Goal: Information Seeking & Learning: Find contact information

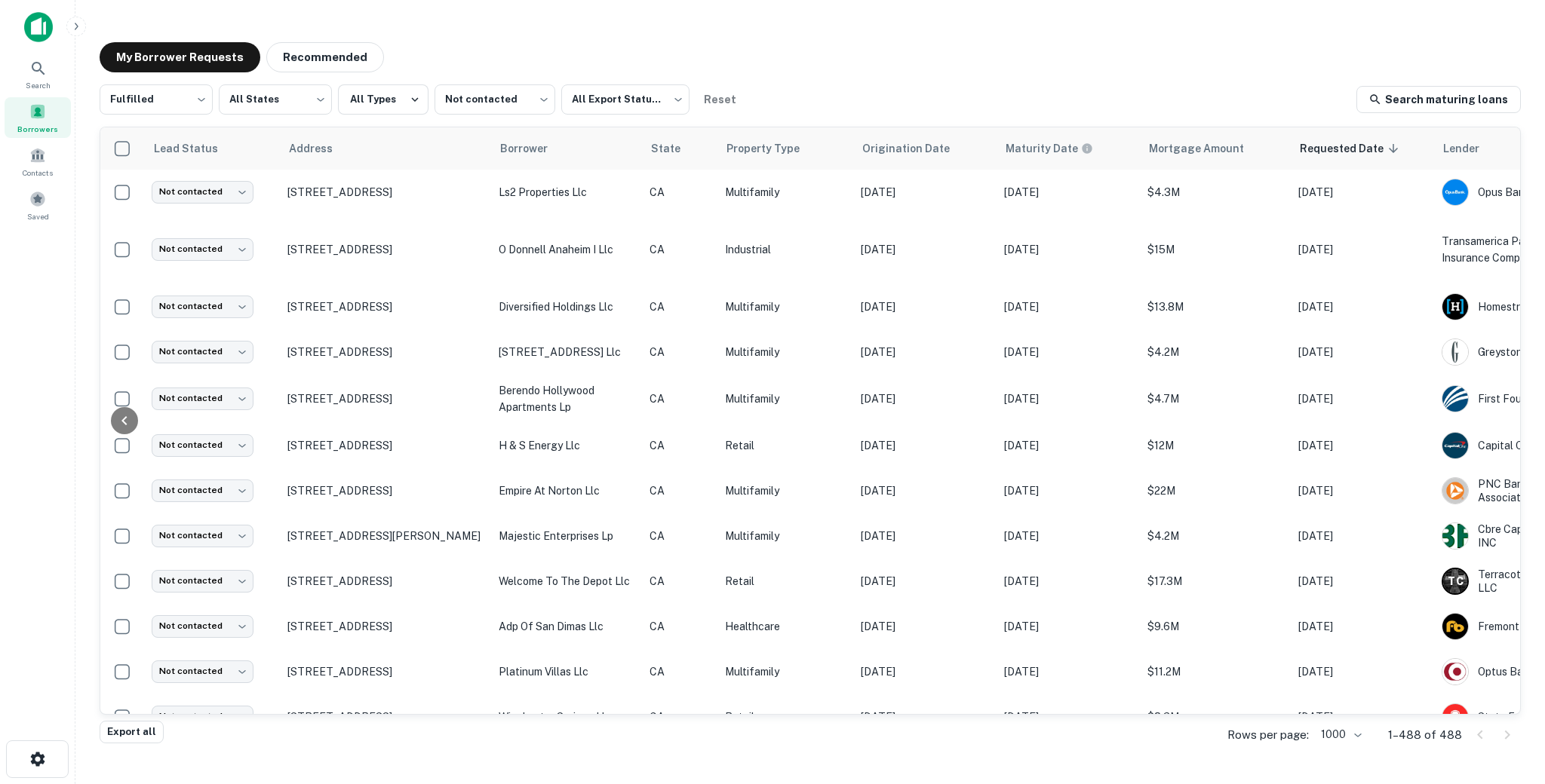
scroll to position [0, 201]
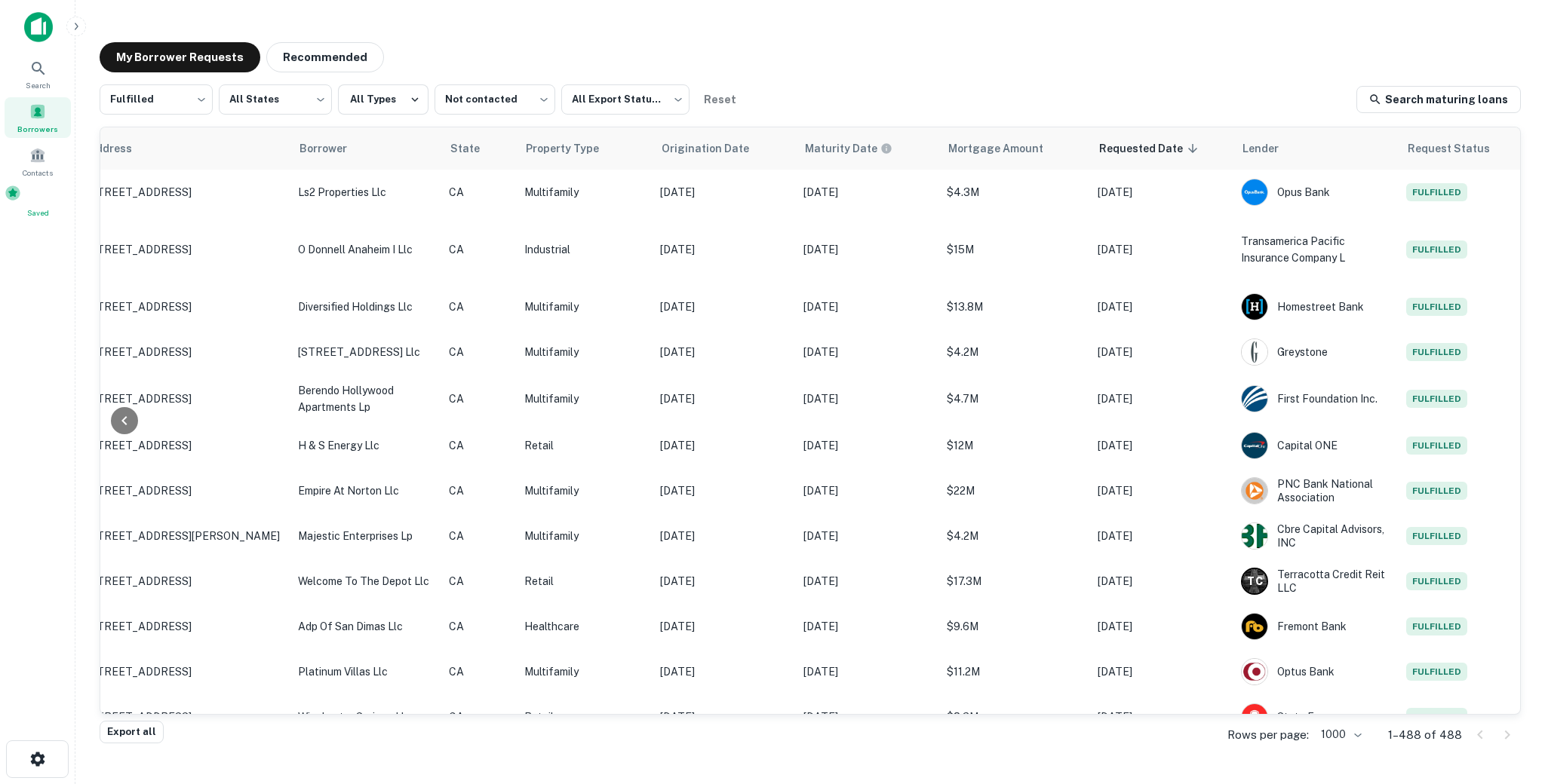
click at [26, 194] on div "Saved" at bounding box center [38, 201] width 67 height 34
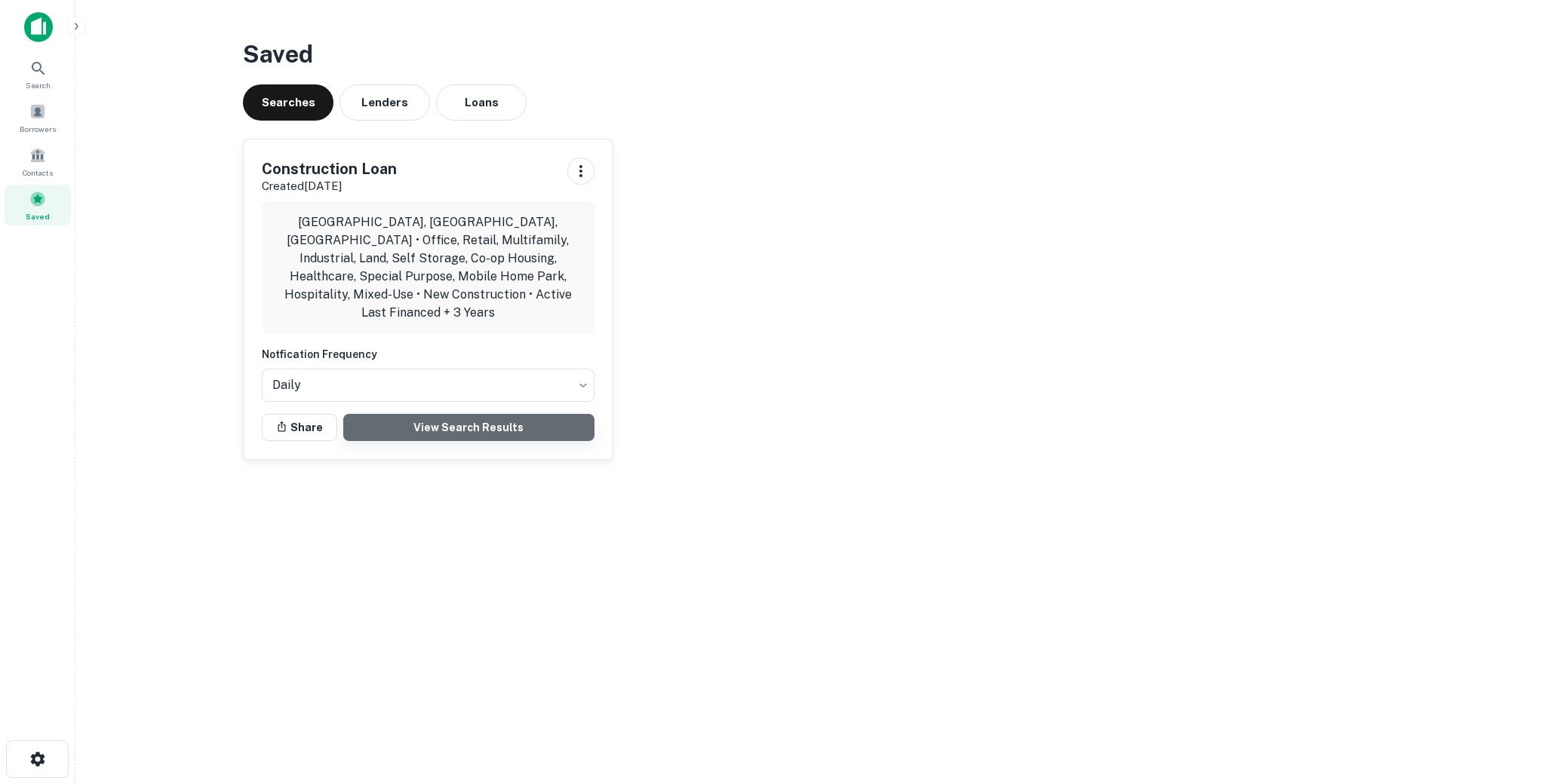
click at [458, 418] on link "View Search Results" at bounding box center [469, 428] width 251 height 27
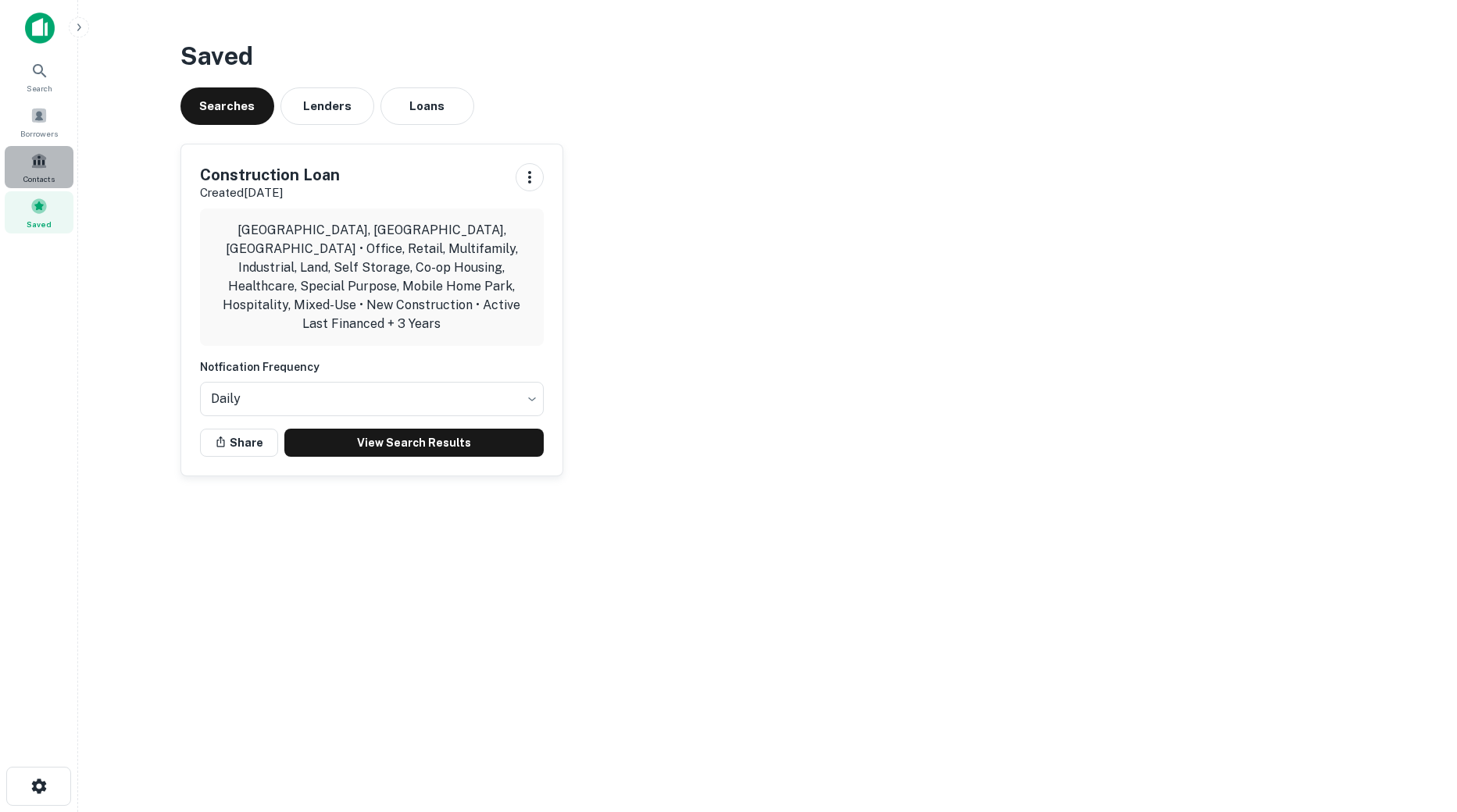
click at [56, 156] on div "Contacts" at bounding box center [39, 167] width 69 height 42
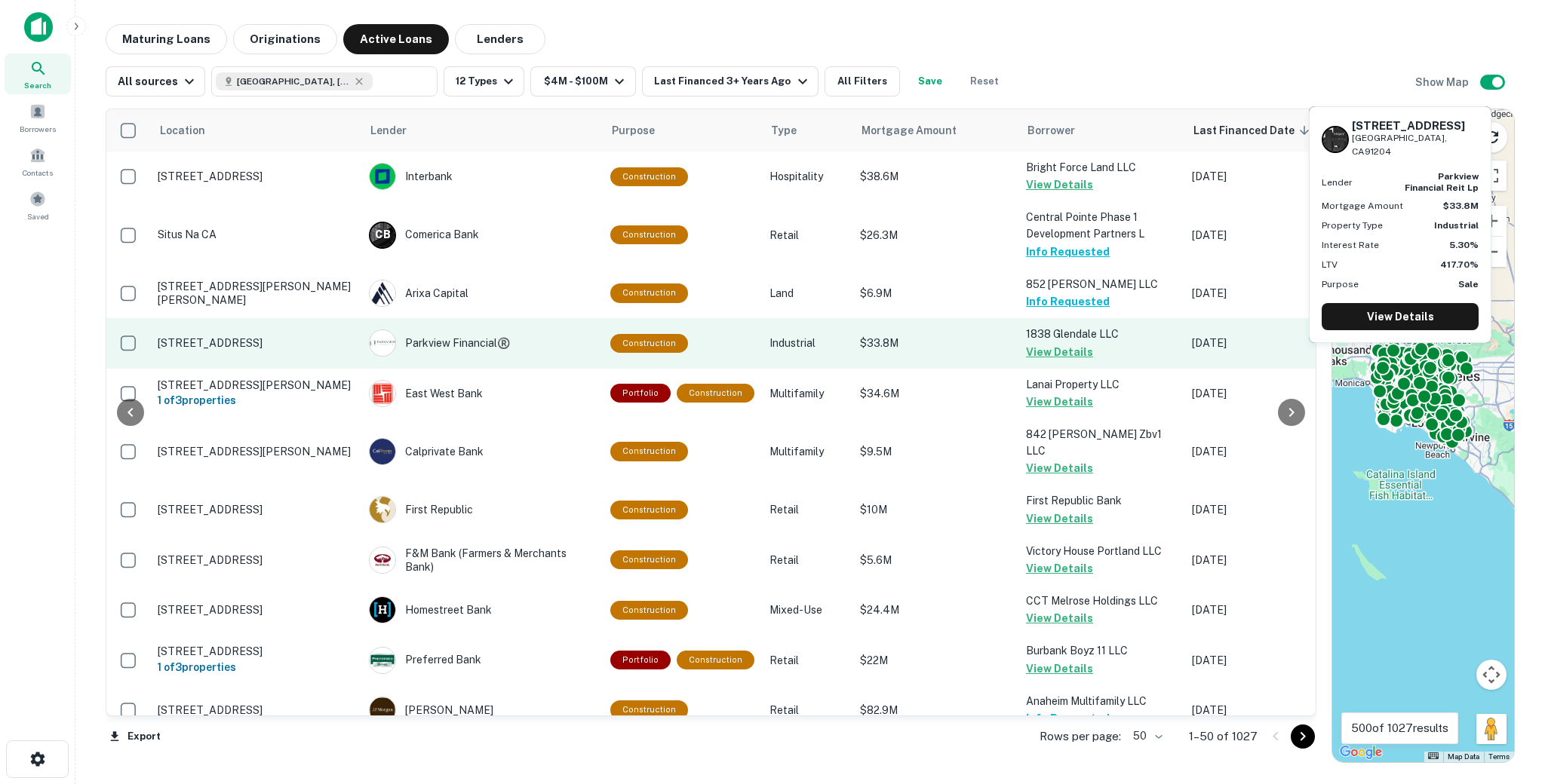
scroll to position [0, 81]
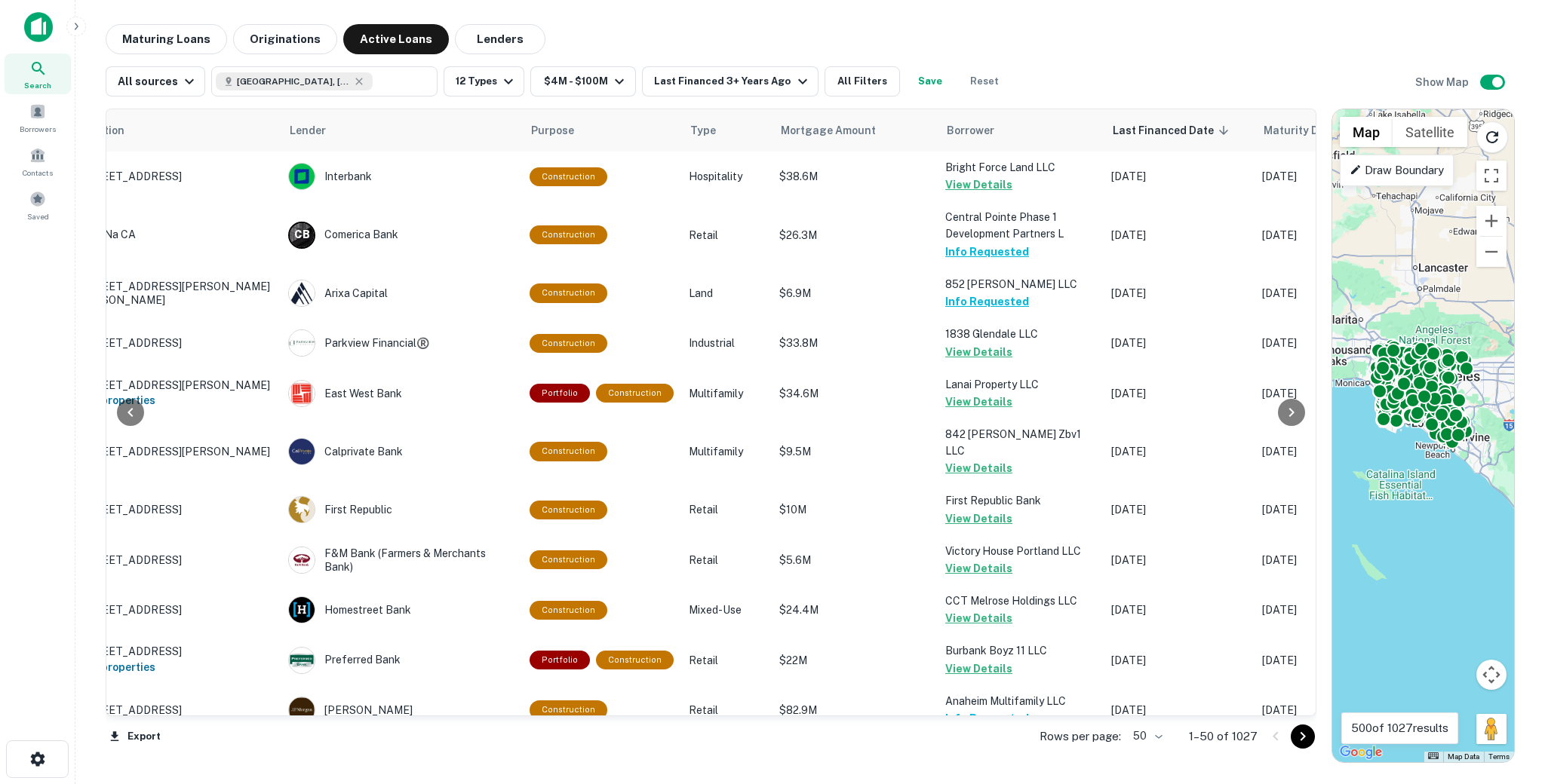
click at [1157, 740] on body "Search Borrowers Contacts Saved Maturing Loans Originations Active Loans Lender…" at bounding box center [772, 392] width 1545 height 784
click at [1151, 756] on li "100" at bounding box center [1149, 753] width 44 height 27
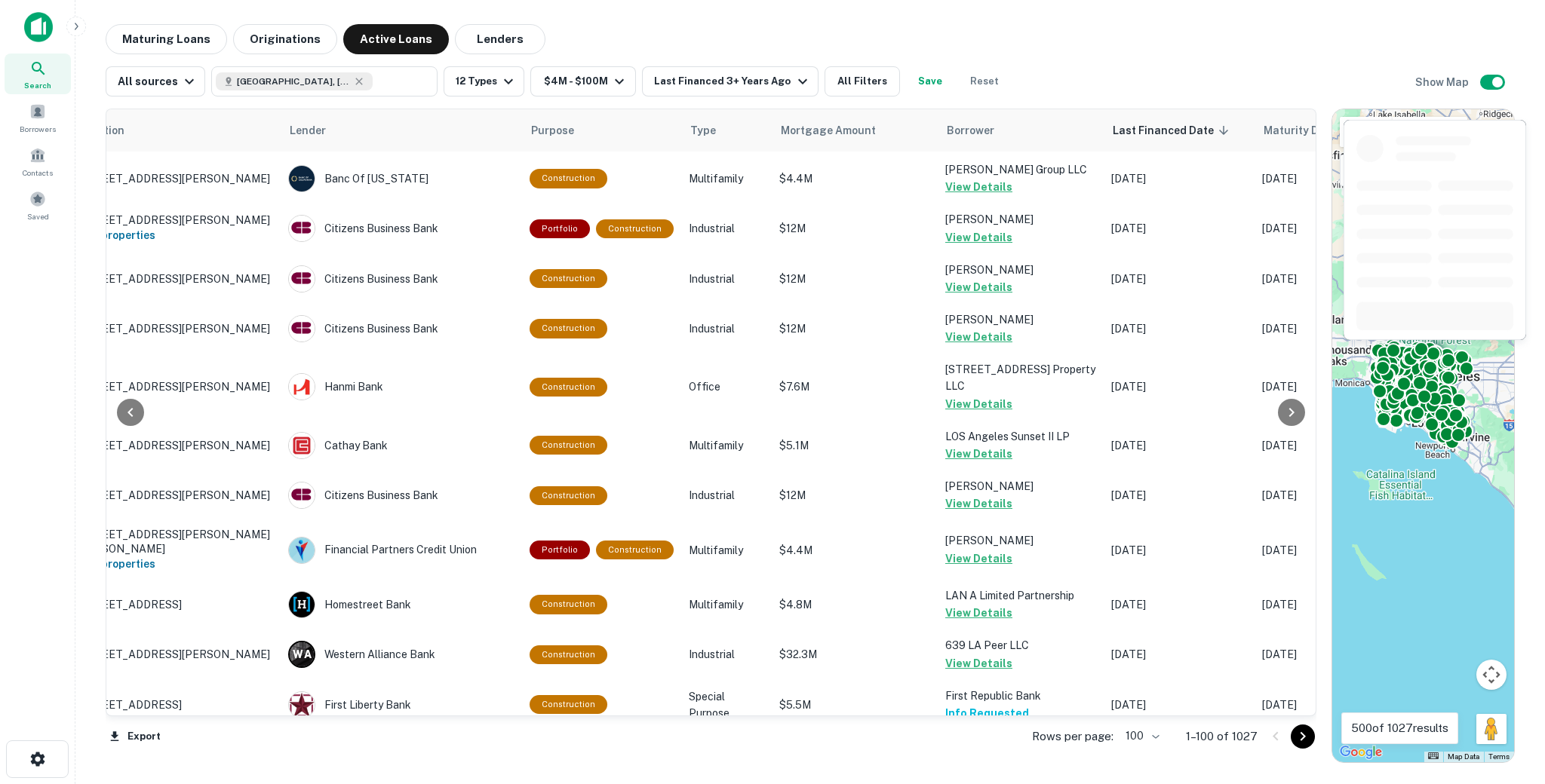
scroll to position [4743, 81]
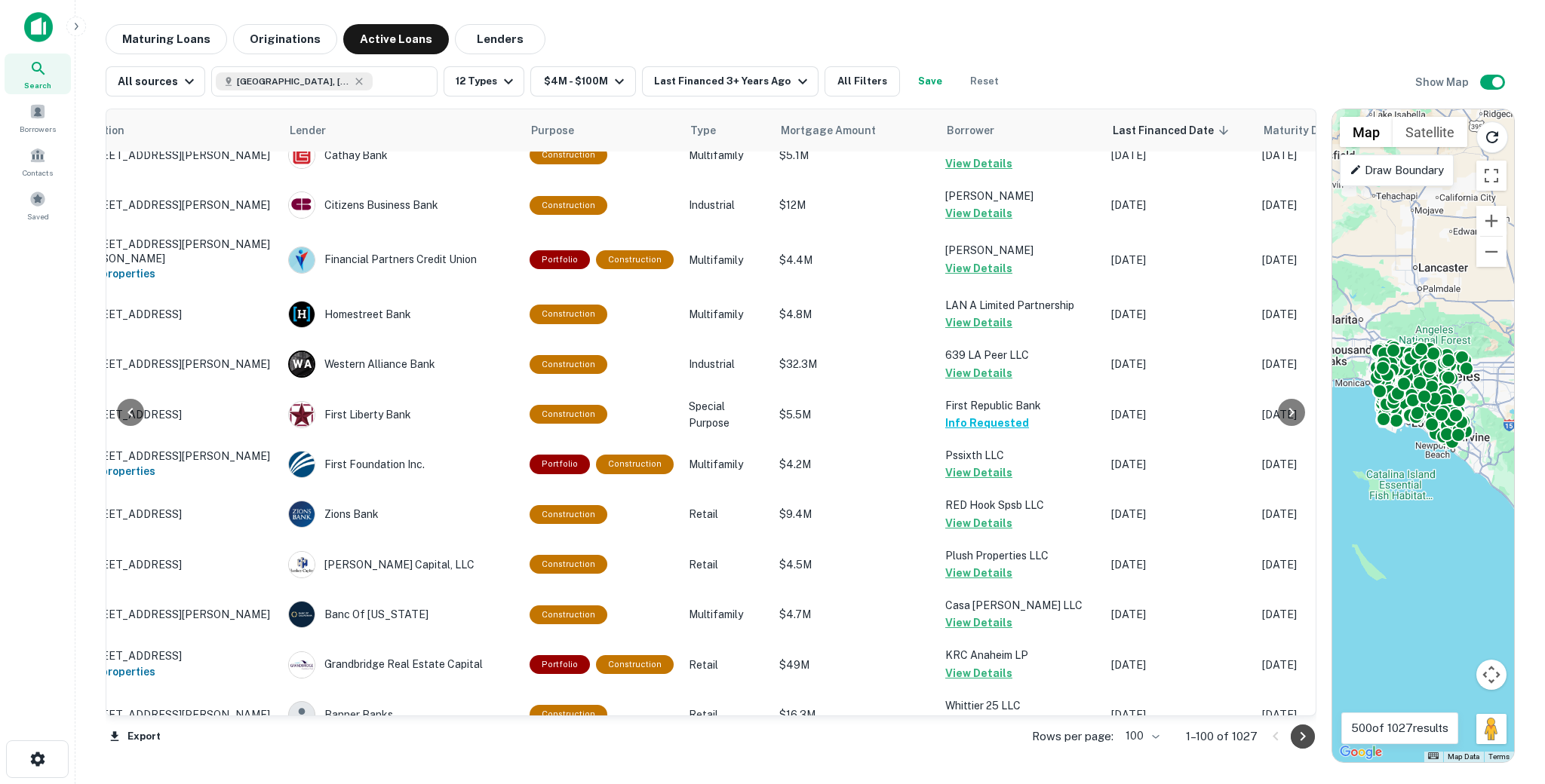
click at [1303, 739] on icon "Go to next page" at bounding box center [1303, 737] width 5 height 9
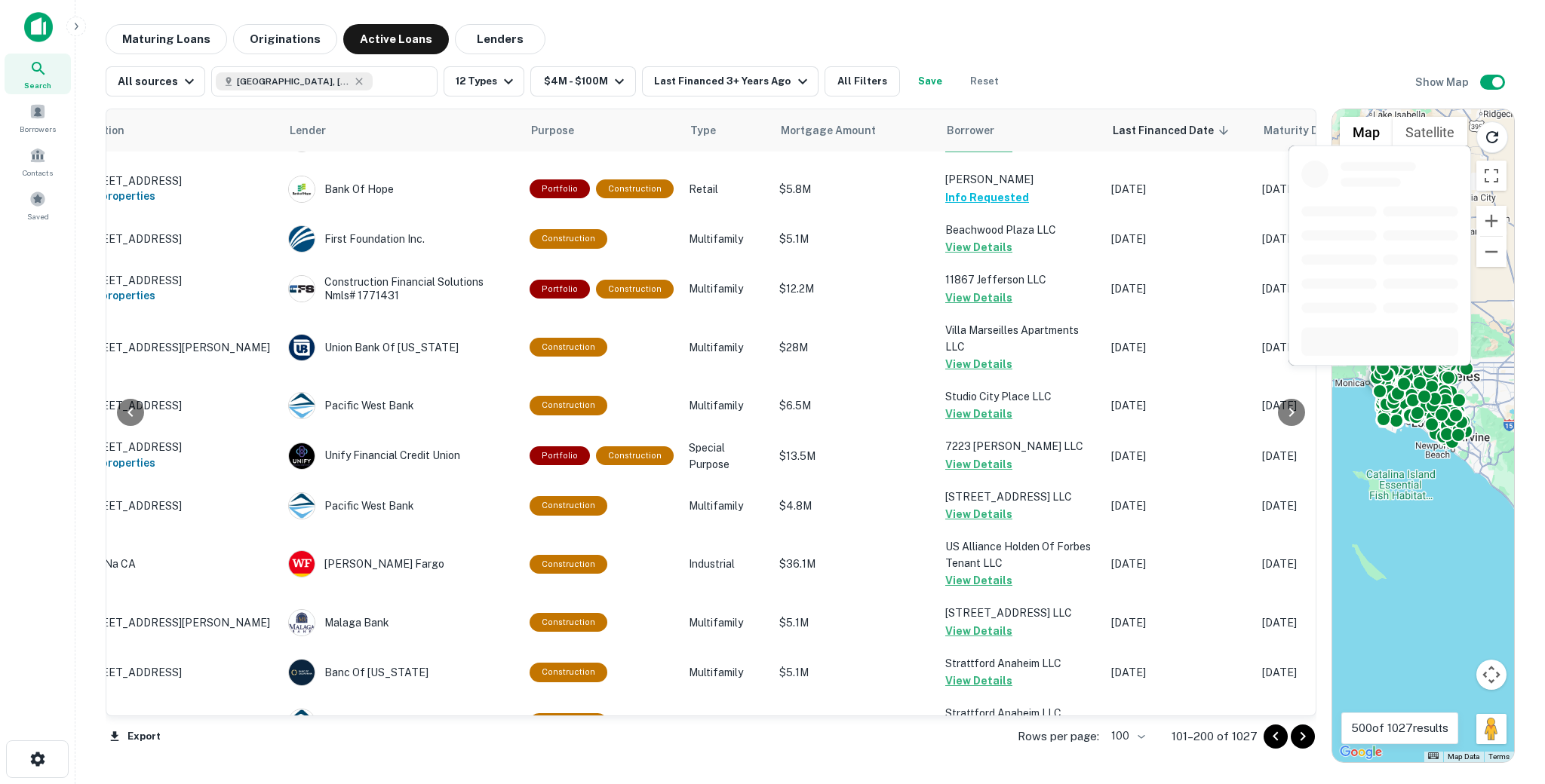
scroll to position [4668, 81]
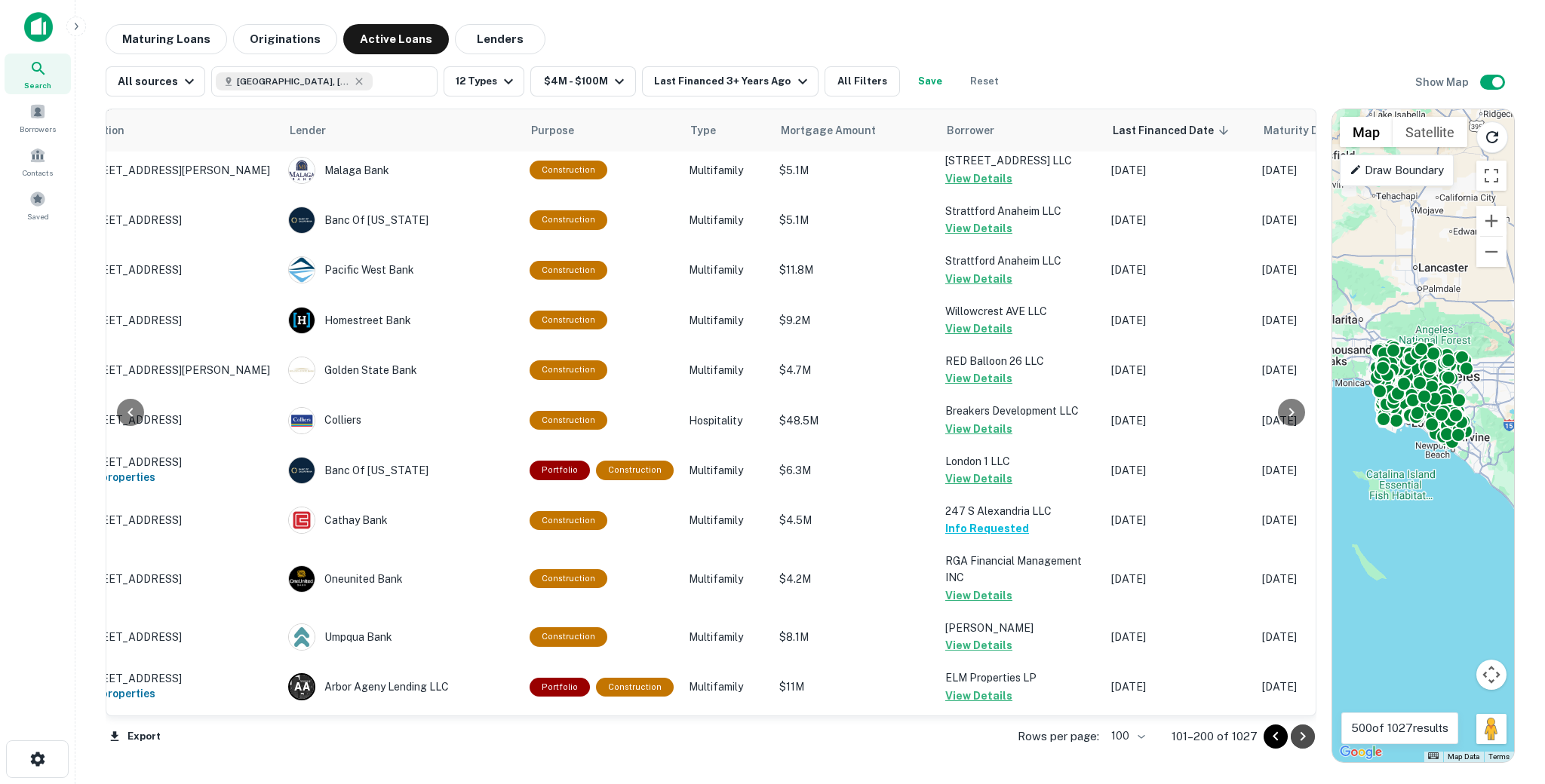
click at [1311, 737] on icon "Go to next page" at bounding box center [1303, 737] width 18 height 18
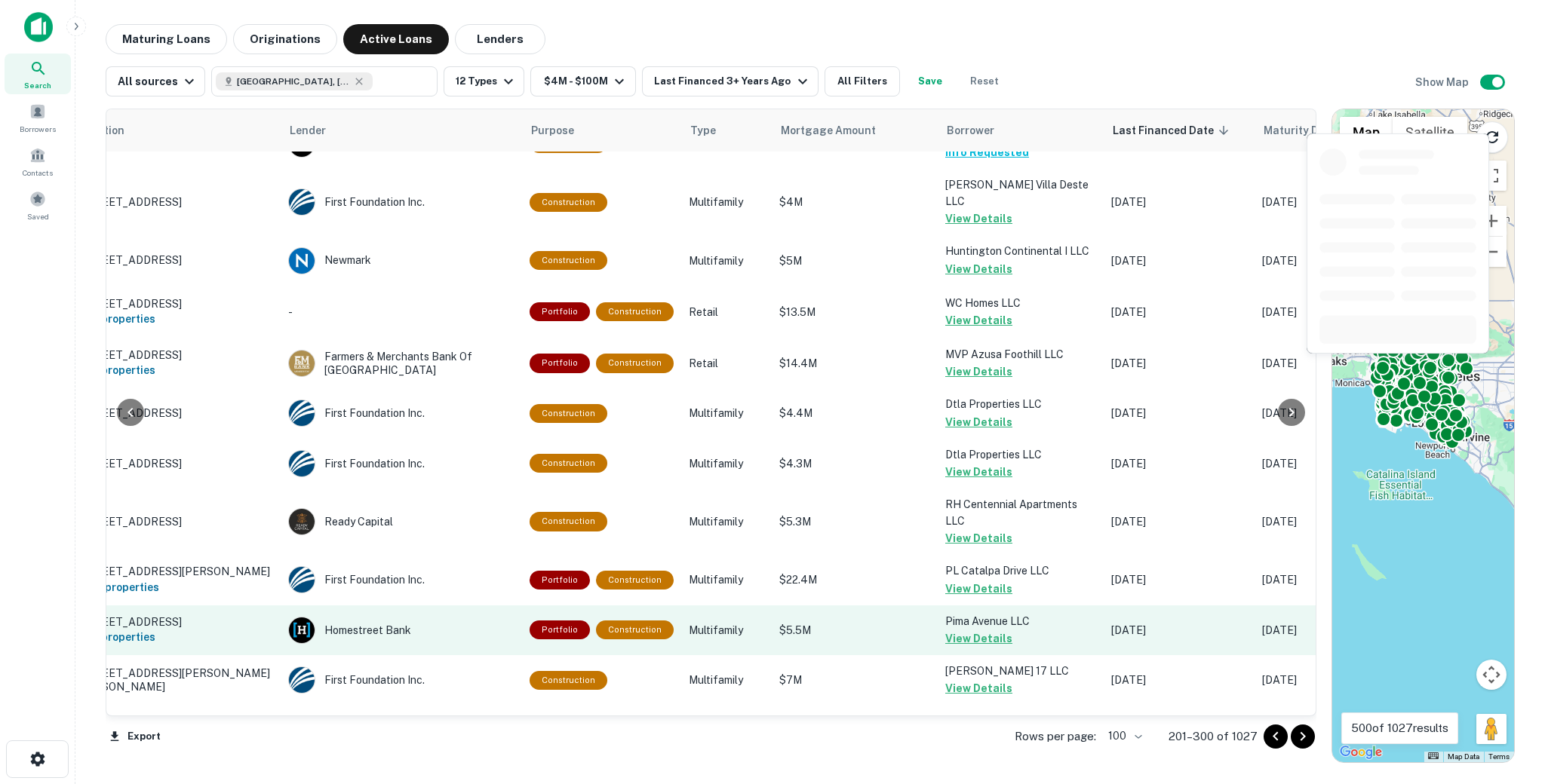
scroll to position [4842, 81]
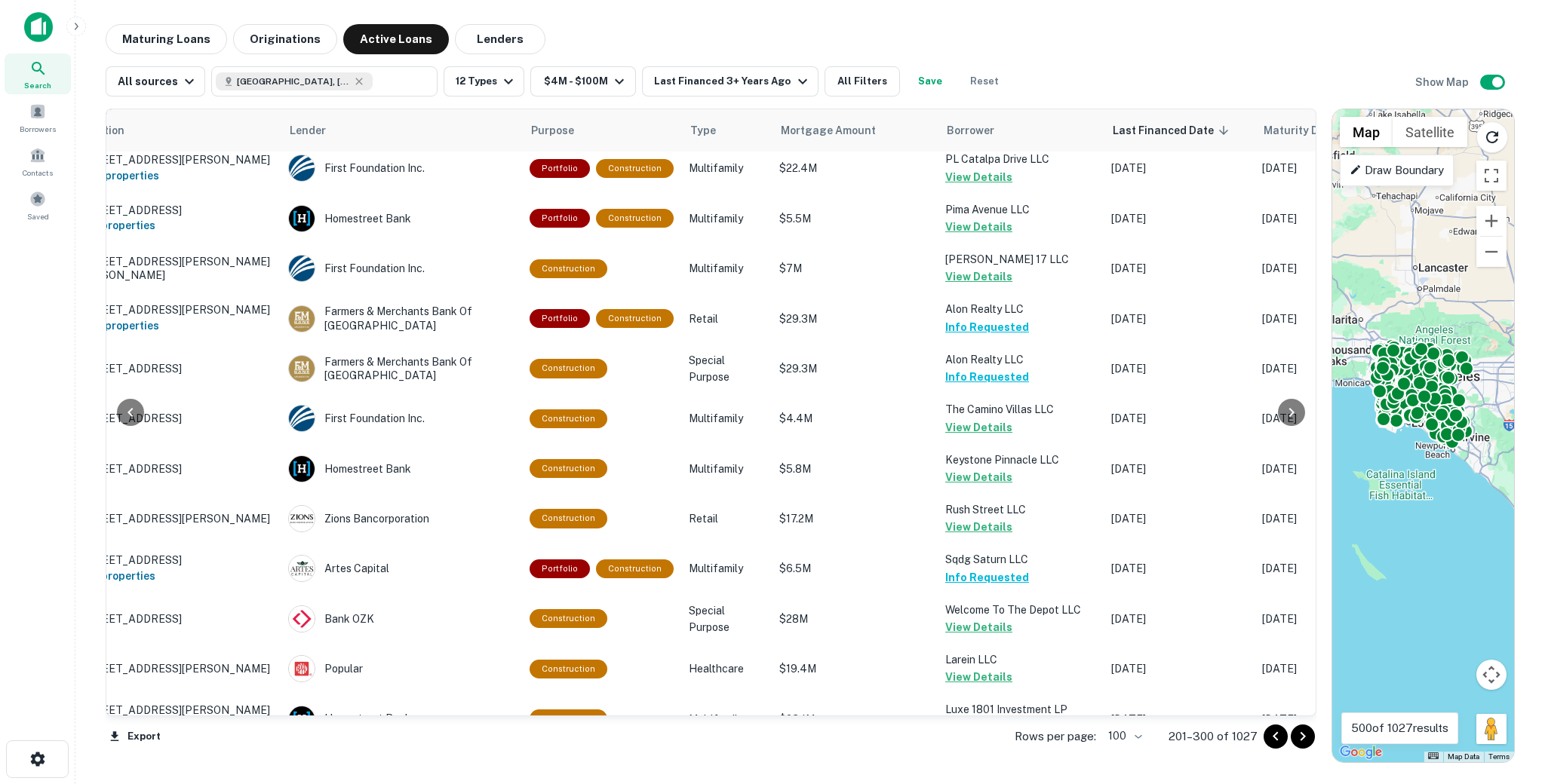
click at [1313, 745] on div at bounding box center [1289, 737] width 51 height 24
click at [1307, 742] on icon "Go to next page" at bounding box center [1303, 737] width 18 height 18
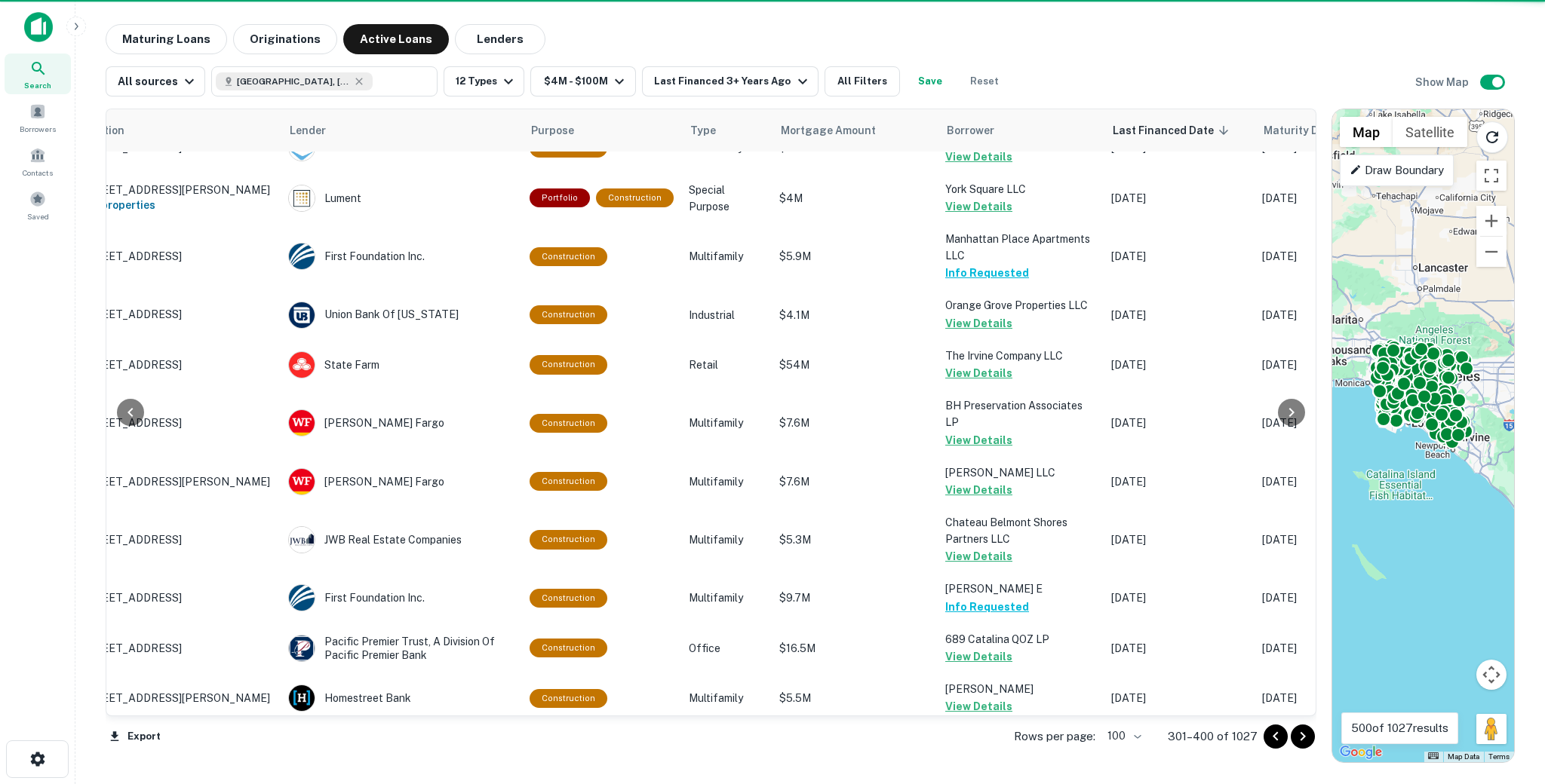
scroll to position [4822, 81]
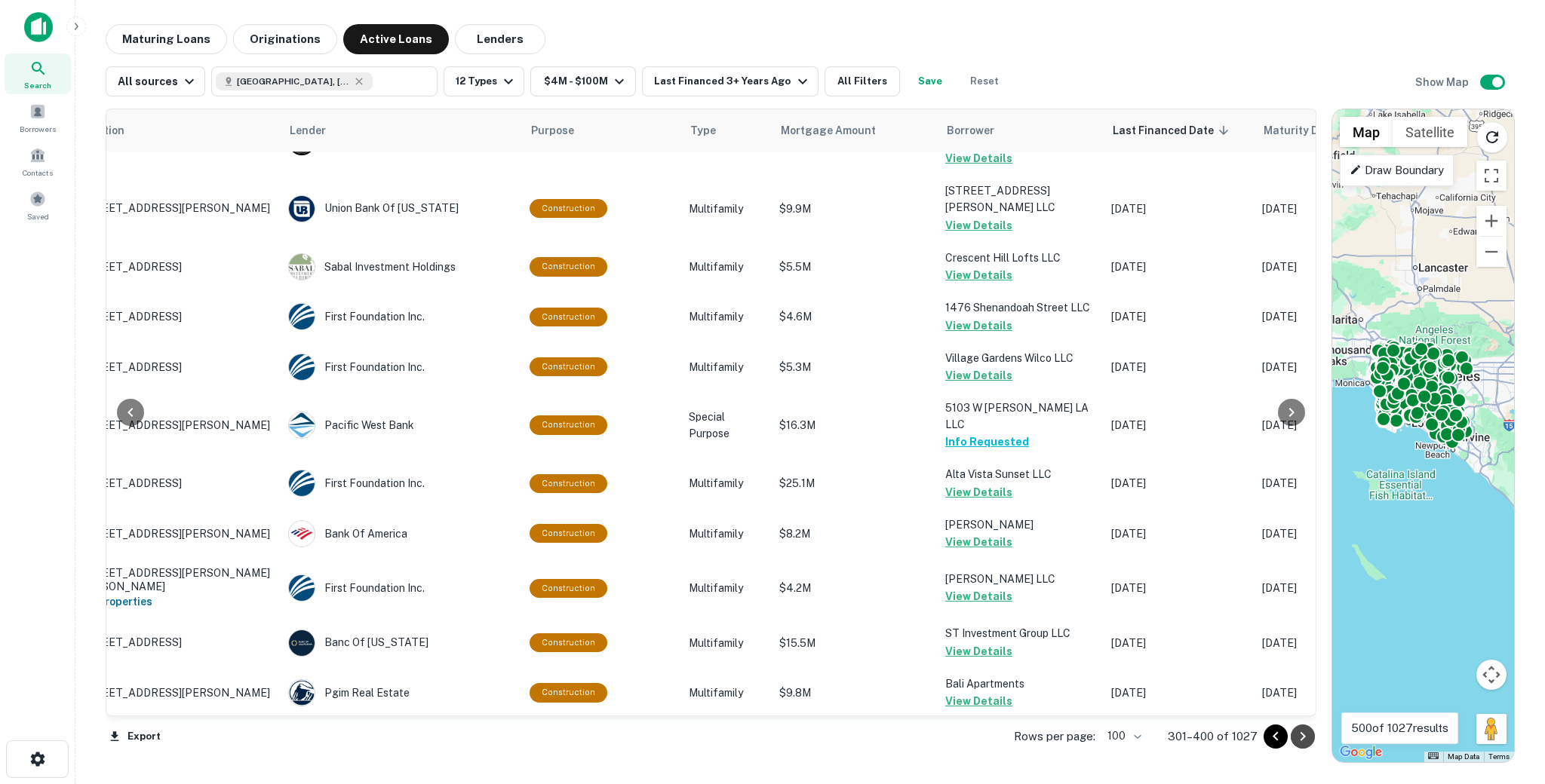
click at [1305, 738] on icon "Go to next page" at bounding box center [1303, 737] width 18 height 18
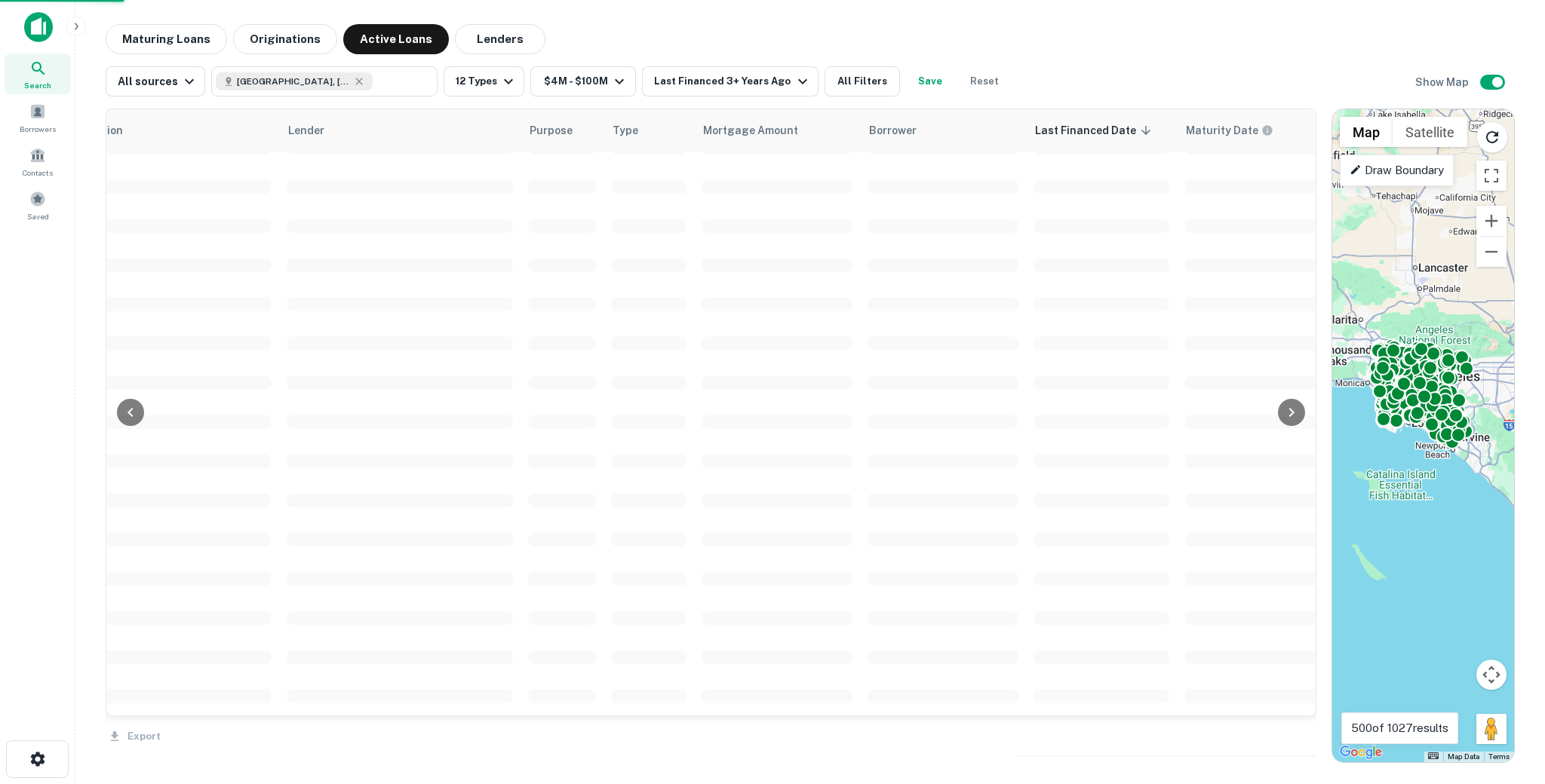
scroll to position [3357, 81]
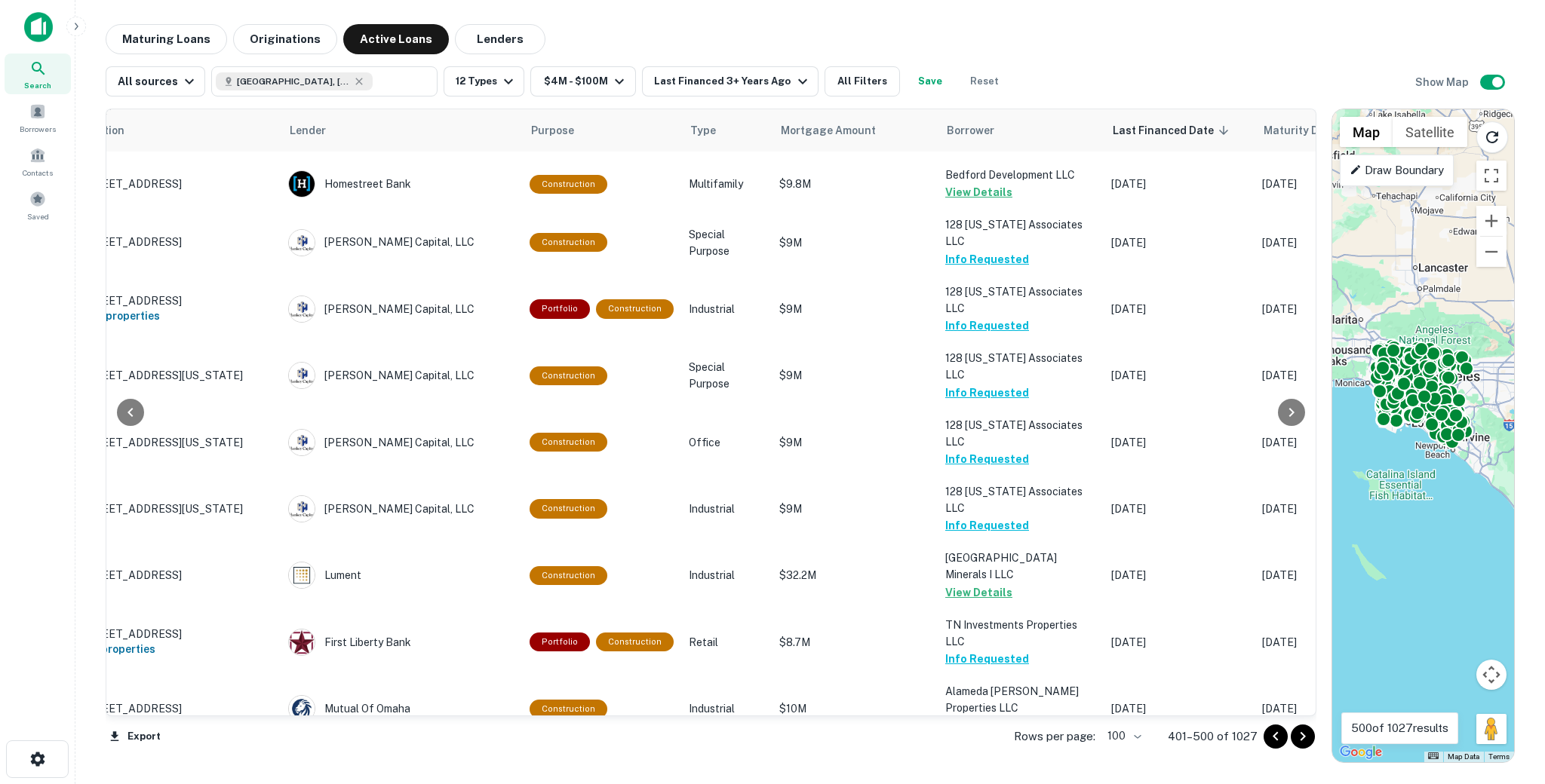
click at [1305, 738] on icon "Go to next page" at bounding box center [1303, 737] width 18 height 18
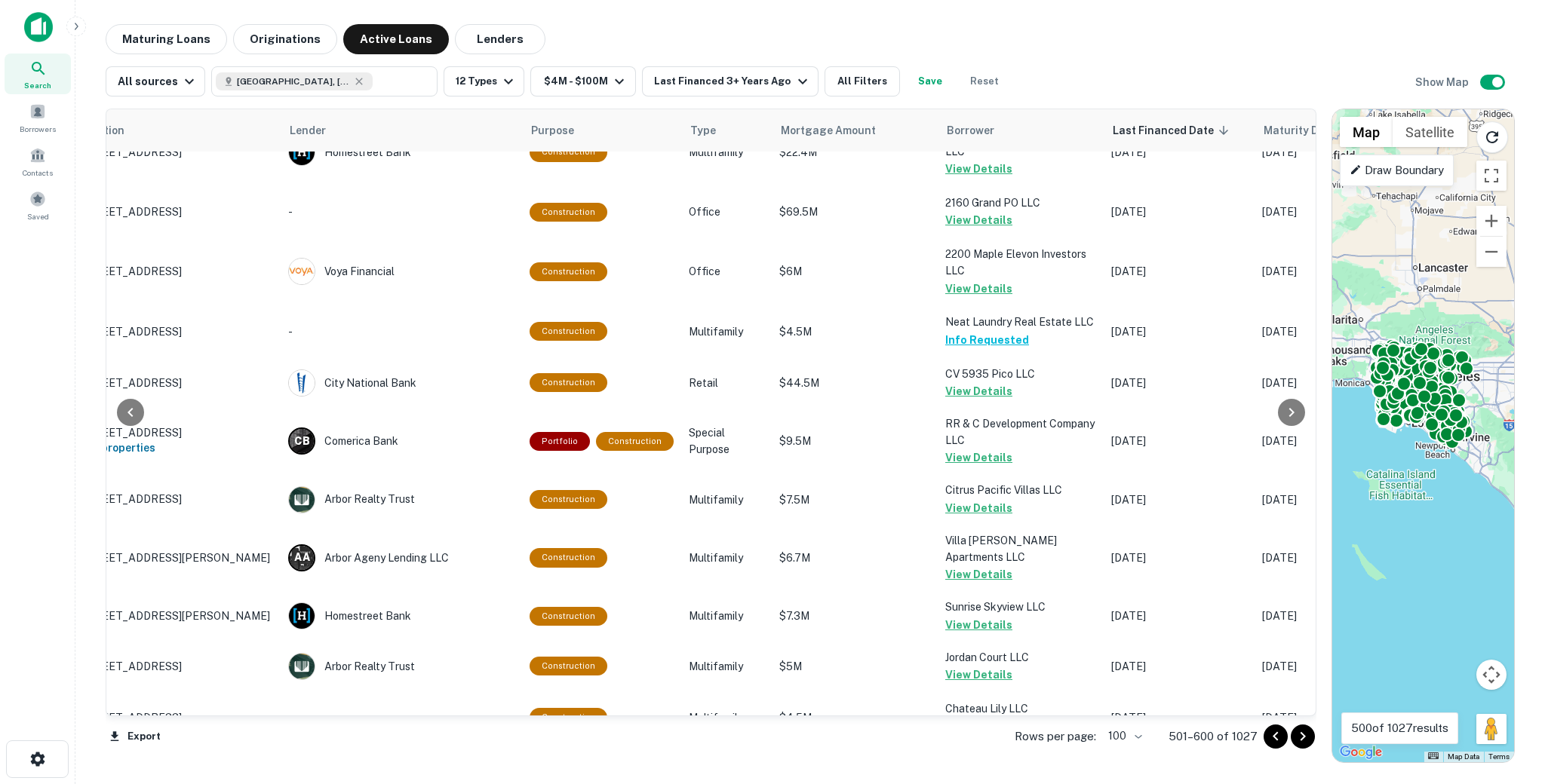
scroll to position [4732, 81]
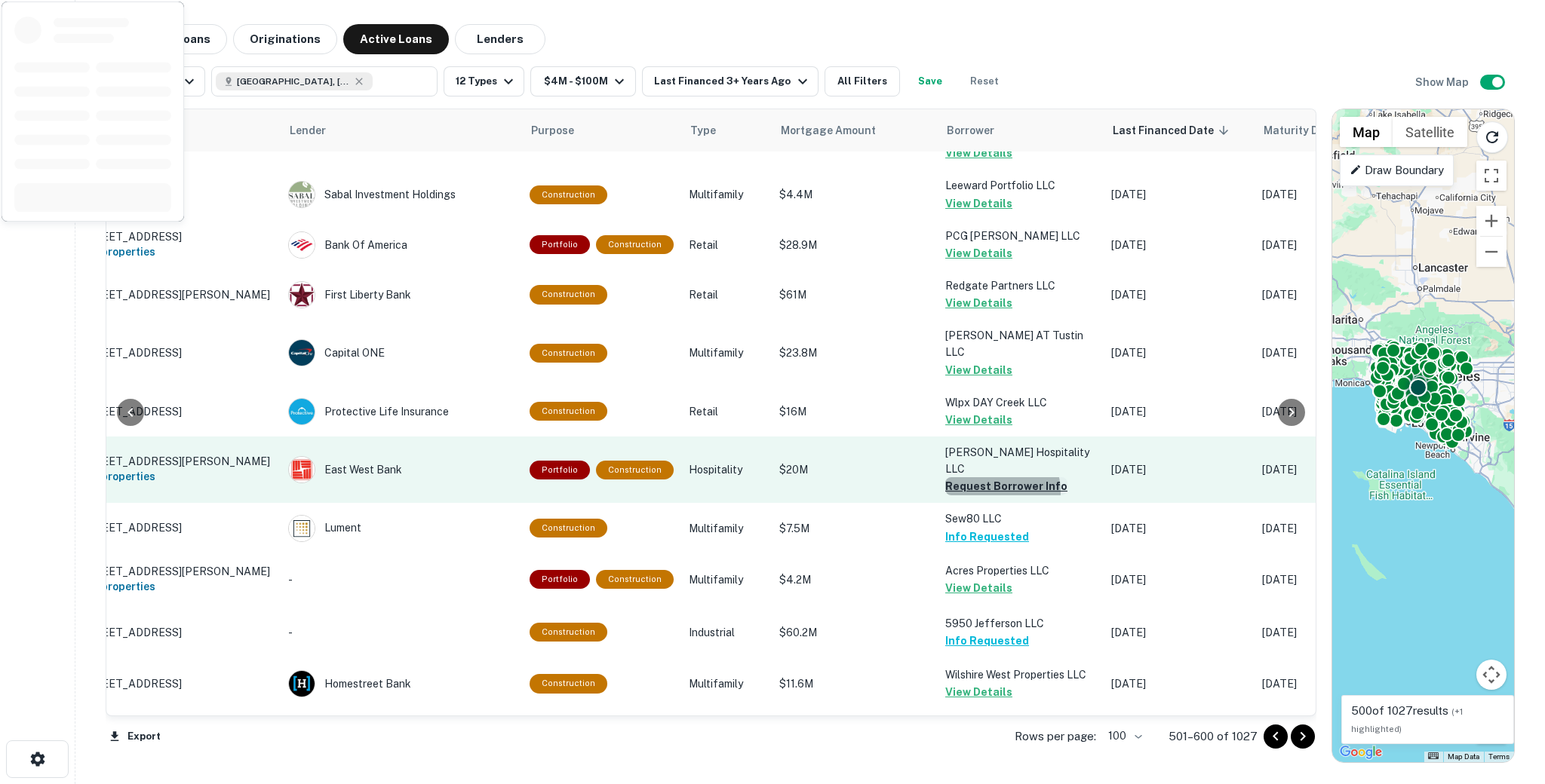
click at [990, 478] on button "Request Borrower Info" at bounding box center [1006, 487] width 122 height 18
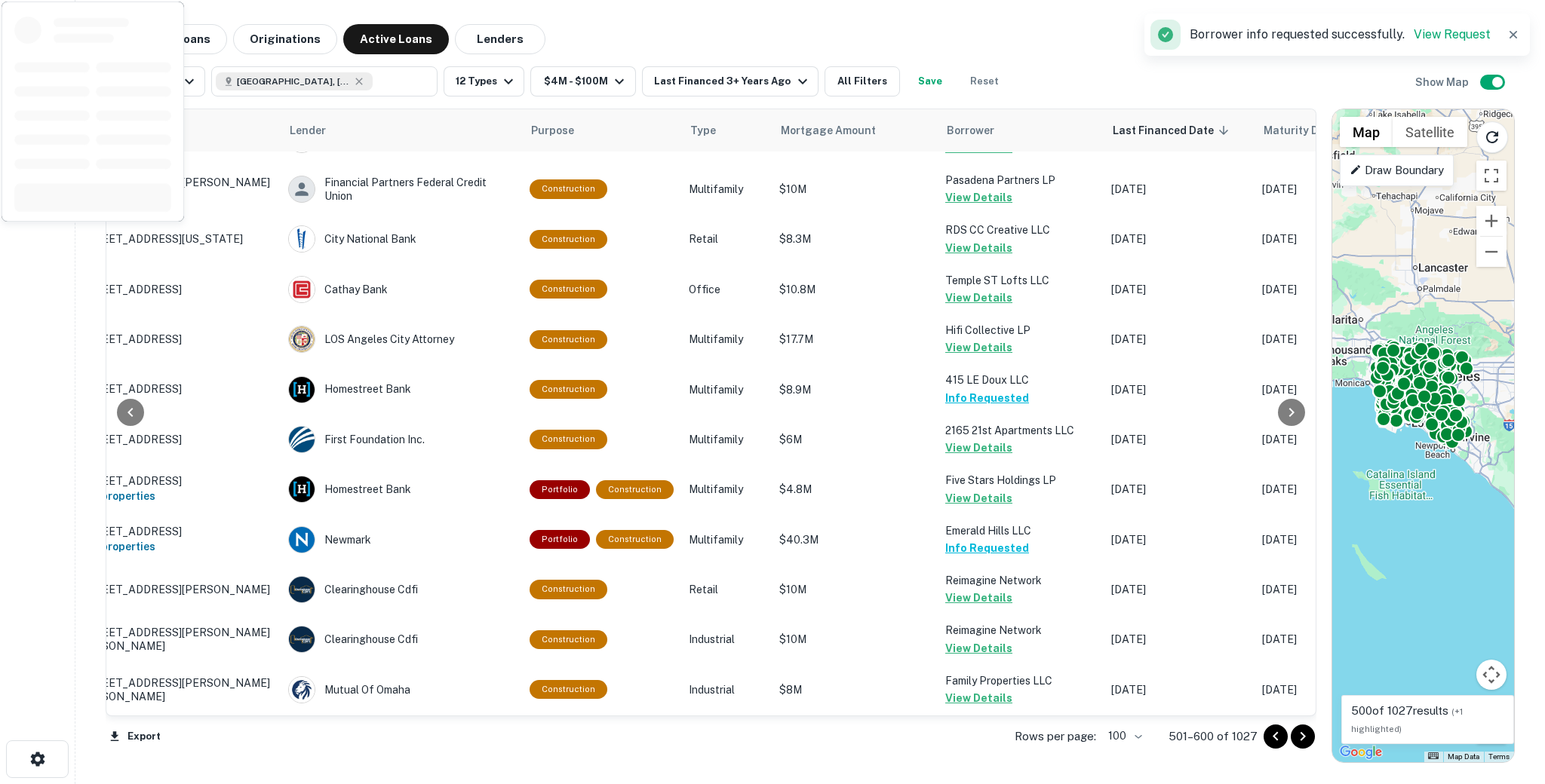
scroll to position [0, 81]
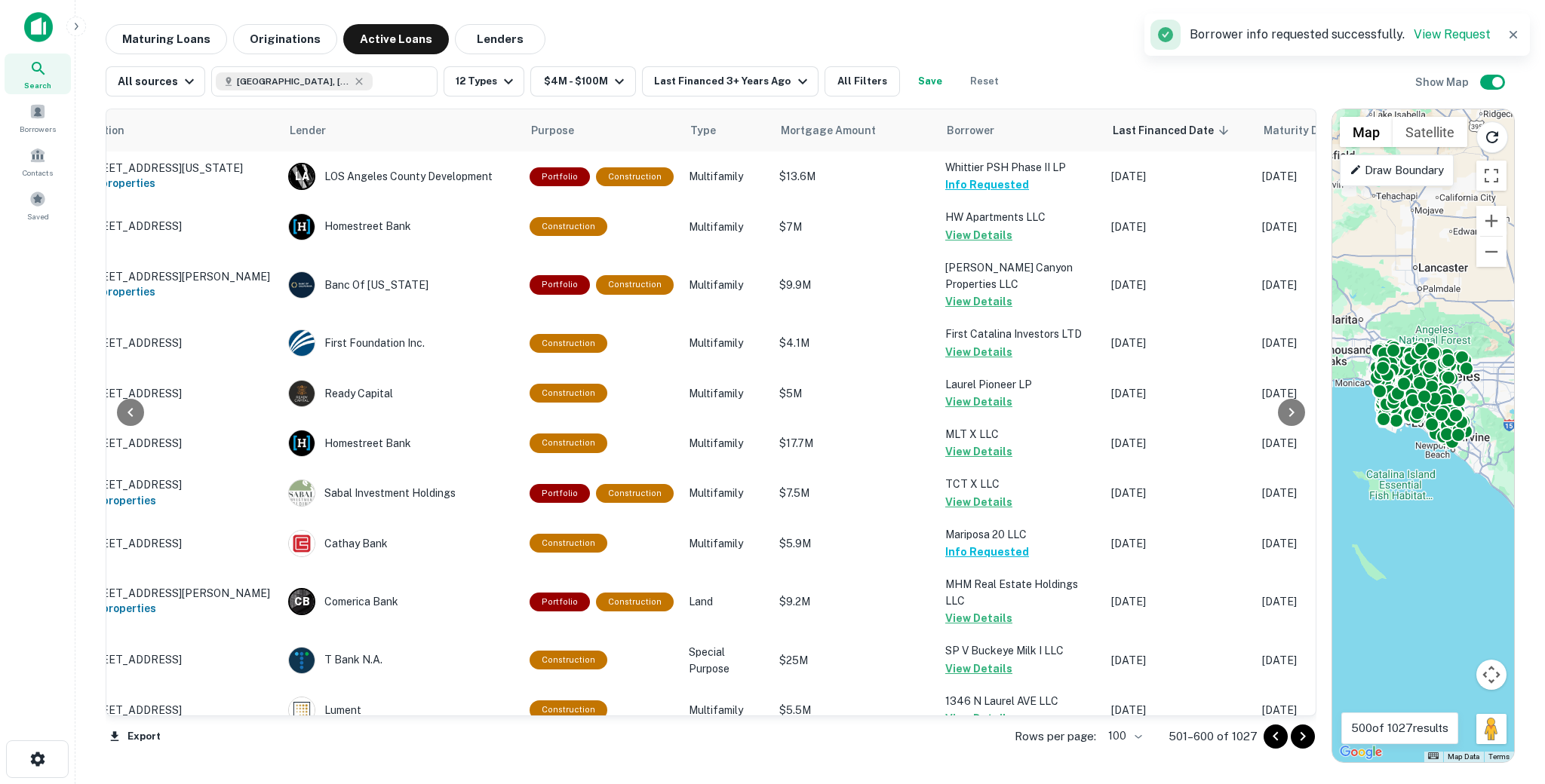
click at [1313, 745] on div at bounding box center [1289, 737] width 51 height 24
click at [1306, 740] on icon "Go to next page" at bounding box center [1303, 737] width 18 height 18
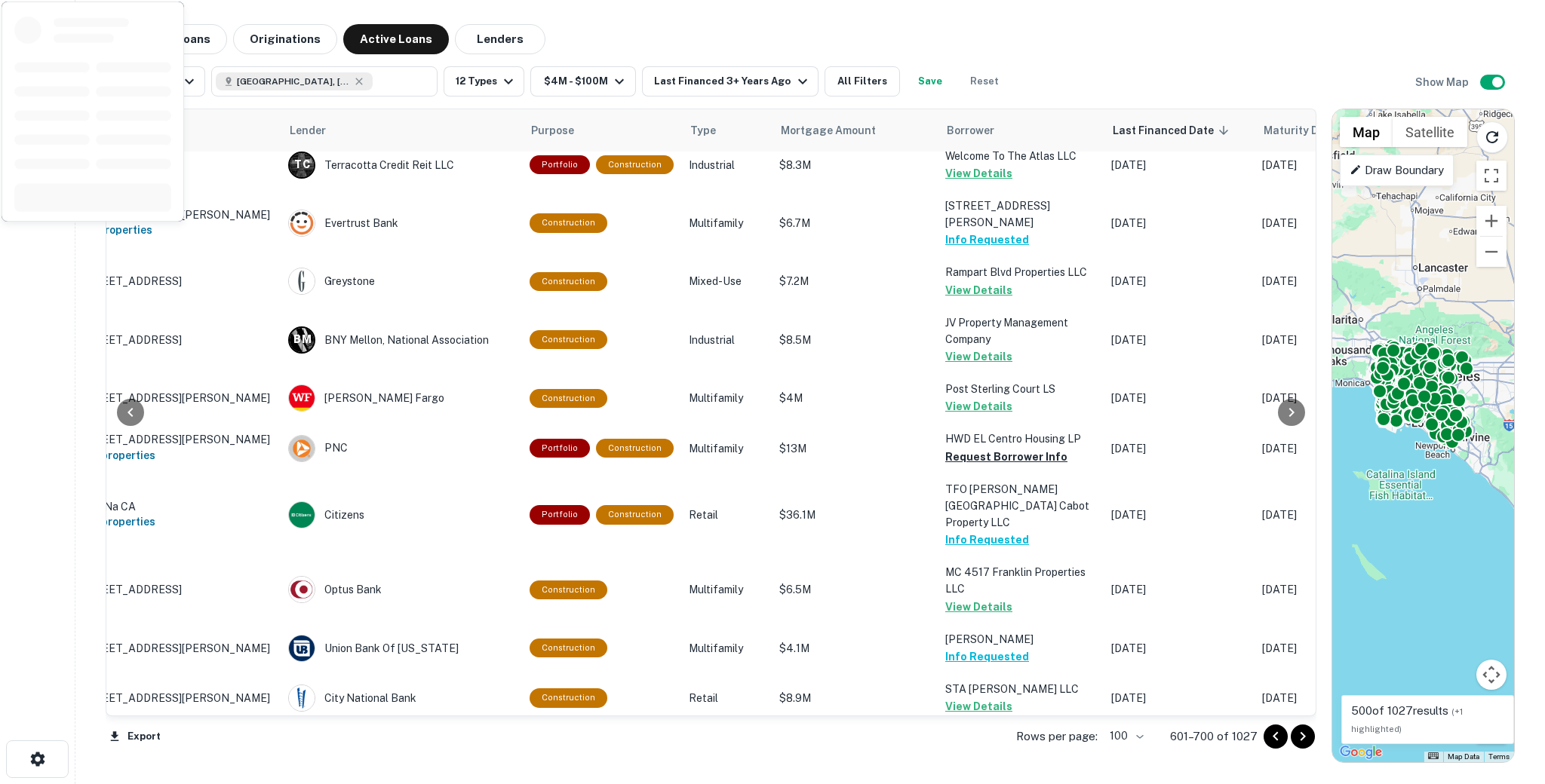
scroll to position [2604, 81]
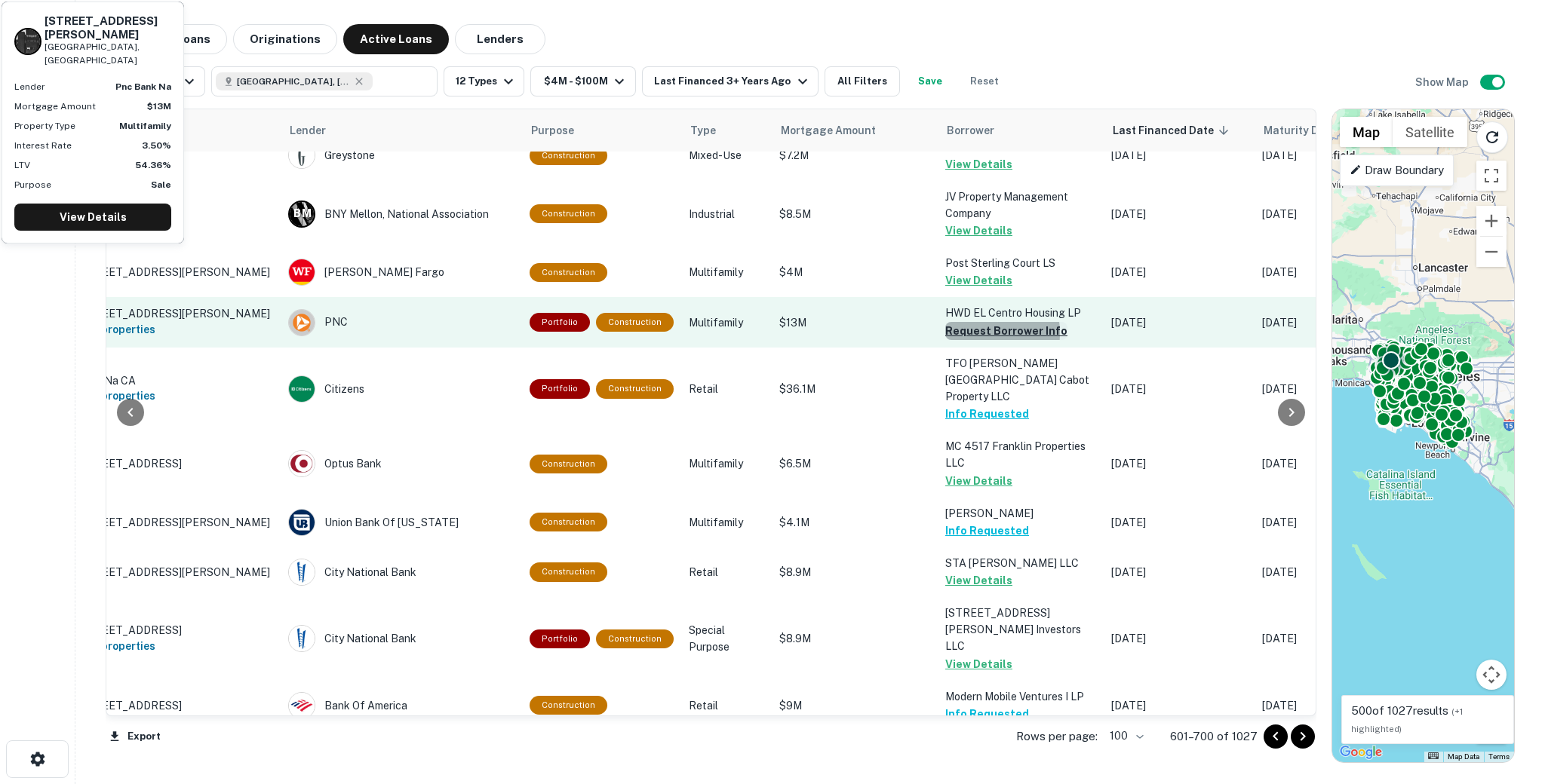
click at [955, 340] on button "Request Borrower Info" at bounding box center [1006, 331] width 122 height 18
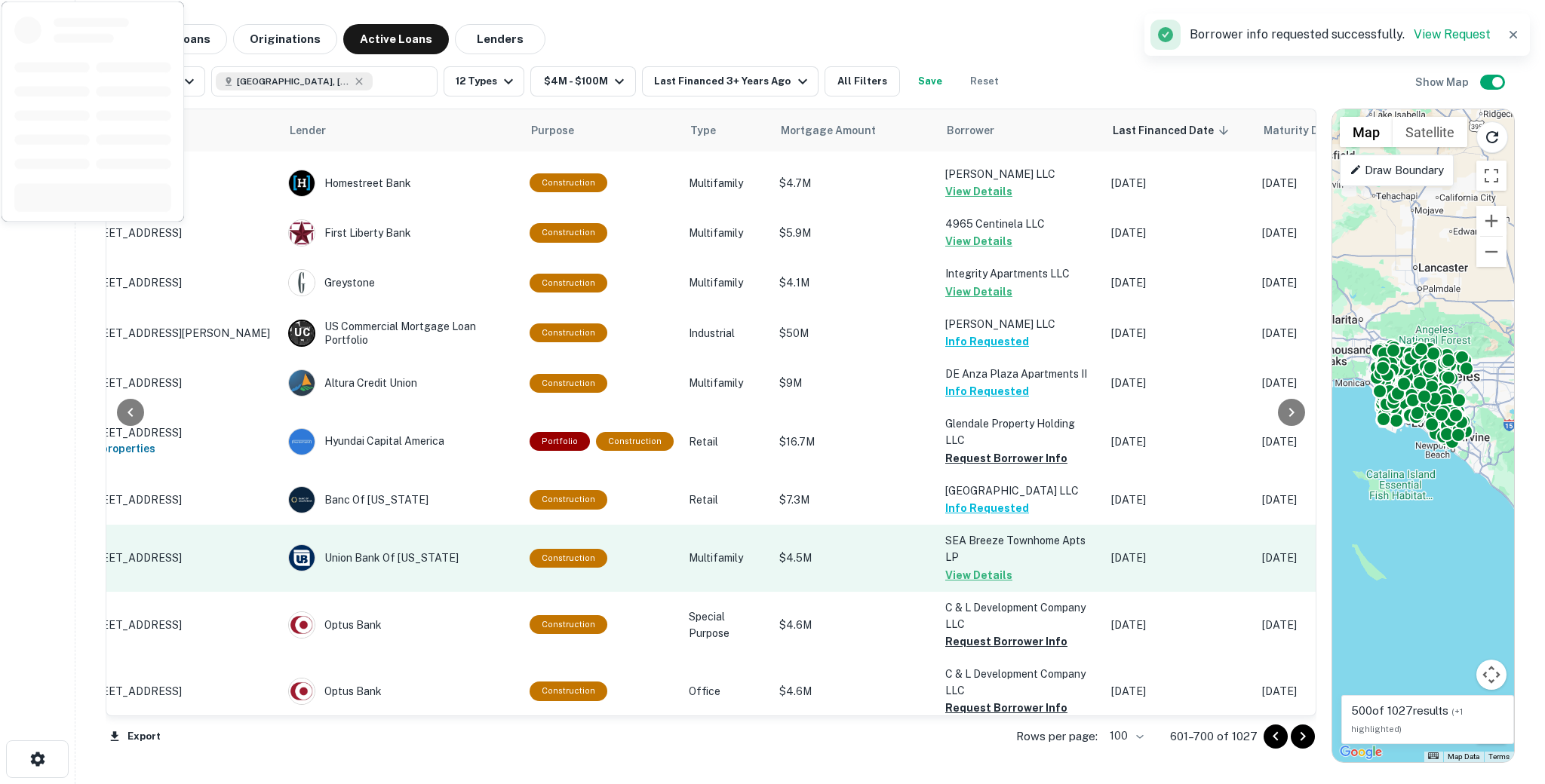
scroll to position [3426, 81]
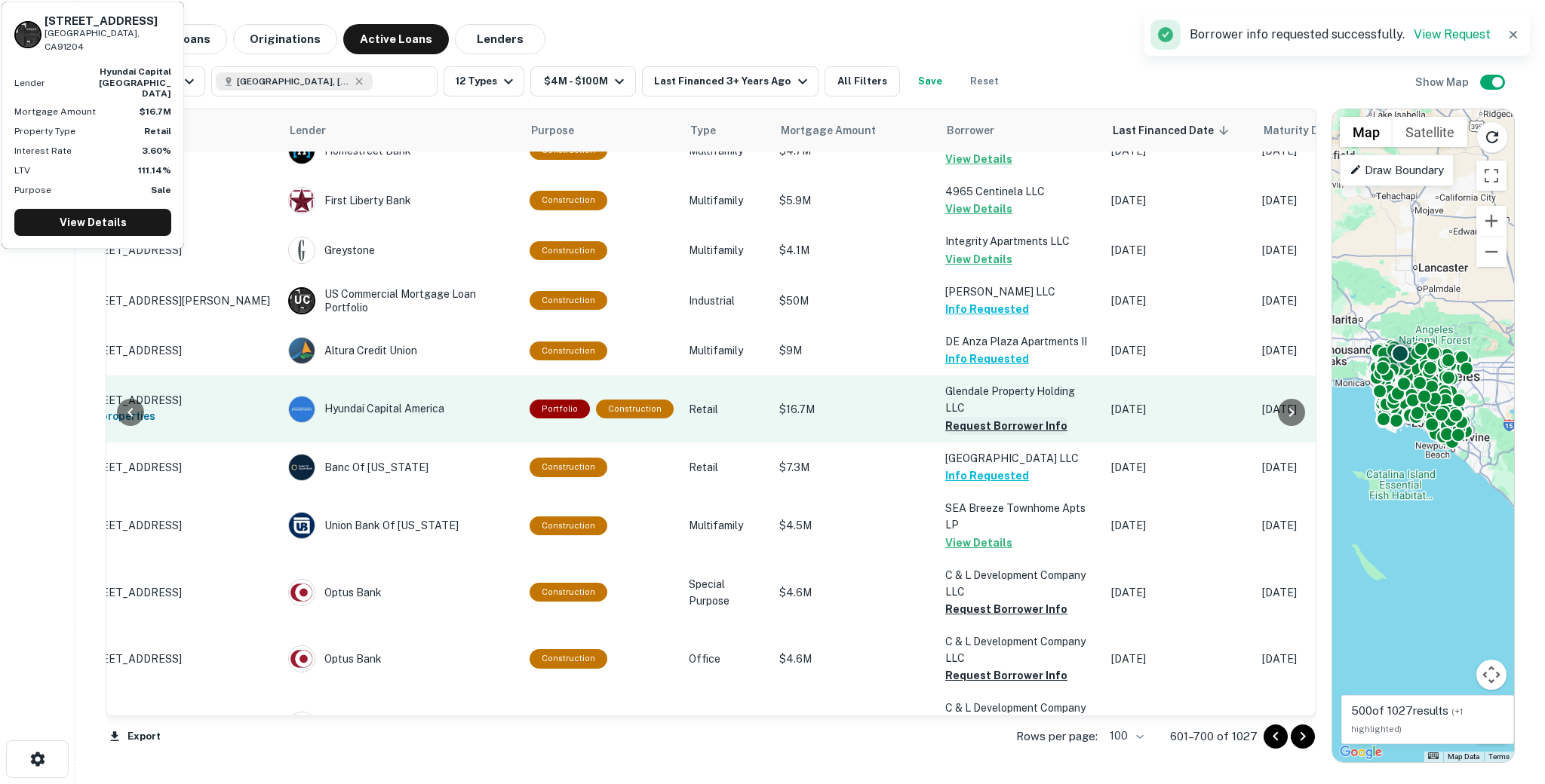
click at [970, 428] on button "Request Borrower Info" at bounding box center [1006, 426] width 122 height 18
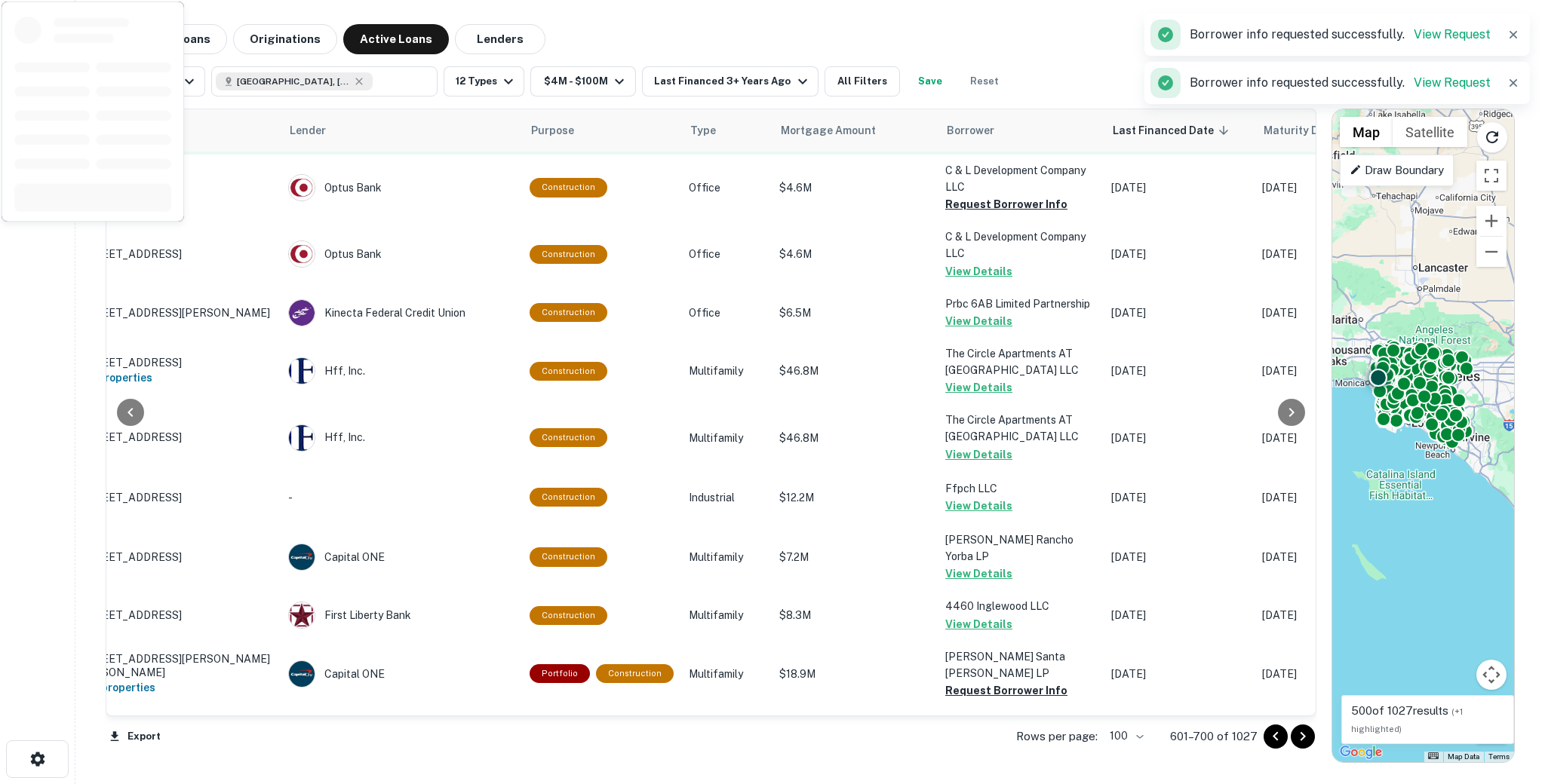
scroll to position [3701, 81]
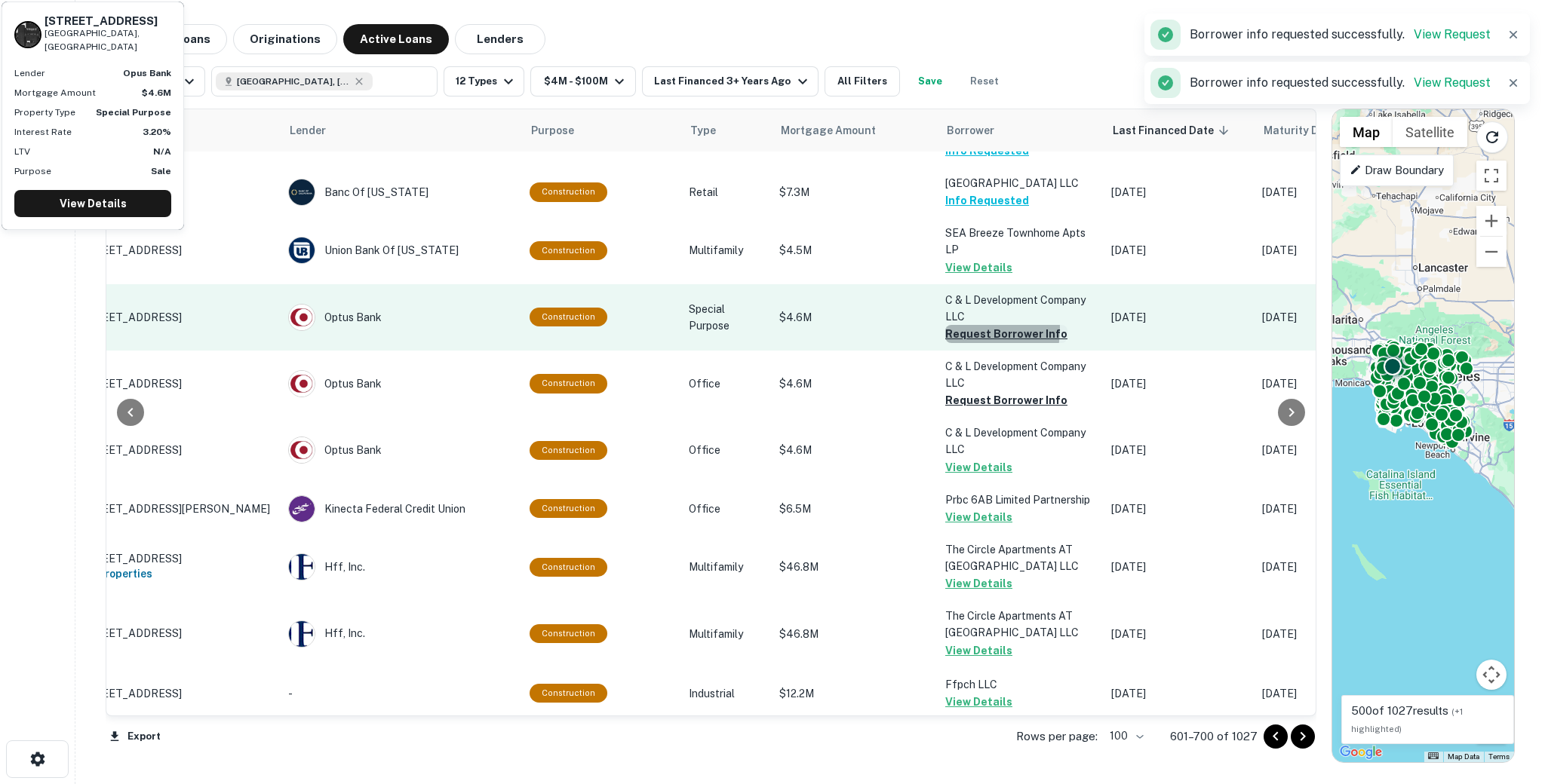
click at [957, 328] on button "Request Borrower Info" at bounding box center [1006, 334] width 122 height 18
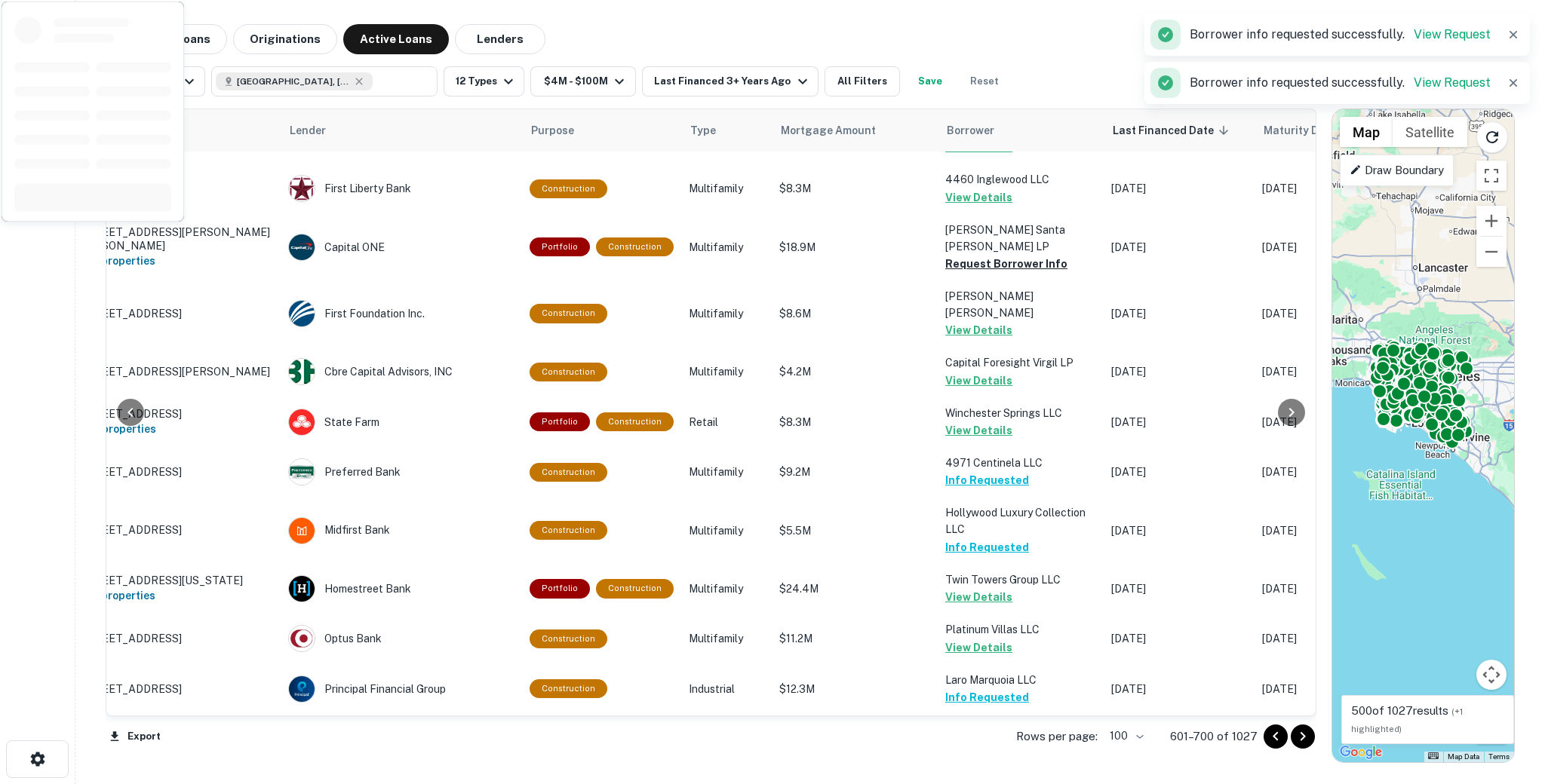
scroll to position [4351, 81]
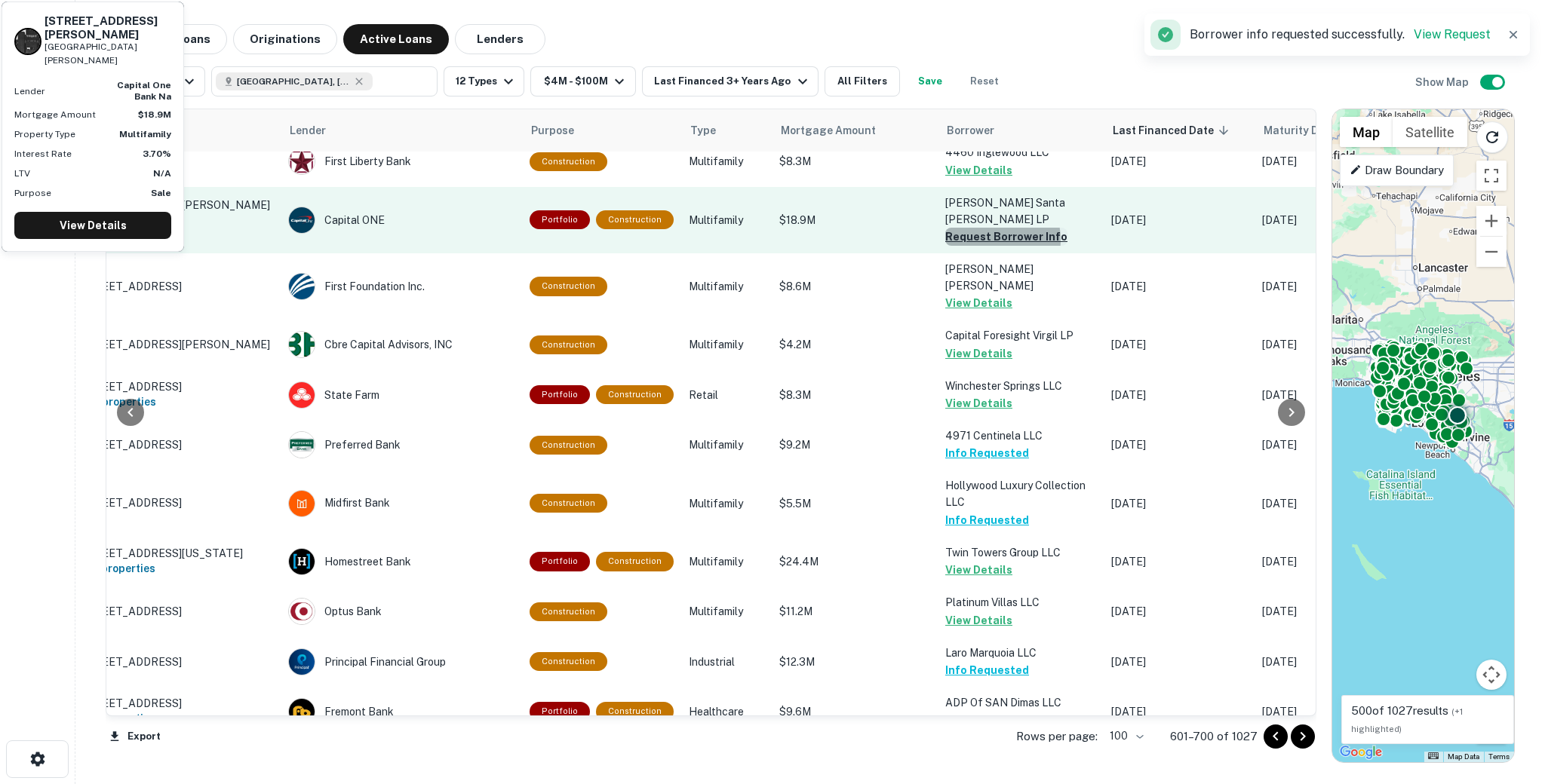
click at [974, 228] on button "Request Borrower Info" at bounding box center [1006, 237] width 122 height 18
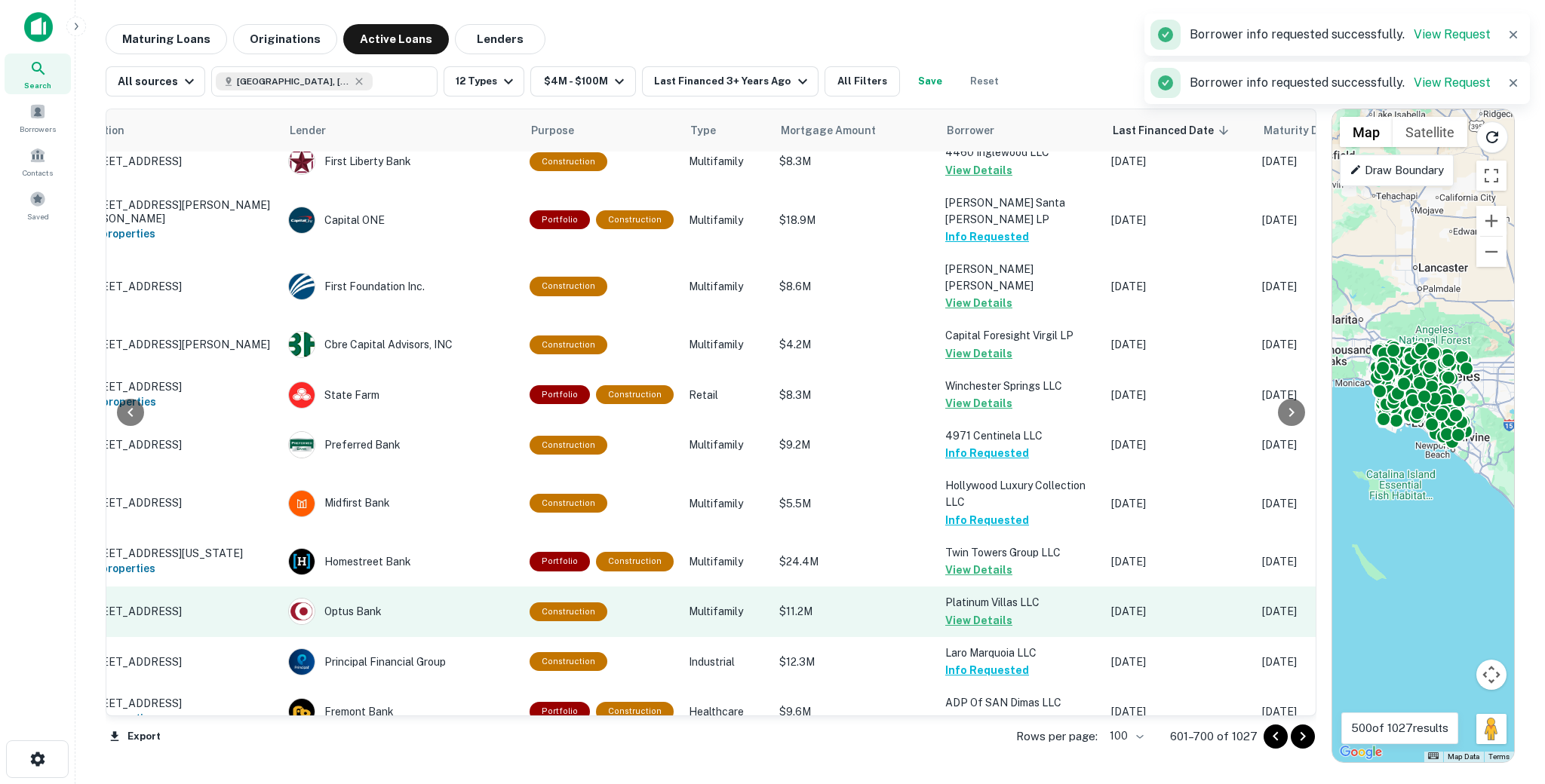
scroll to position [4948, 81]
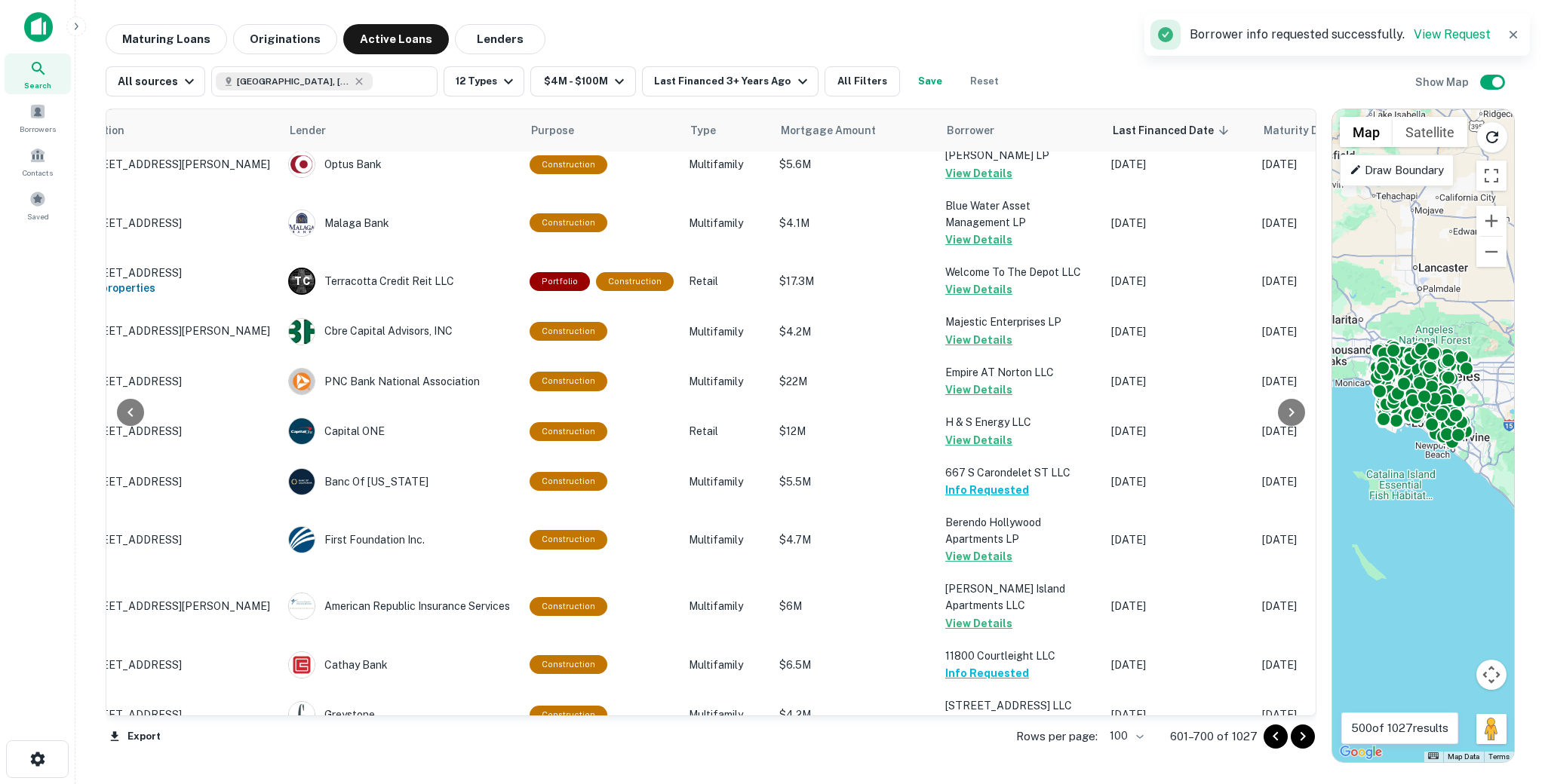
click at [1298, 726] on button "Go to next page" at bounding box center [1303, 737] width 24 height 24
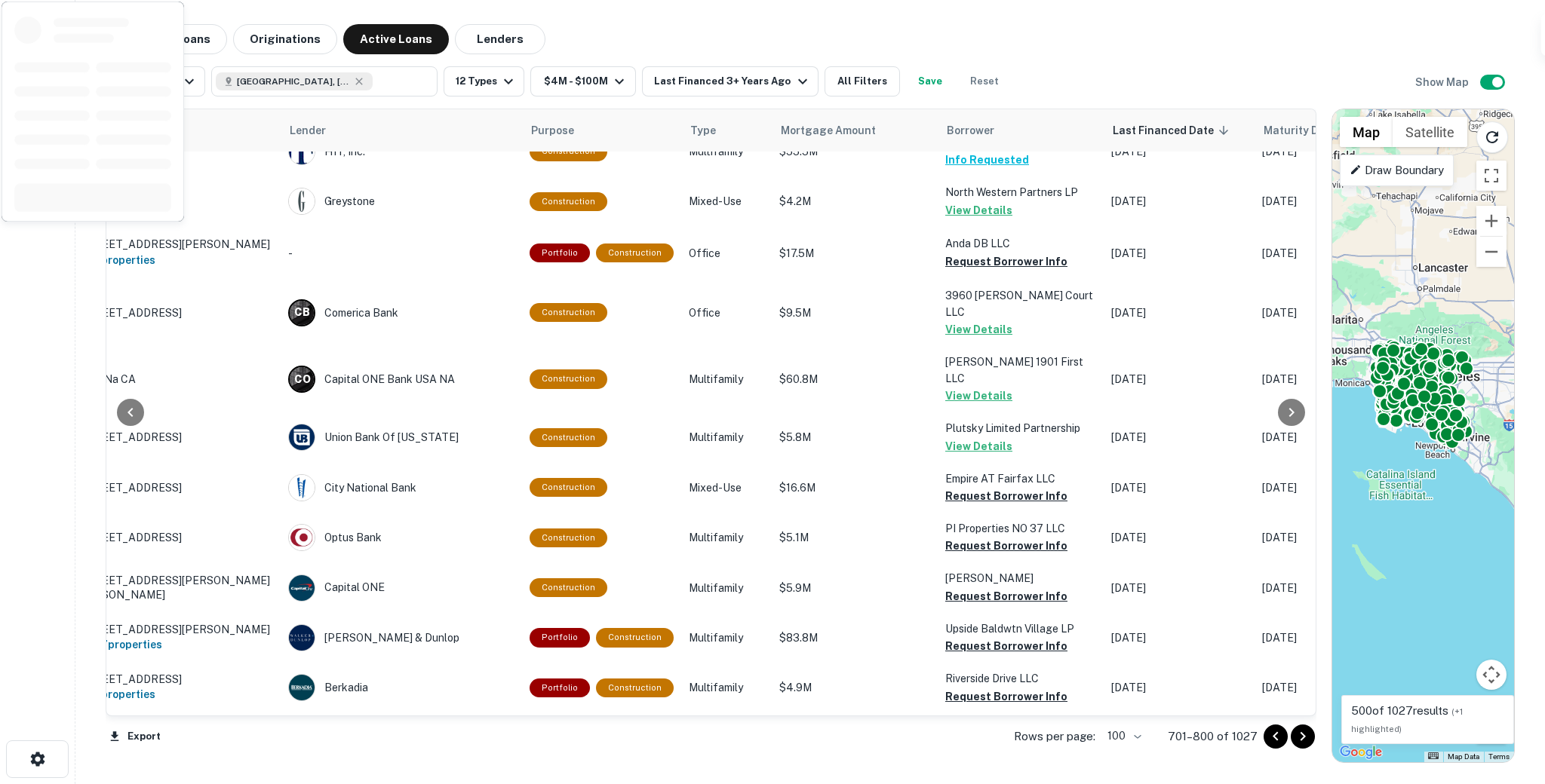
scroll to position [0, 81]
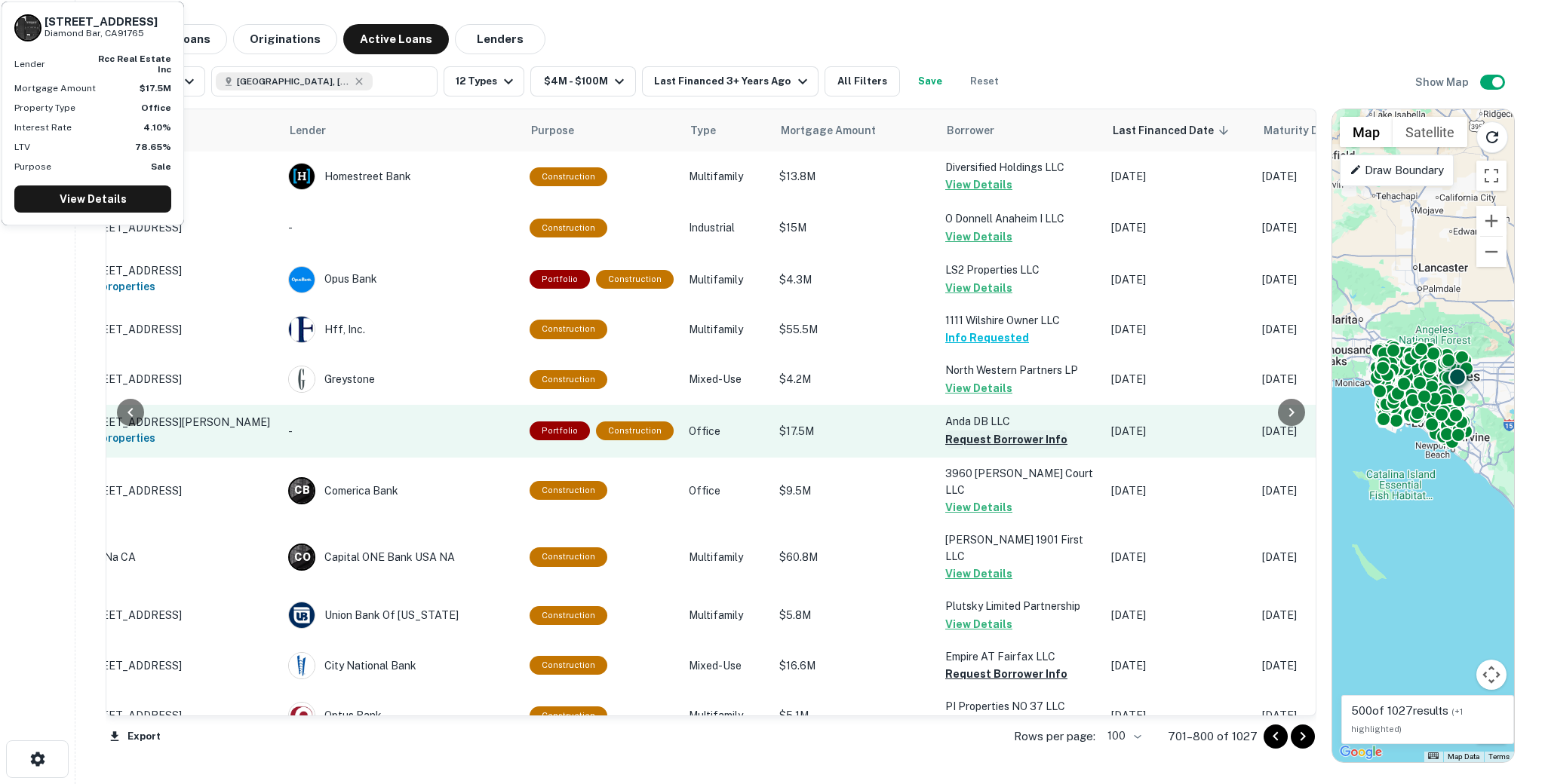
click at [973, 449] on button "Request Borrower Info" at bounding box center [1006, 440] width 122 height 18
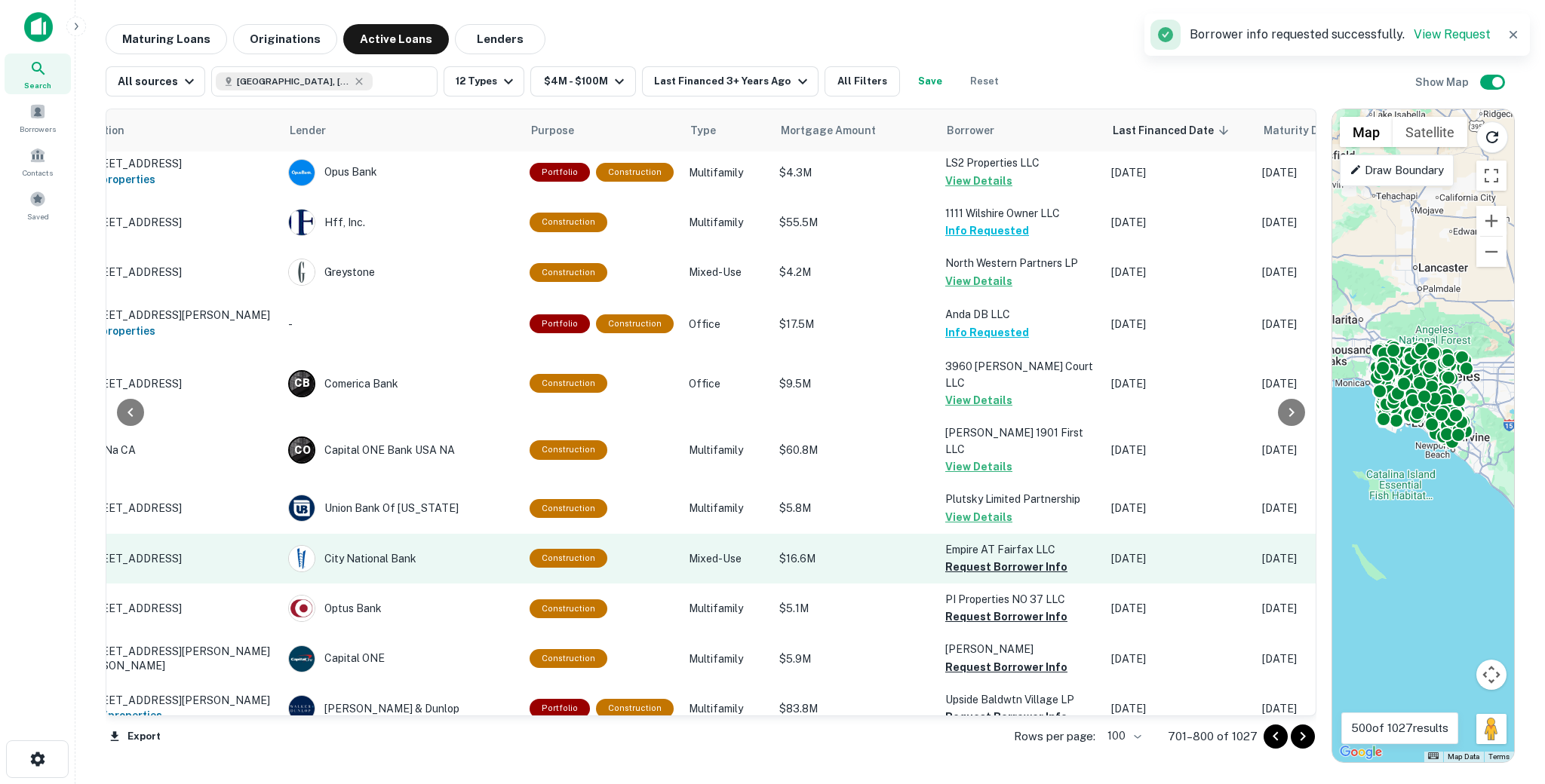
scroll to position [153, 81]
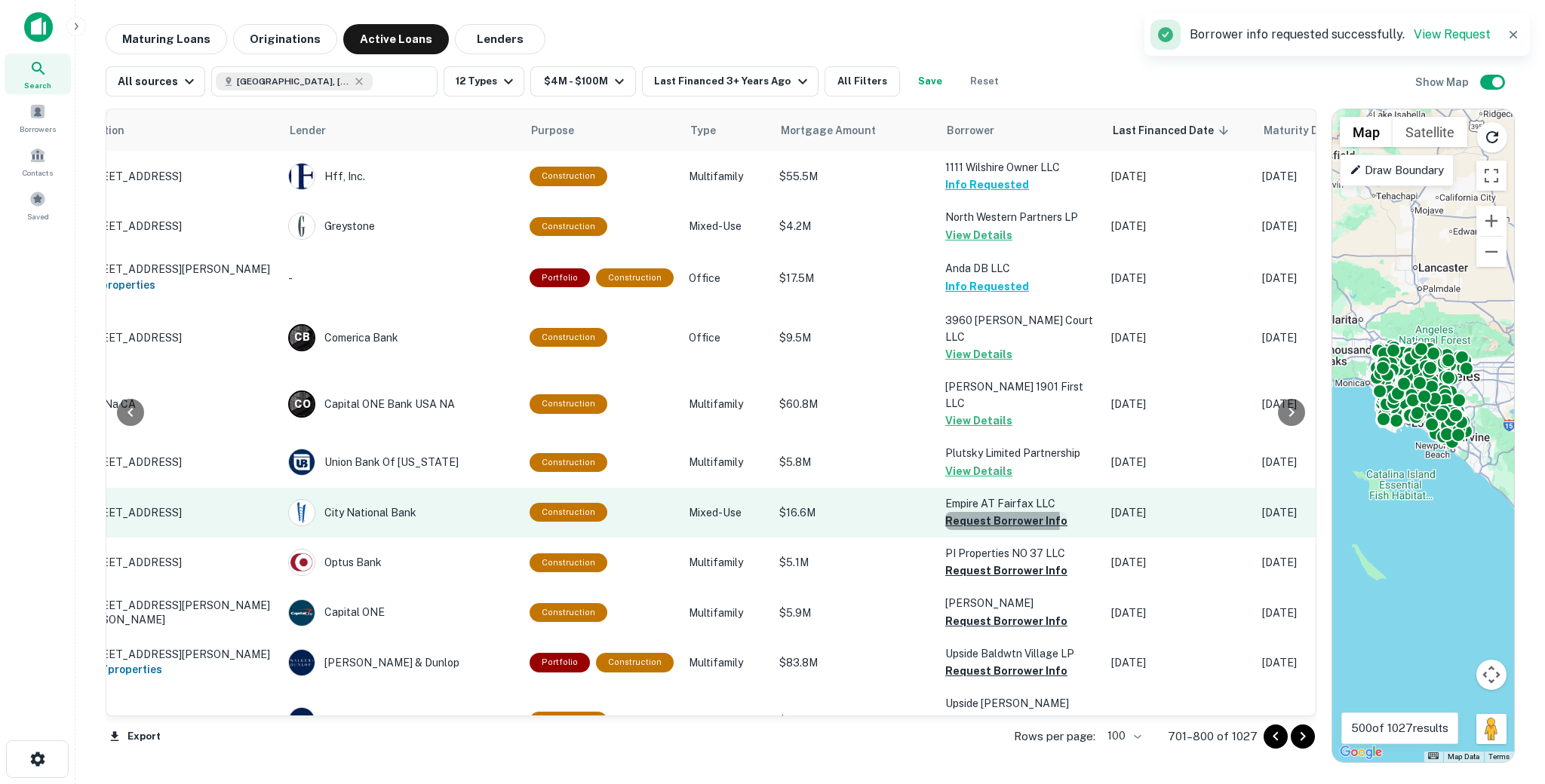
click at [961, 512] on button "Request Borrower Info" at bounding box center [1006, 521] width 122 height 18
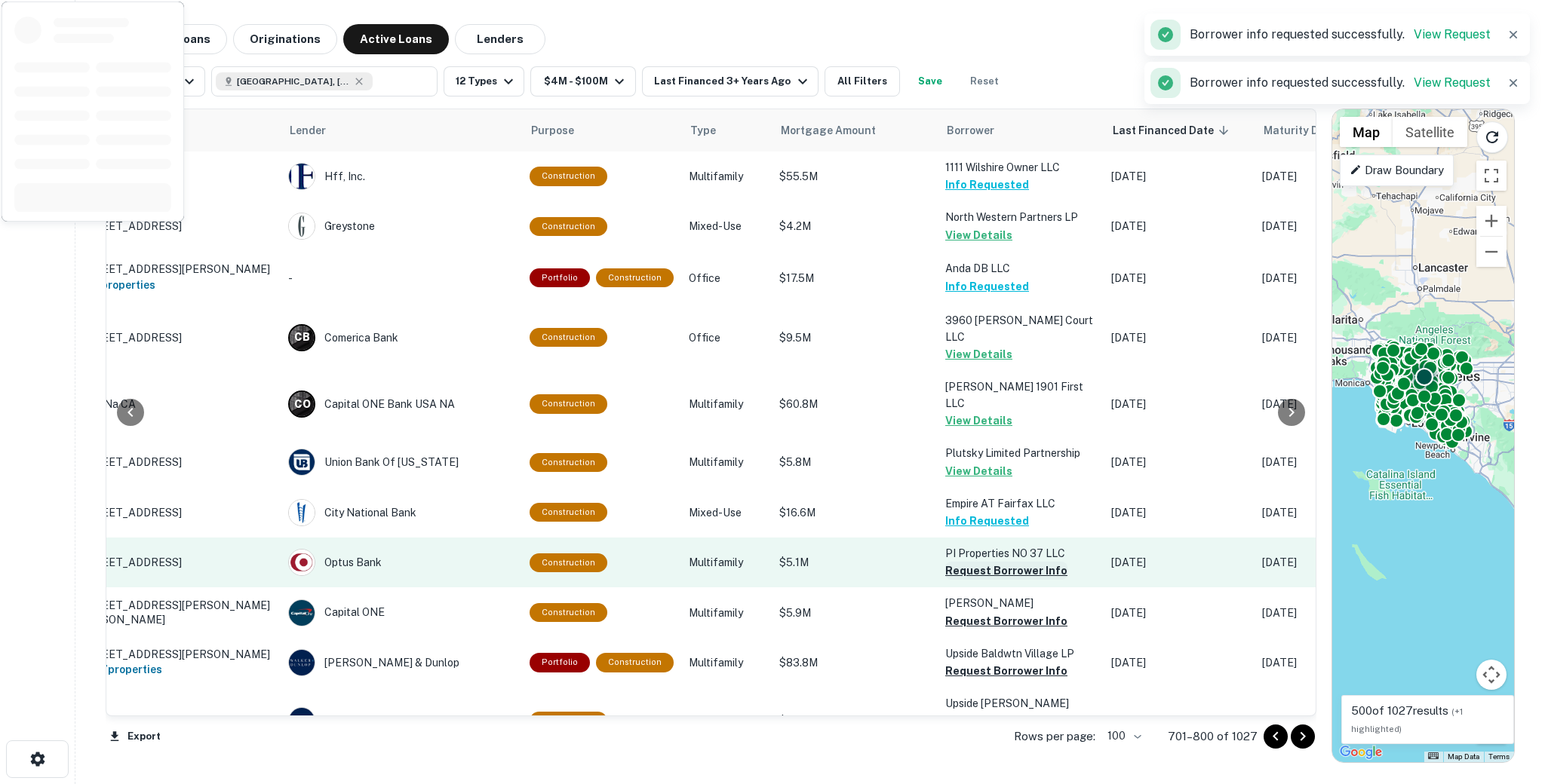
click at [955, 562] on button "Request Borrower Info" at bounding box center [1006, 571] width 122 height 18
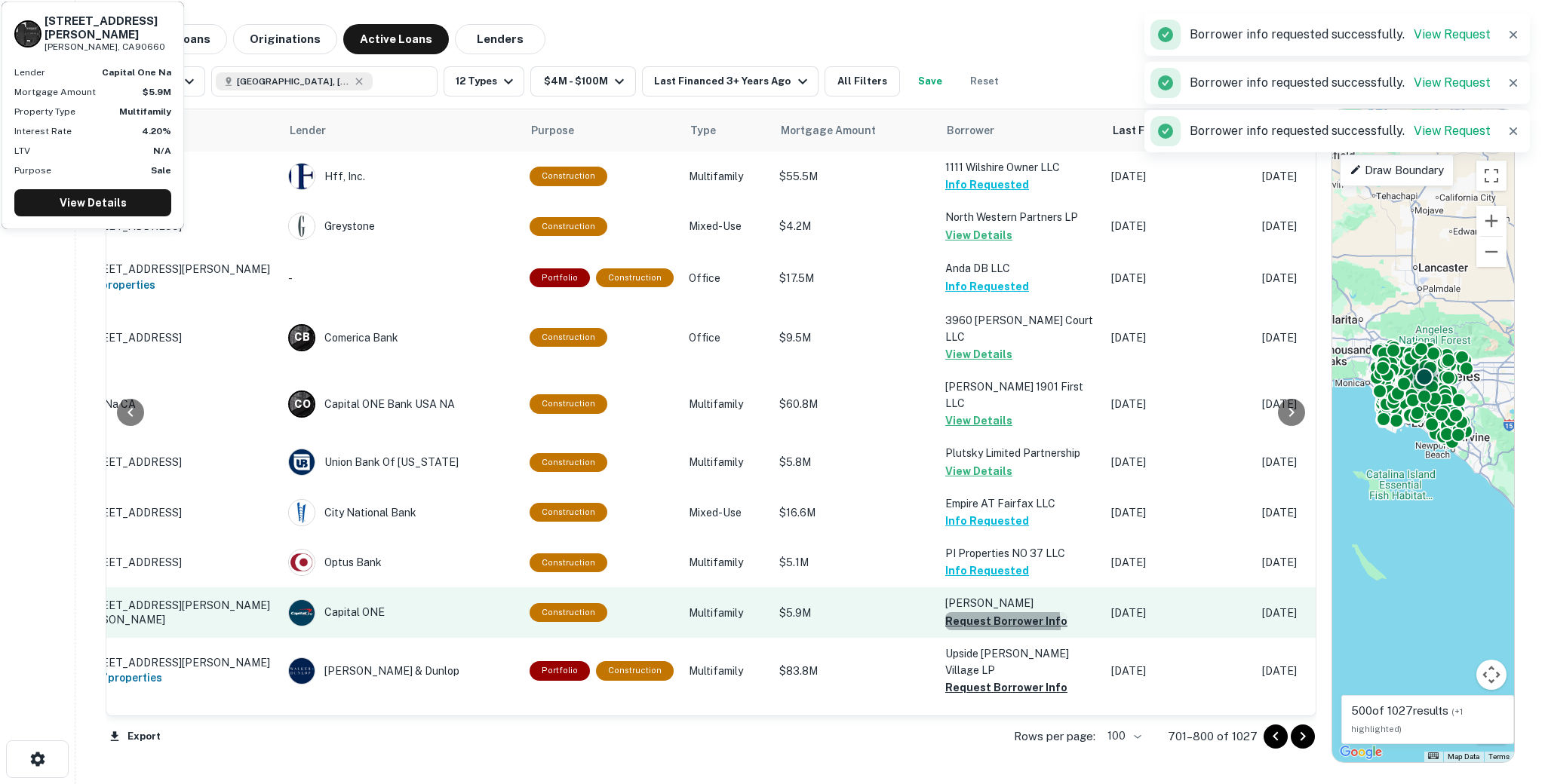
click at [956, 612] on button "Request Borrower Info" at bounding box center [1006, 621] width 122 height 18
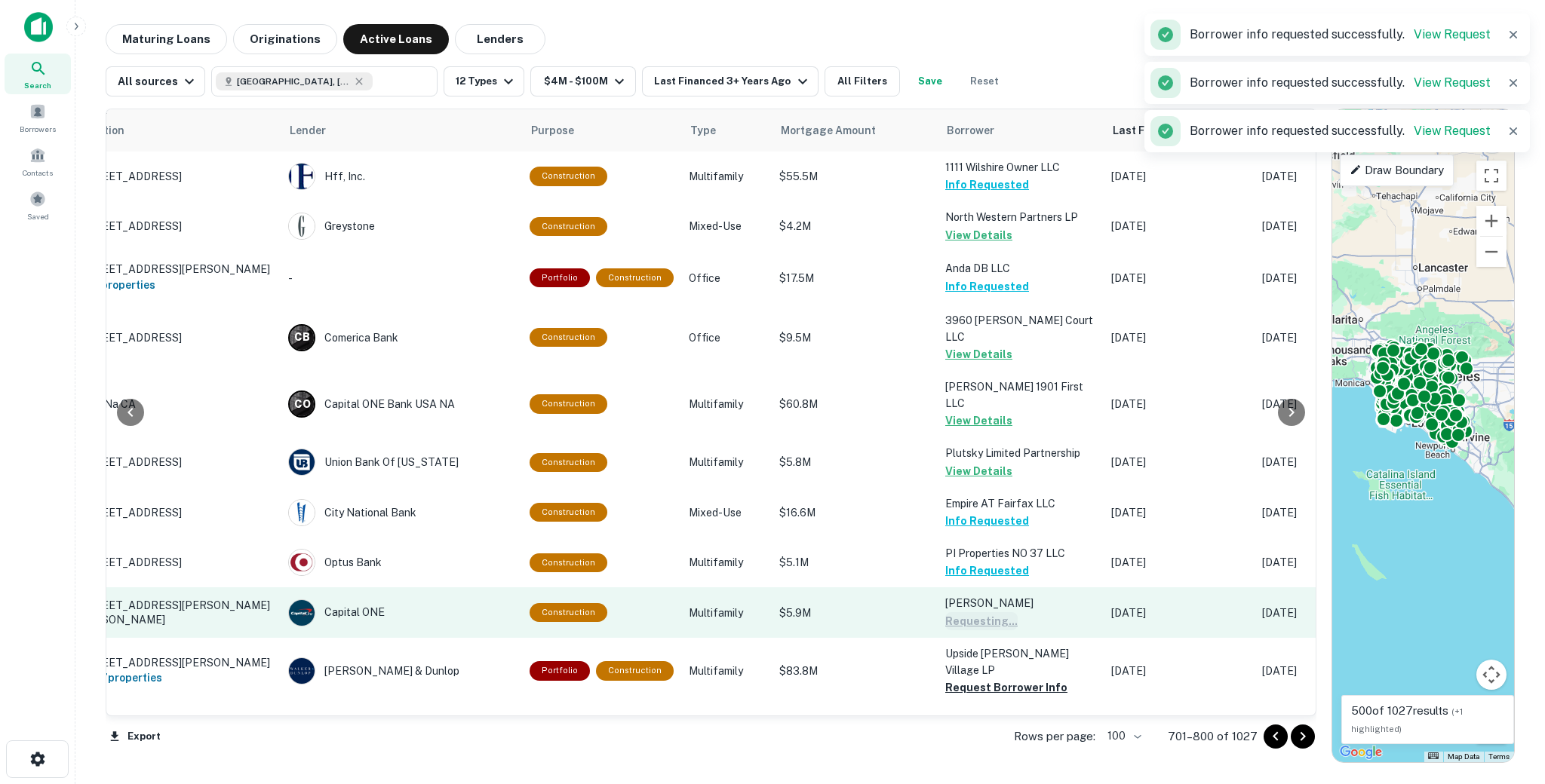
scroll to position [355, 81]
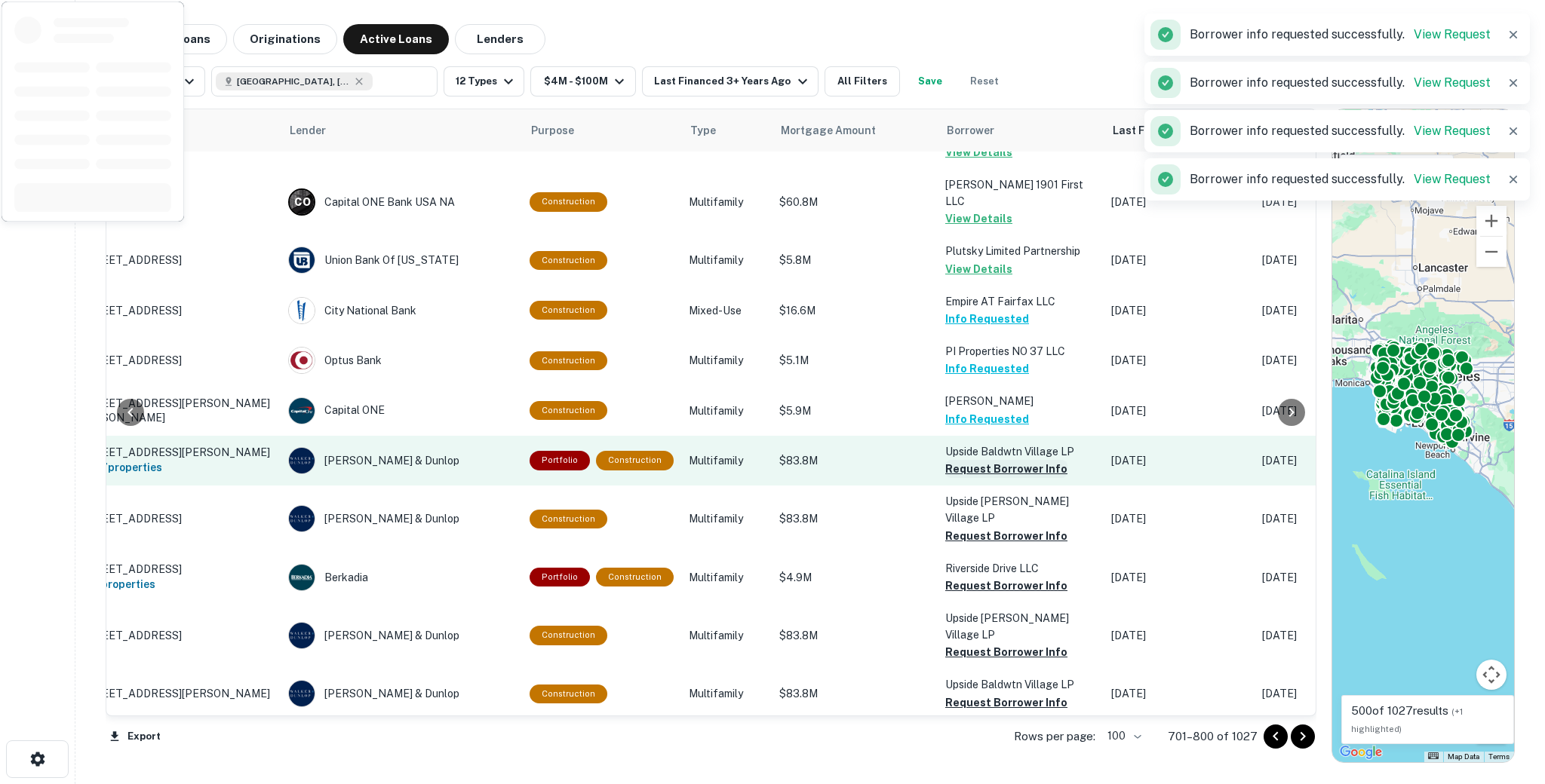
click at [952, 460] on button "Request Borrower Info" at bounding box center [1006, 469] width 122 height 18
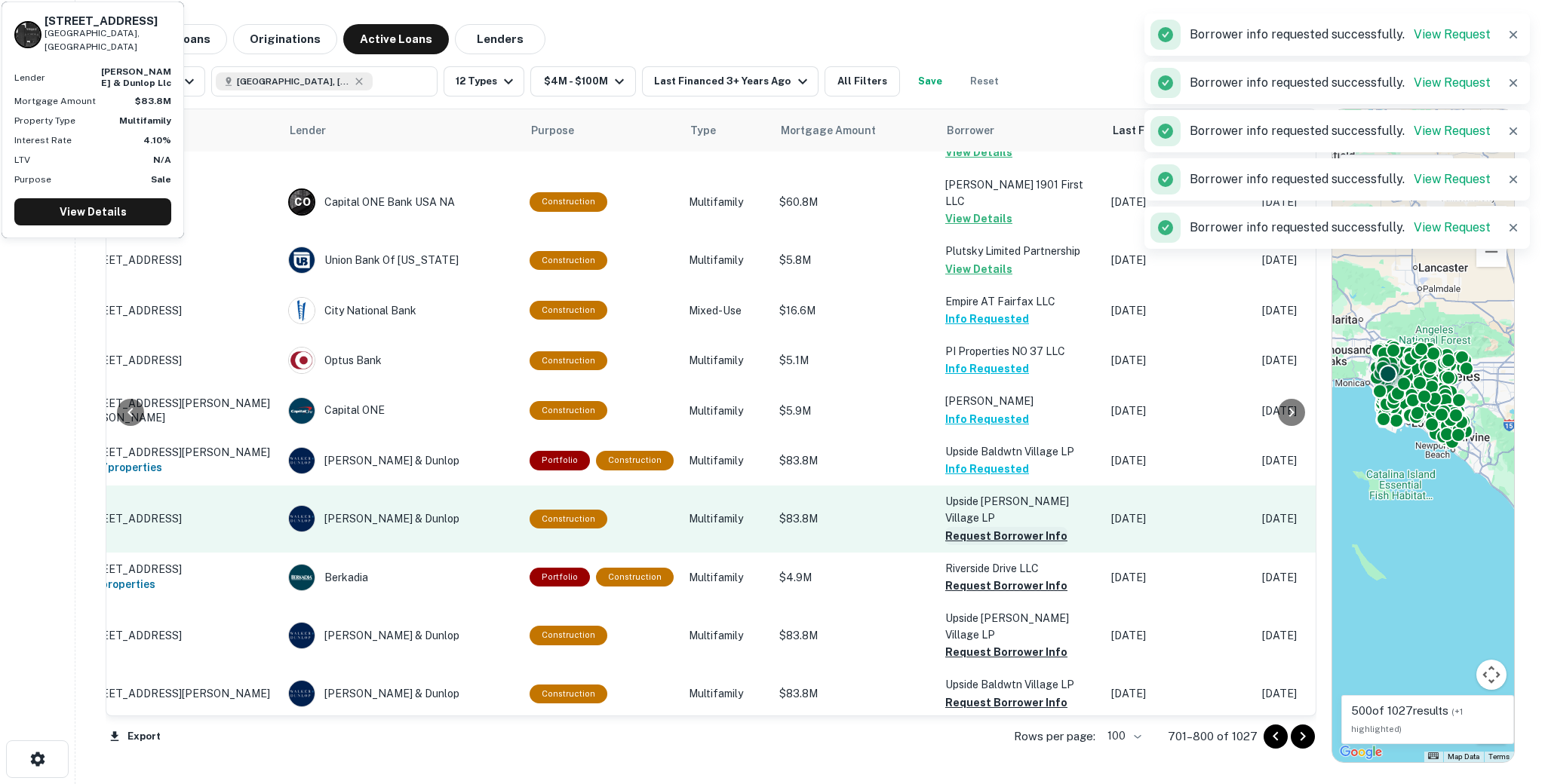
click at [955, 527] on button "Request Borrower Info" at bounding box center [1006, 537] width 122 height 18
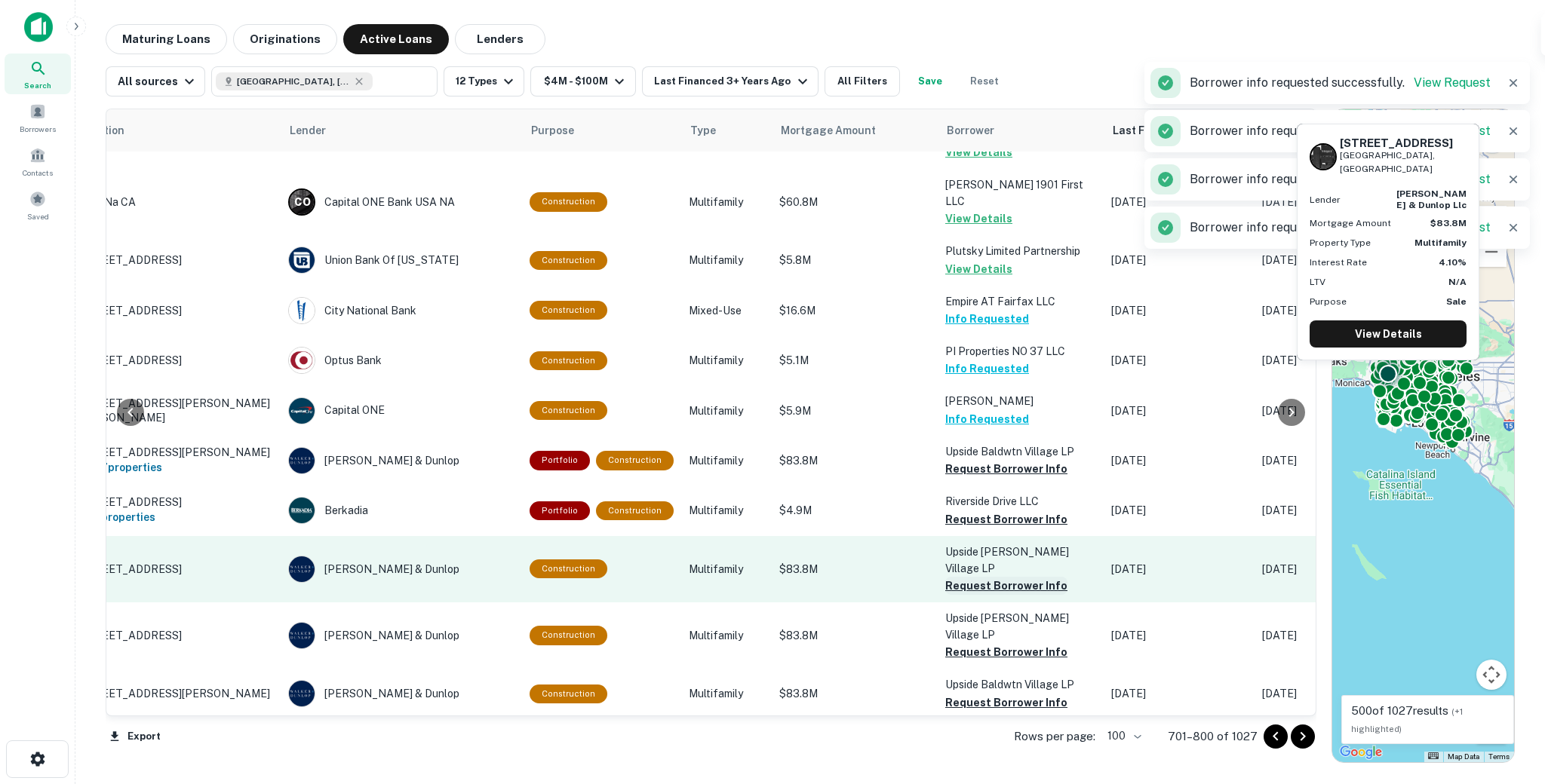
click at [955, 577] on button "Request Borrower Info" at bounding box center [1006, 586] width 122 height 18
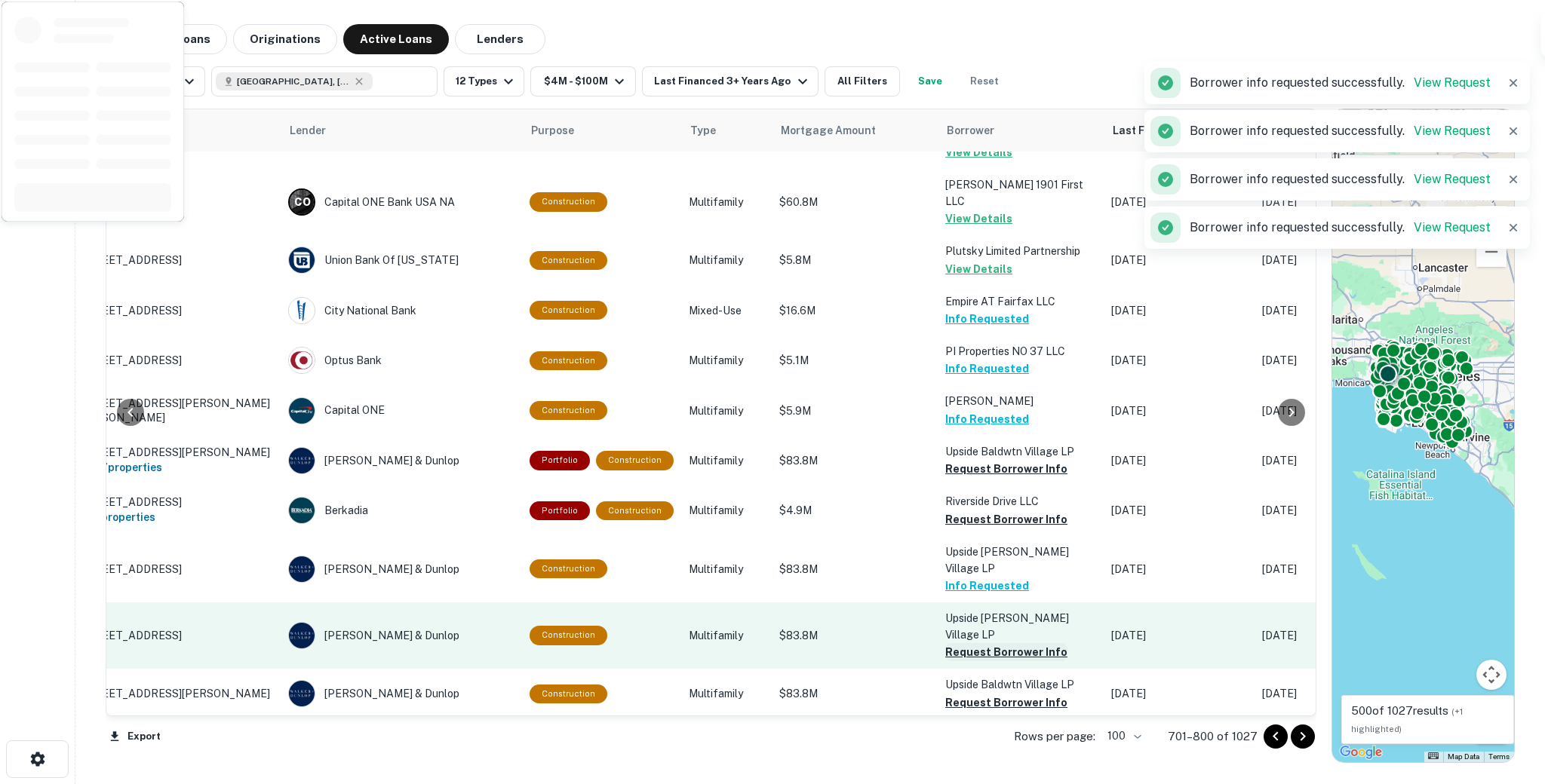
click at [963, 643] on button "Request Borrower Info" at bounding box center [1006, 652] width 122 height 18
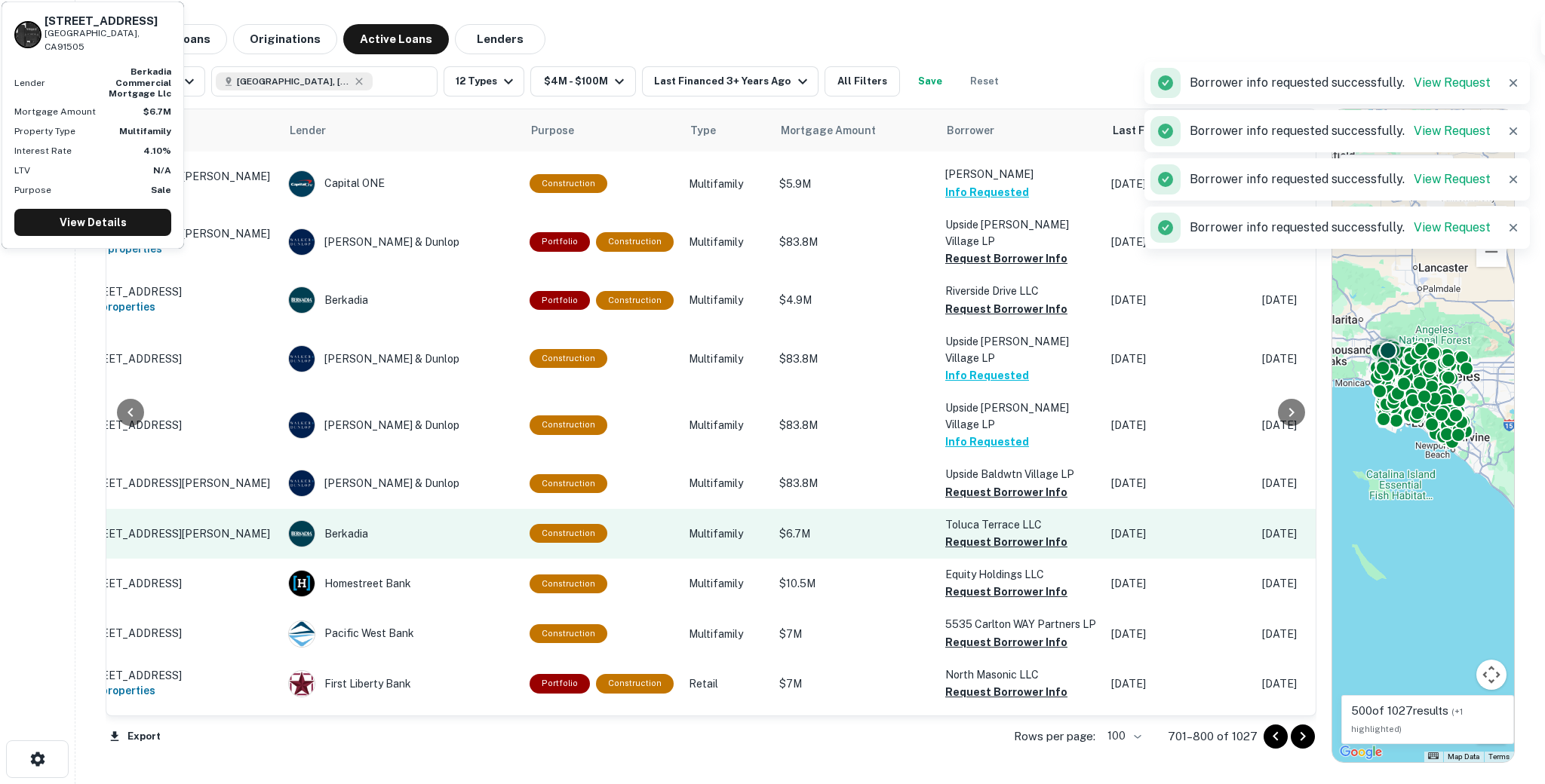
scroll to position [588, 81]
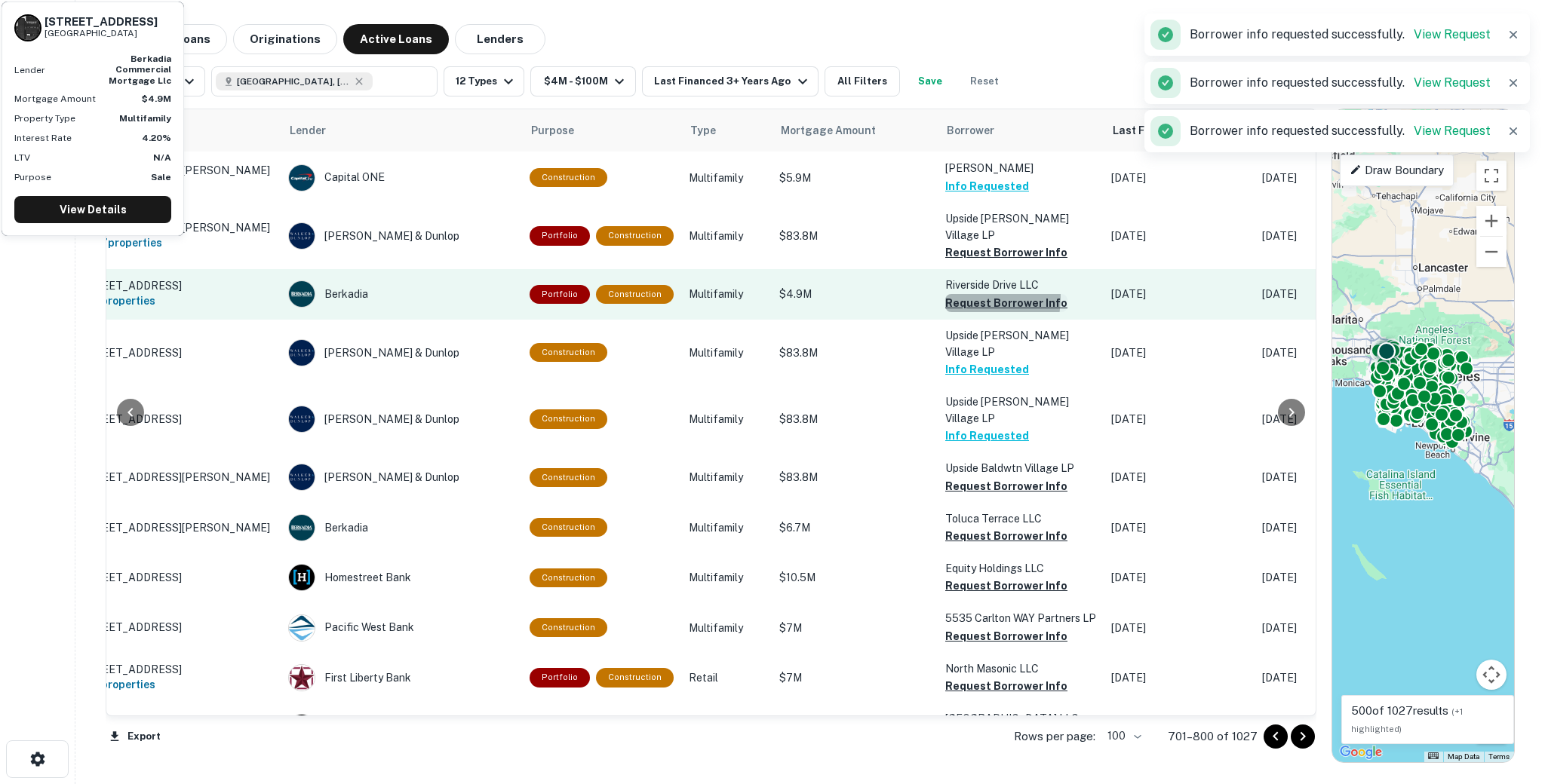
click at [952, 294] on button "Request Borrower Info" at bounding box center [1006, 303] width 122 height 18
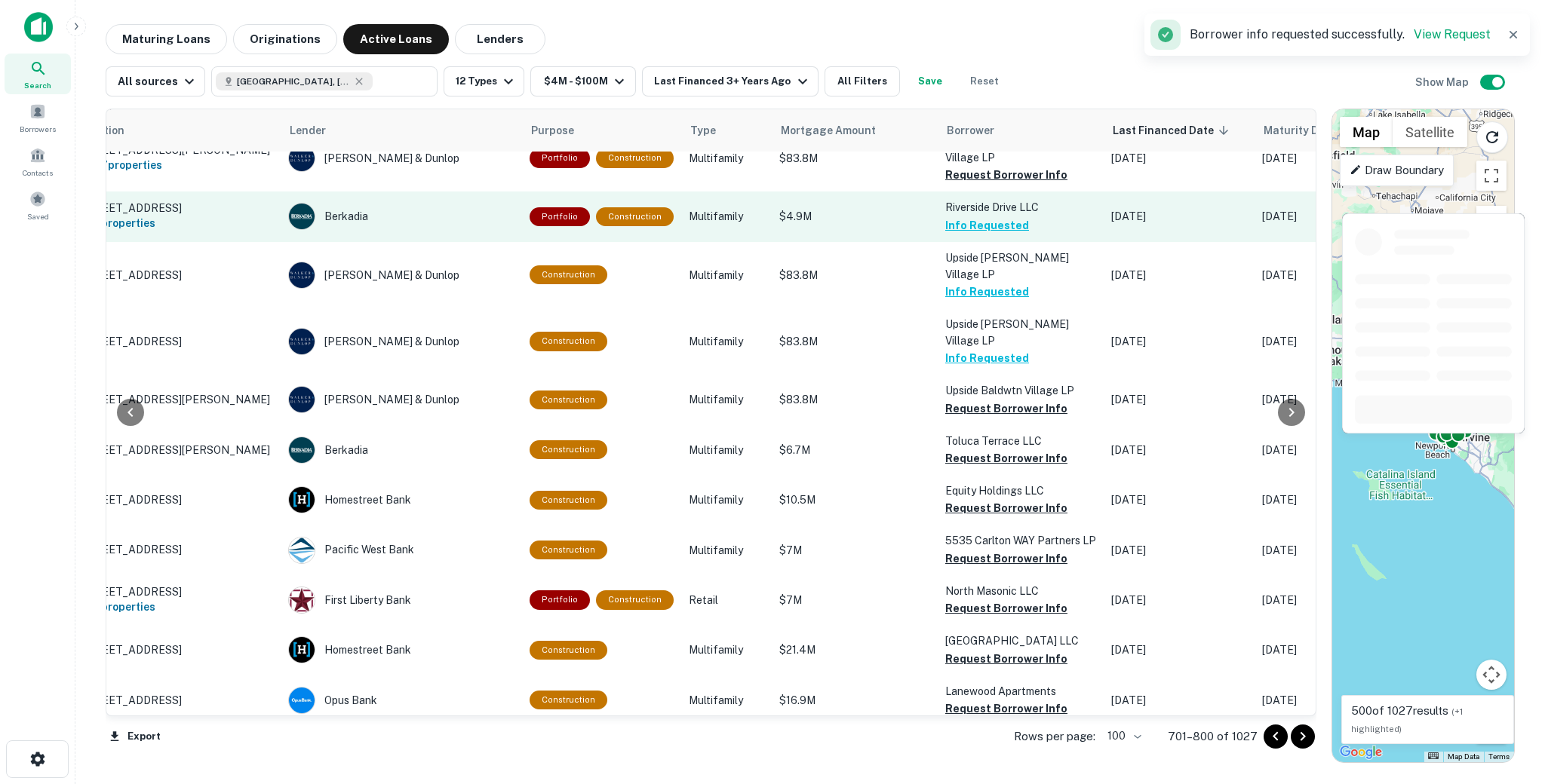
scroll to position [667, 81]
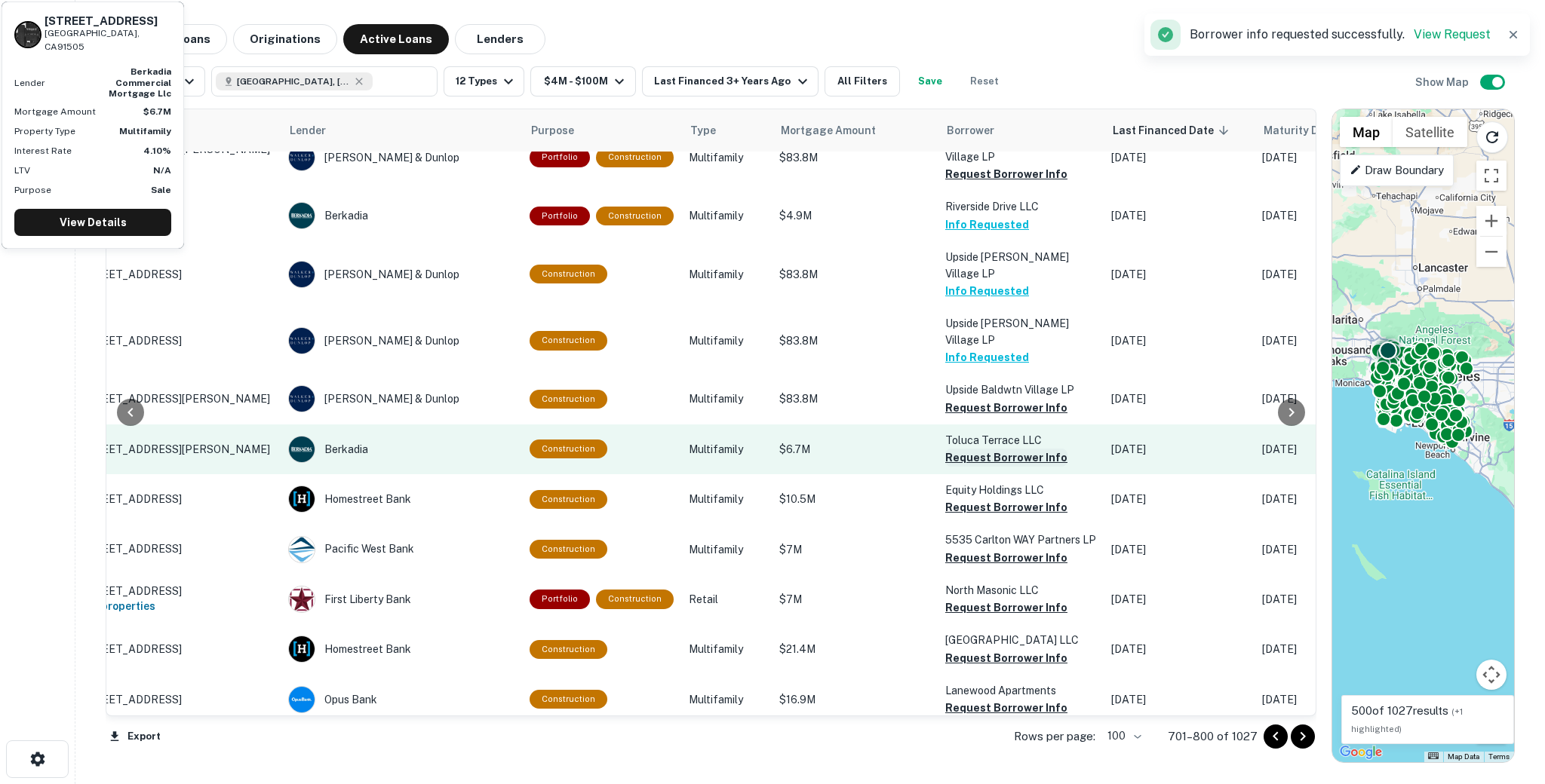
click at [975, 449] on button "Request Borrower Info" at bounding box center [1006, 458] width 122 height 18
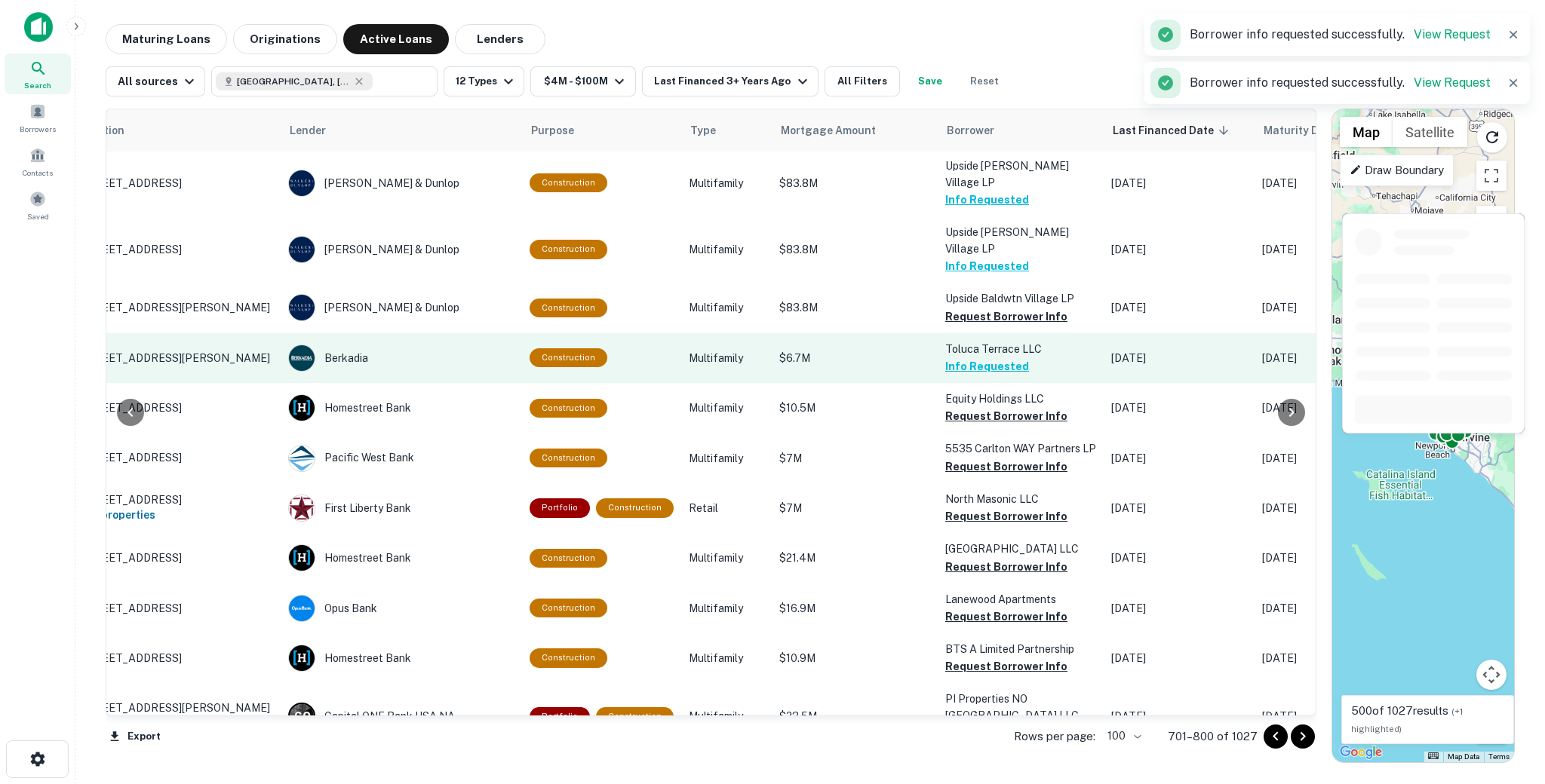
scroll to position [760, 81]
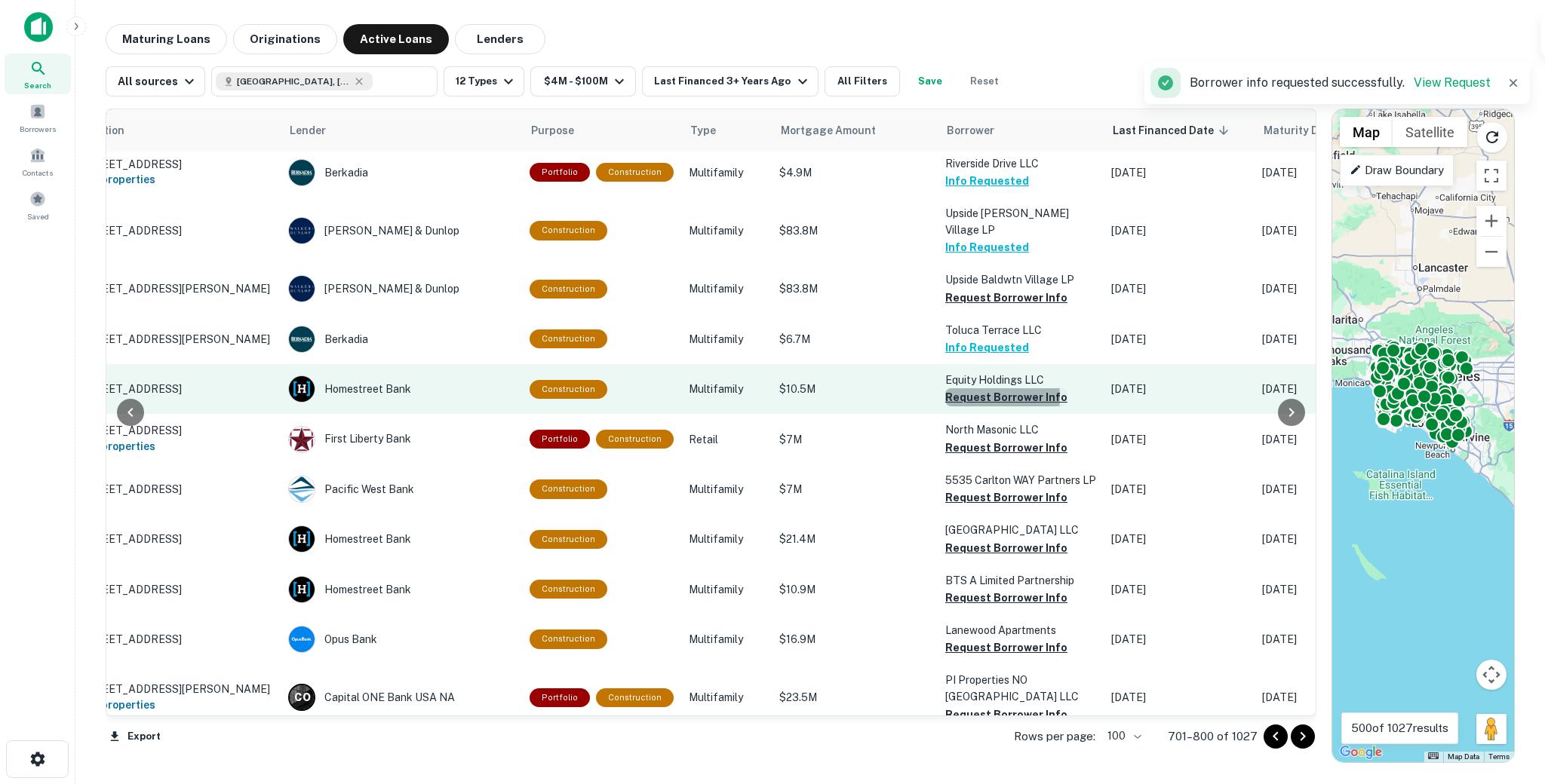
click at [963, 388] on button "Request Borrower Info" at bounding box center [1006, 397] width 122 height 18
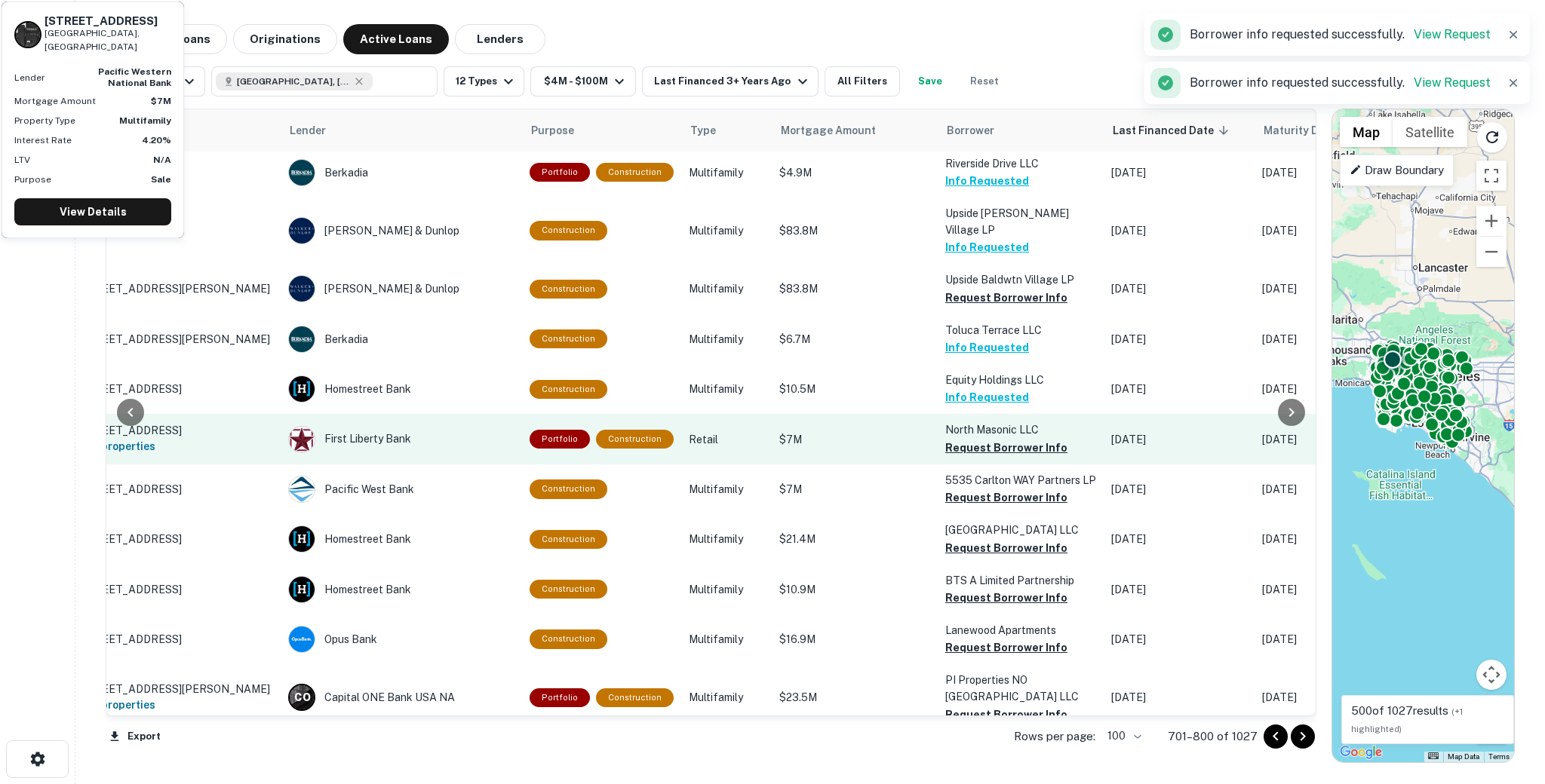
scroll to position [844, 81]
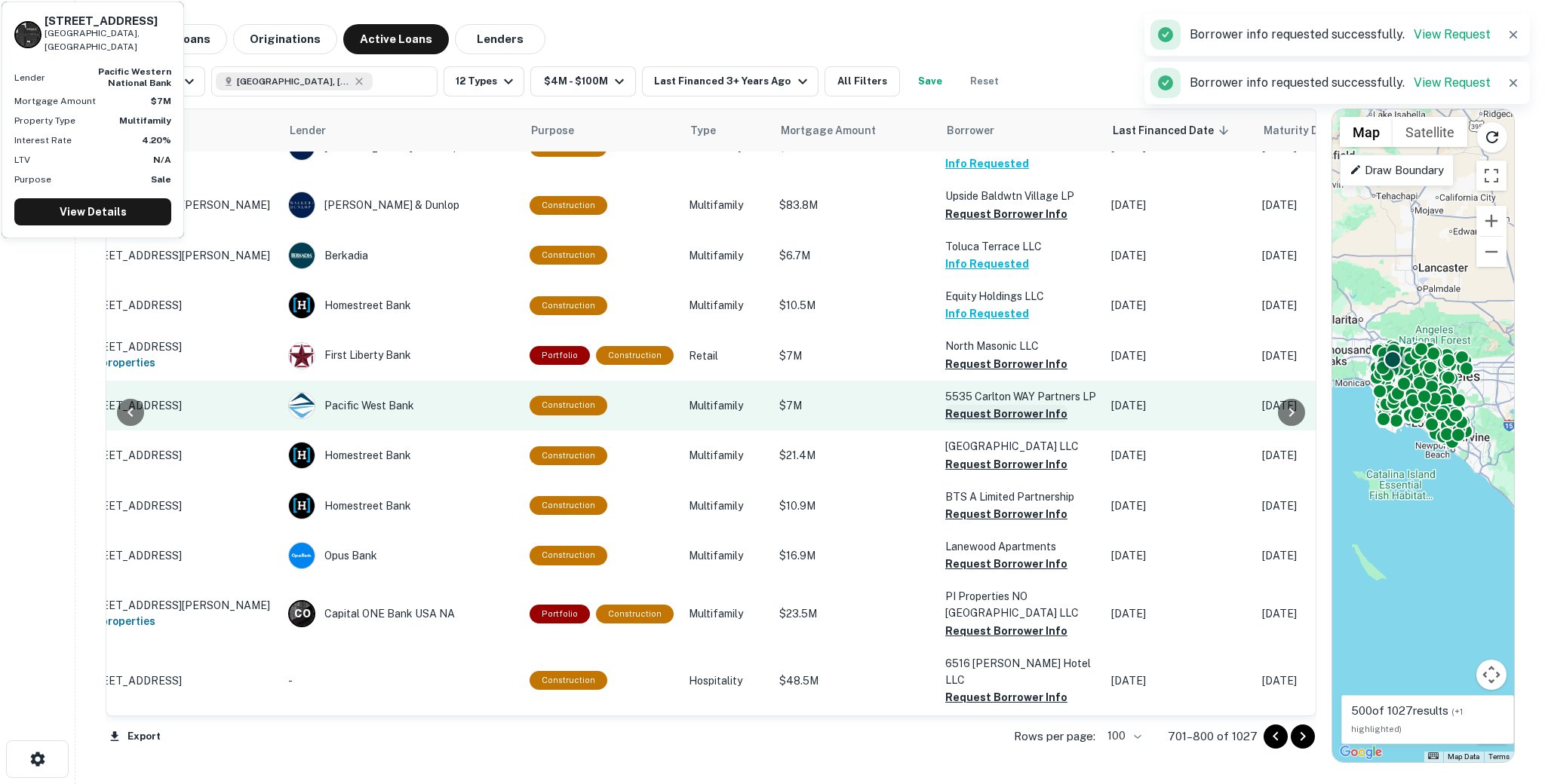
click at [961, 405] on button "Request Borrower Info" at bounding box center [1006, 414] width 122 height 18
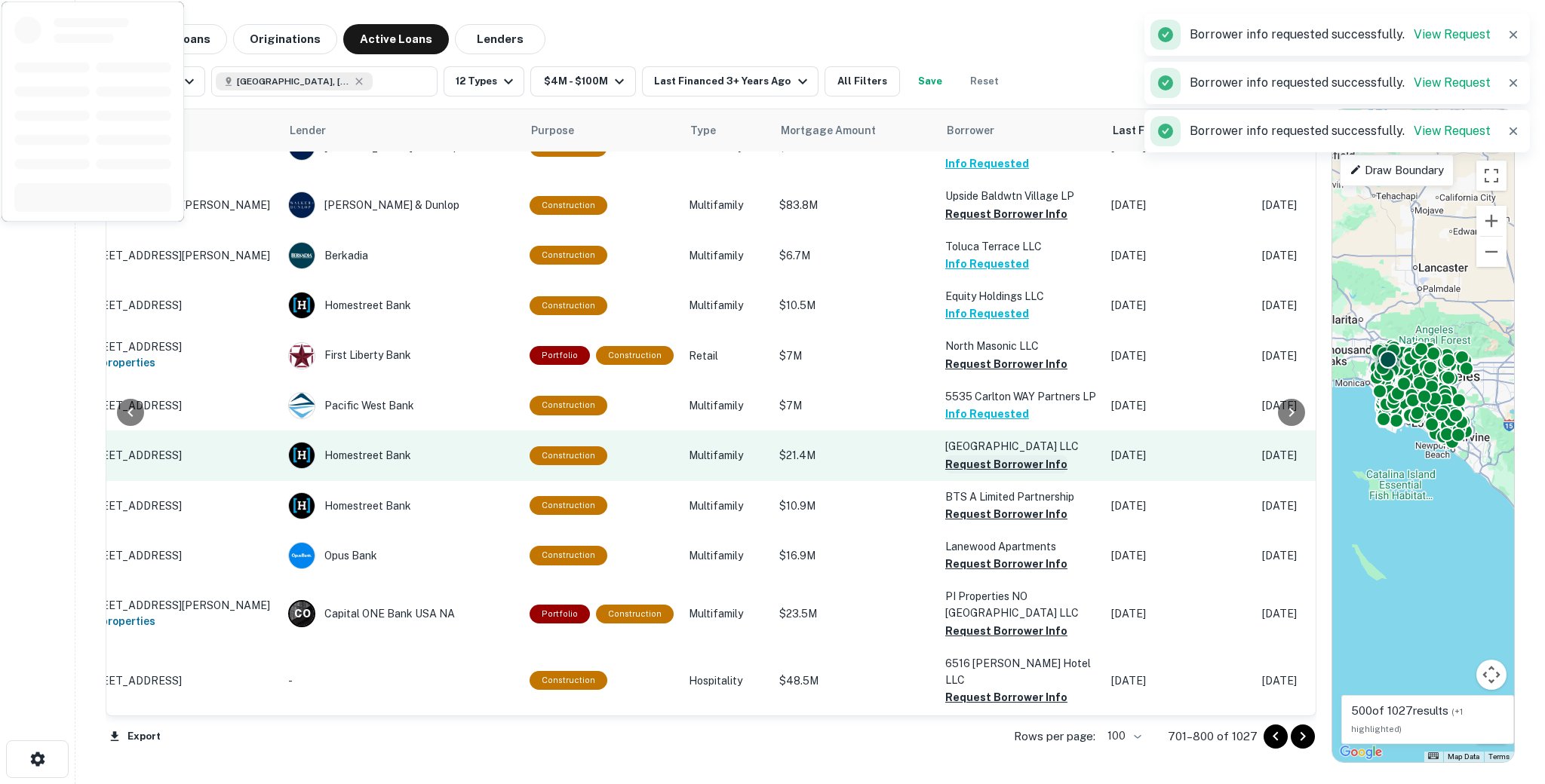
click at [956, 456] on button "Request Borrower Info" at bounding box center [1006, 465] width 122 height 18
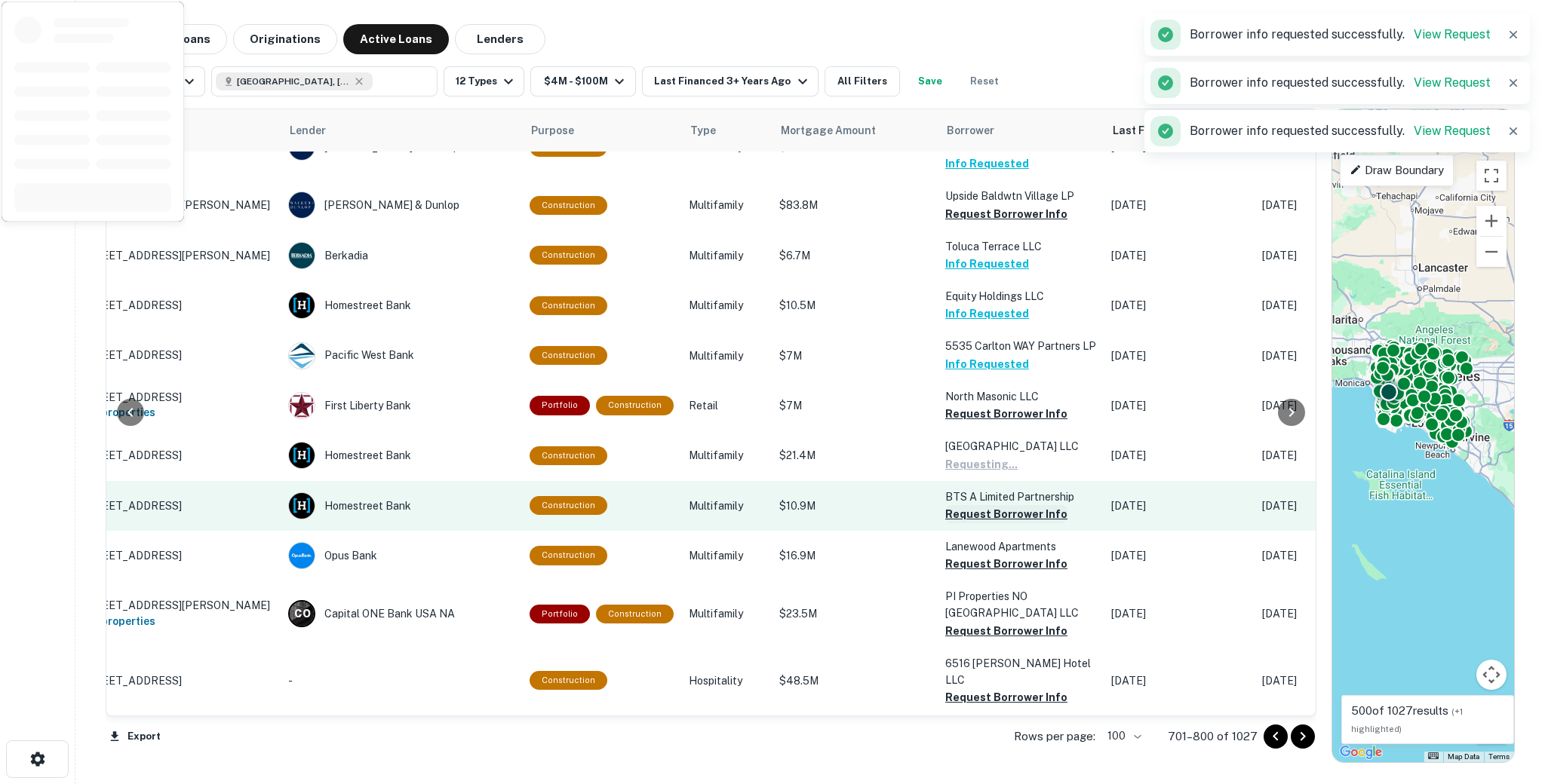
click at [960, 506] on button "Request Borrower Info" at bounding box center [1006, 515] width 122 height 18
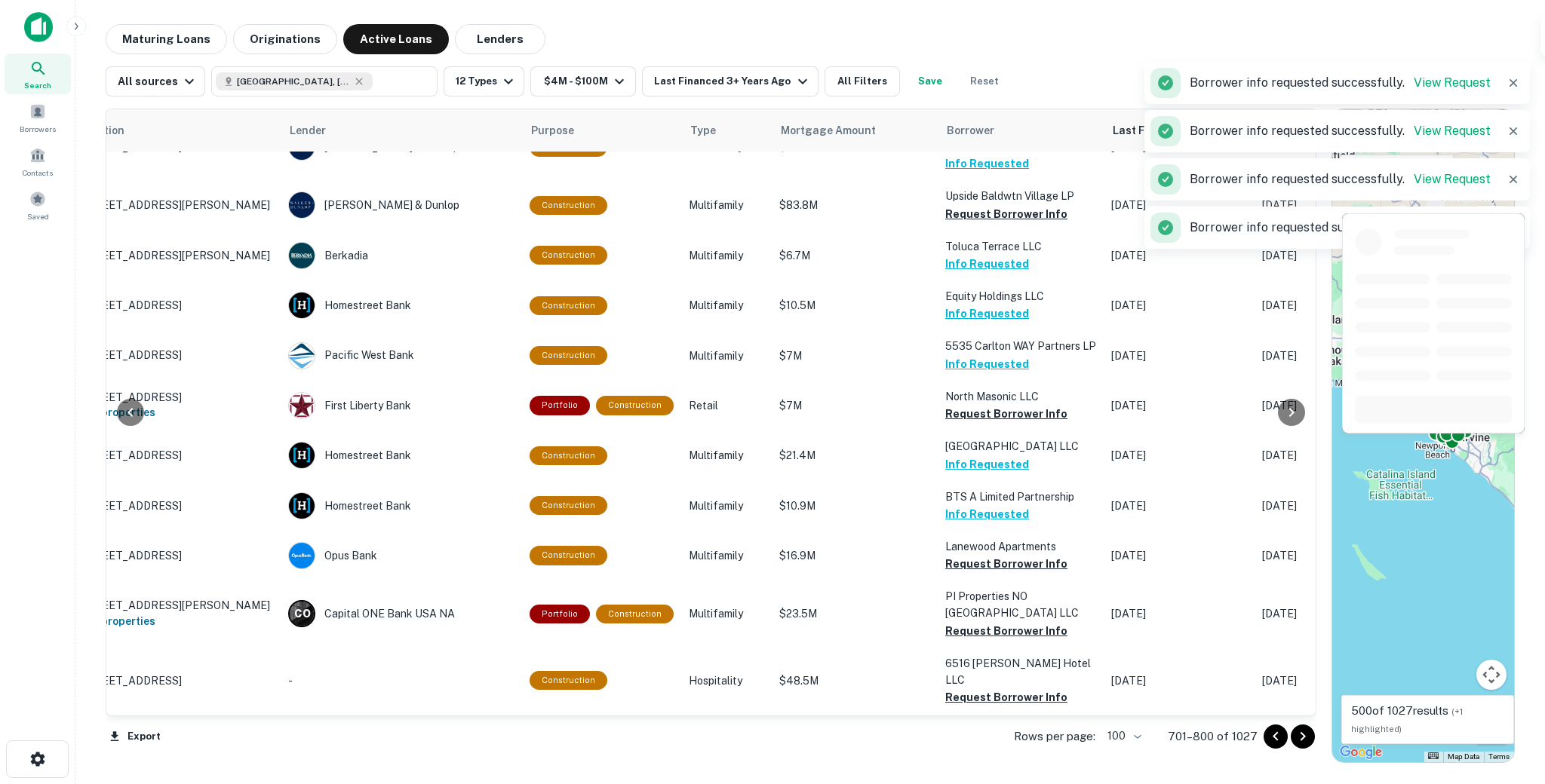
click at [955, 405] on button "Request Borrower Info" at bounding box center [1006, 414] width 122 height 18
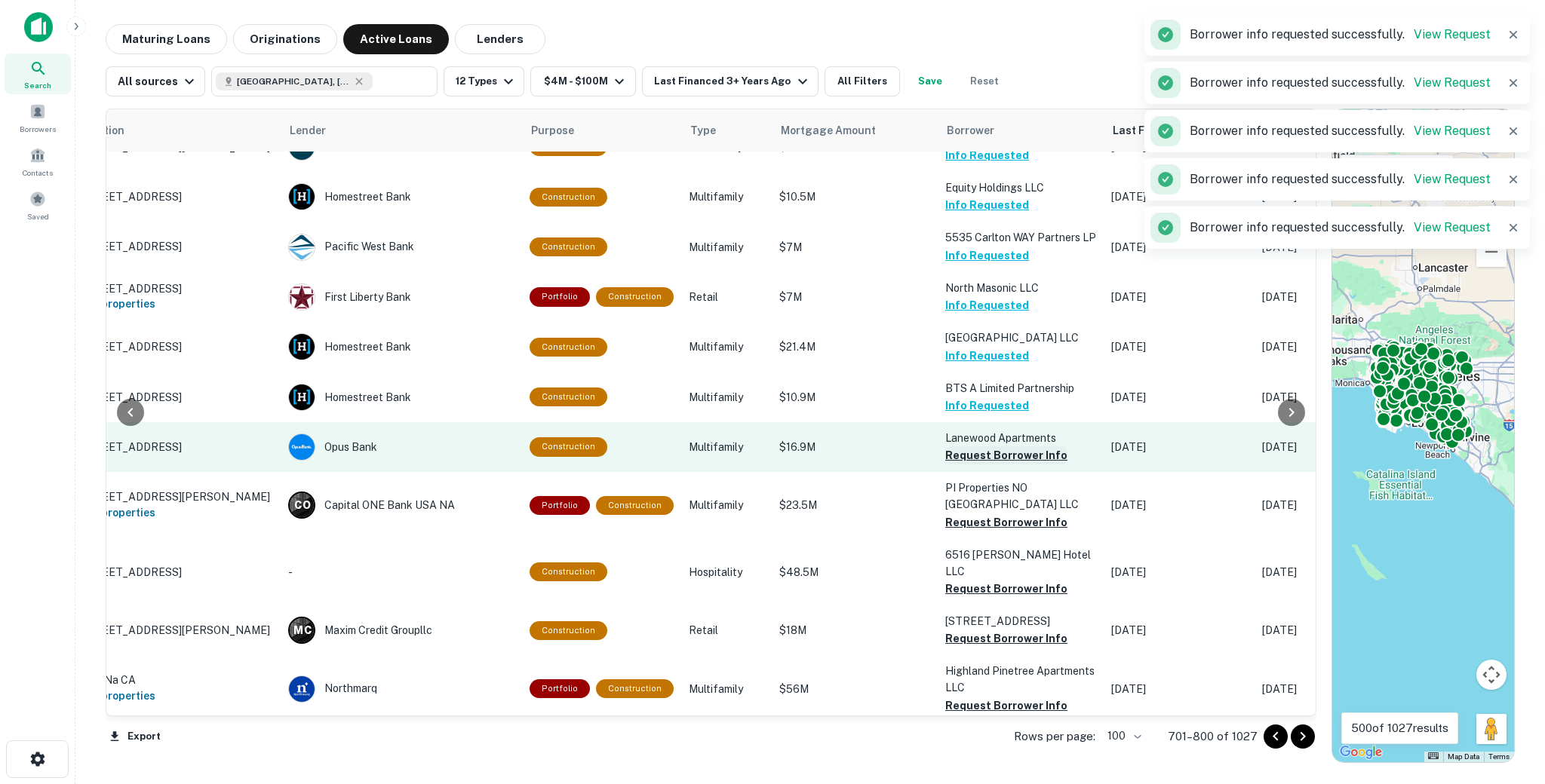
scroll to position [996, 81]
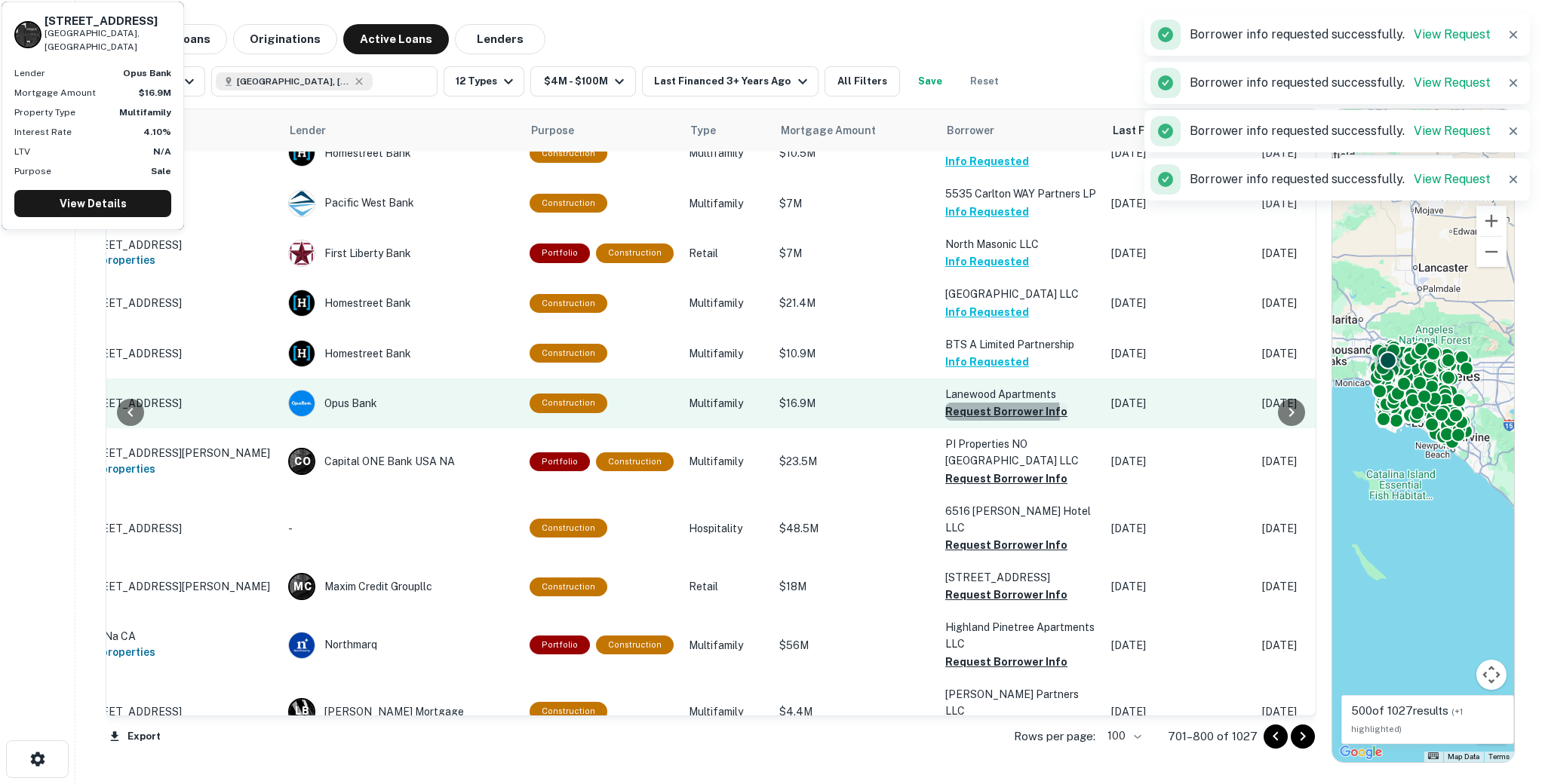
click at [965, 403] on button "Request Borrower Info" at bounding box center [1006, 412] width 122 height 18
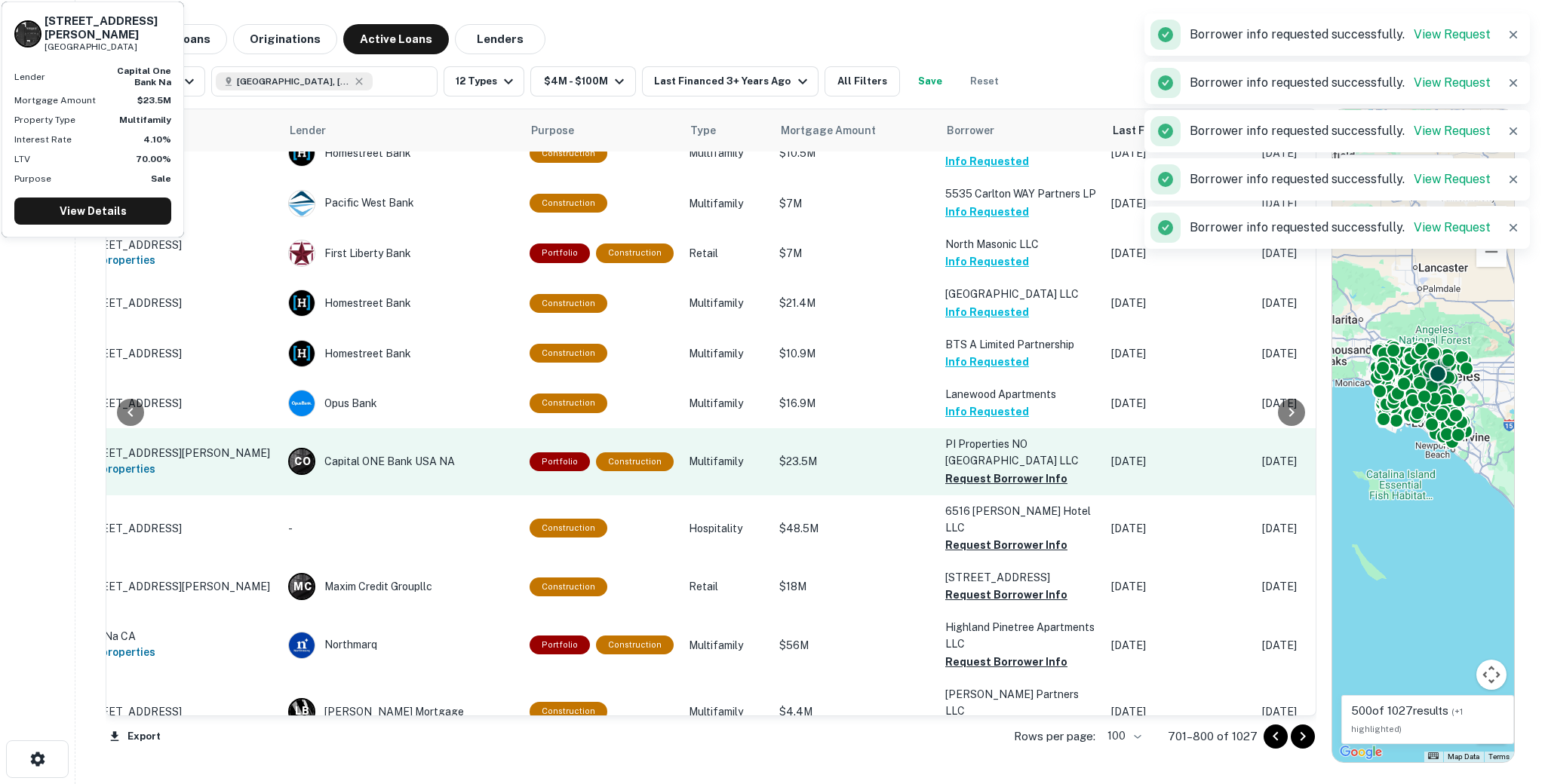
click at [958, 470] on button "Request Borrower Info" at bounding box center [1006, 479] width 122 height 18
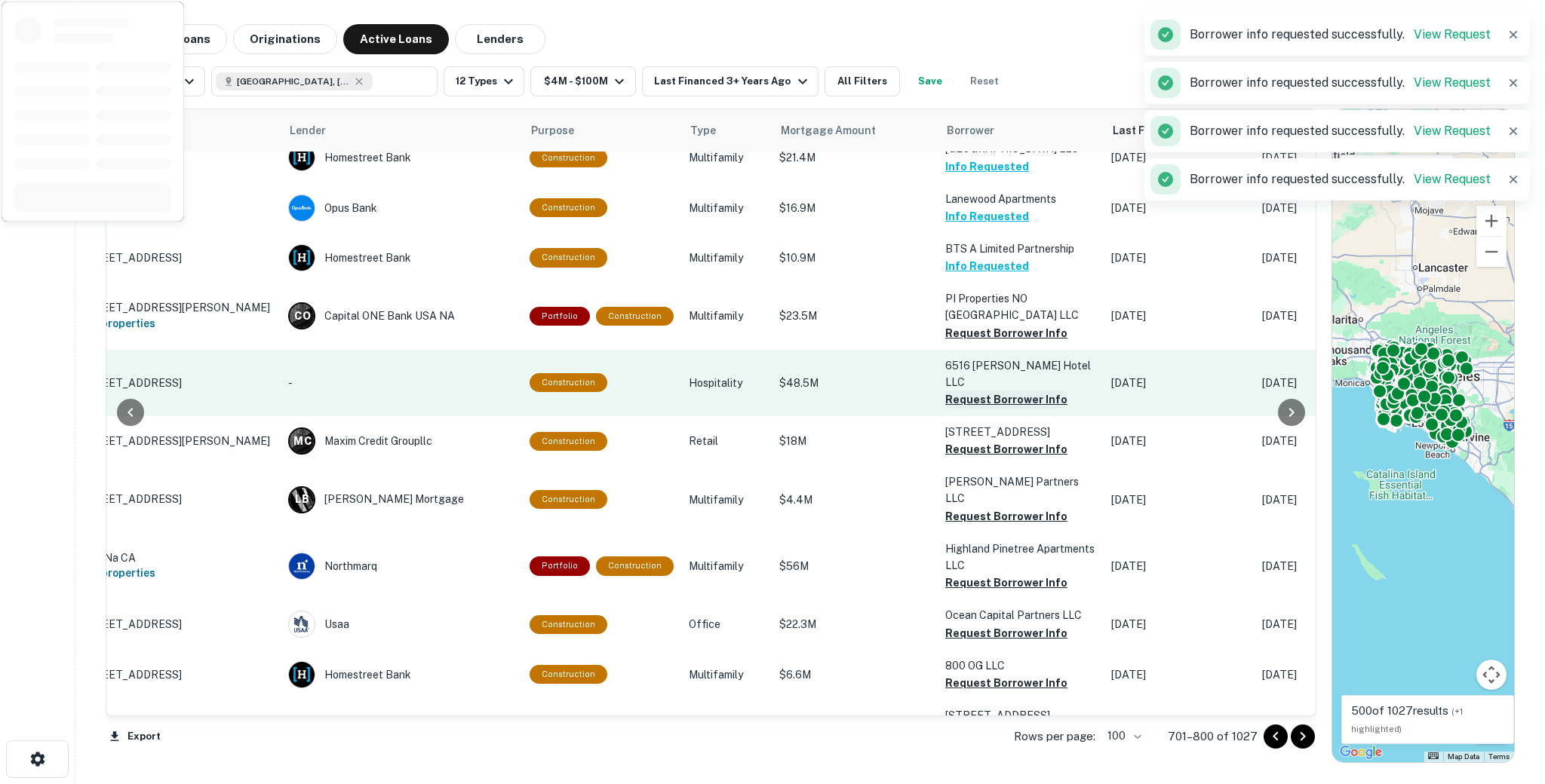
scroll to position [1162, 81]
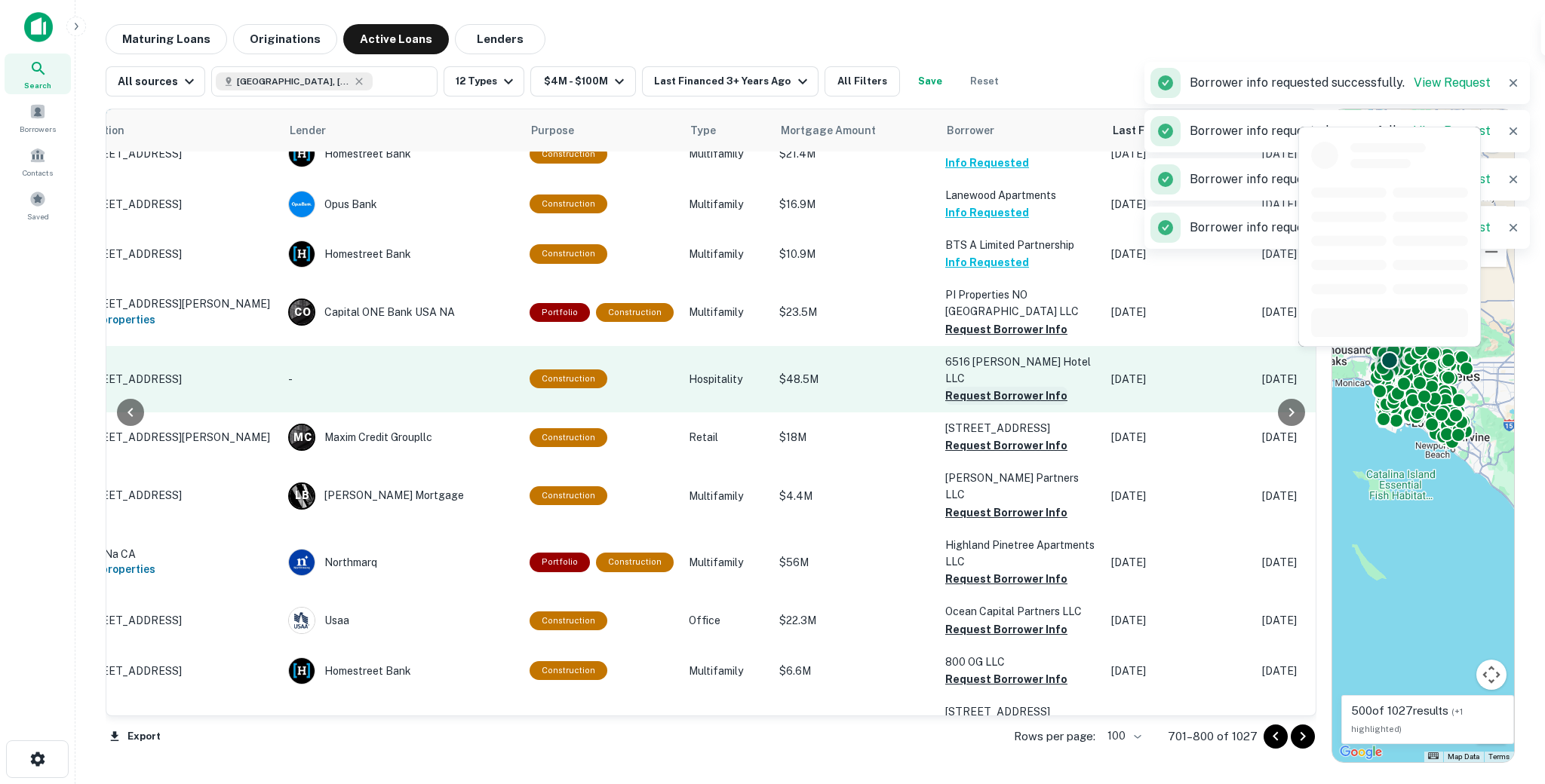
click at [953, 387] on button "Request Borrower Info" at bounding box center [1006, 396] width 122 height 18
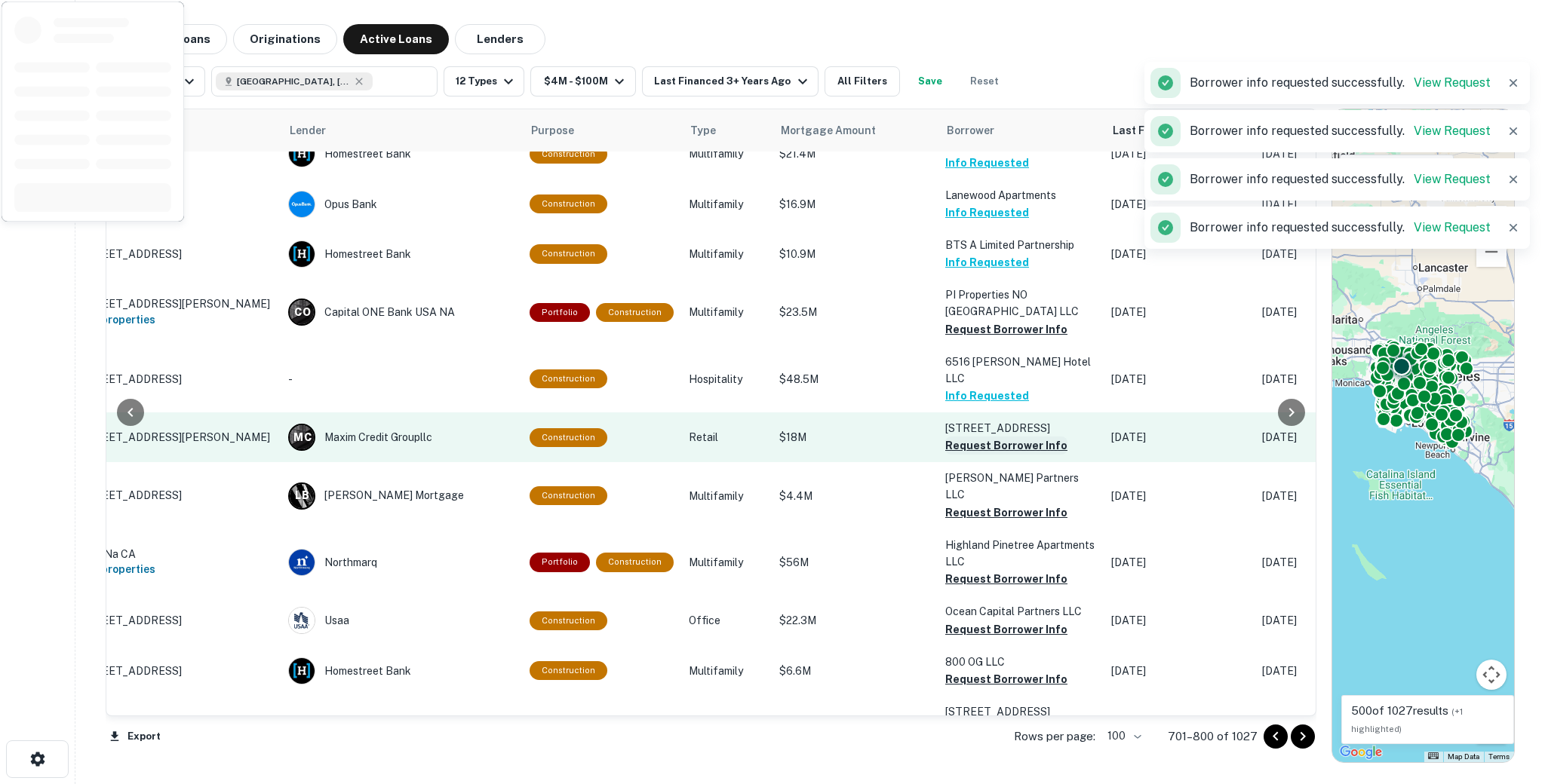
click at [955, 437] on button "Request Borrower Info" at bounding box center [1006, 446] width 122 height 18
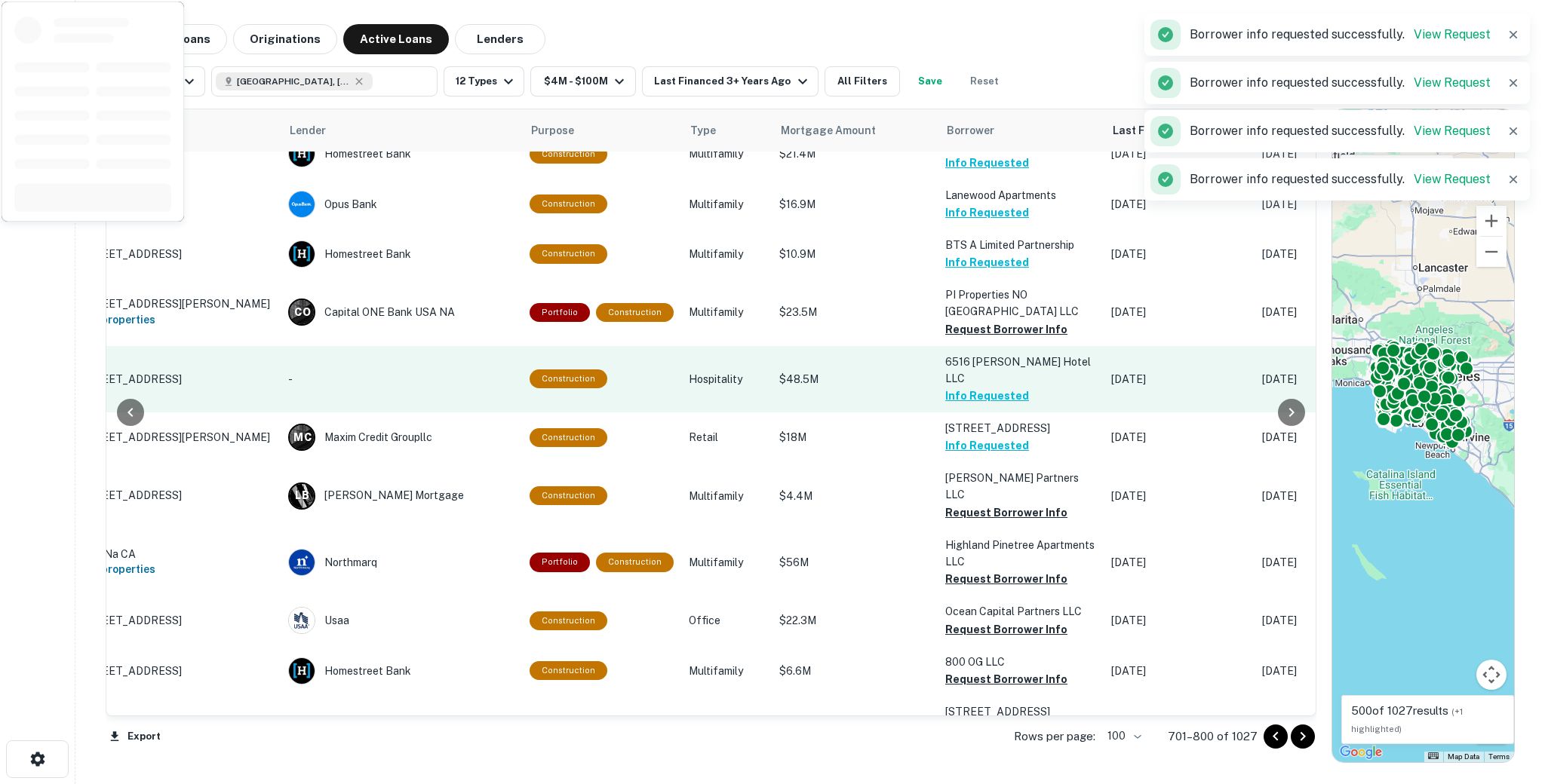
scroll to position [1359, 81]
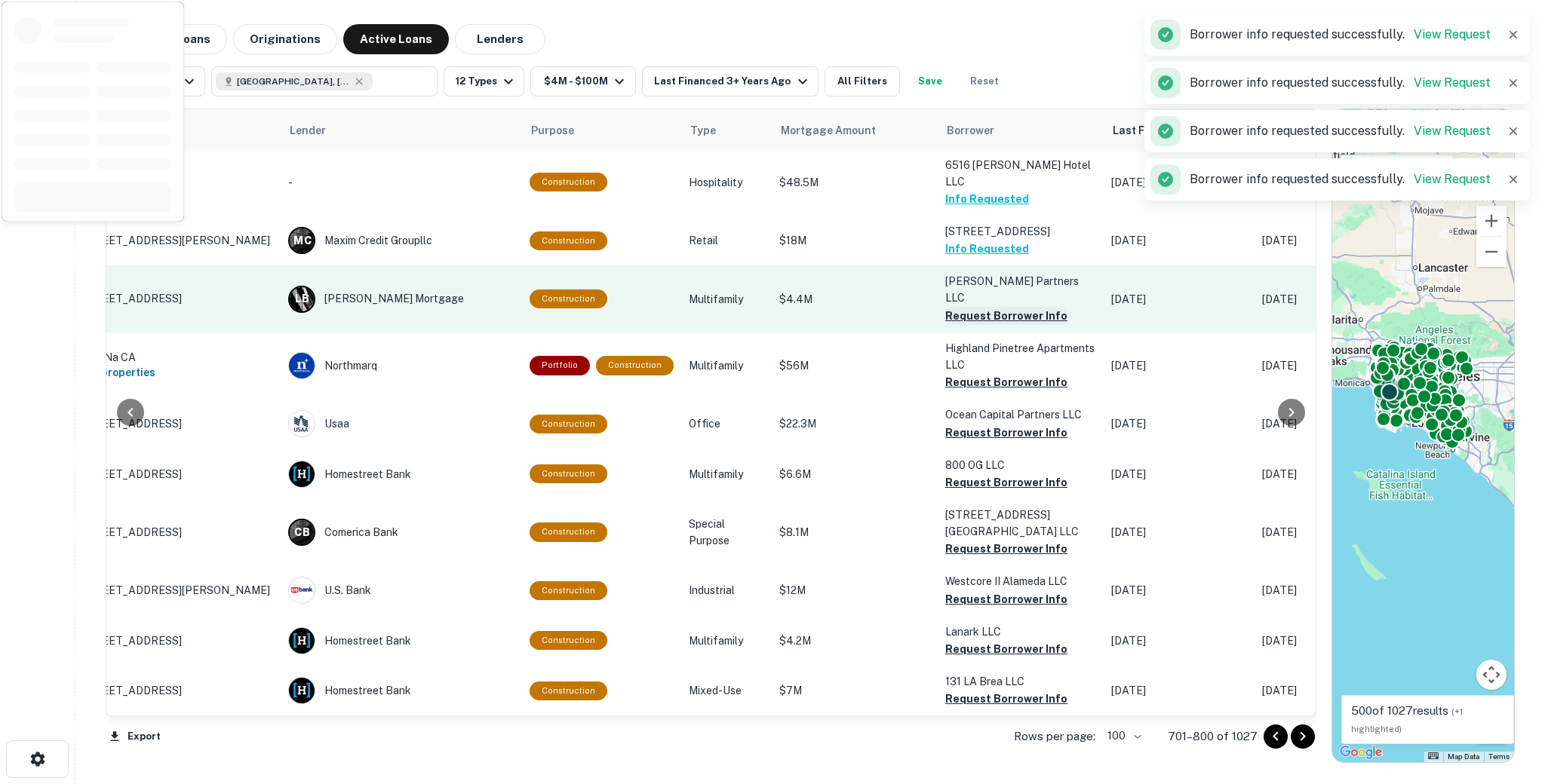
click at [962, 307] on button "Request Borrower Info" at bounding box center [1006, 316] width 122 height 18
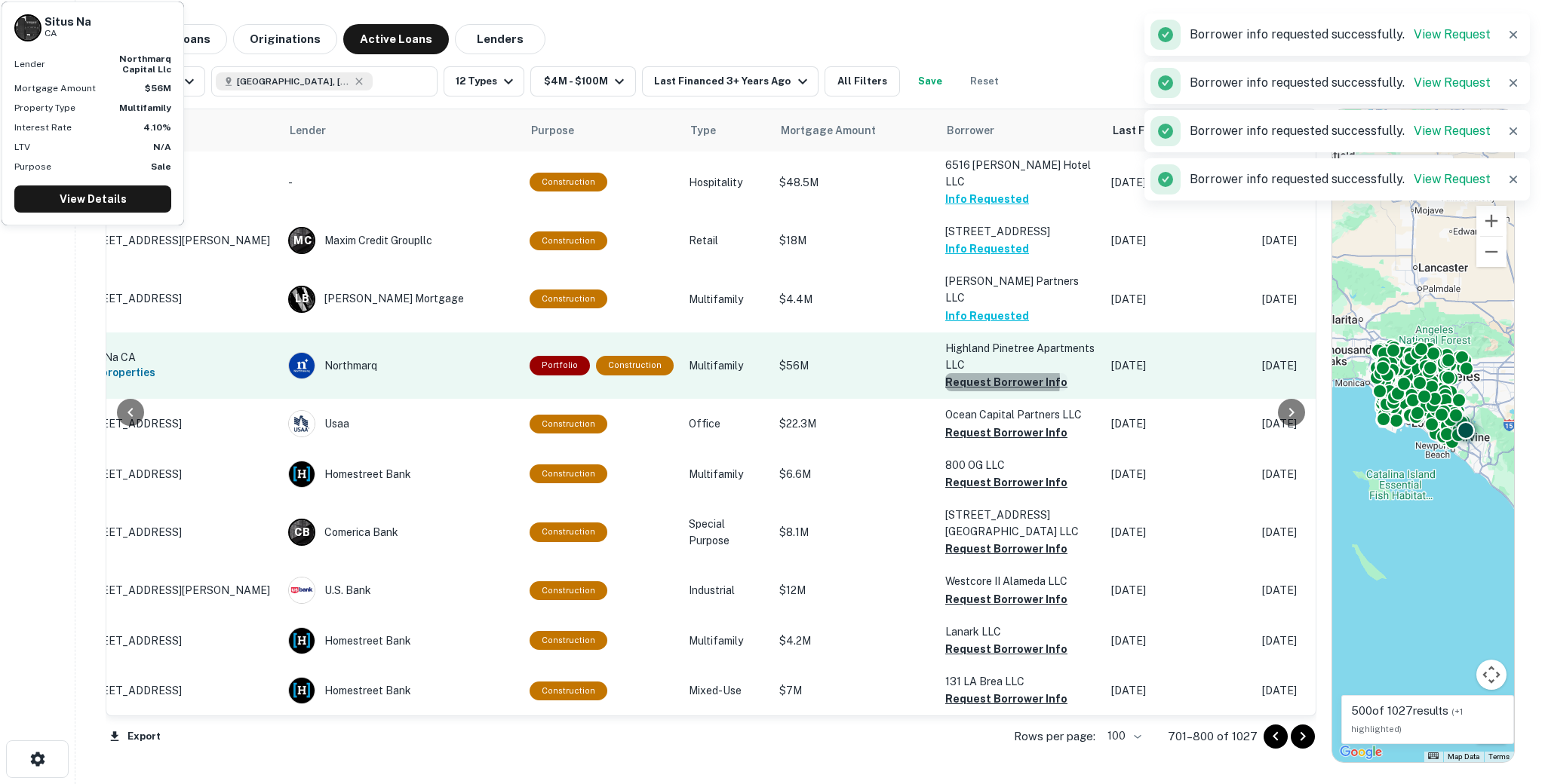
click at [956, 373] on button "Request Borrower Info" at bounding box center [1006, 382] width 122 height 18
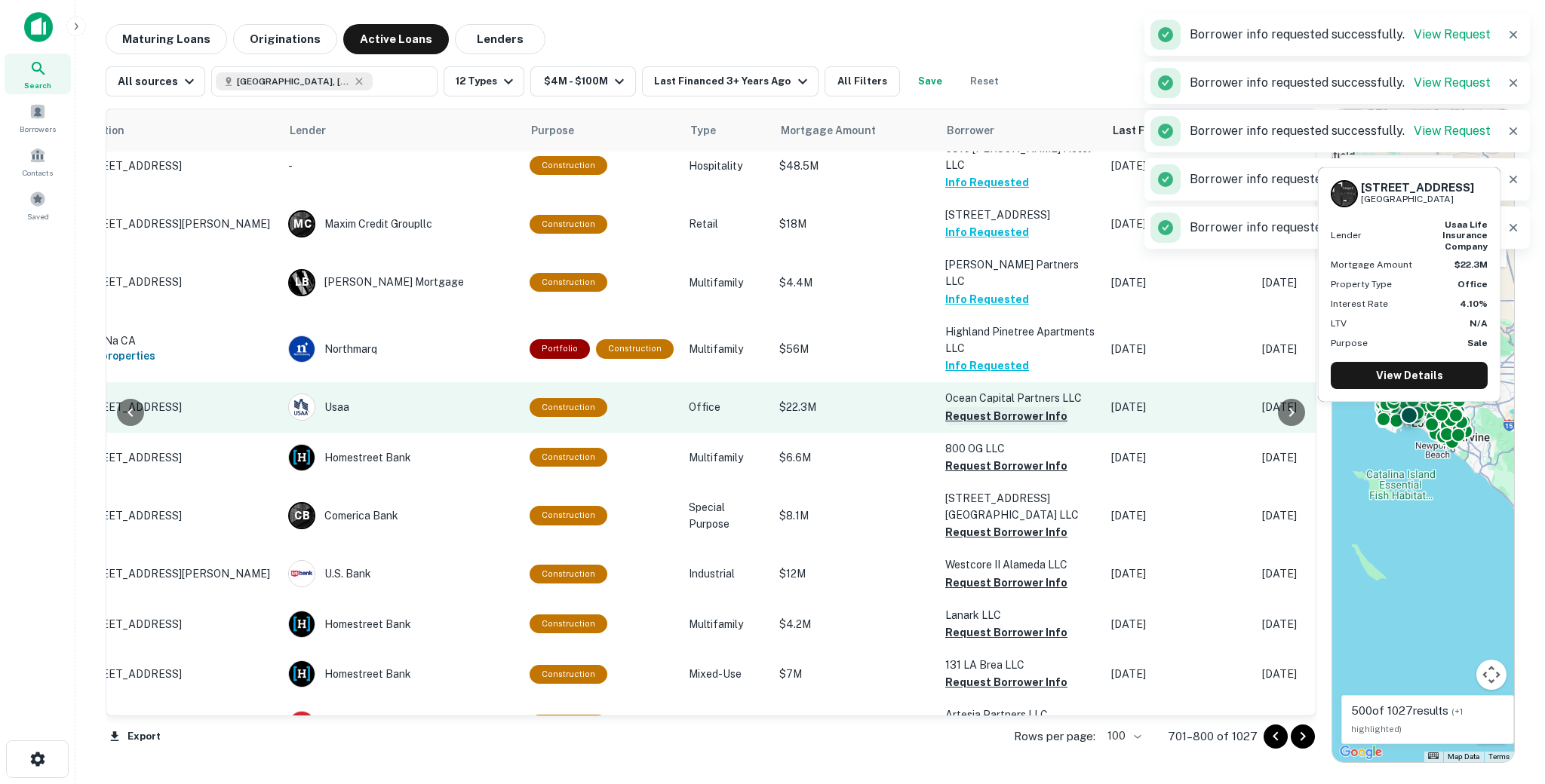
click at [960, 407] on button "Request Borrower Info" at bounding box center [1006, 416] width 122 height 18
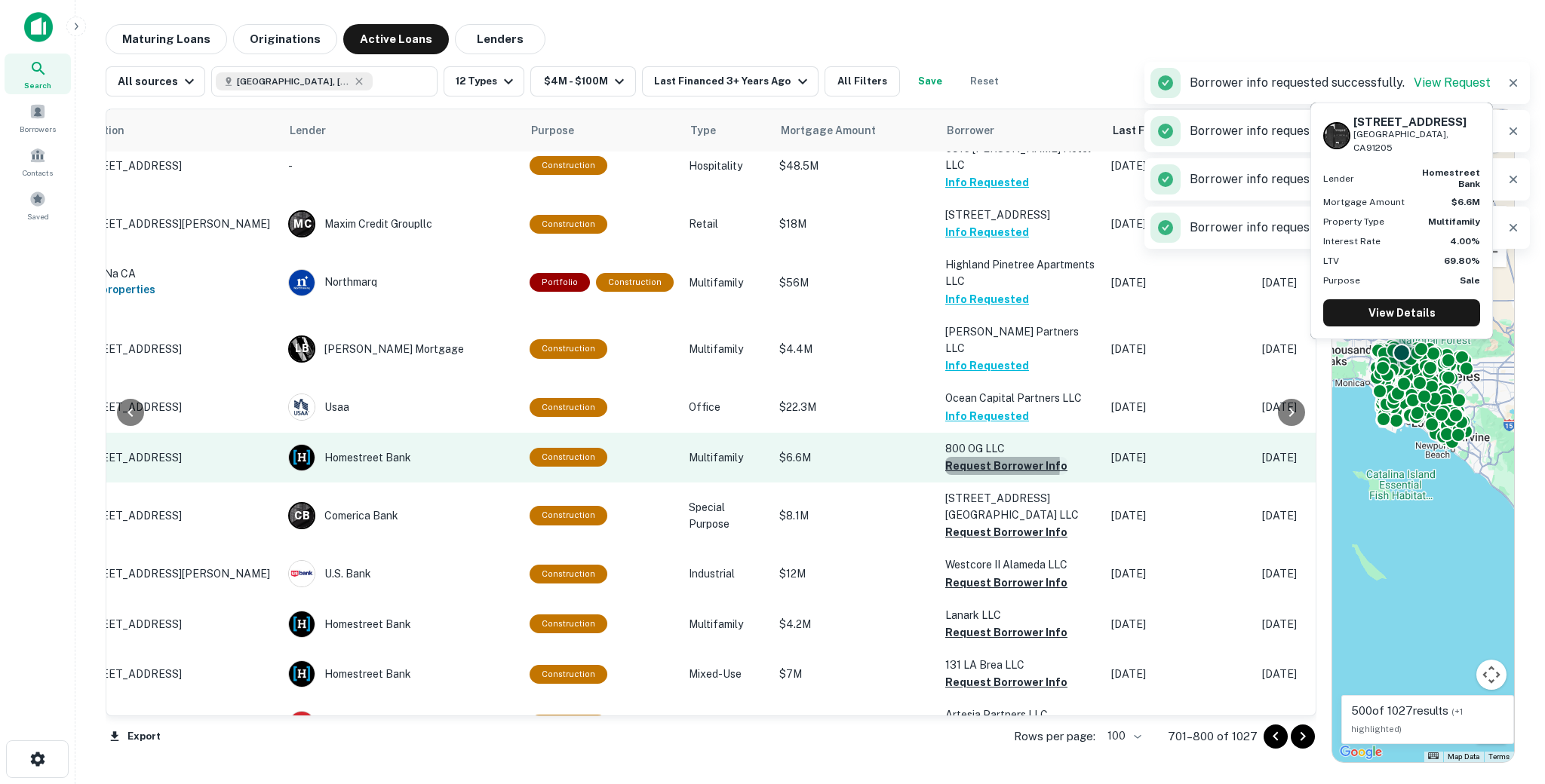
click at [958, 457] on button "Request Borrower Info" at bounding box center [1006, 466] width 122 height 18
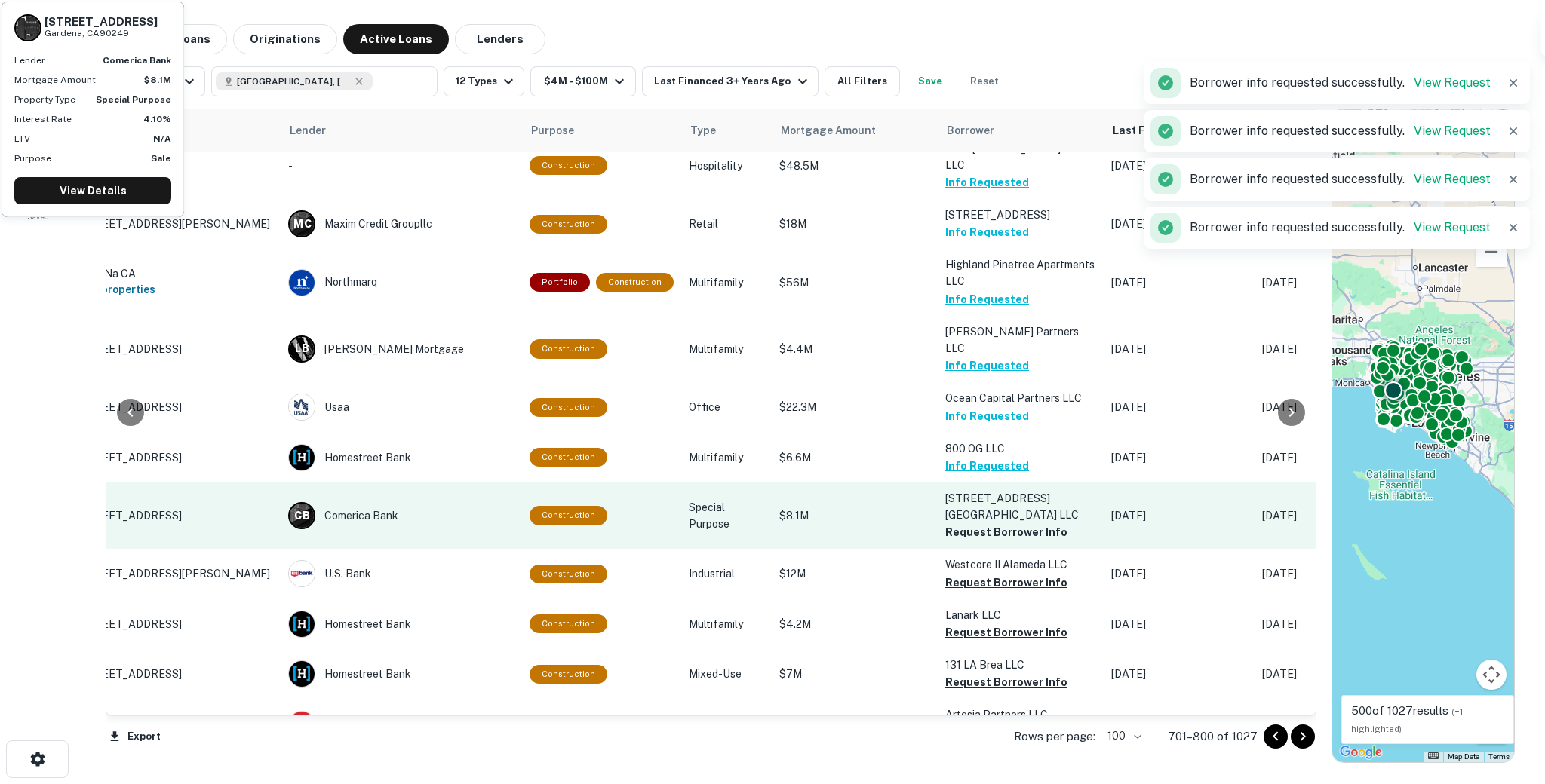
click at [968, 483] on td "13008 S Western Avenue Building LLC Request Borrower Info" at bounding box center [1020, 516] width 166 height 67
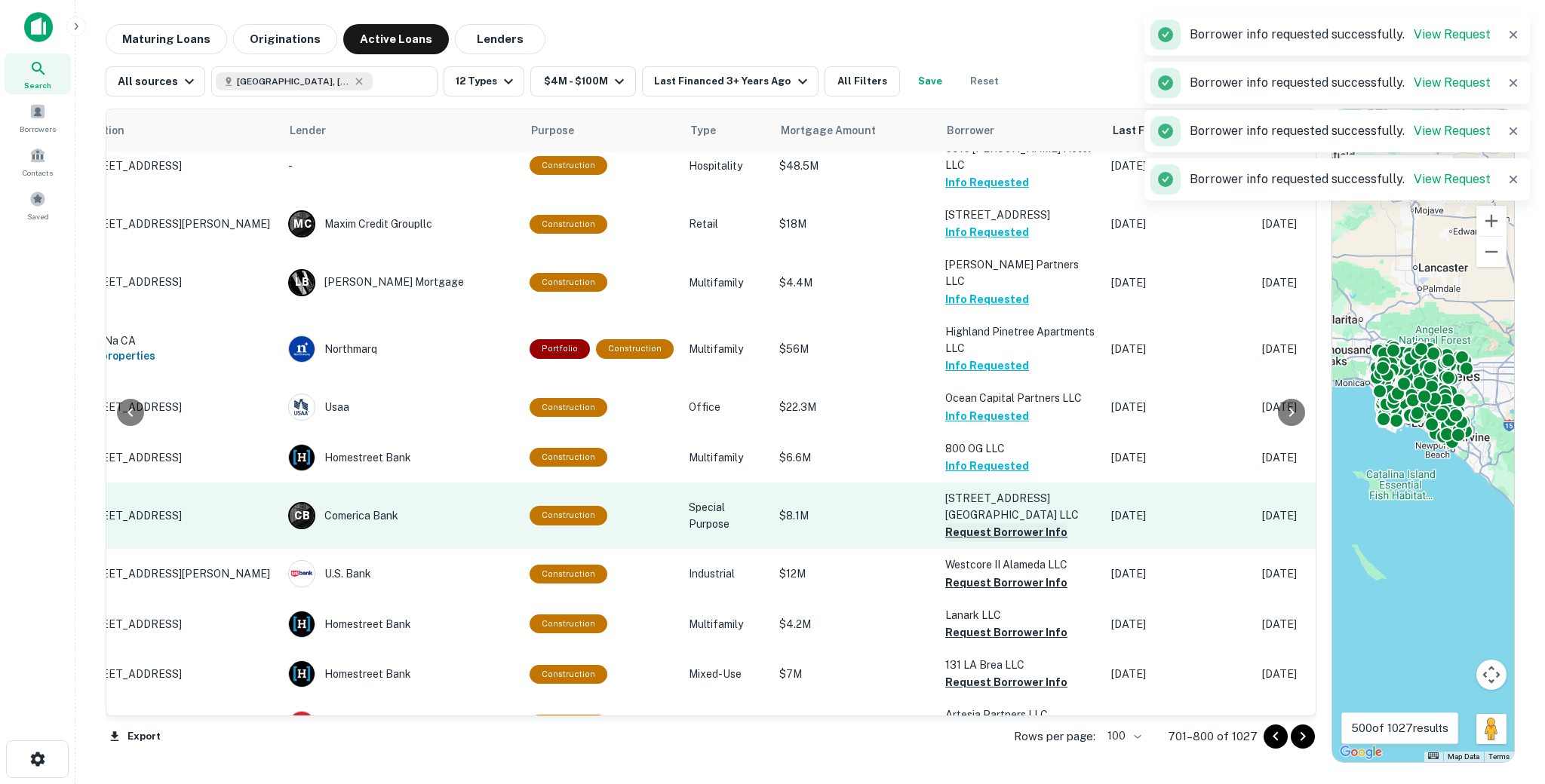
click at [967, 524] on button "Request Borrower Info" at bounding box center [1006, 533] width 122 height 18
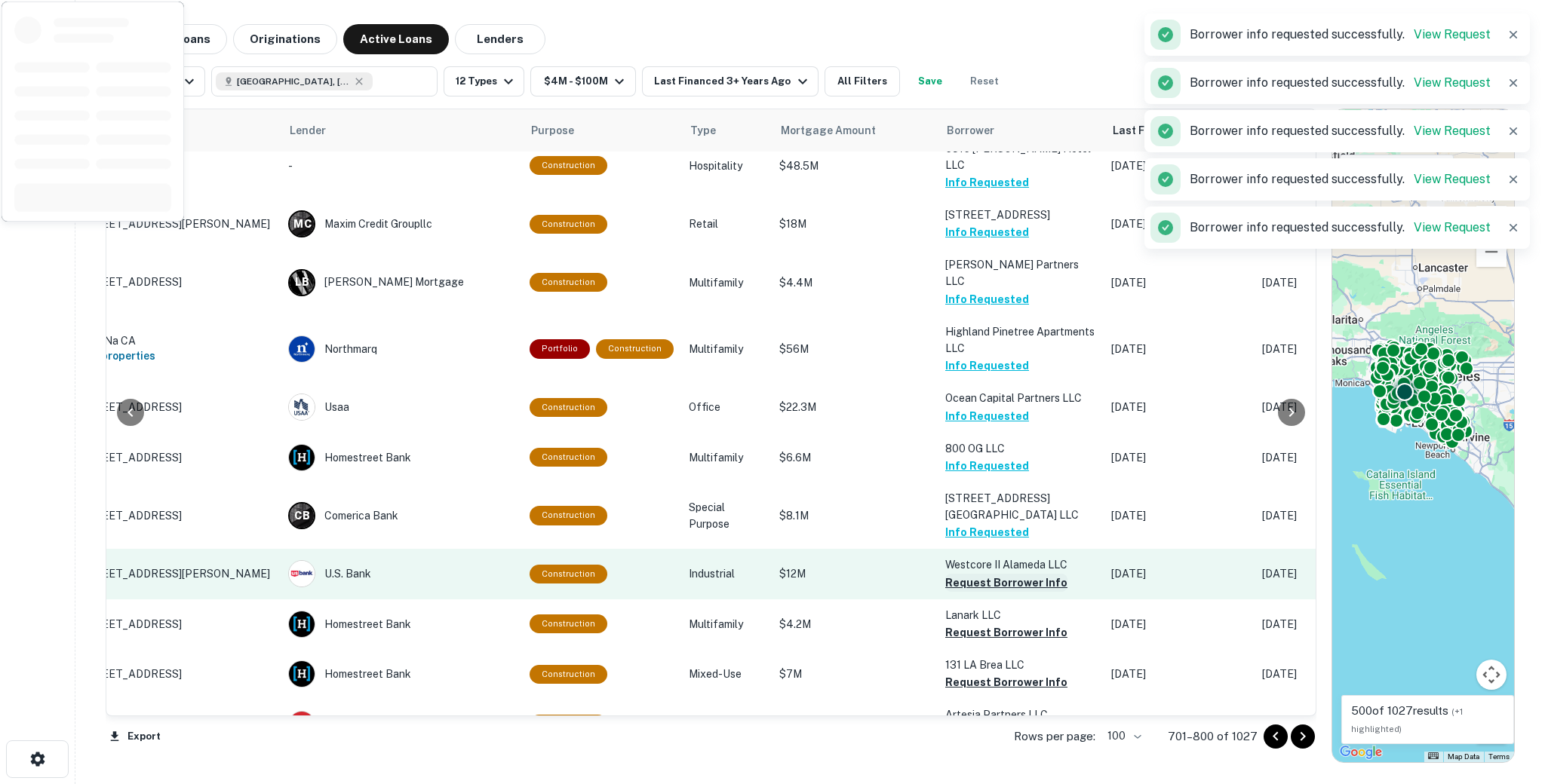
click at [967, 574] on button "Request Borrower Info" at bounding box center [1006, 583] width 122 height 18
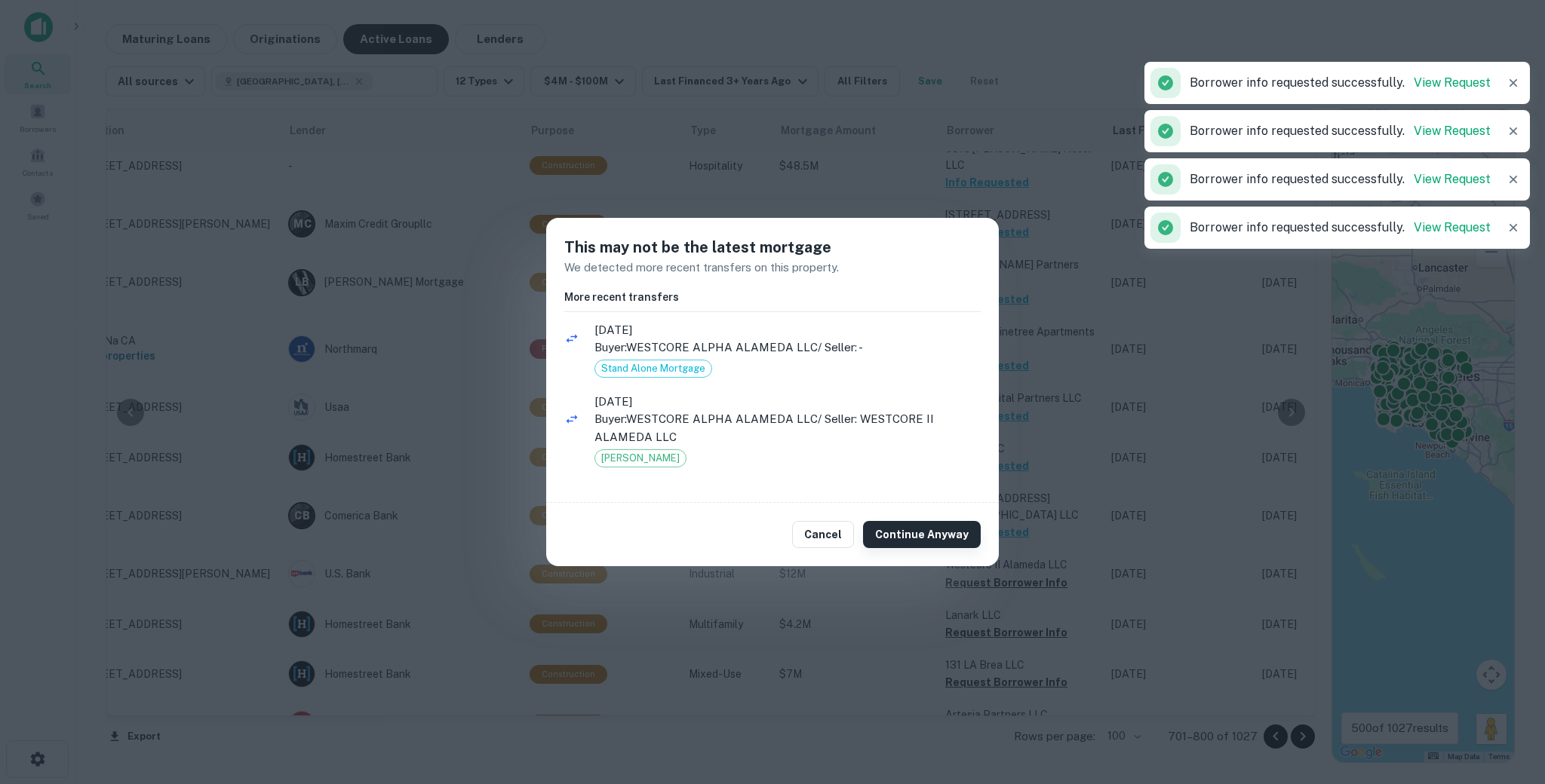
click at [954, 534] on button "Continue Anyway" at bounding box center [921, 535] width 117 height 27
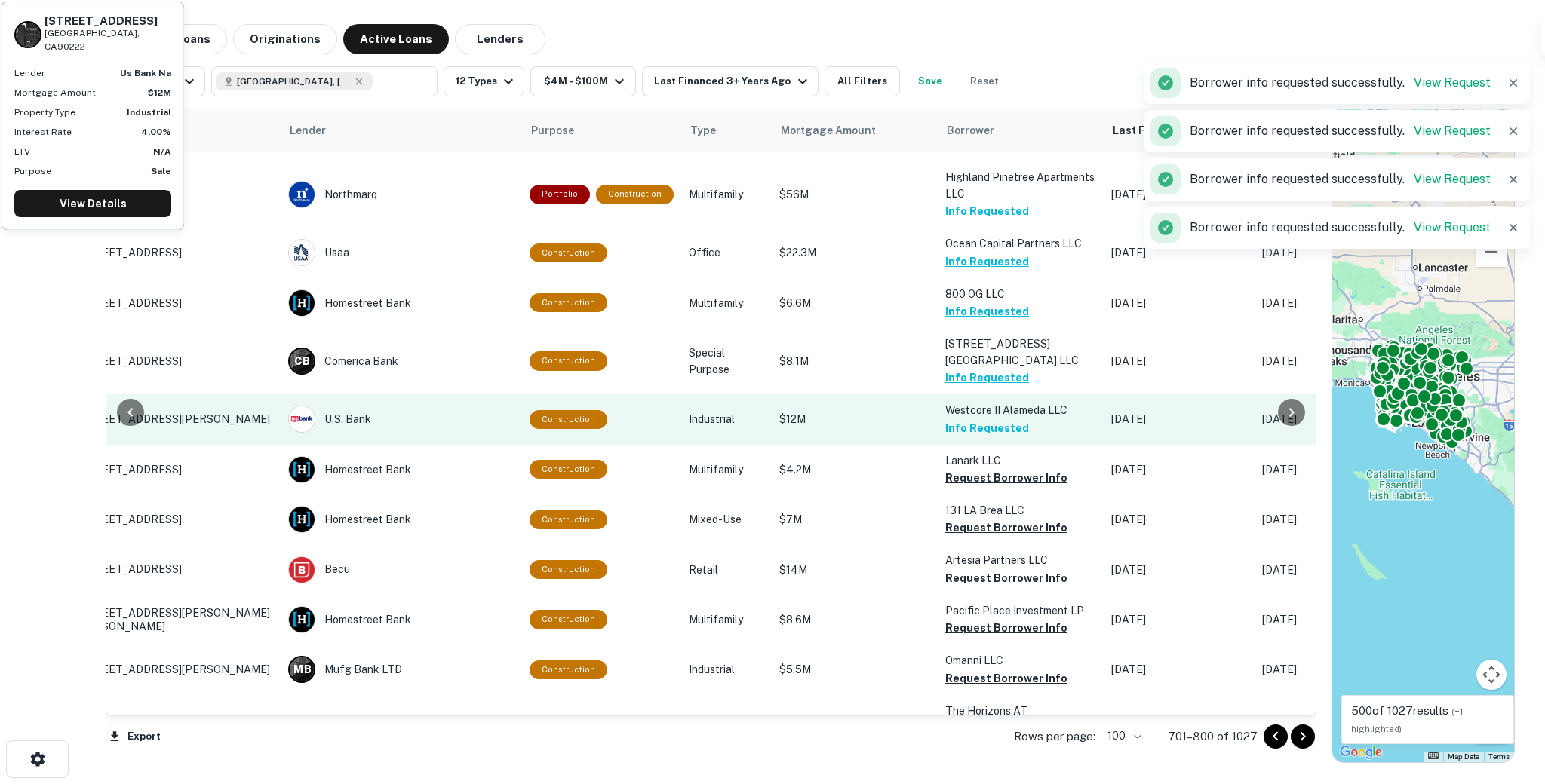
scroll to position [1569, 81]
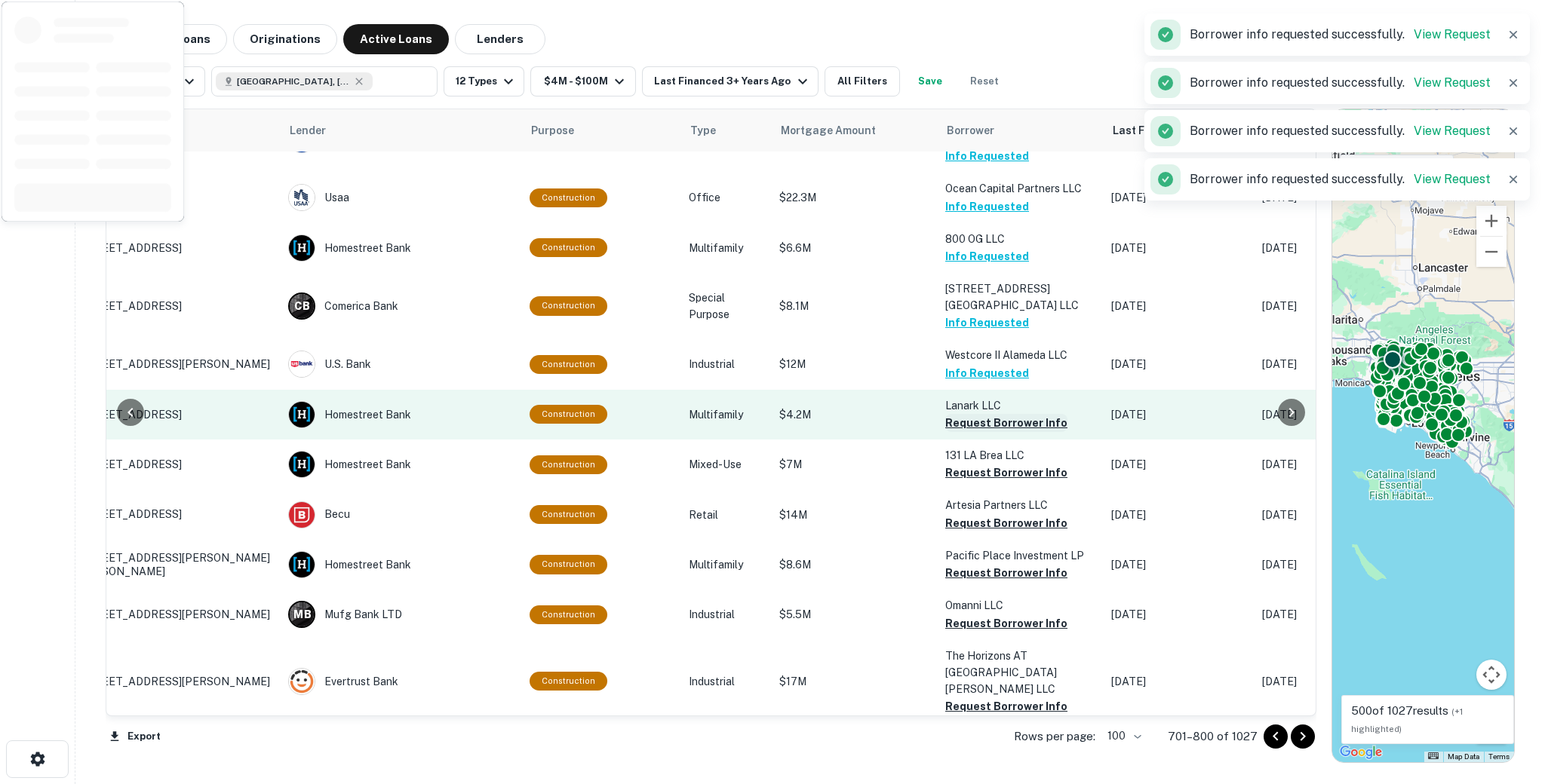
click at [965, 414] on button "Request Borrower Info" at bounding box center [1006, 423] width 122 height 18
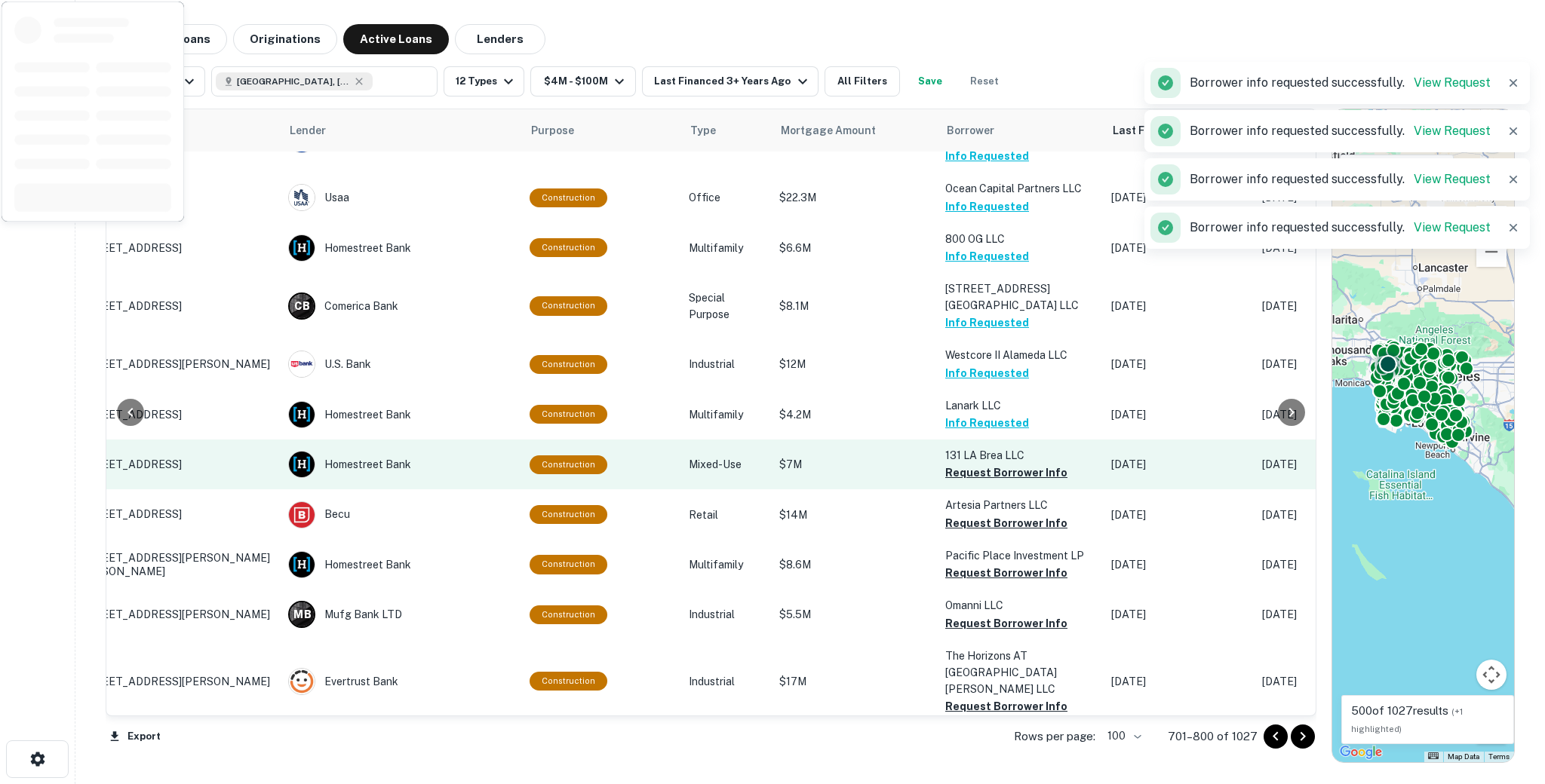
click at [961, 464] on button "Request Borrower Info" at bounding box center [1006, 473] width 122 height 18
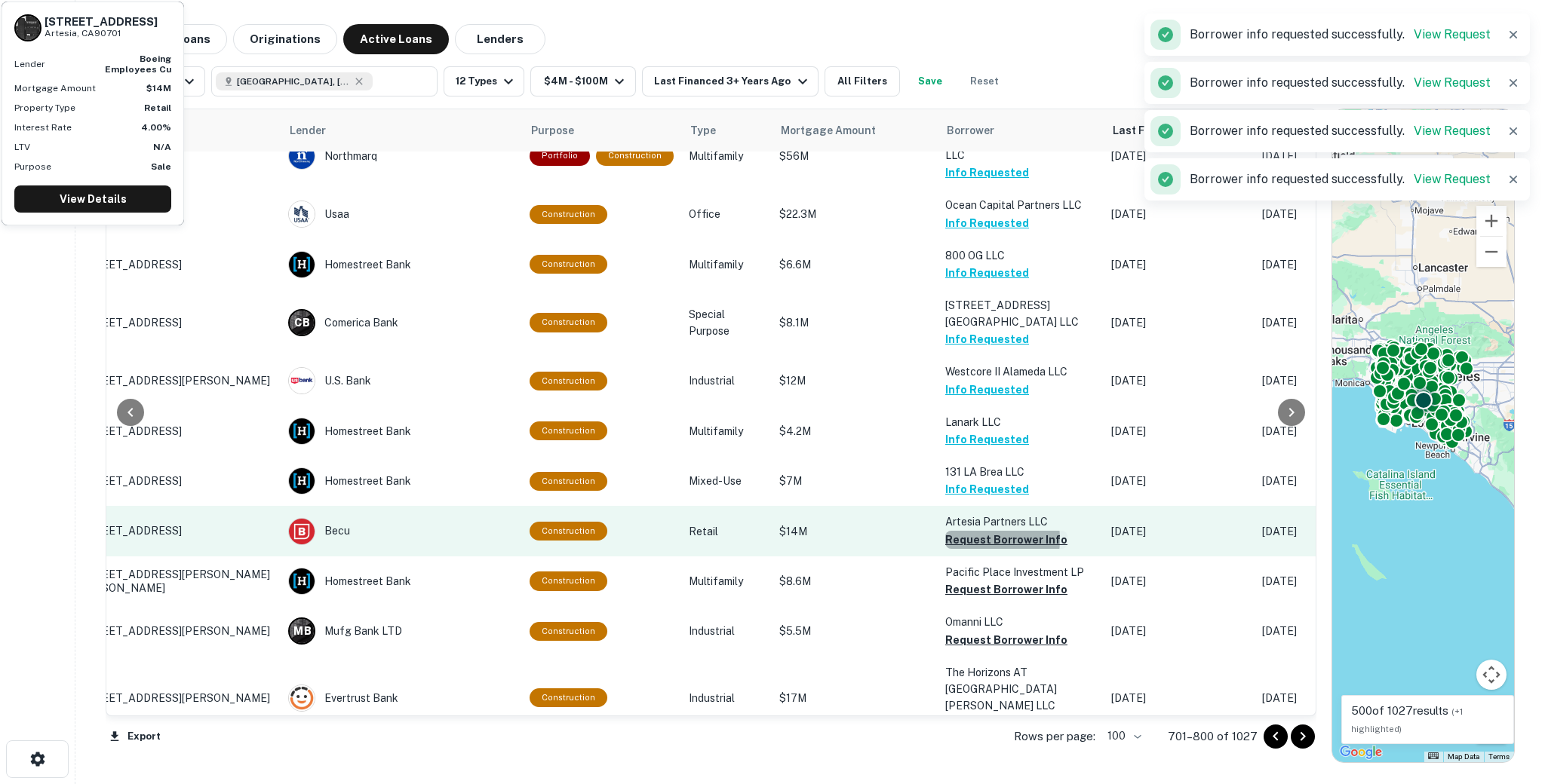
click at [963, 530] on button "Request Borrower Info" at bounding box center [1006, 540] width 122 height 18
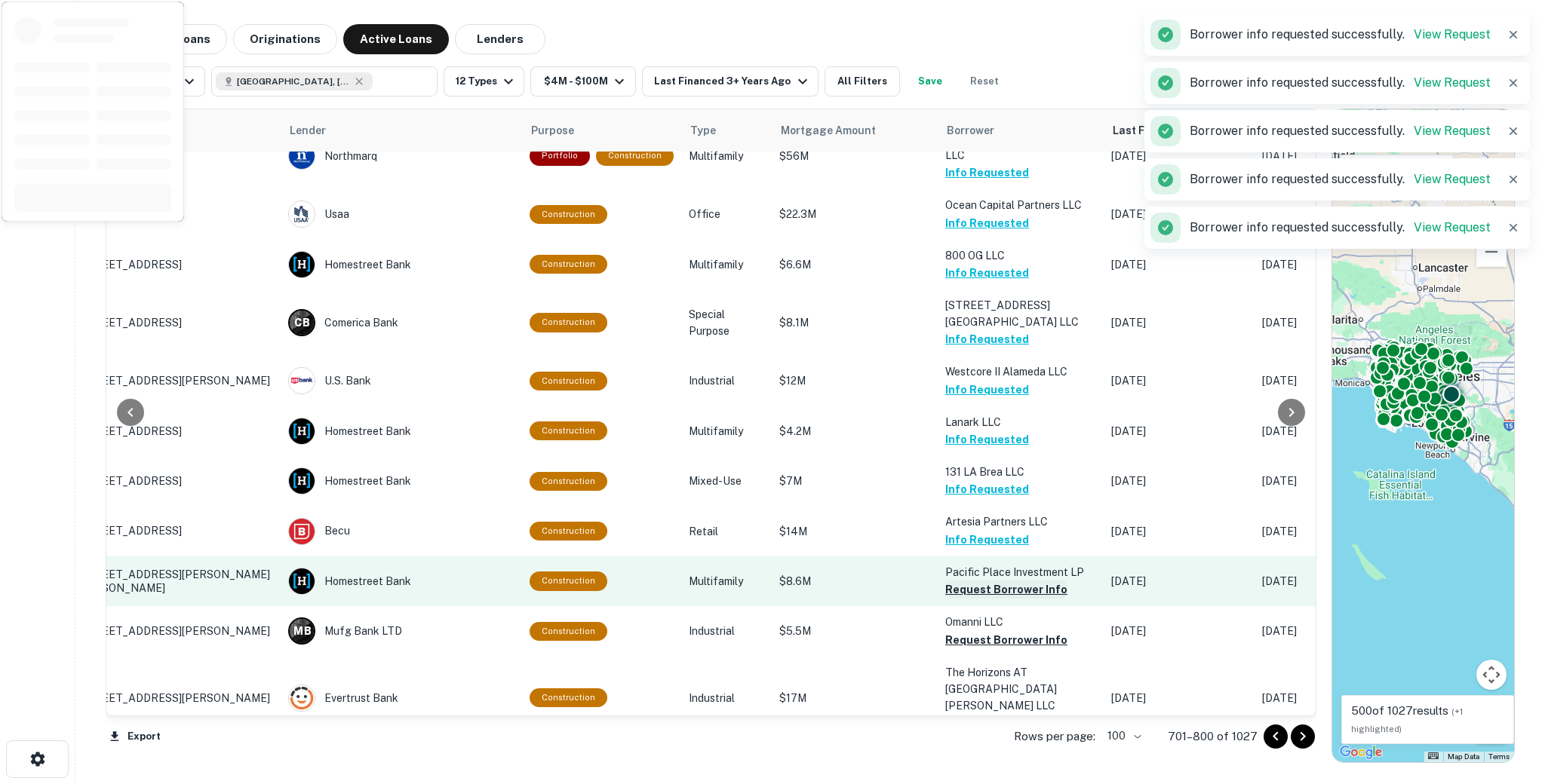
click at [961, 580] on button "Request Borrower Info" at bounding box center [1006, 590] width 122 height 18
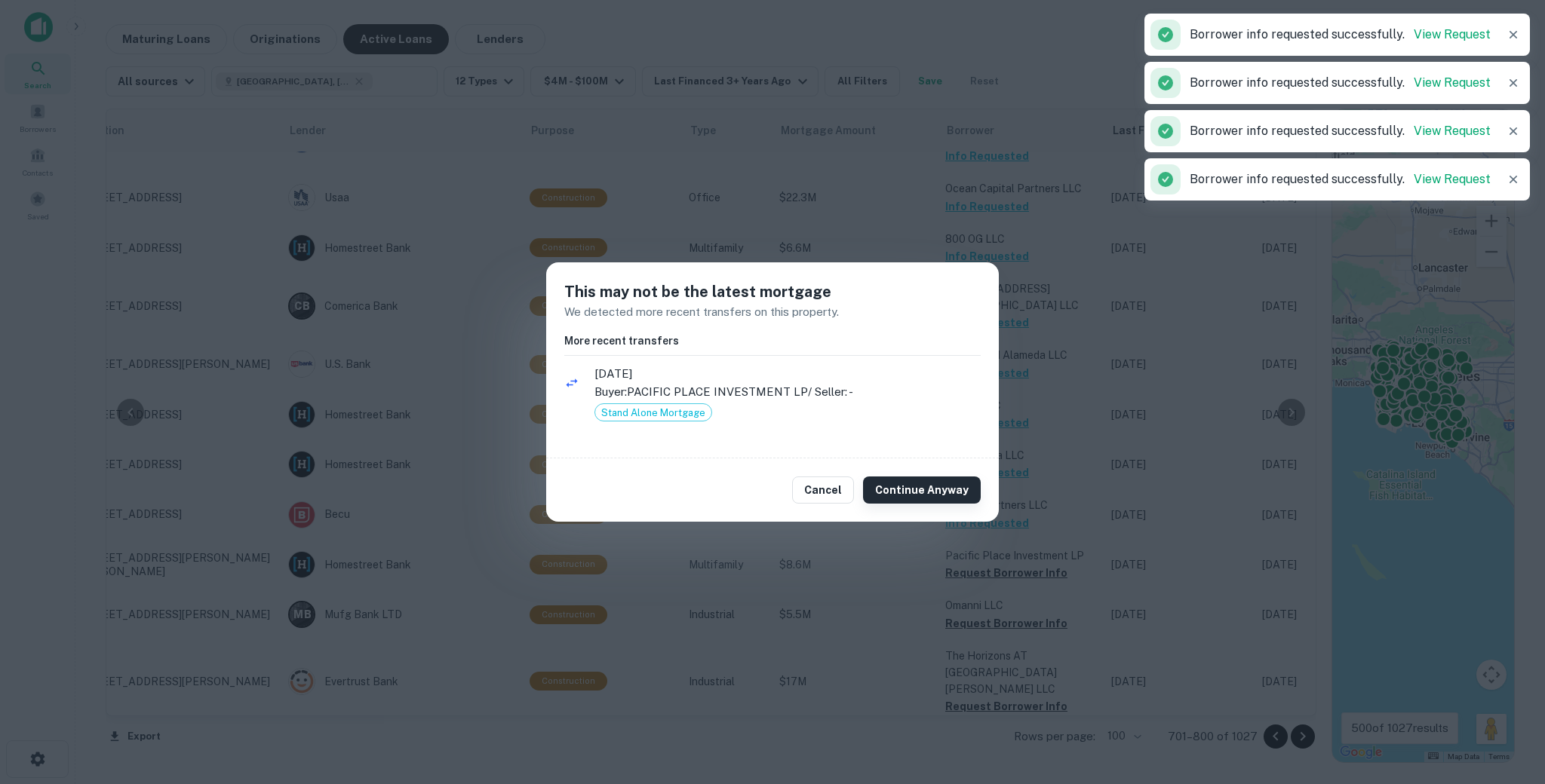
click at [949, 497] on button "Continue Anyway" at bounding box center [921, 490] width 117 height 27
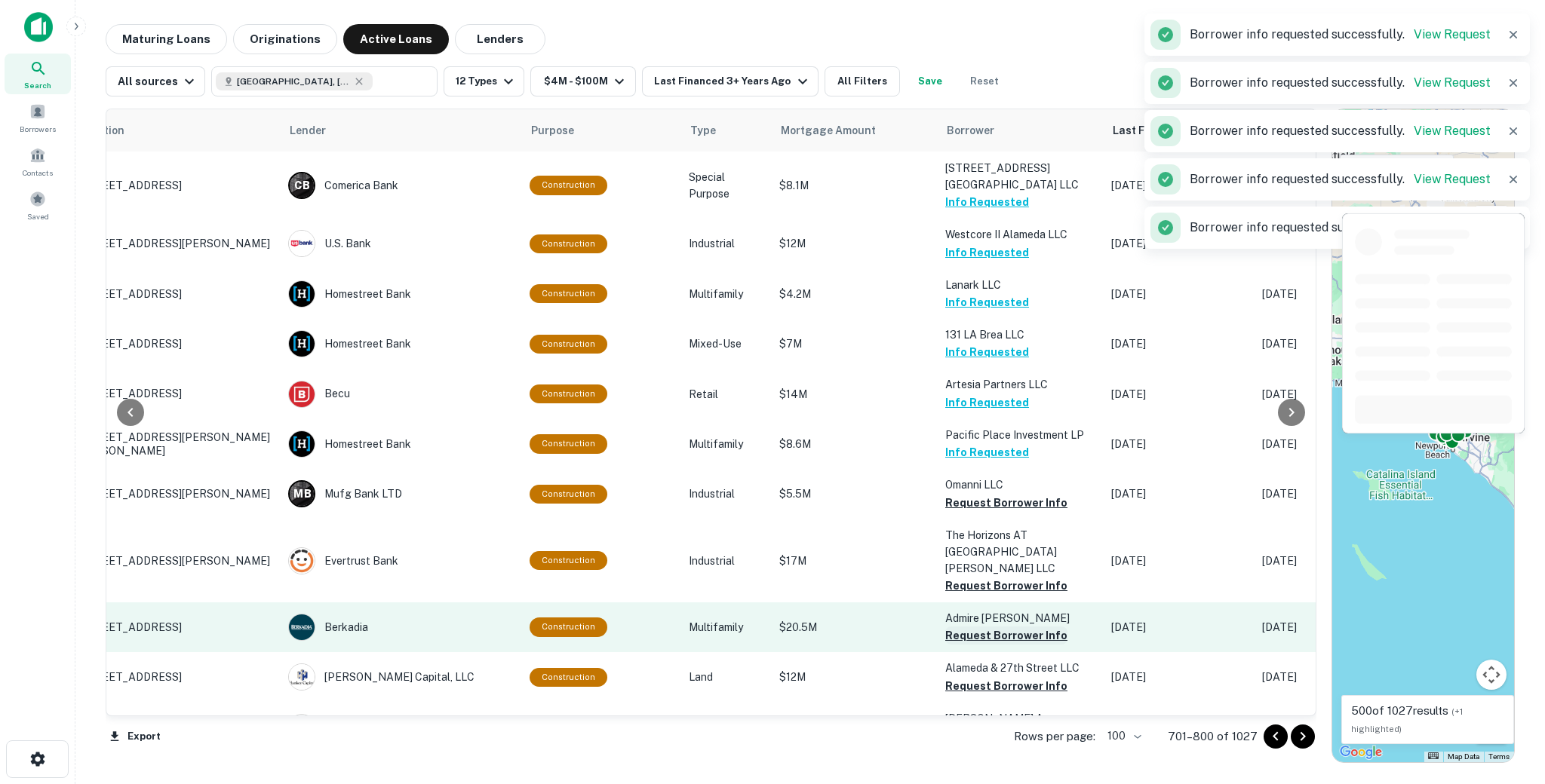
scroll to position [1787, 81]
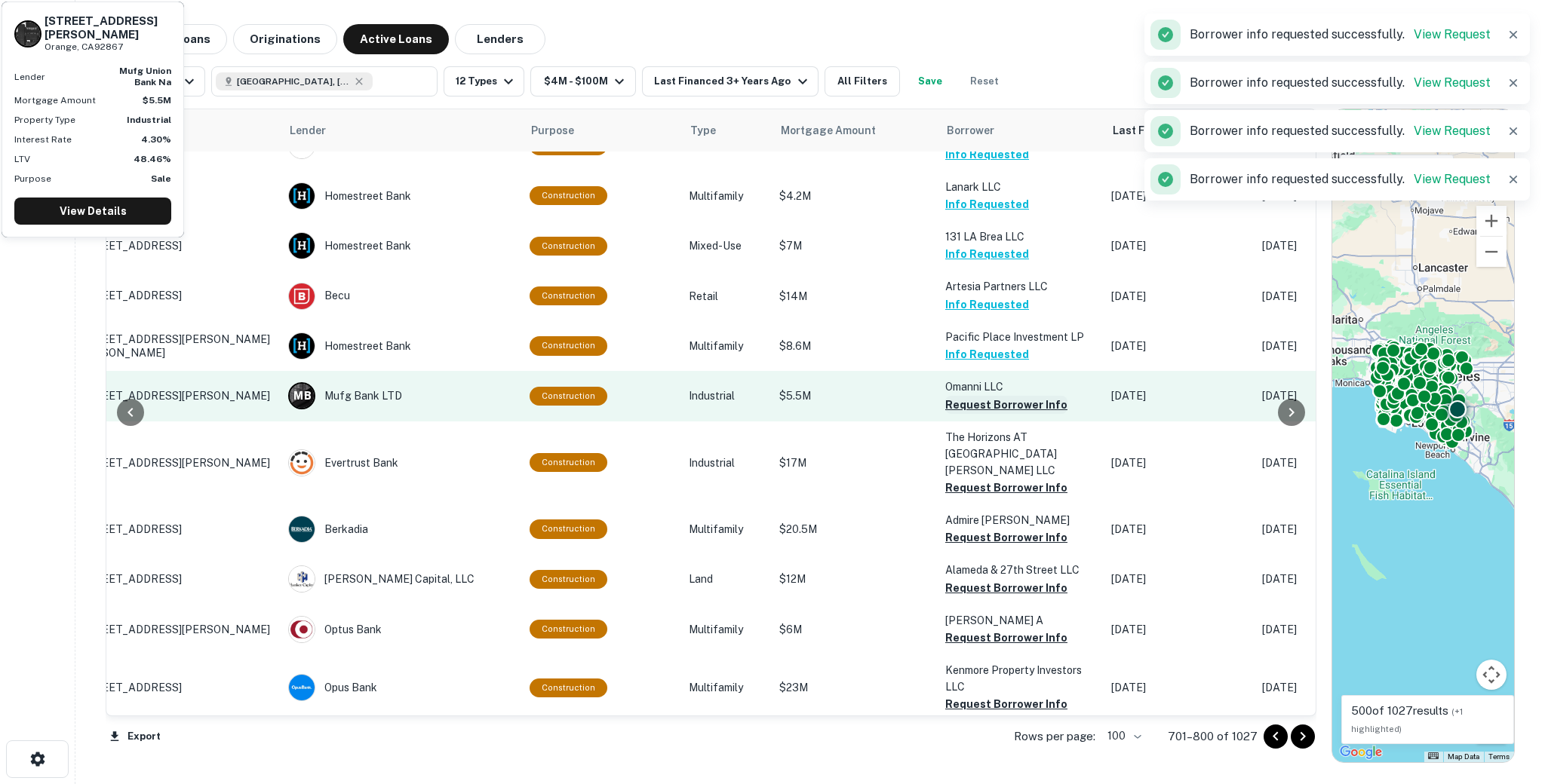
click at [958, 396] on button "Request Borrower Info" at bounding box center [1006, 405] width 122 height 18
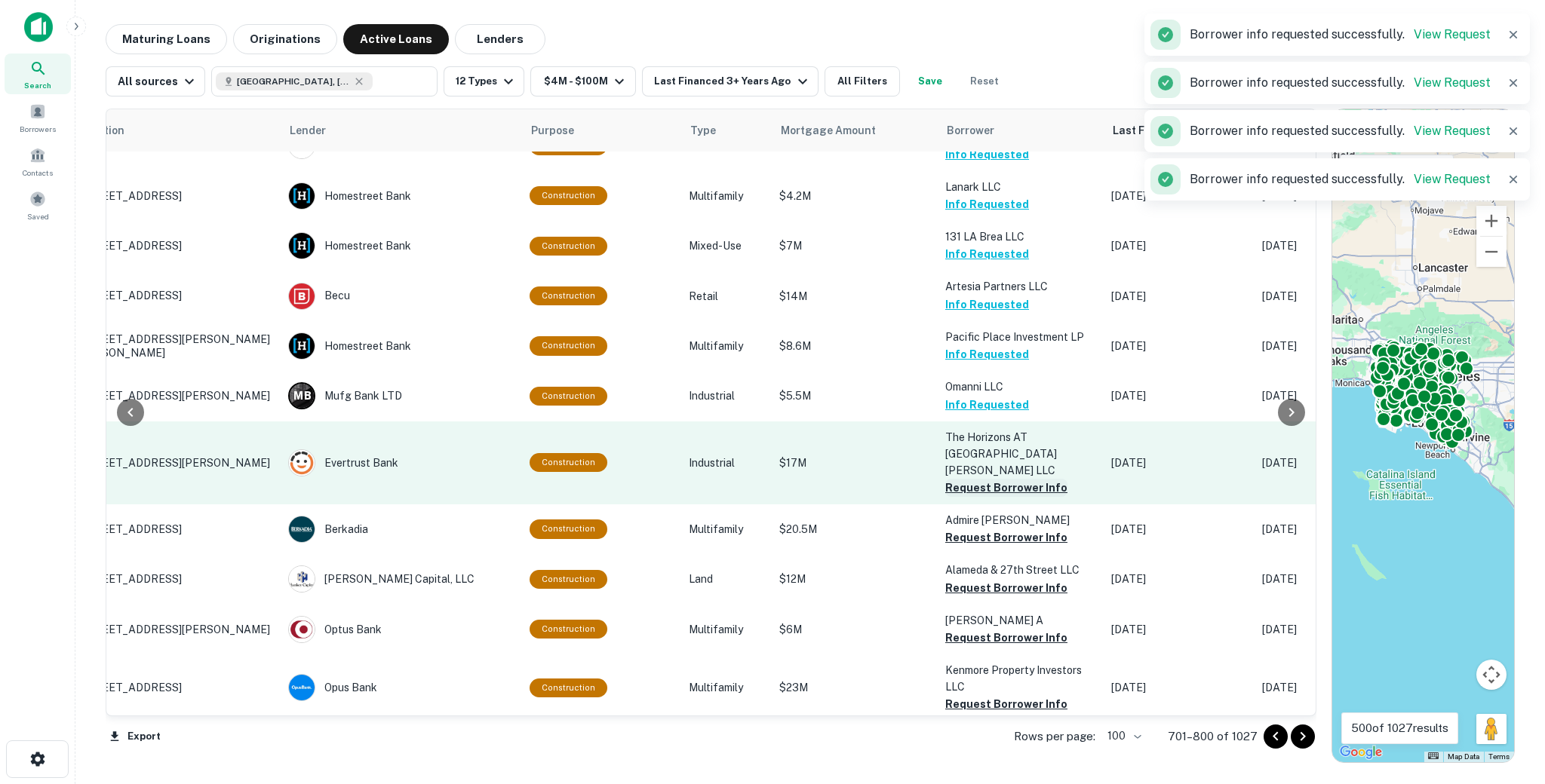
click at [966, 479] on button "Request Borrower Info" at bounding box center [1006, 488] width 122 height 18
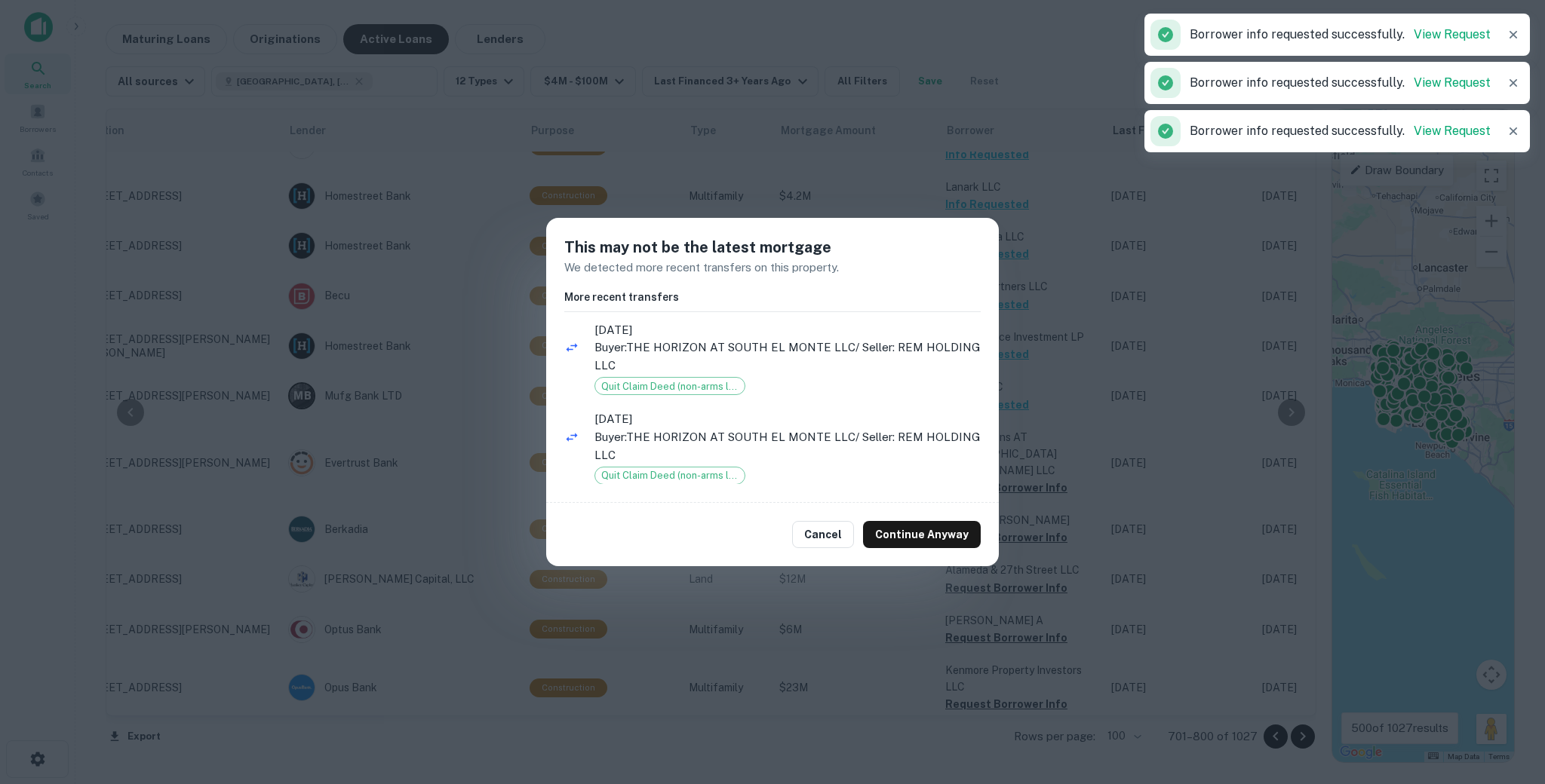
click at [942, 520] on div "Cancel Continue Anyway" at bounding box center [772, 535] width 453 height 64
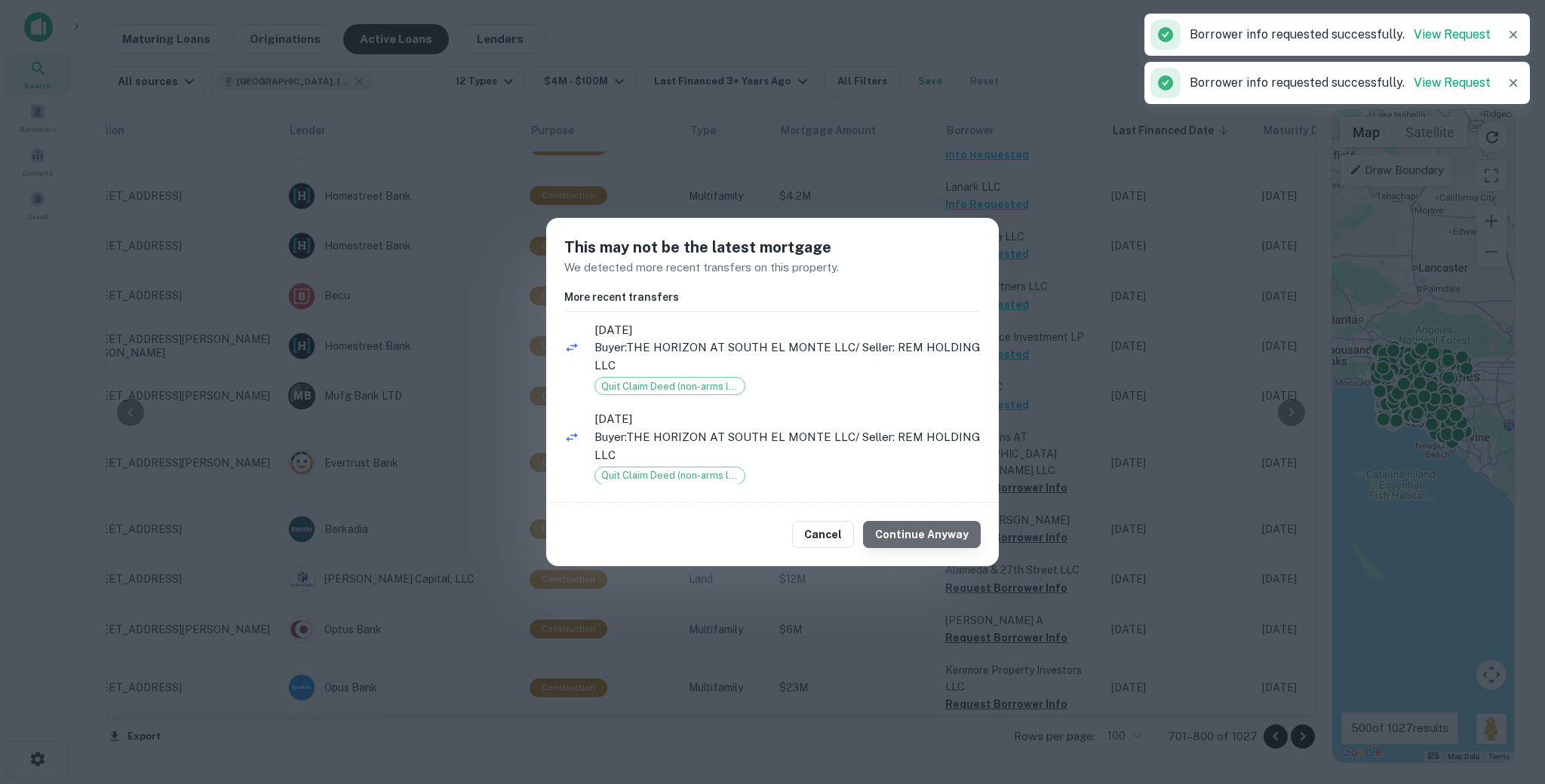
click at [945, 524] on button "Continue Anyway" at bounding box center [921, 535] width 117 height 27
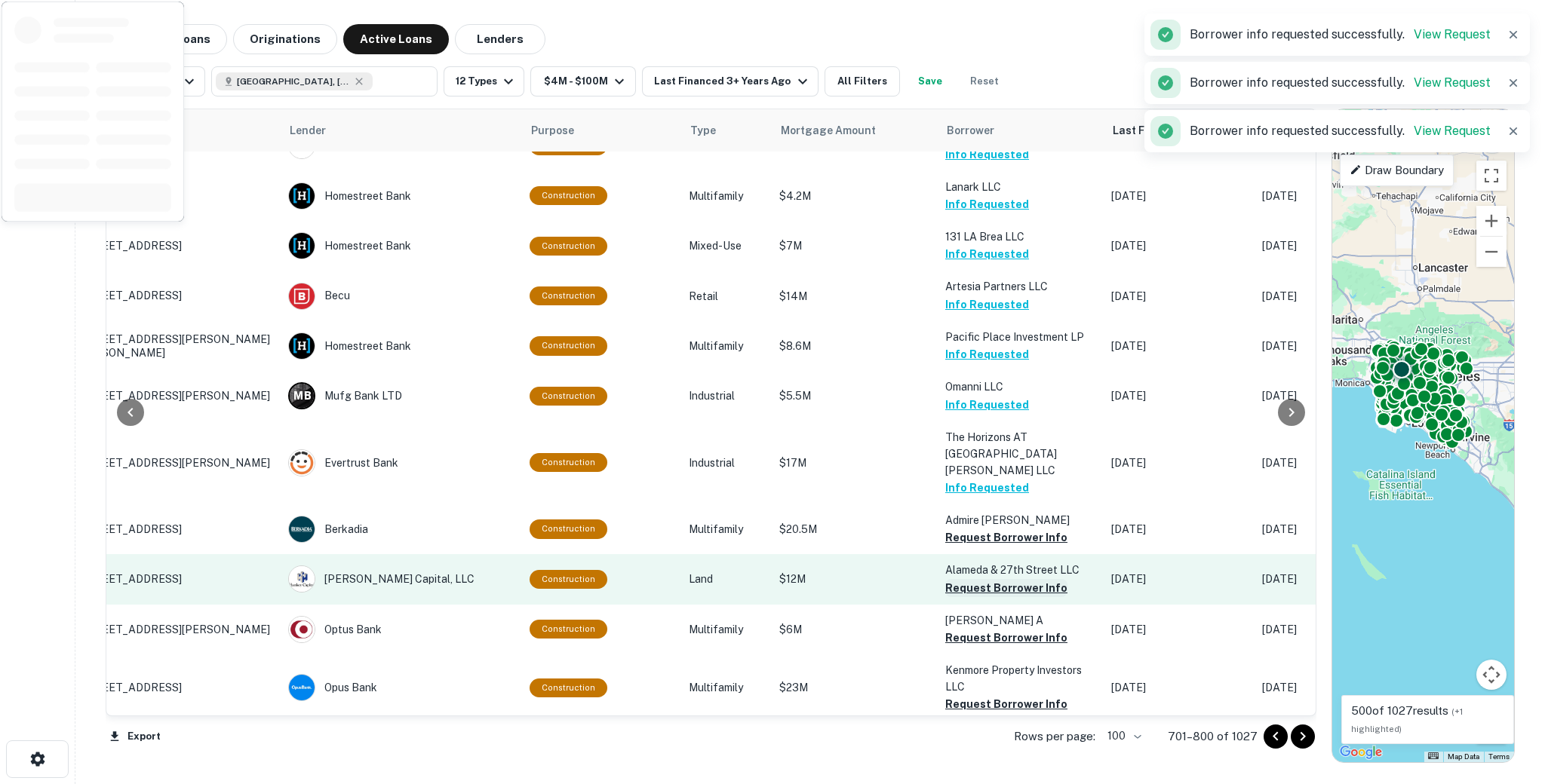
click at [964, 529] on button "Request Borrower Info" at bounding box center [1006, 538] width 122 height 18
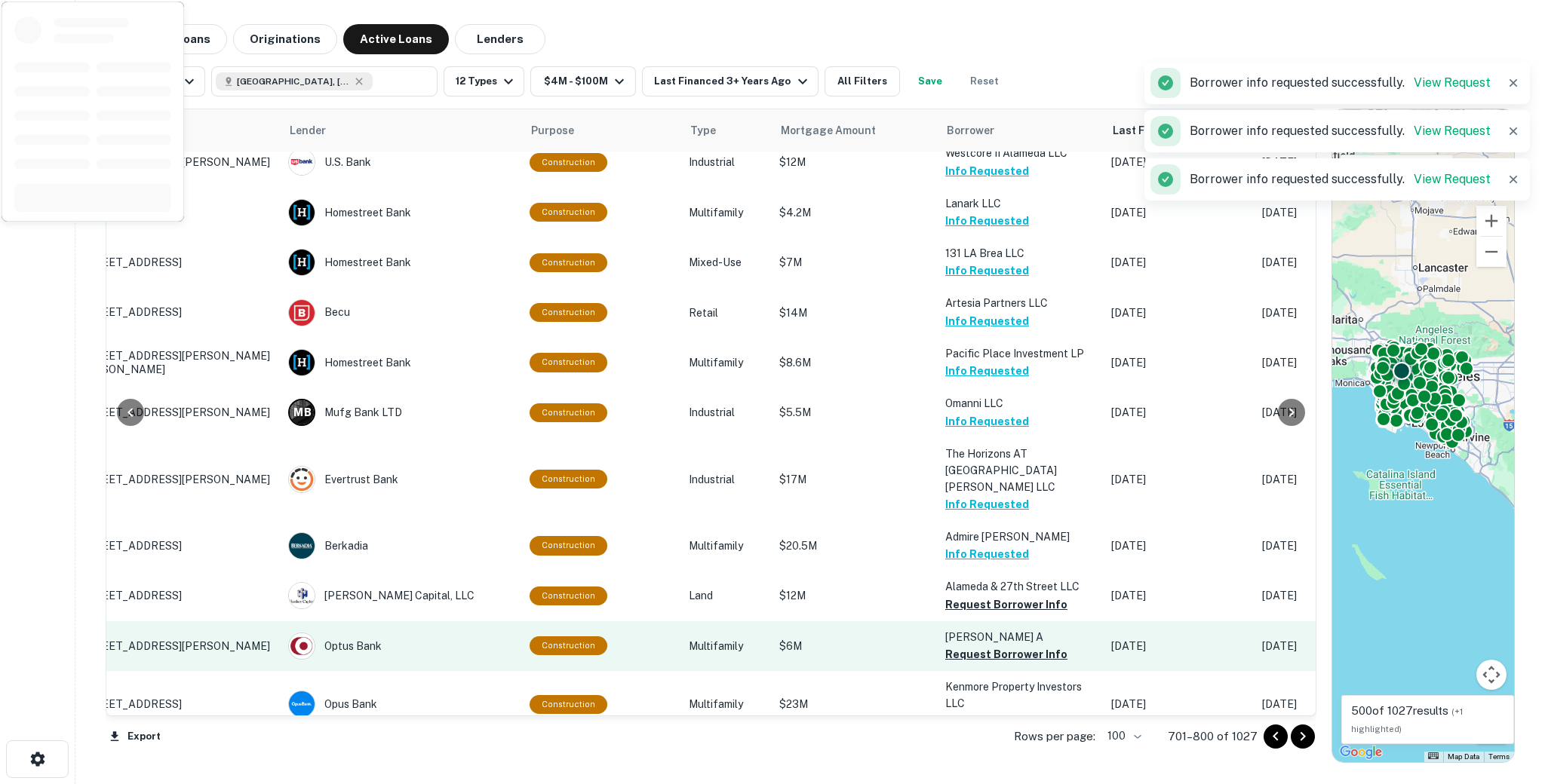
click at [966, 596] on button "Request Borrower Info" at bounding box center [1006, 605] width 122 height 18
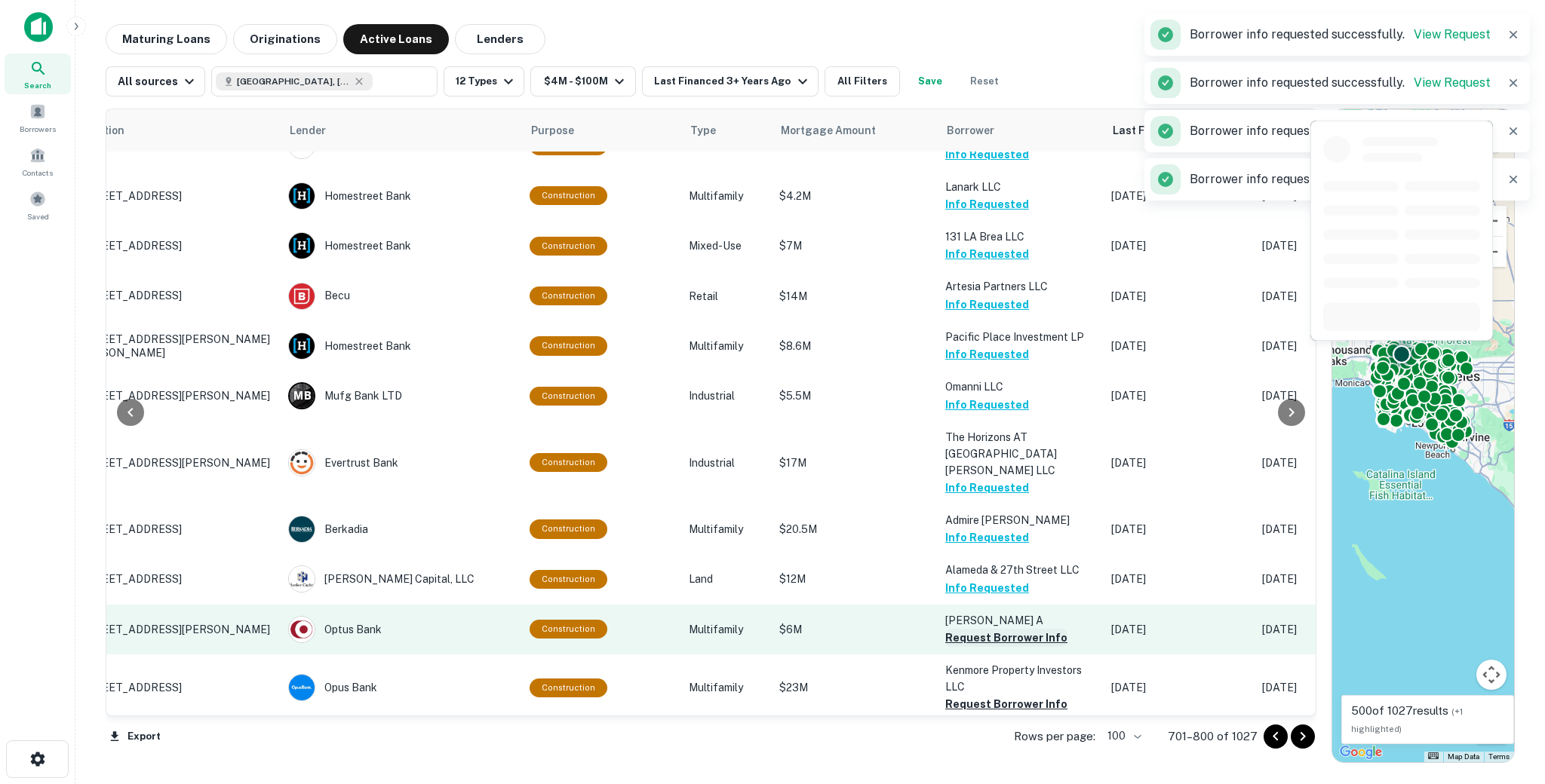
click at [971, 629] on button "Request Borrower Info" at bounding box center [1006, 638] width 122 height 18
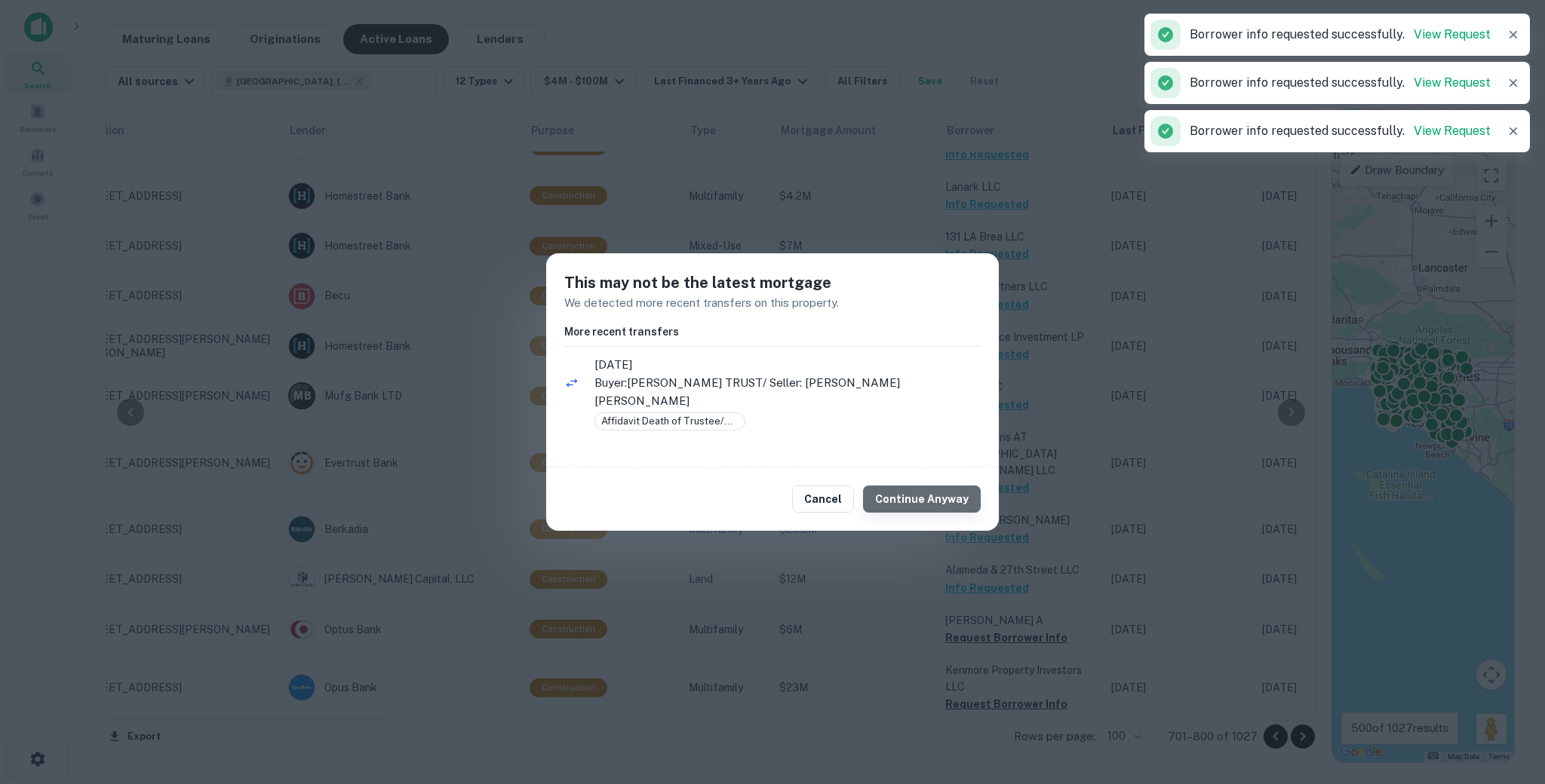
click at [942, 500] on button "Continue Anyway" at bounding box center [921, 499] width 117 height 27
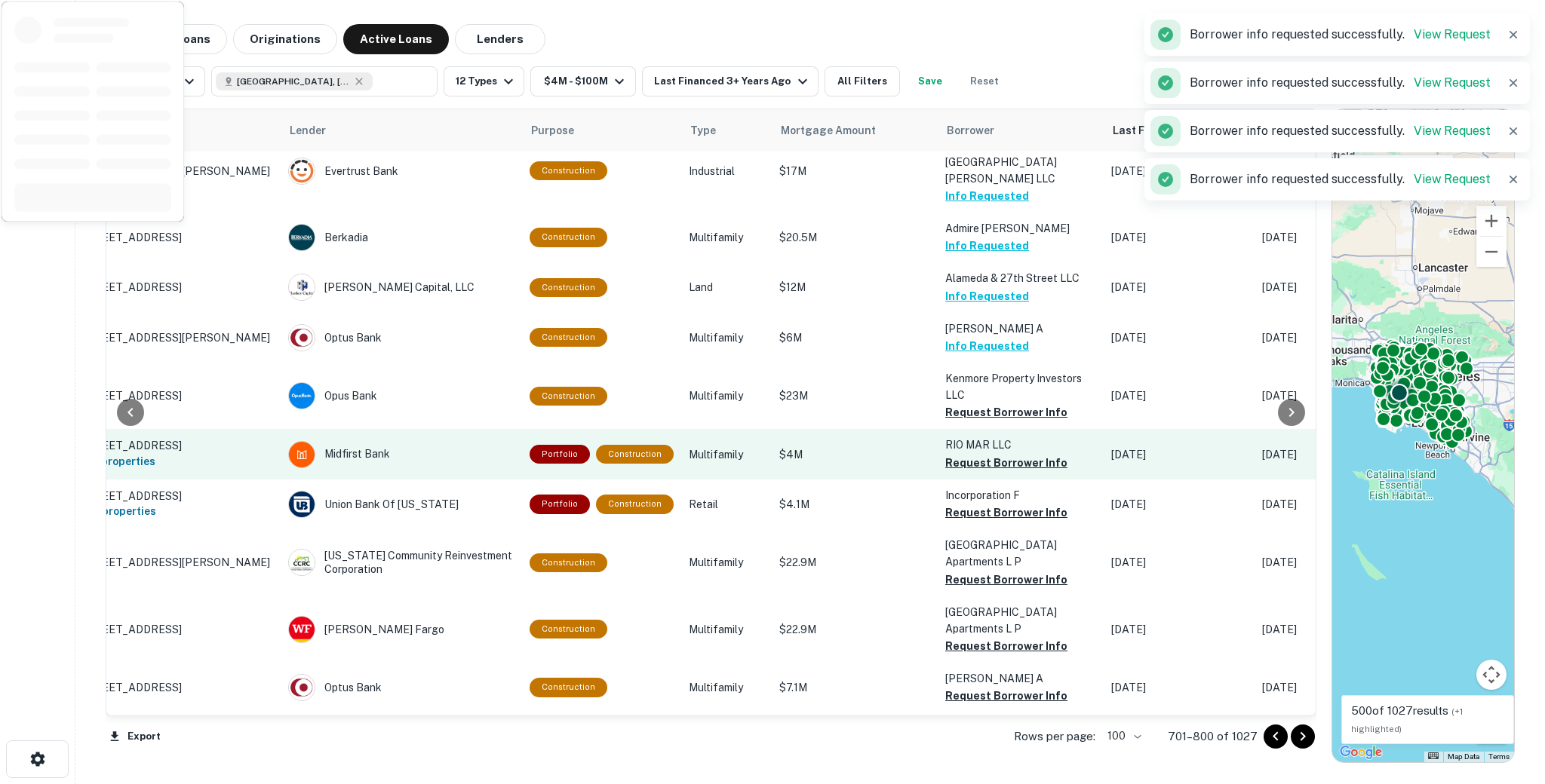
scroll to position [2088, 81]
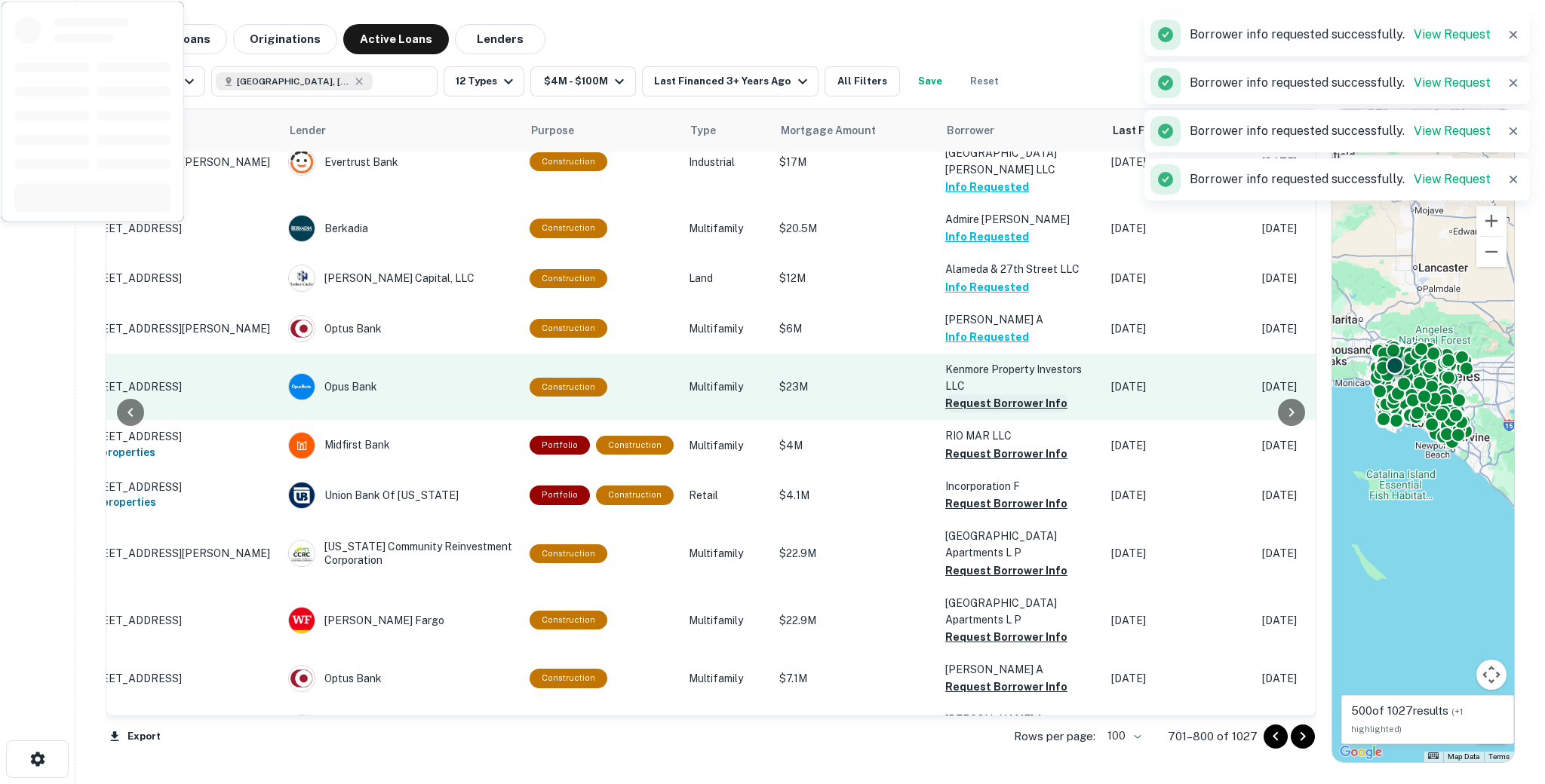
click at [945, 394] on button "Request Borrower Info" at bounding box center [1006, 403] width 122 height 18
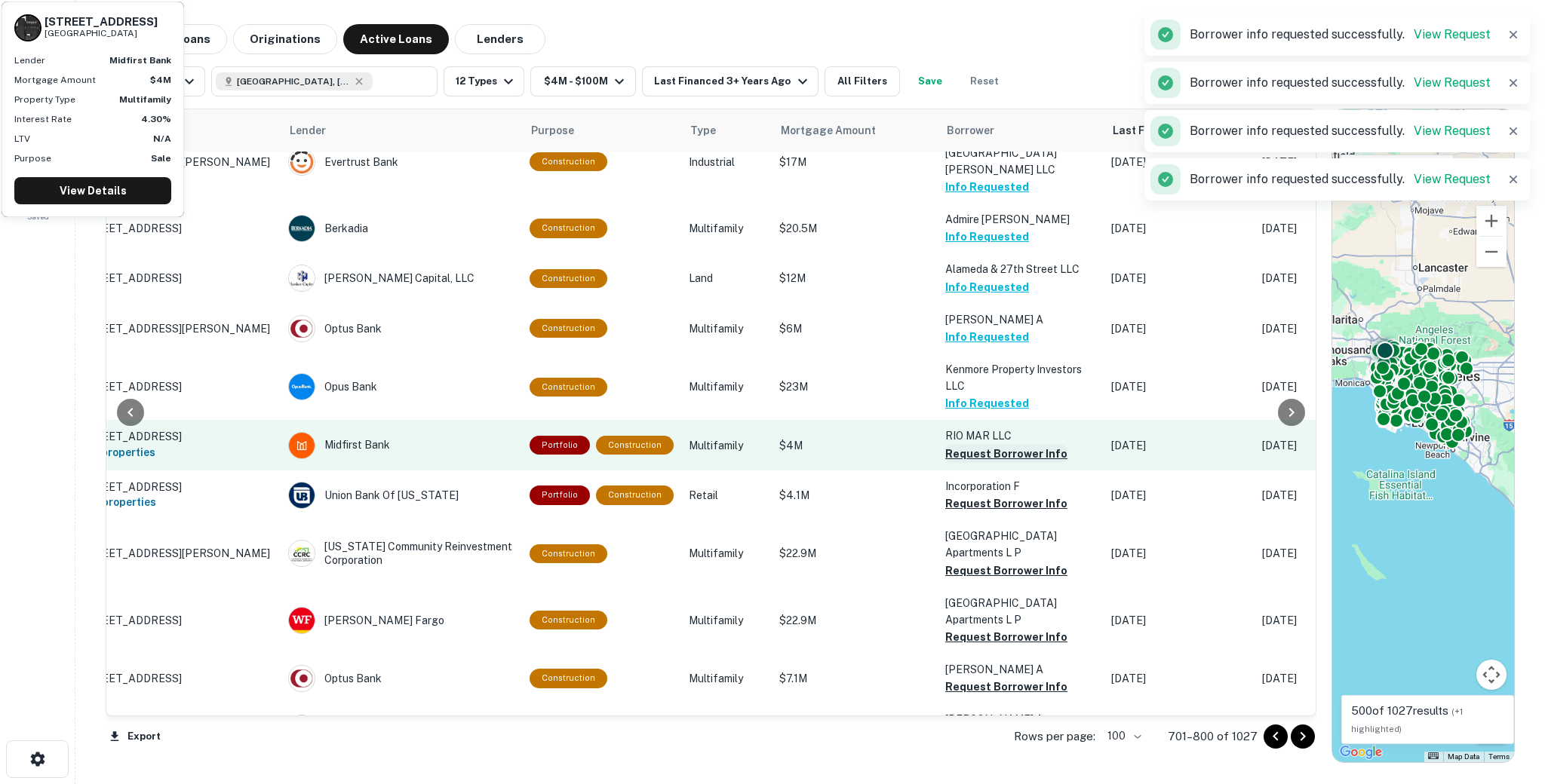
click at [954, 445] on button "Request Borrower Info" at bounding box center [1006, 454] width 122 height 18
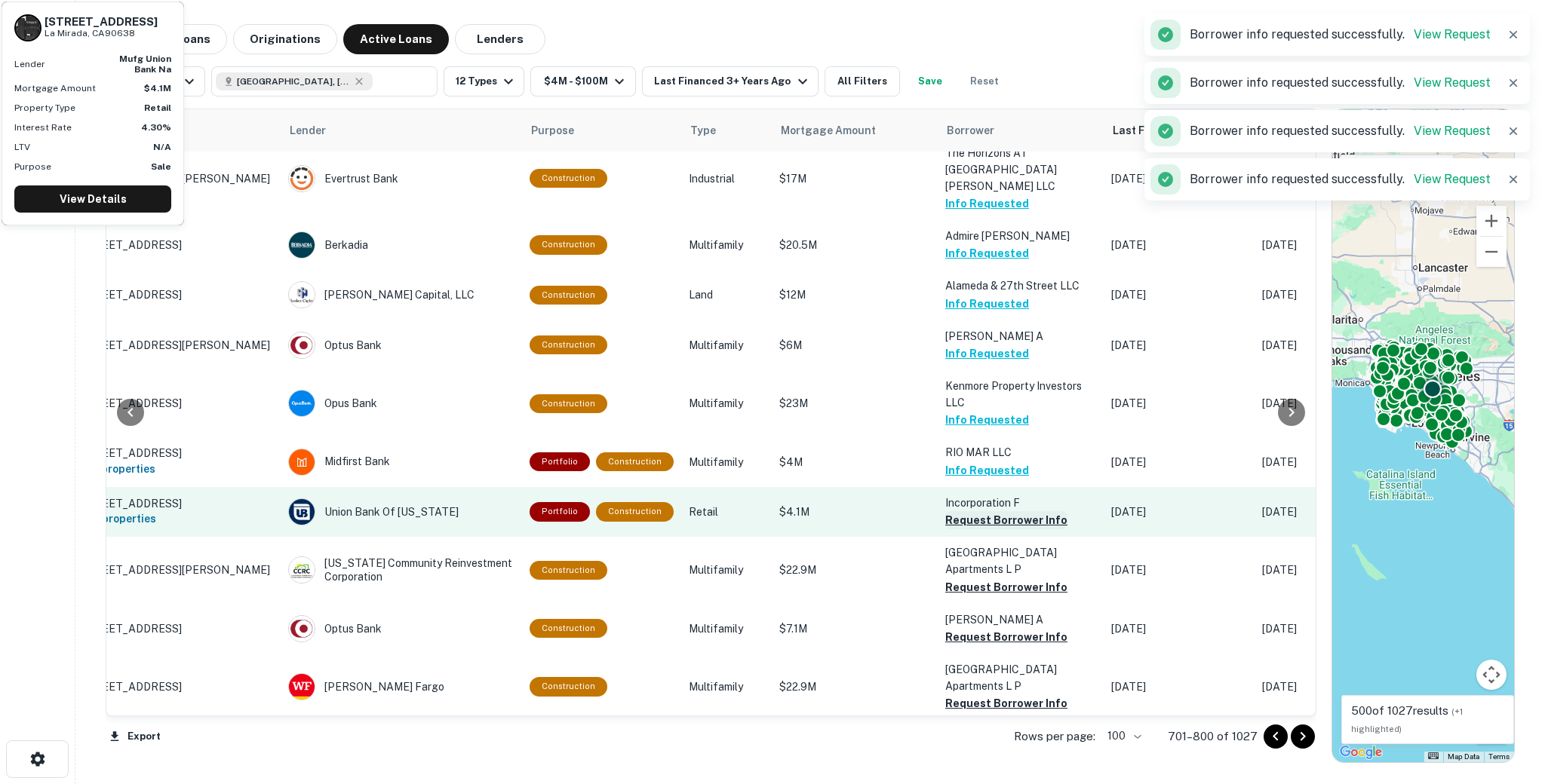
click at [961, 512] on button "Request Borrower Info" at bounding box center [1006, 521] width 122 height 18
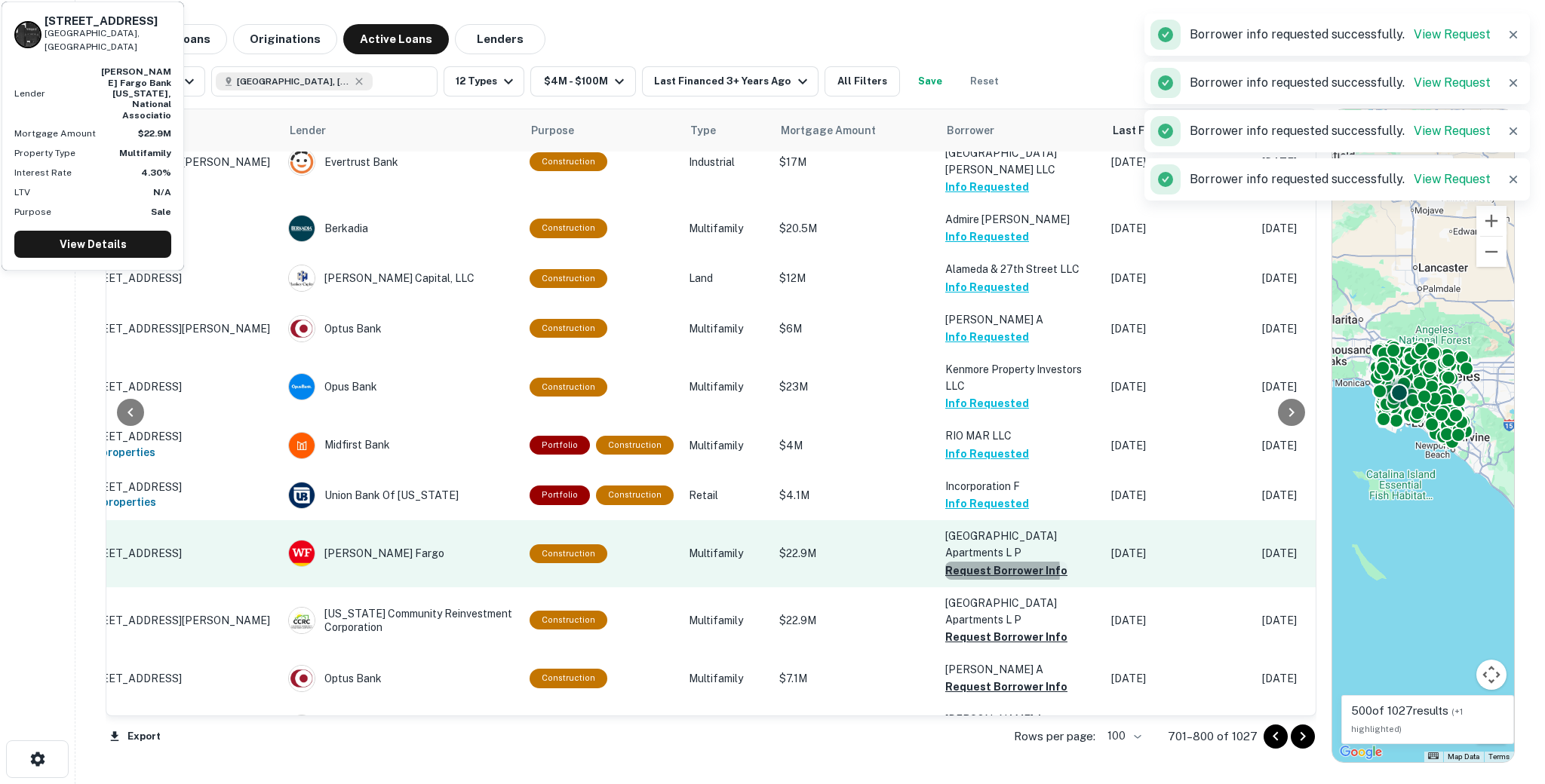
click at [960, 562] on button "Request Borrower Info" at bounding box center [1006, 571] width 122 height 18
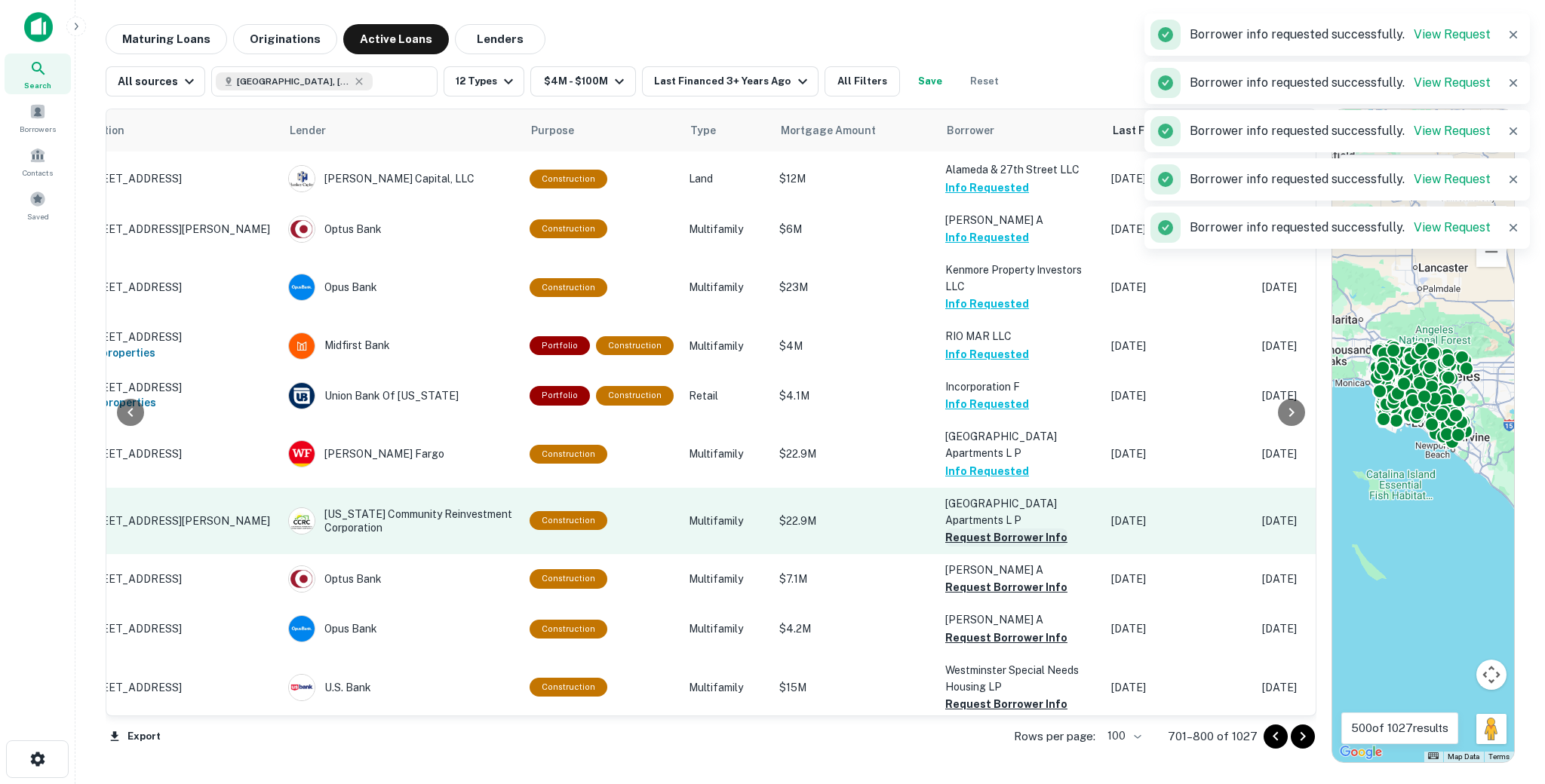
scroll to position [2207, 81]
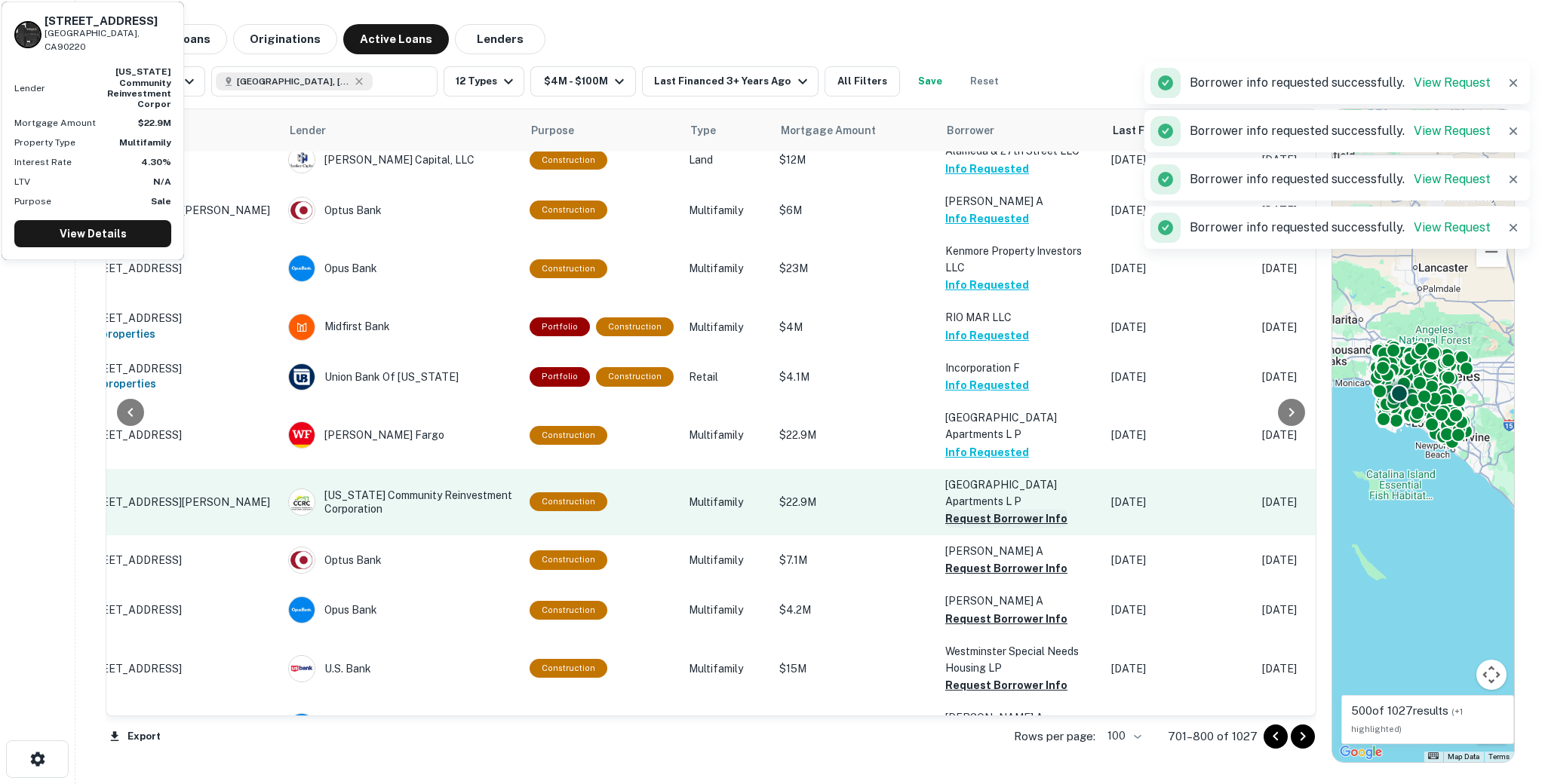
click at [957, 510] on button "Request Borrower Info" at bounding box center [1006, 519] width 122 height 18
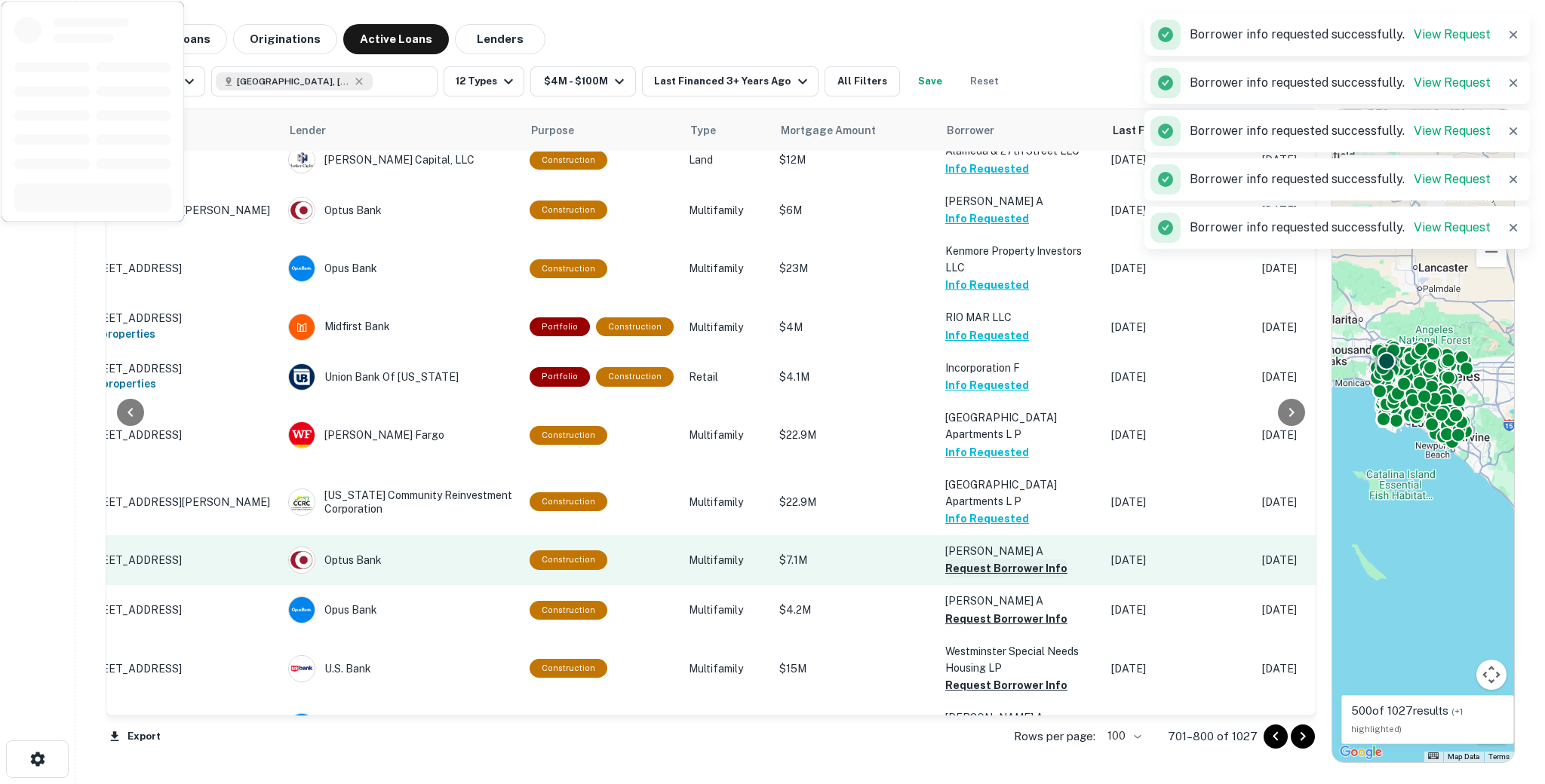
click at [958, 559] on button "Request Borrower Info" at bounding box center [1006, 568] width 122 height 18
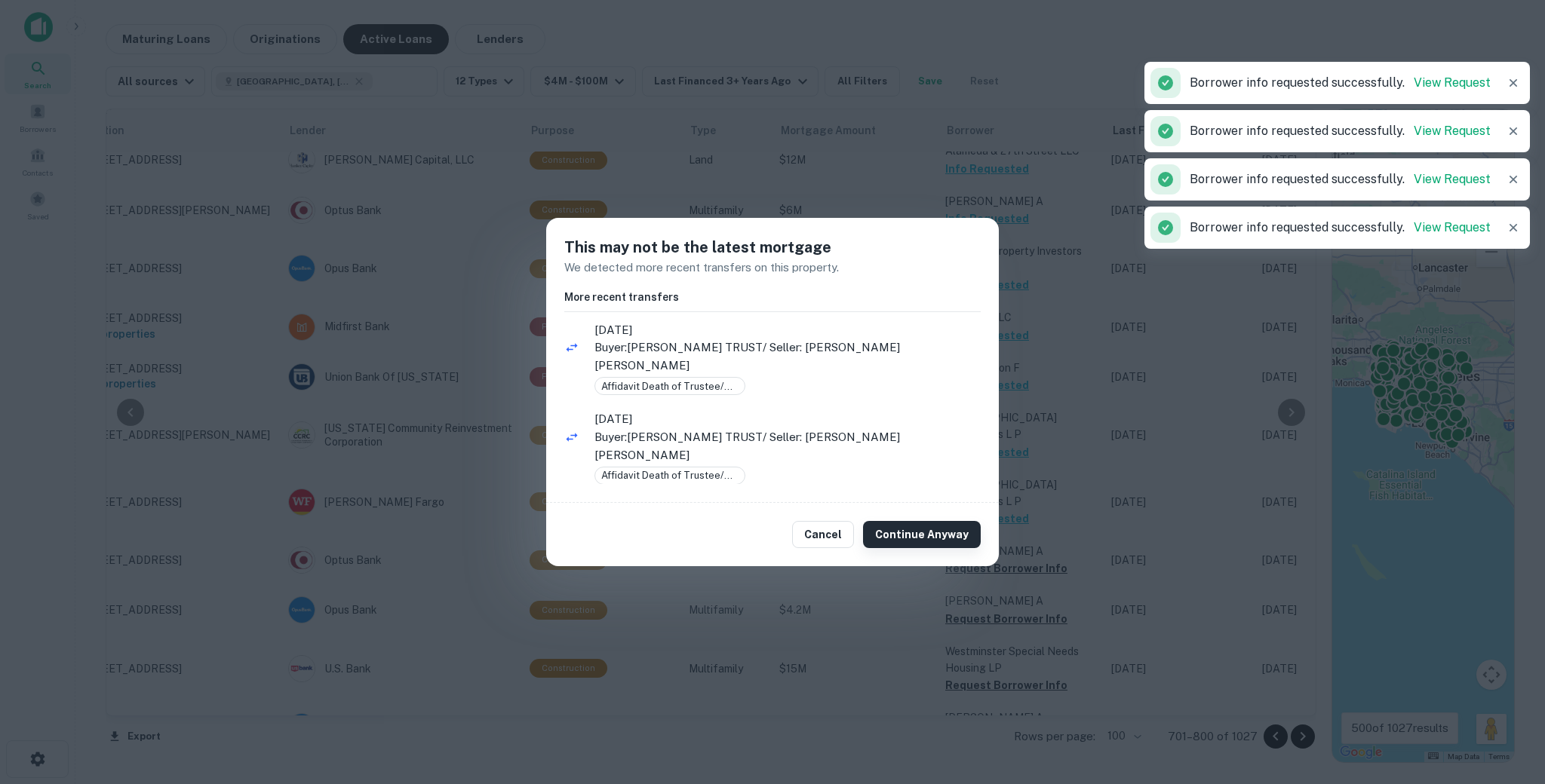
click at [955, 537] on button "Continue Anyway" at bounding box center [921, 535] width 117 height 27
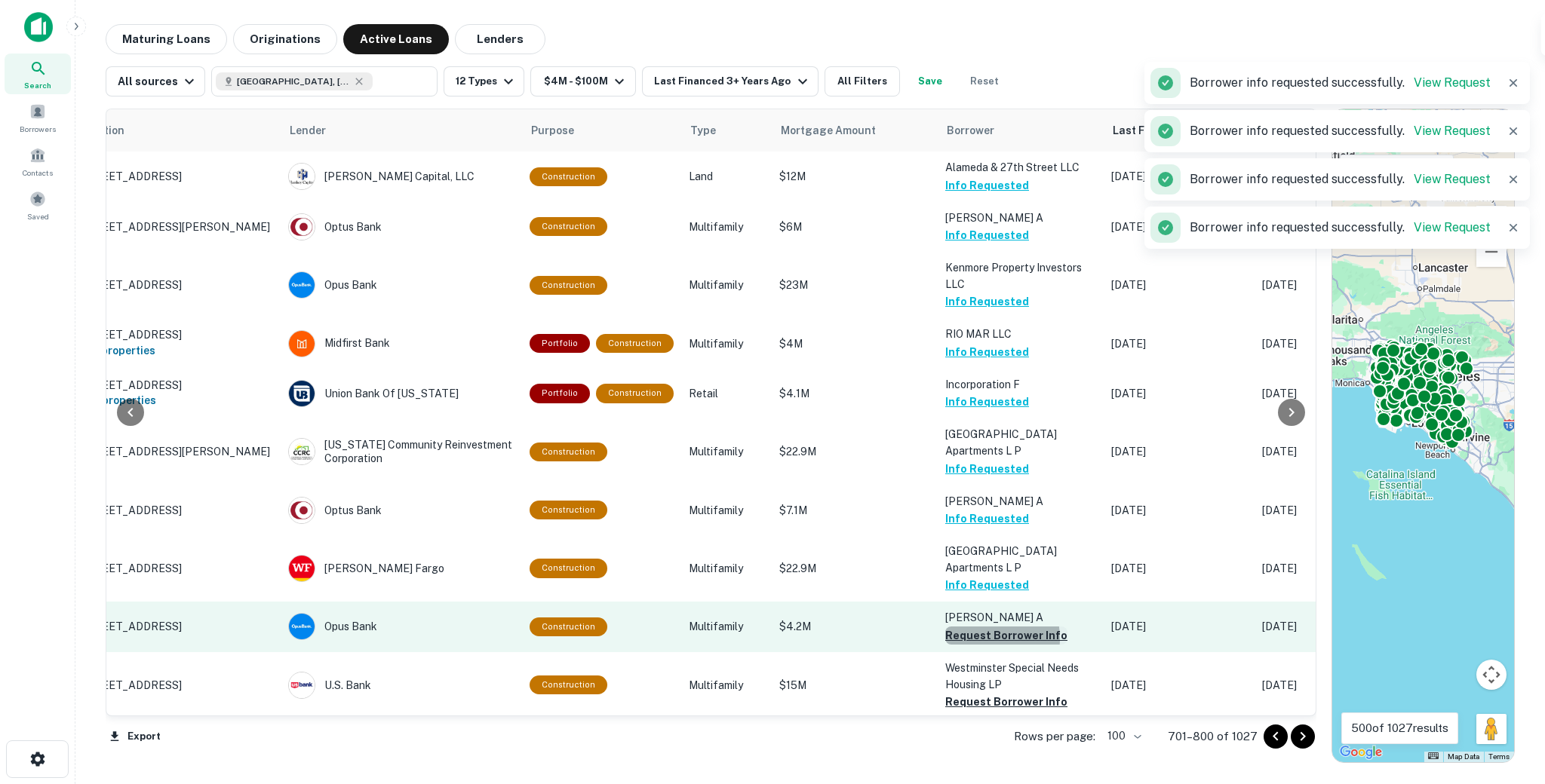
click at [979, 627] on button "Request Borrower Info" at bounding box center [1006, 636] width 122 height 18
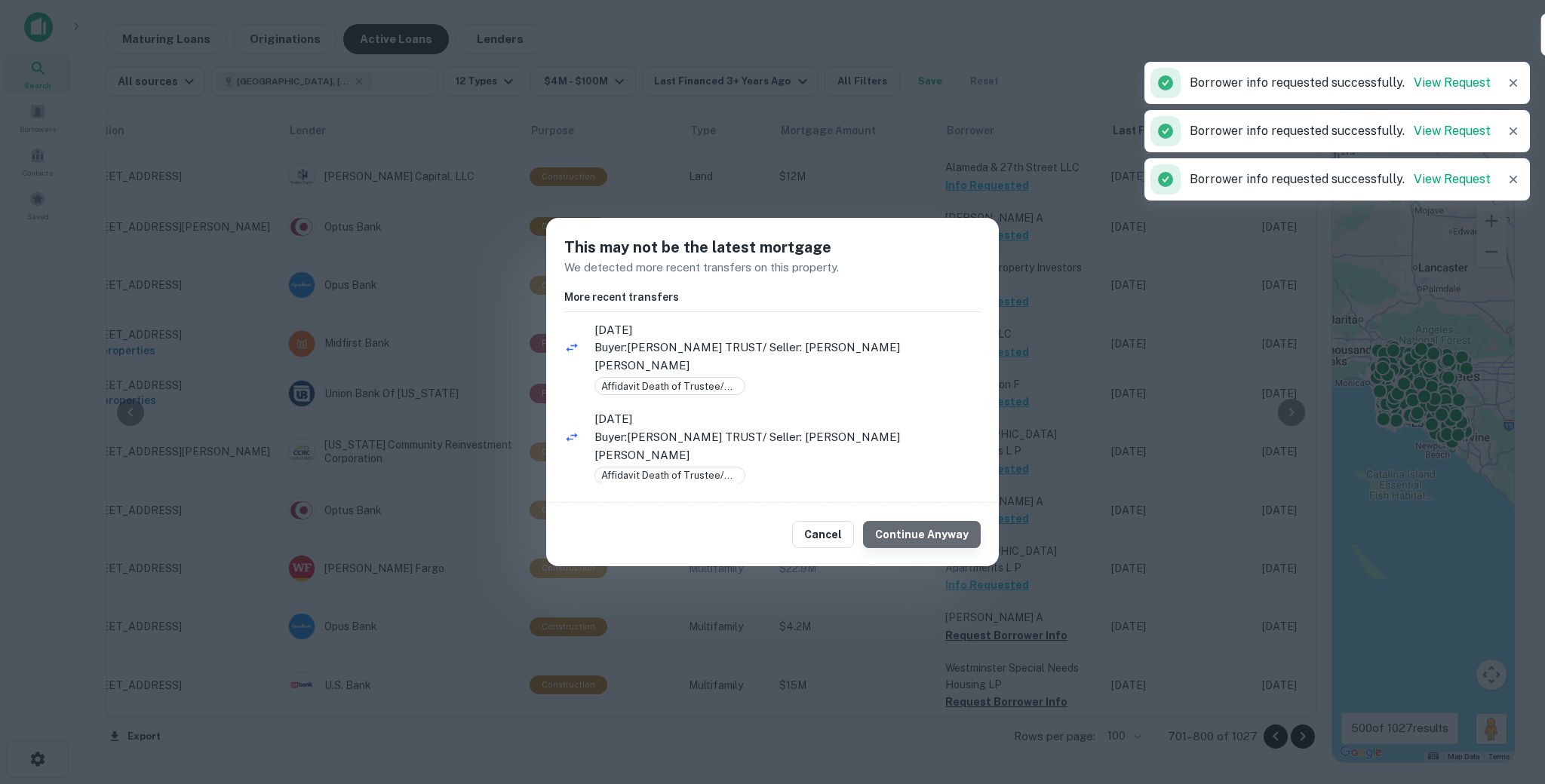
click at [940, 544] on button "Continue Anyway" at bounding box center [921, 535] width 117 height 27
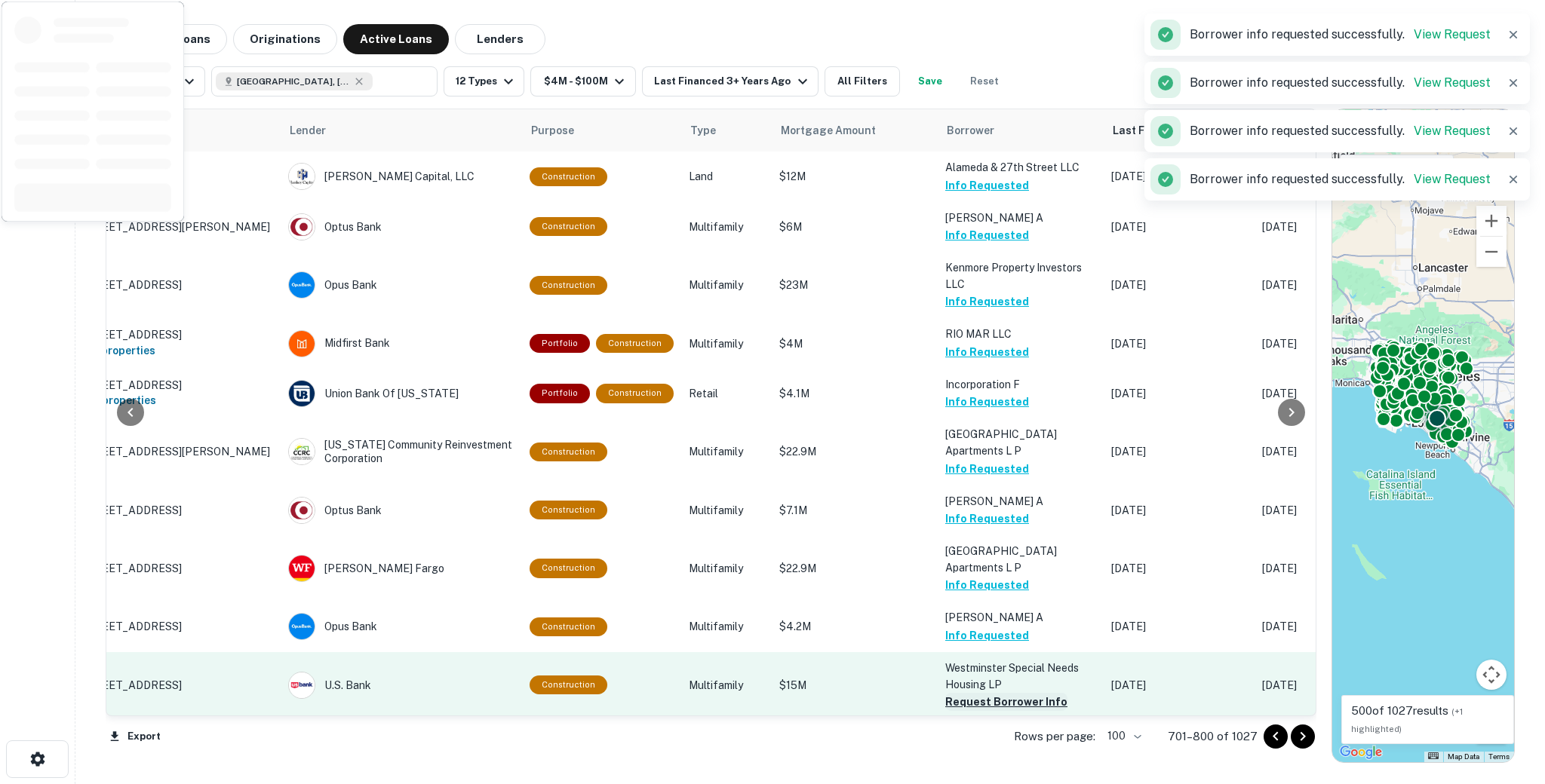
click at [963, 693] on button "Request Borrower Info" at bounding box center [1006, 702] width 122 height 18
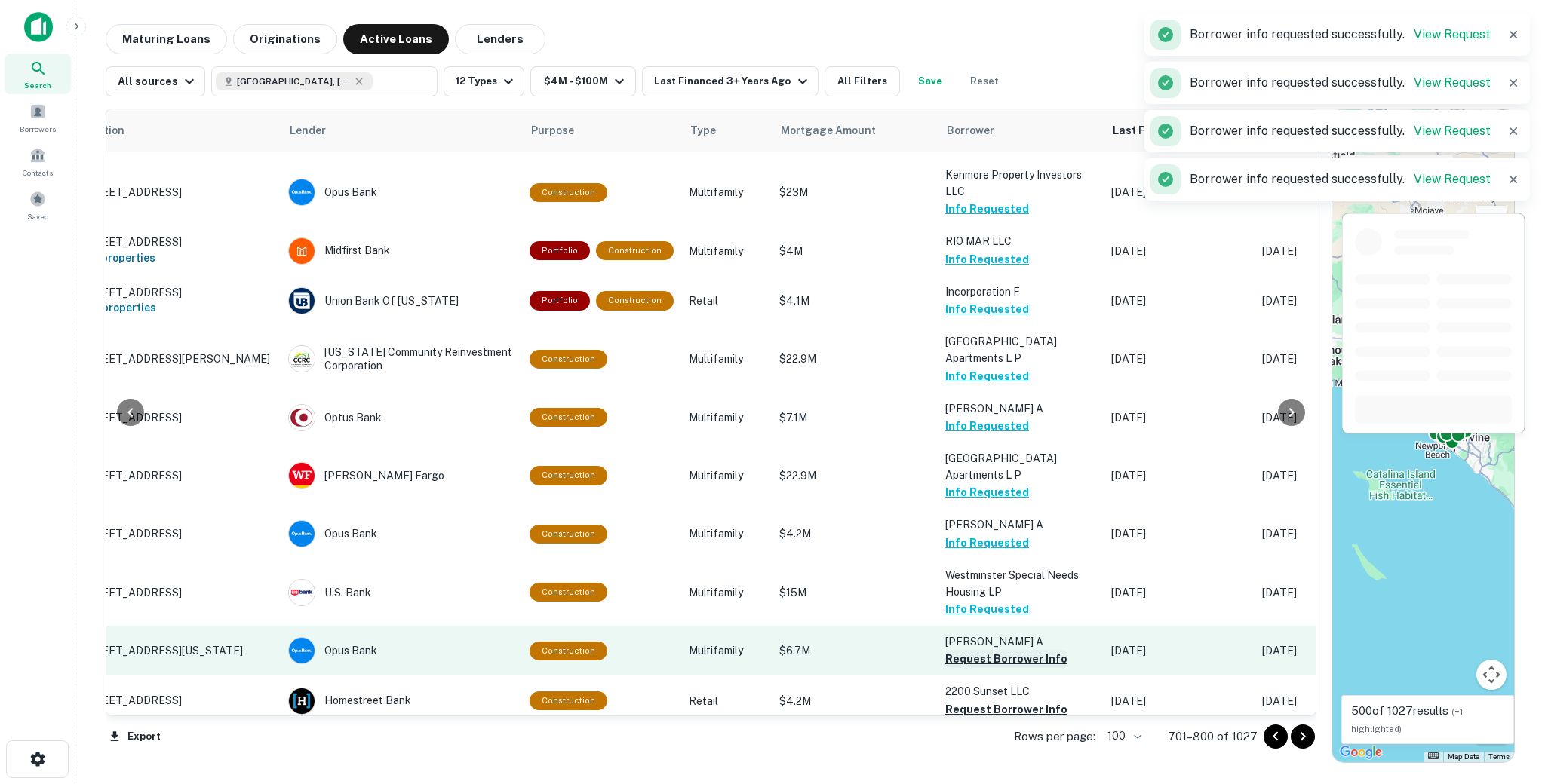
scroll to position [2434, 81]
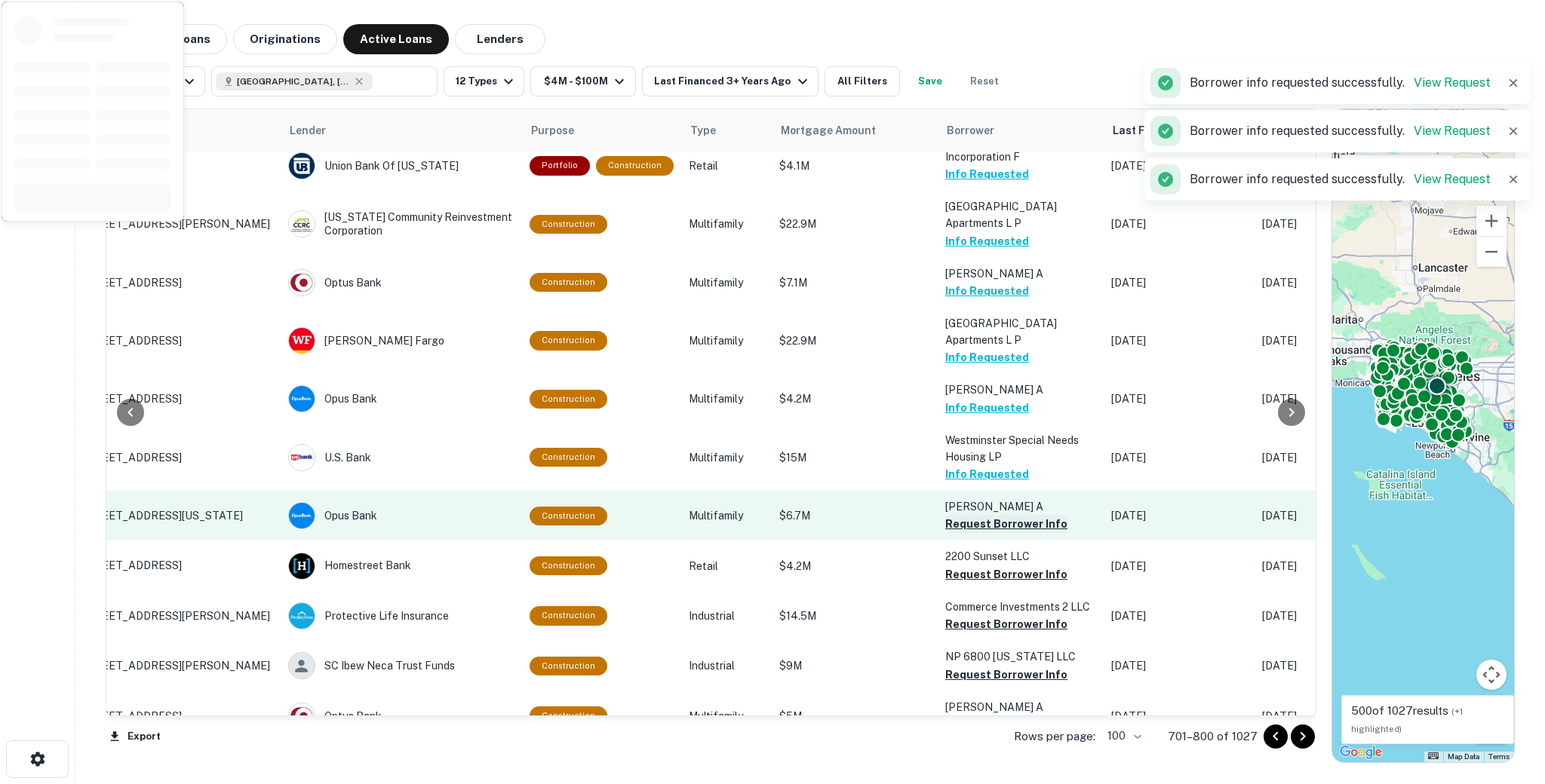
click at [954, 515] on button "Request Borrower Info" at bounding box center [1006, 524] width 122 height 18
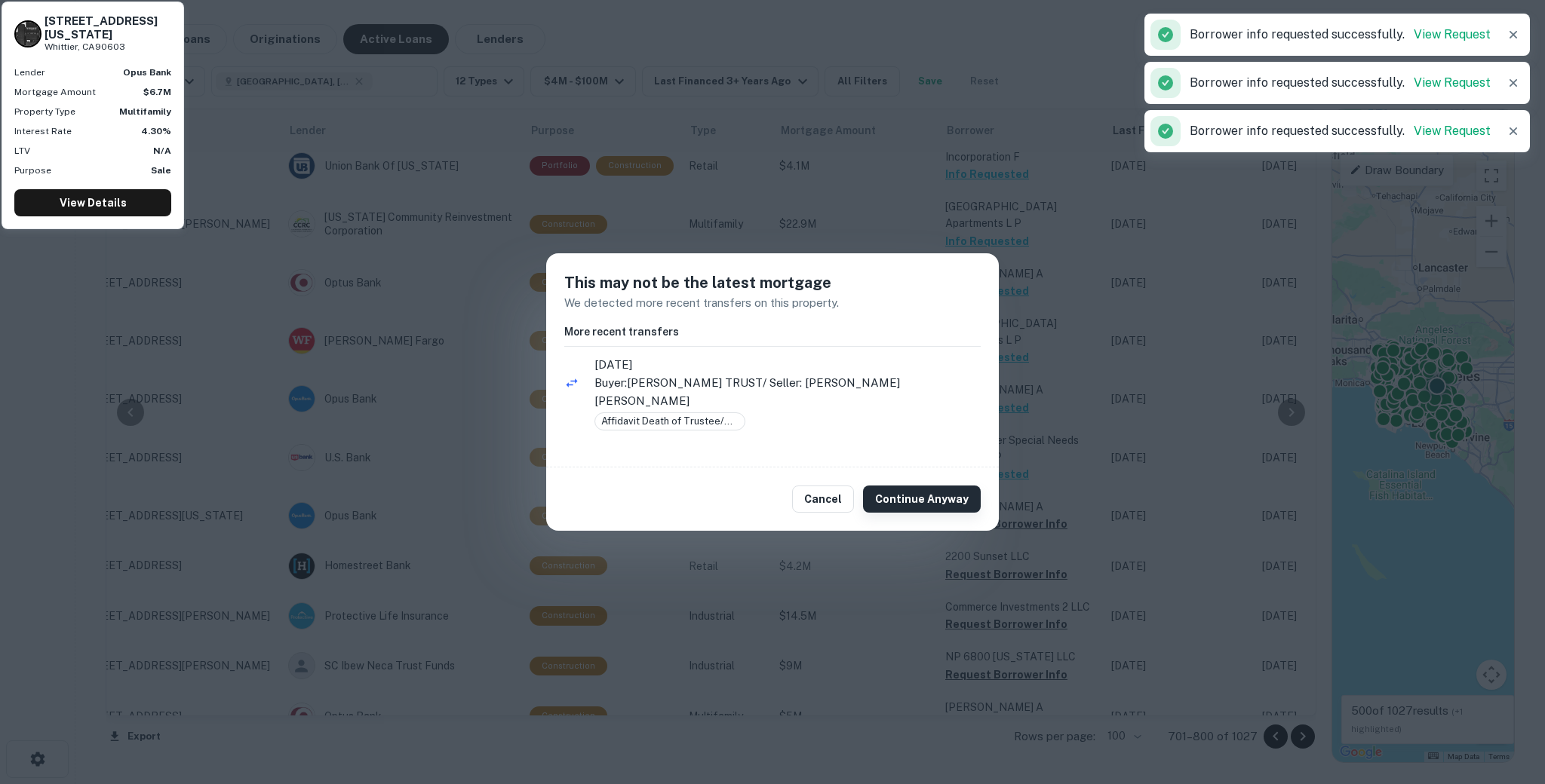
click at [955, 499] on button "Continue Anyway" at bounding box center [921, 499] width 117 height 27
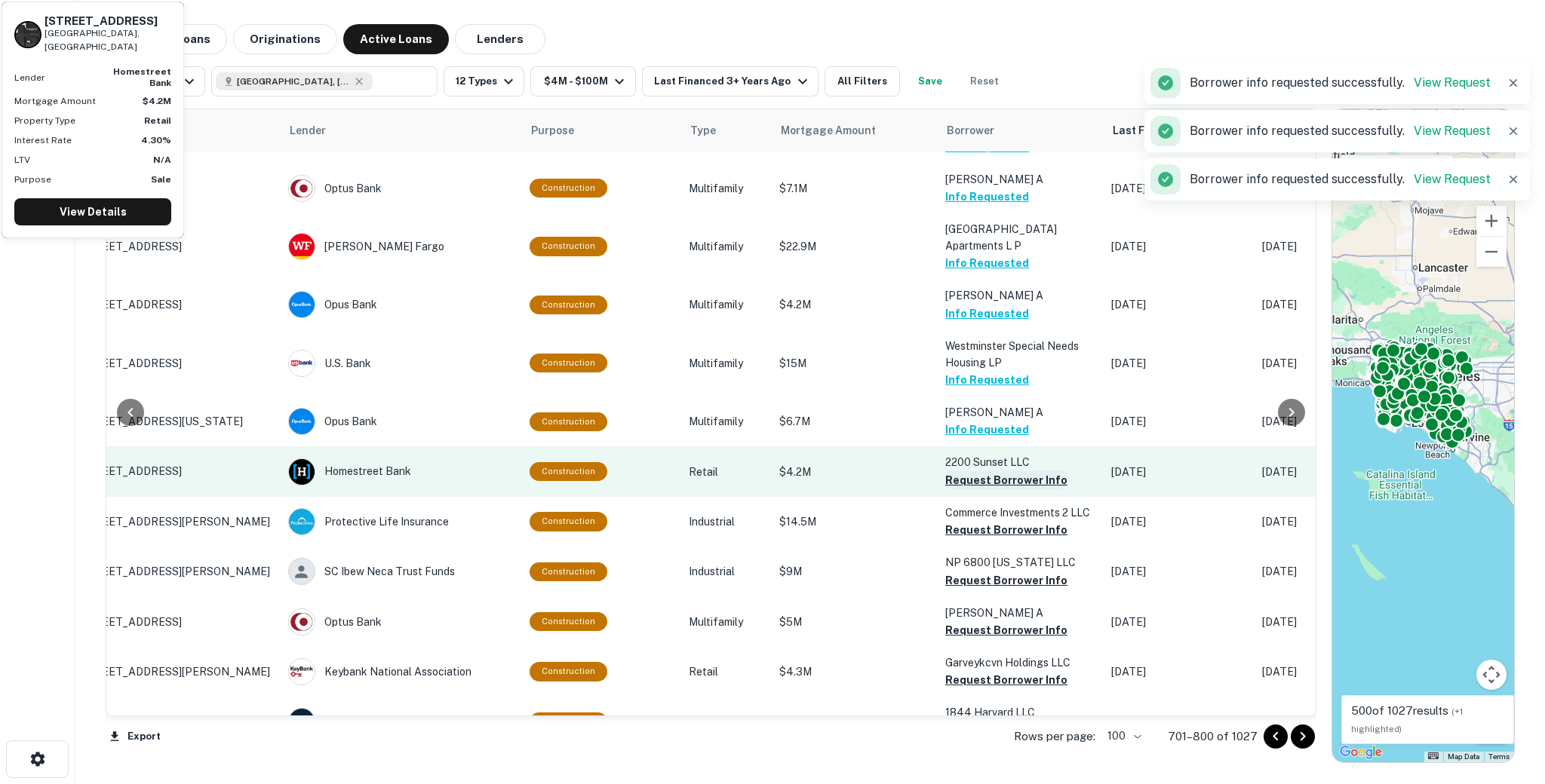
scroll to position [2557, 81]
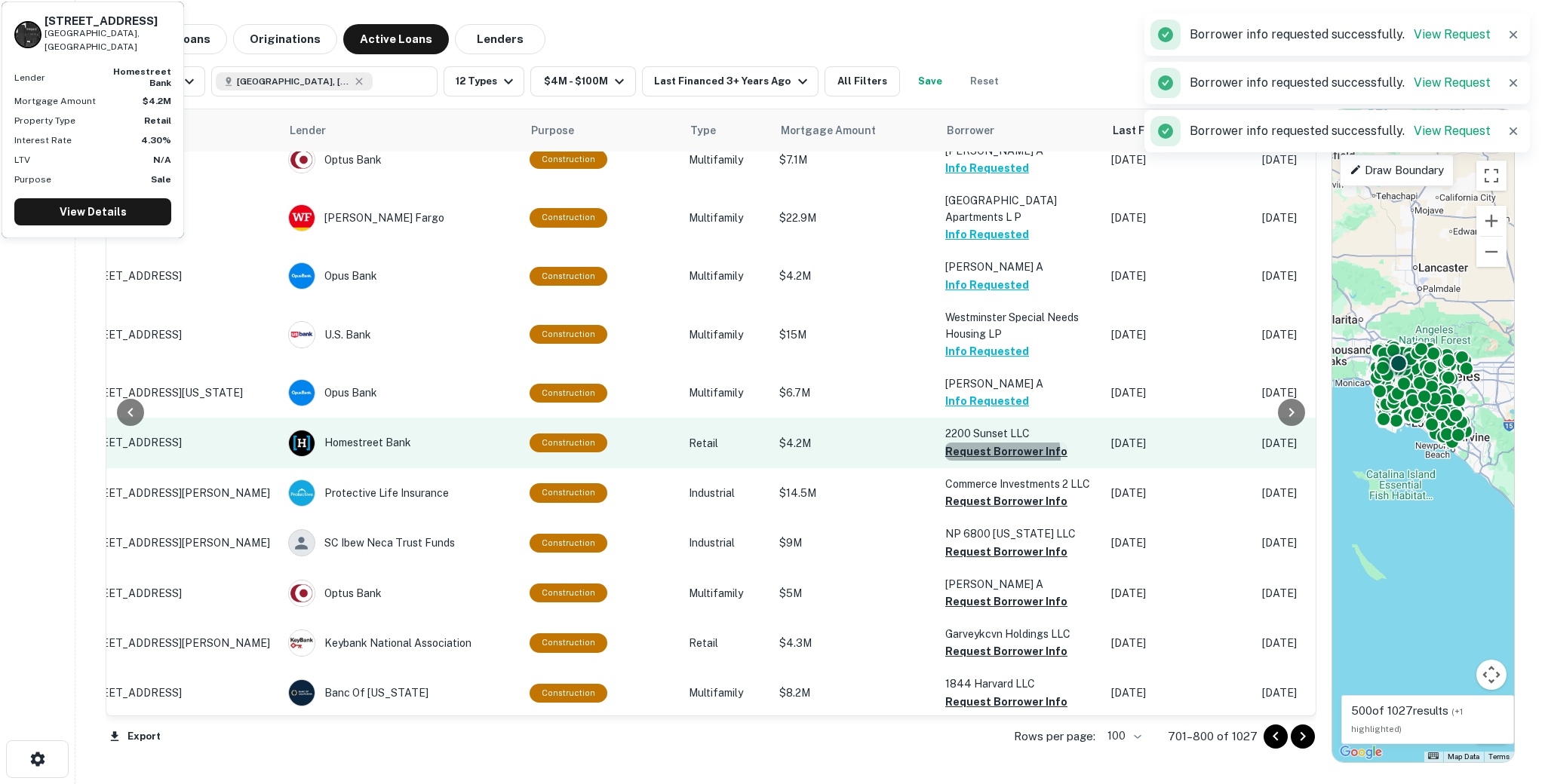
click at [961, 443] on button "Request Borrower Info" at bounding box center [1006, 452] width 122 height 18
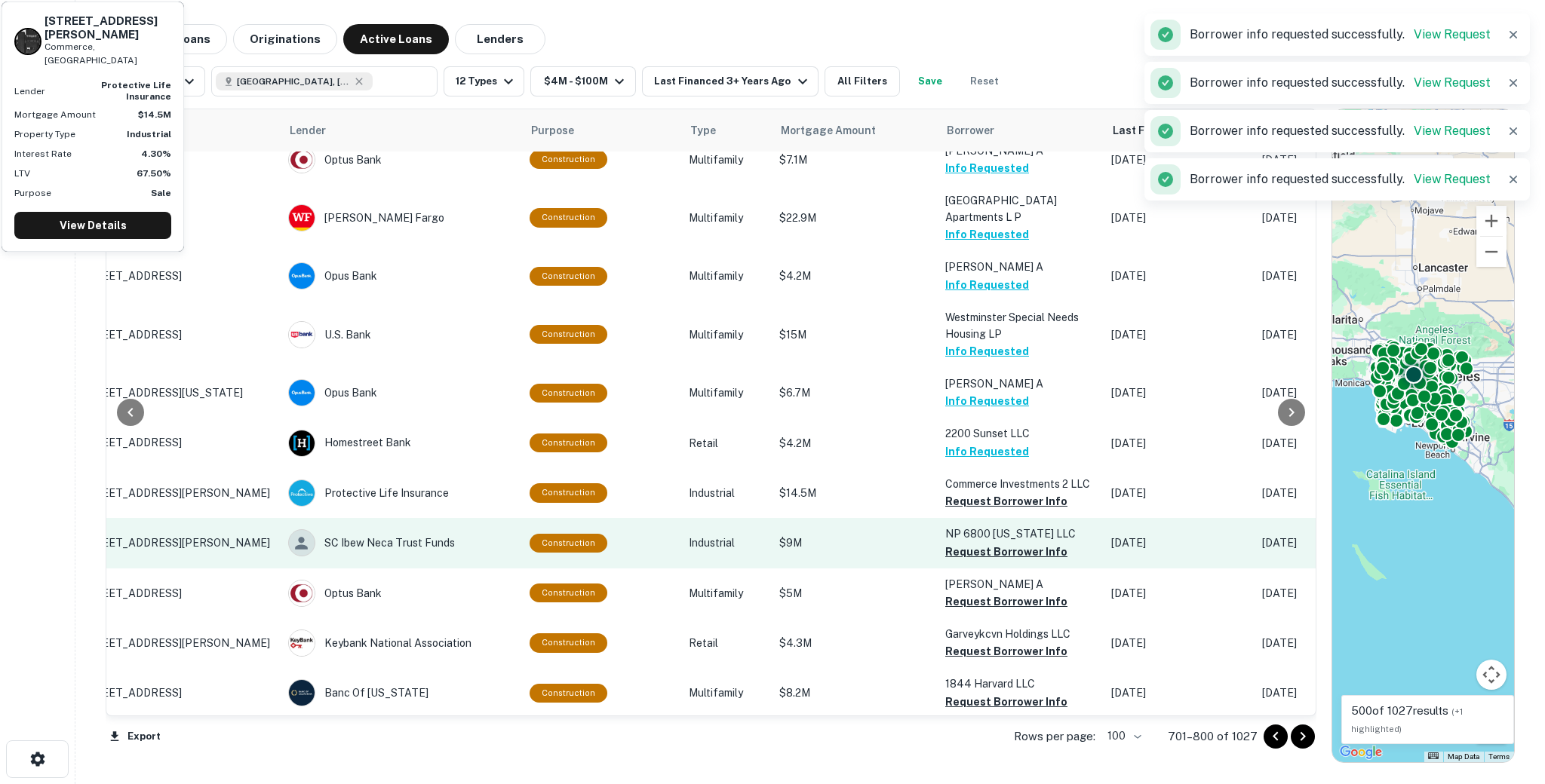
click at [960, 493] on button "Request Borrower Info" at bounding box center [1006, 502] width 122 height 18
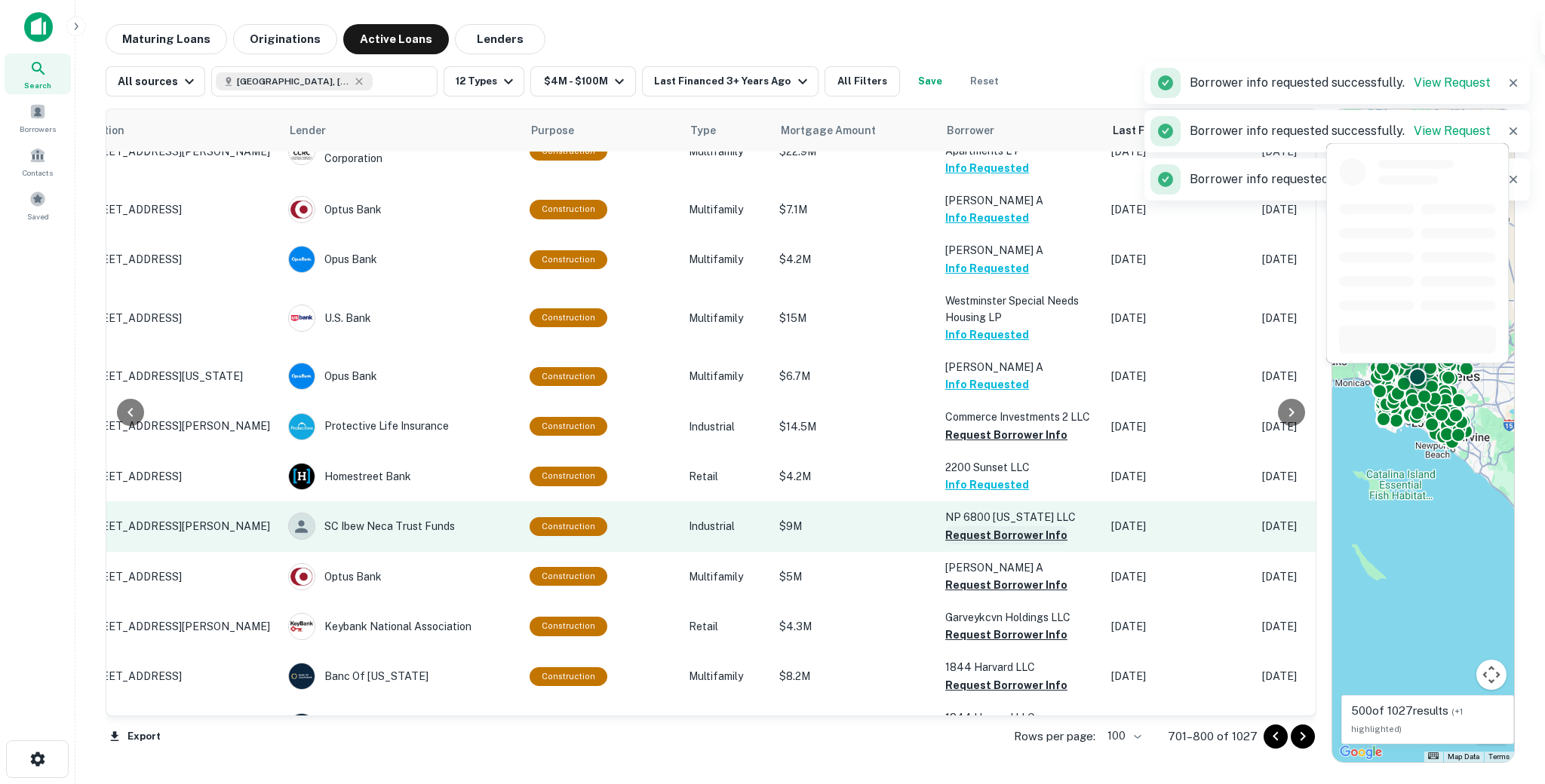
click at [957, 527] on button "Request Borrower Info" at bounding box center [1006, 536] width 122 height 18
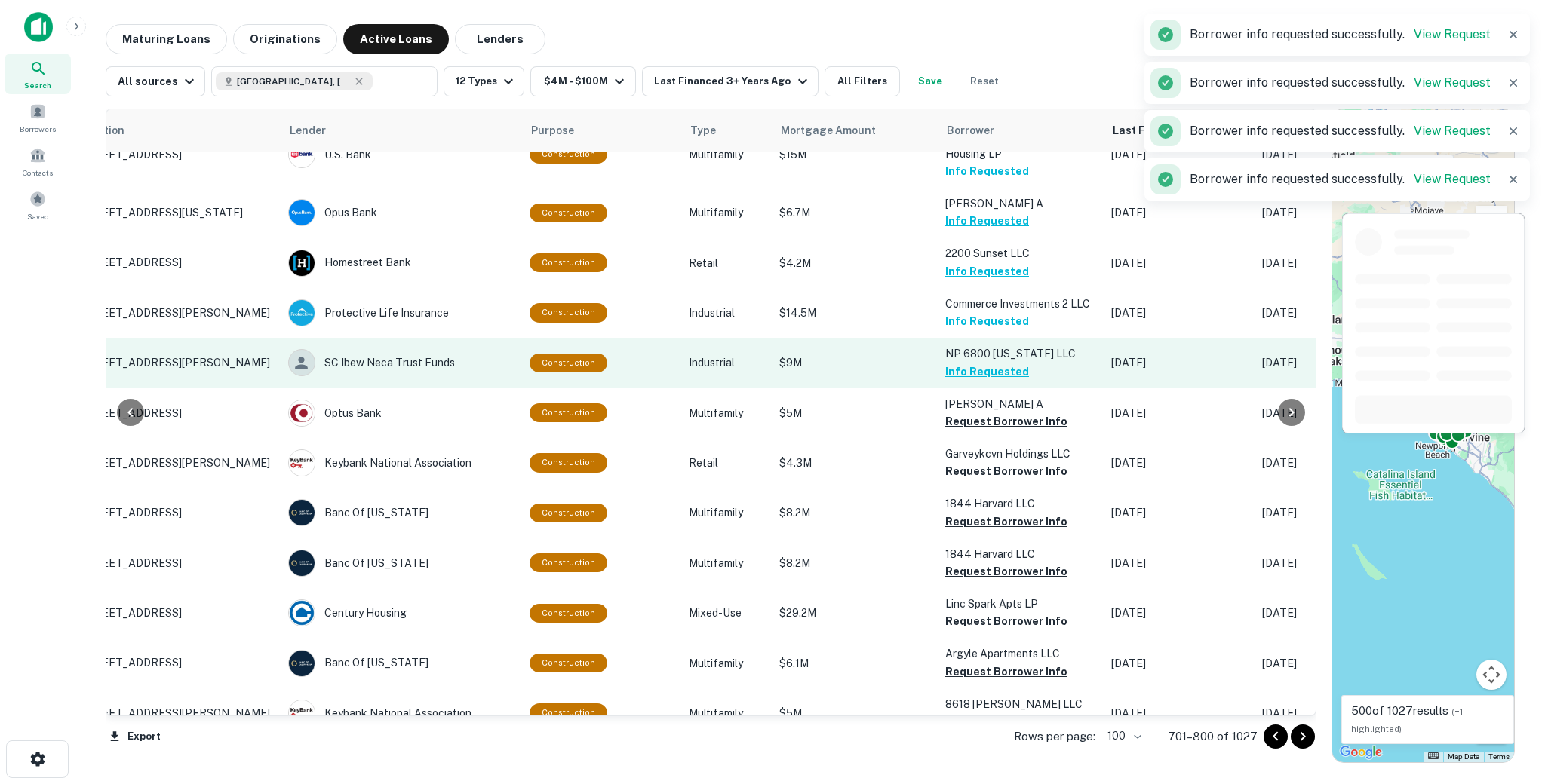
scroll to position [2744, 81]
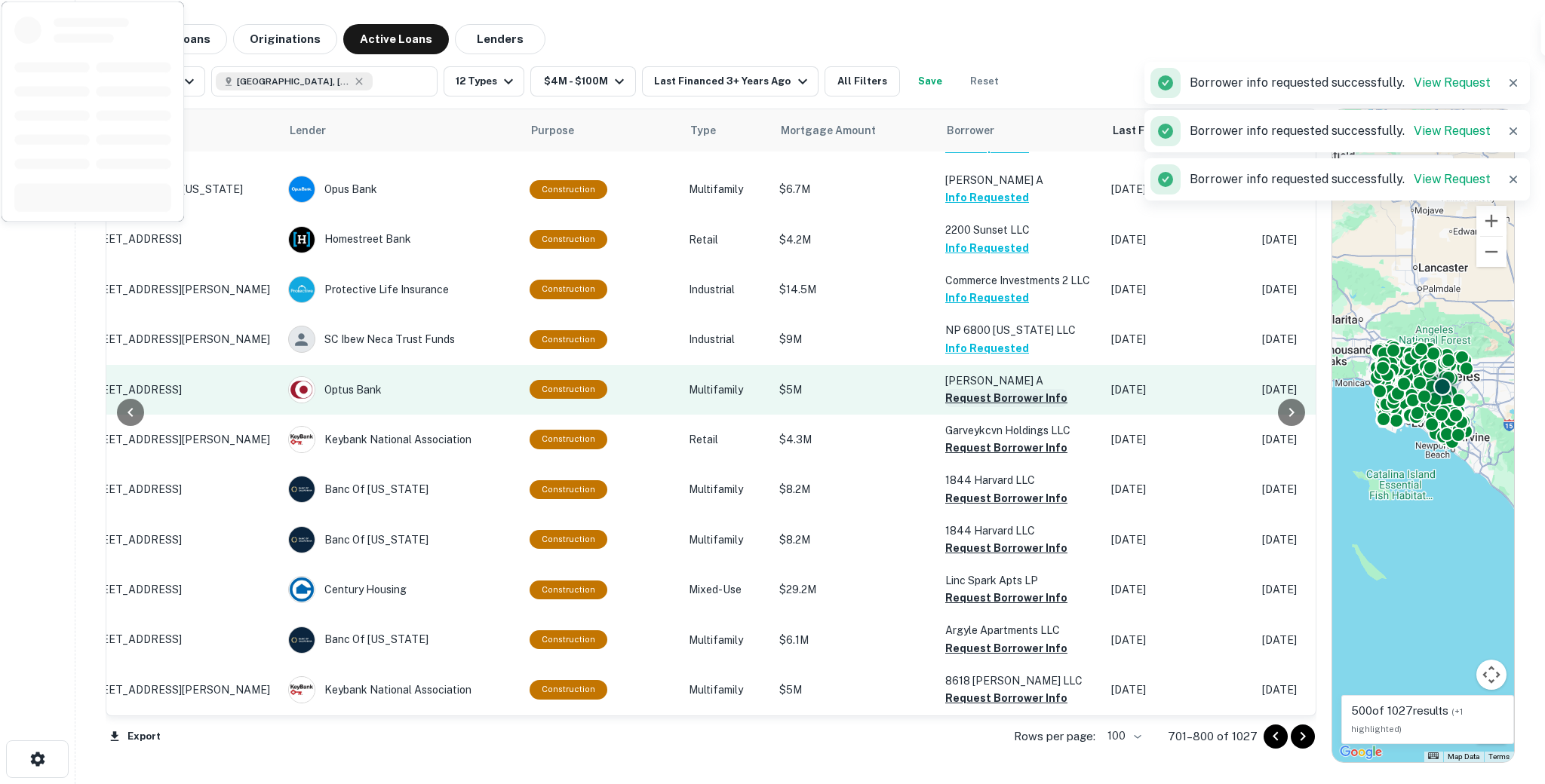
click at [963, 389] on button "Request Borrower Info" at bounding box center [1006, 398] width 122 height 18
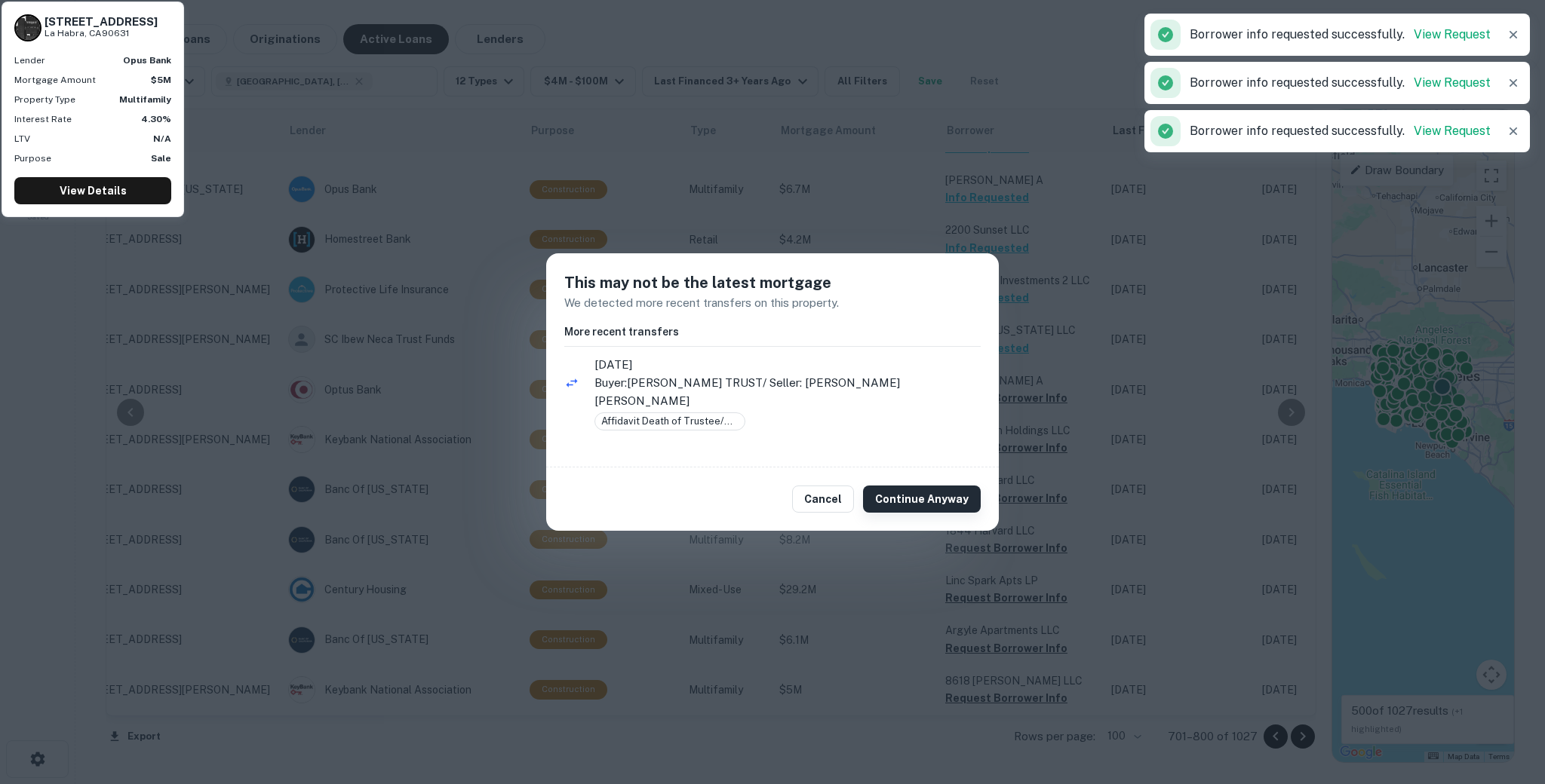
click at [936, 486] on button "Continue Anyway" at bounding box center [921, 499] width 117 height 27
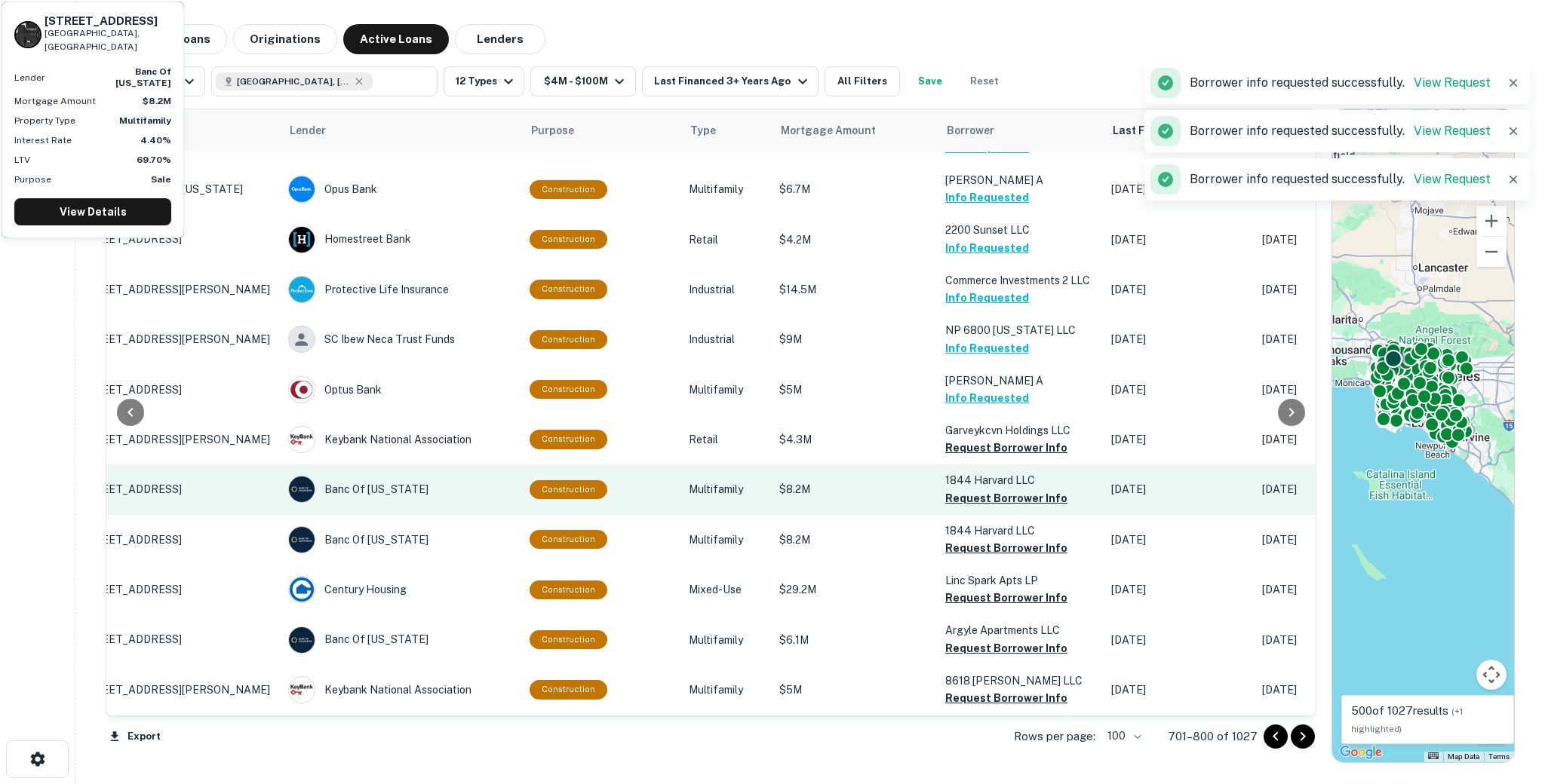
scroll to position [2786, 81]
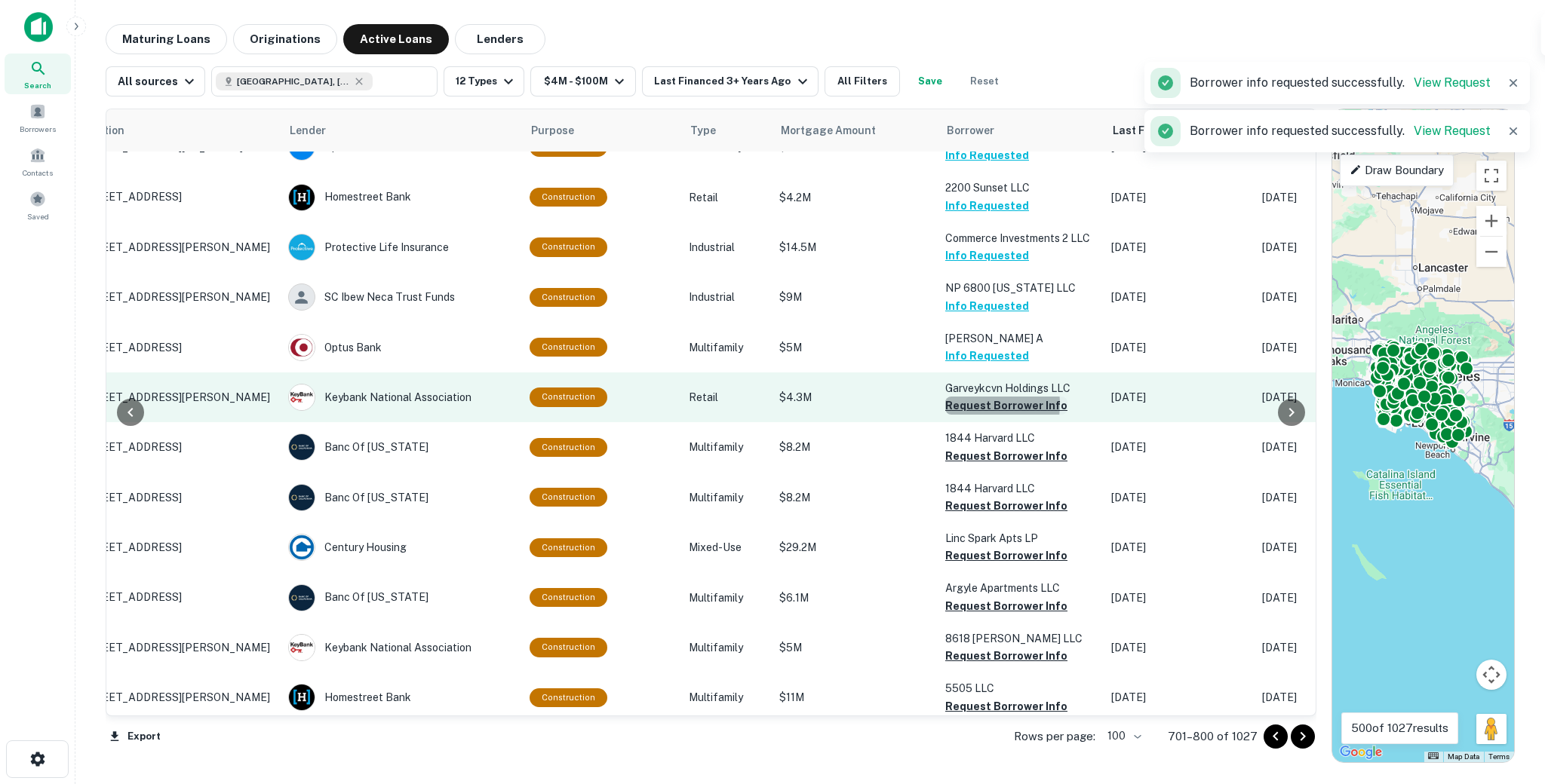
click at [963, 397] on button "Request Borrower Info" at bounding box center [1006, 406] width 122 height 18
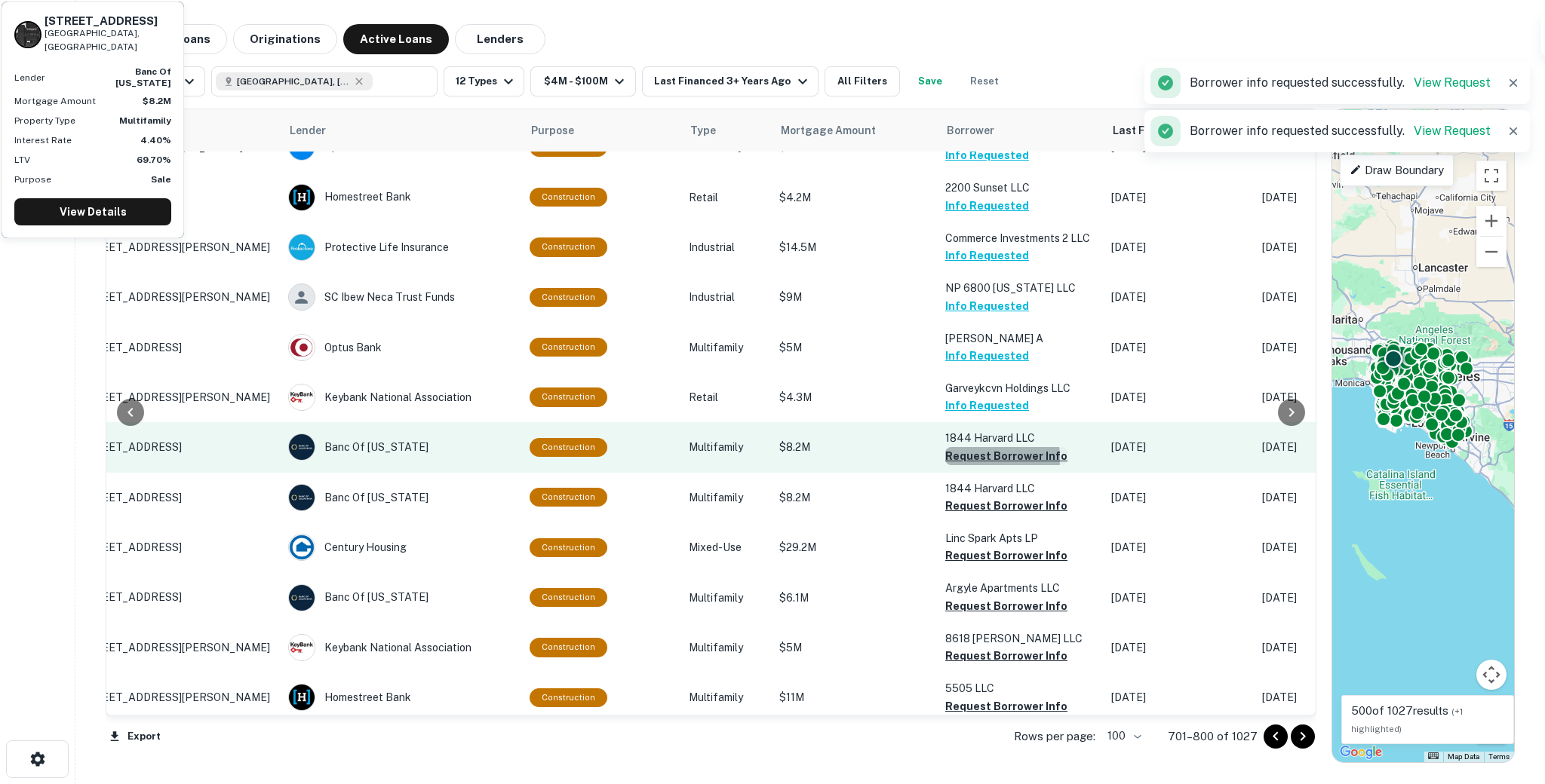
click at [957, 447] on button "Request Borrower Info" at bounding box center [1006, 456] width 122 height 18
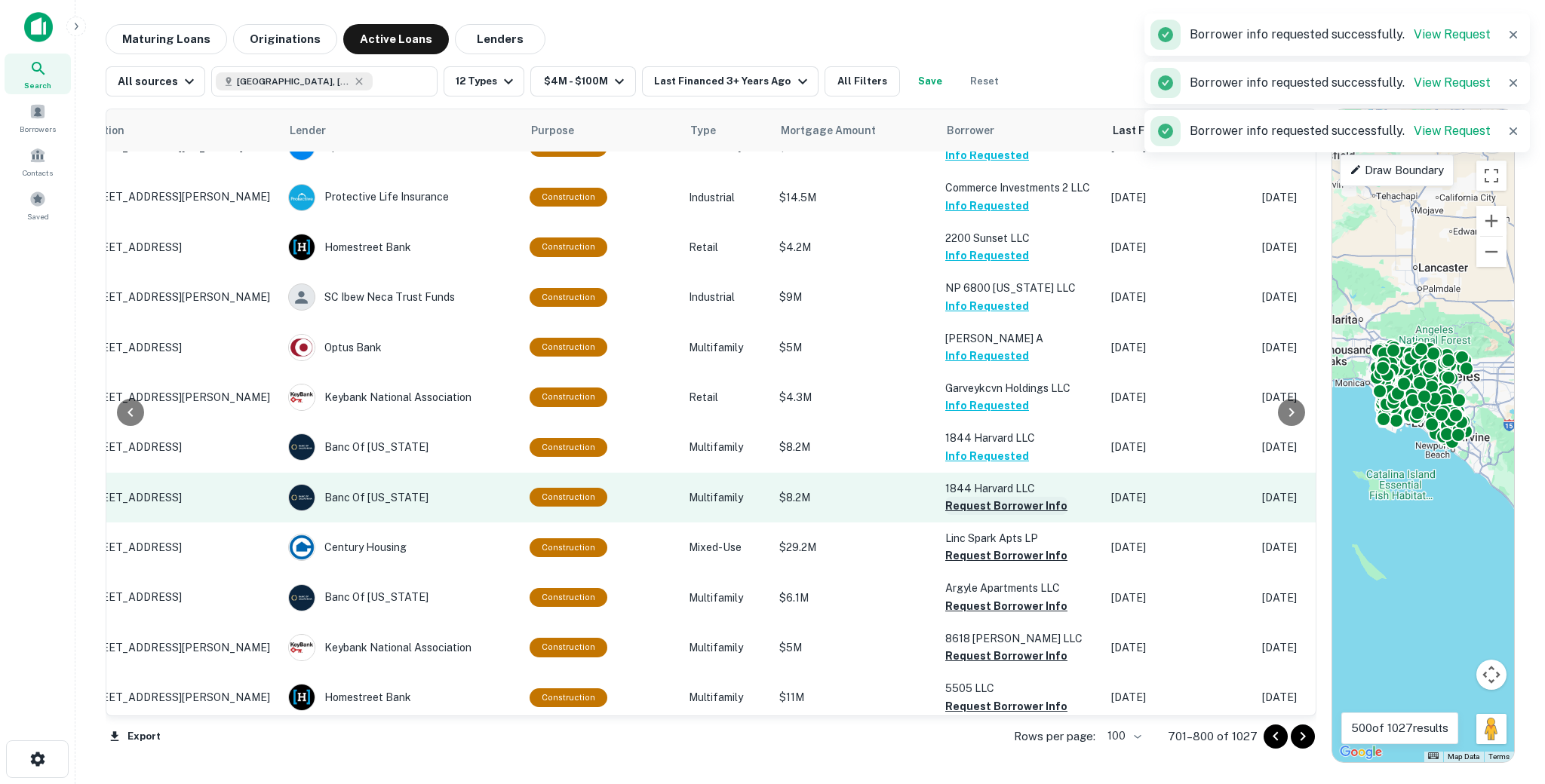
click at [959, 497] on button "Request Borrower Info" at bounding box center [1006, 506] width 122 height 18
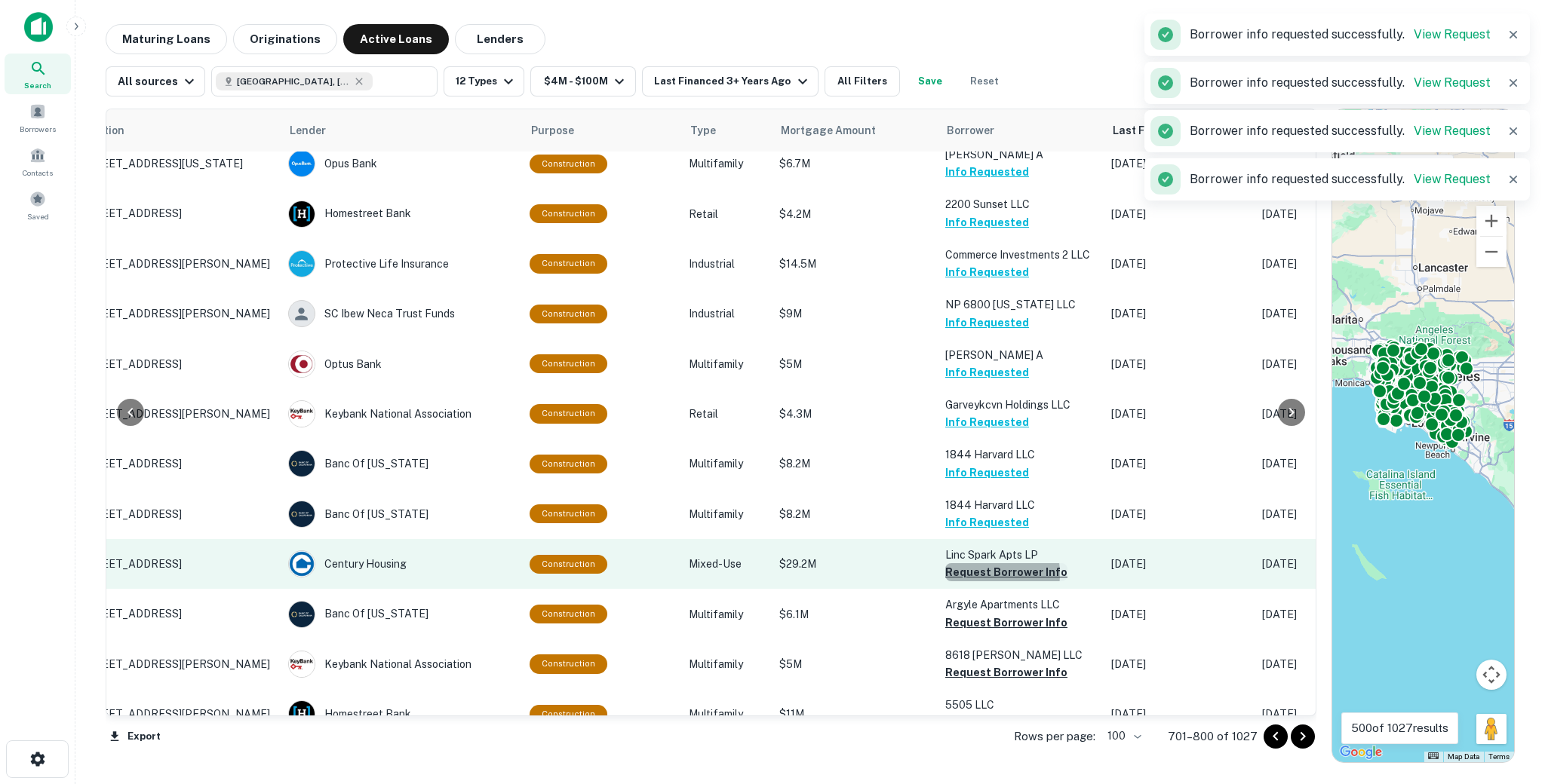
click at [967, 563] on button "Request Borrower Info" at bounding box center [1006, 572] width 122 height 18
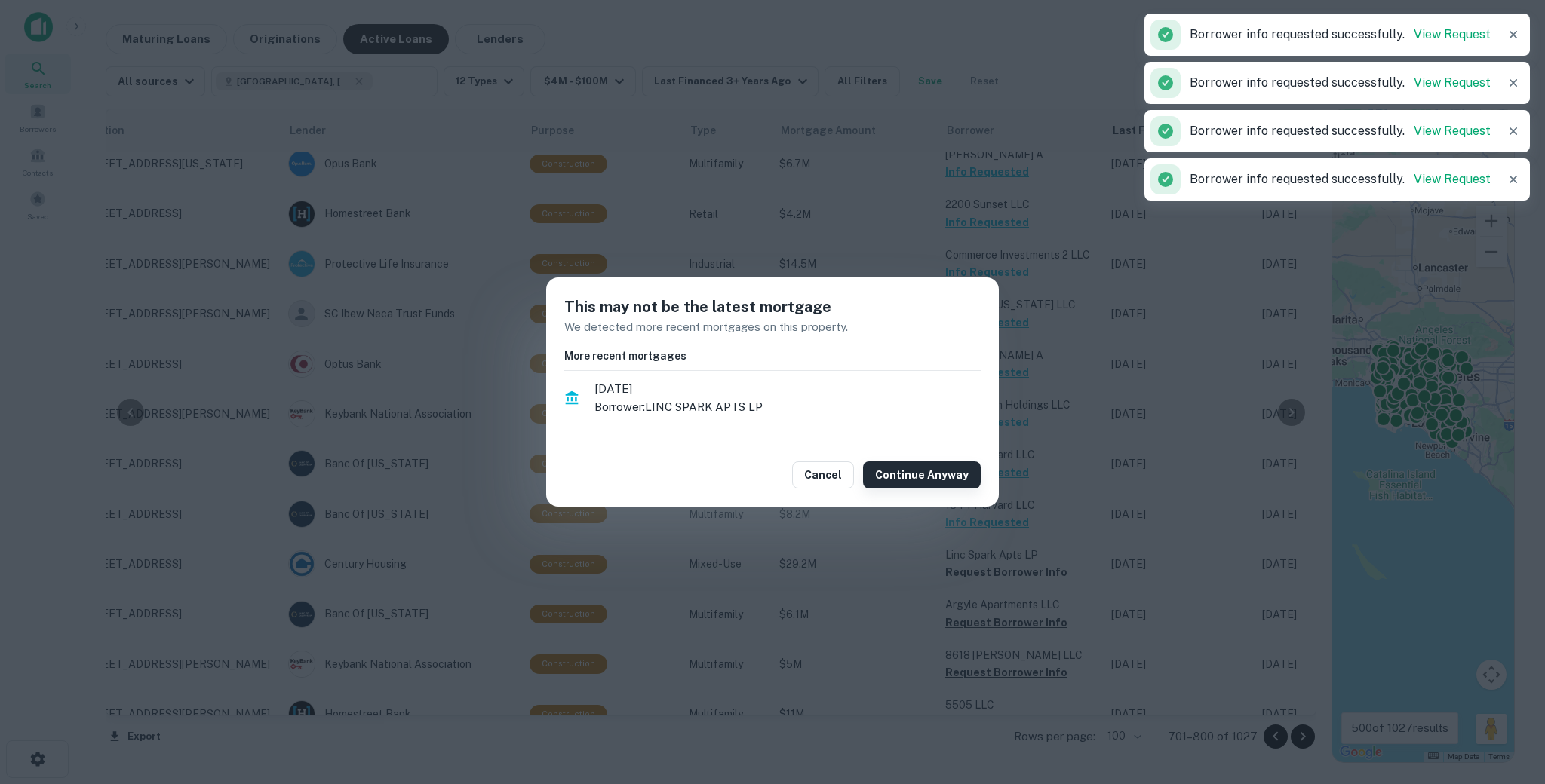
click at [942, 470] on button "Continue Anyway" at bounding box center [921, 475] width 117 height 27
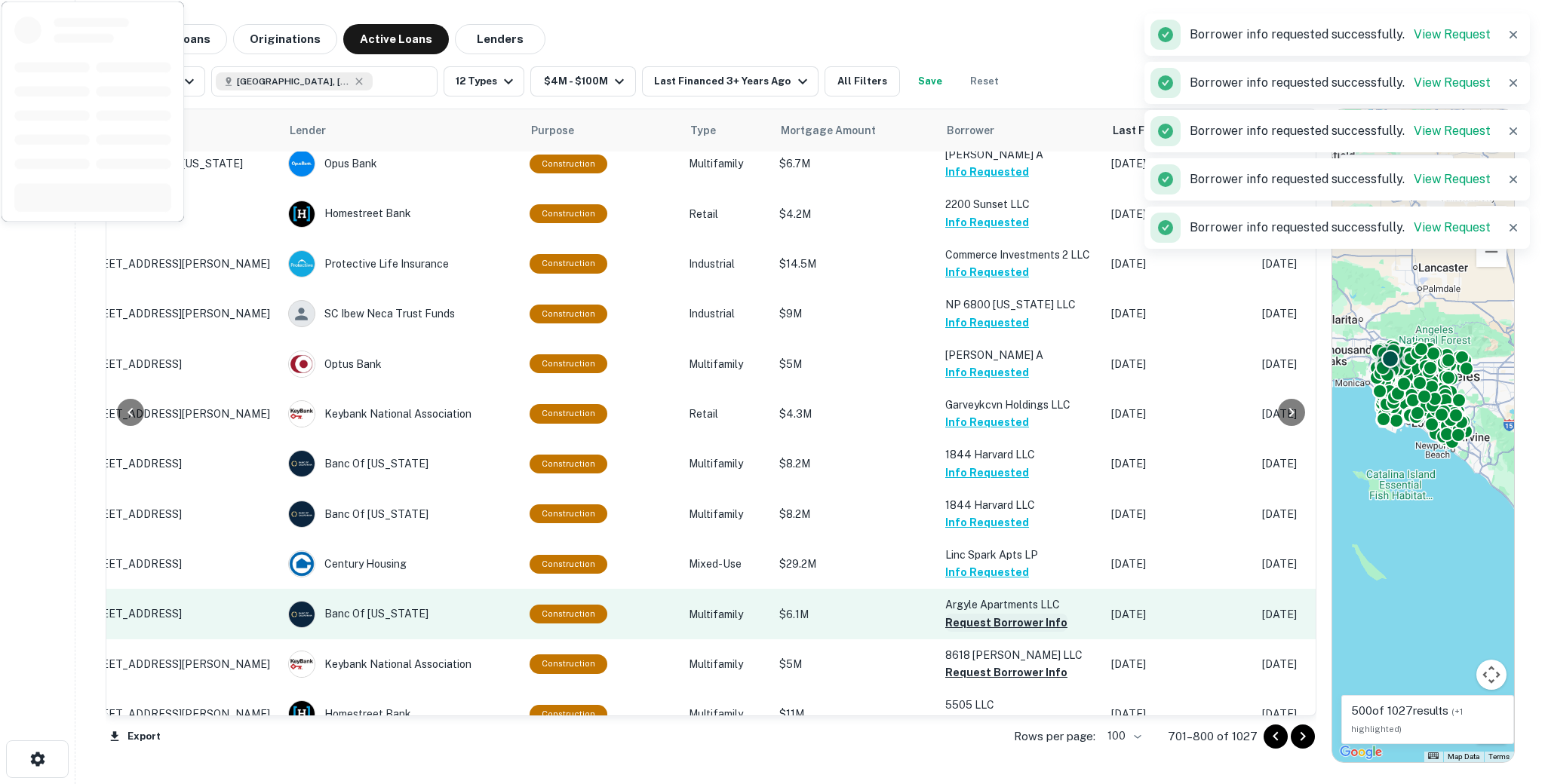
click at [961, 614] on button "Request Borrower Info" at bounding box center [1006, 623] width 122 height 18
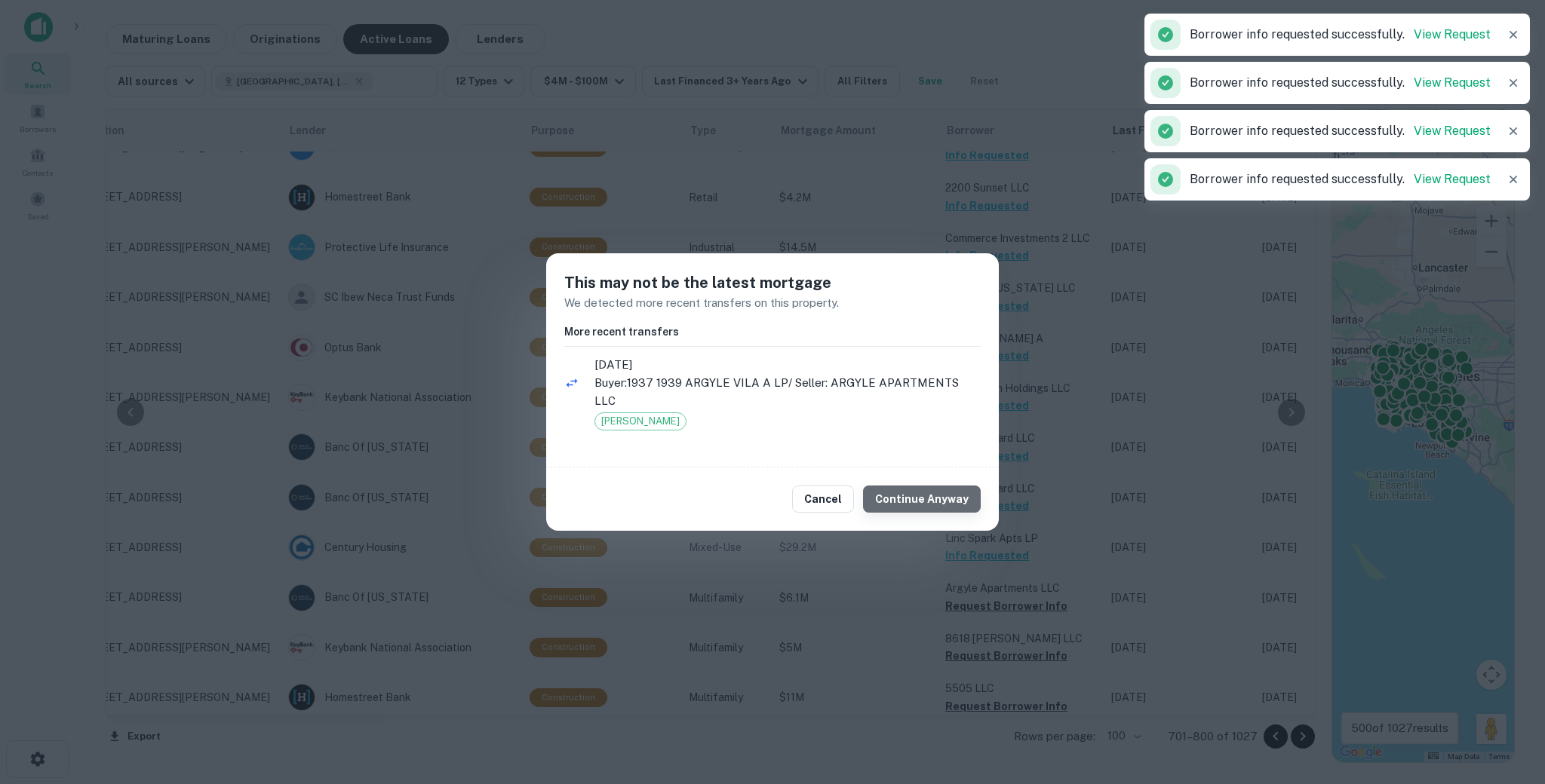
click at [953, 495] on button "Continue Anyway" at bounding box center [921, 499] width 117 height 27
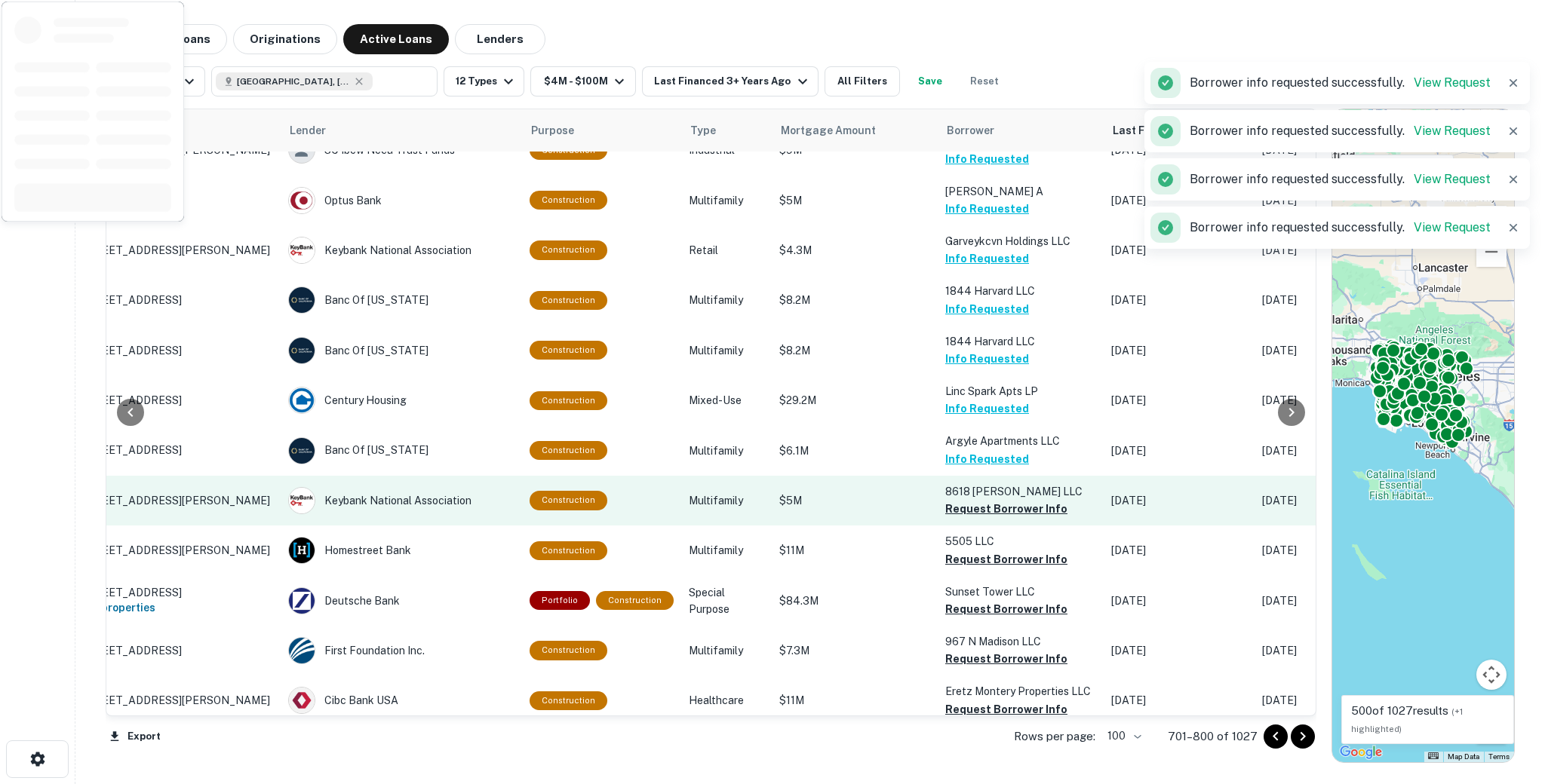
scroll to position [3019, 81]
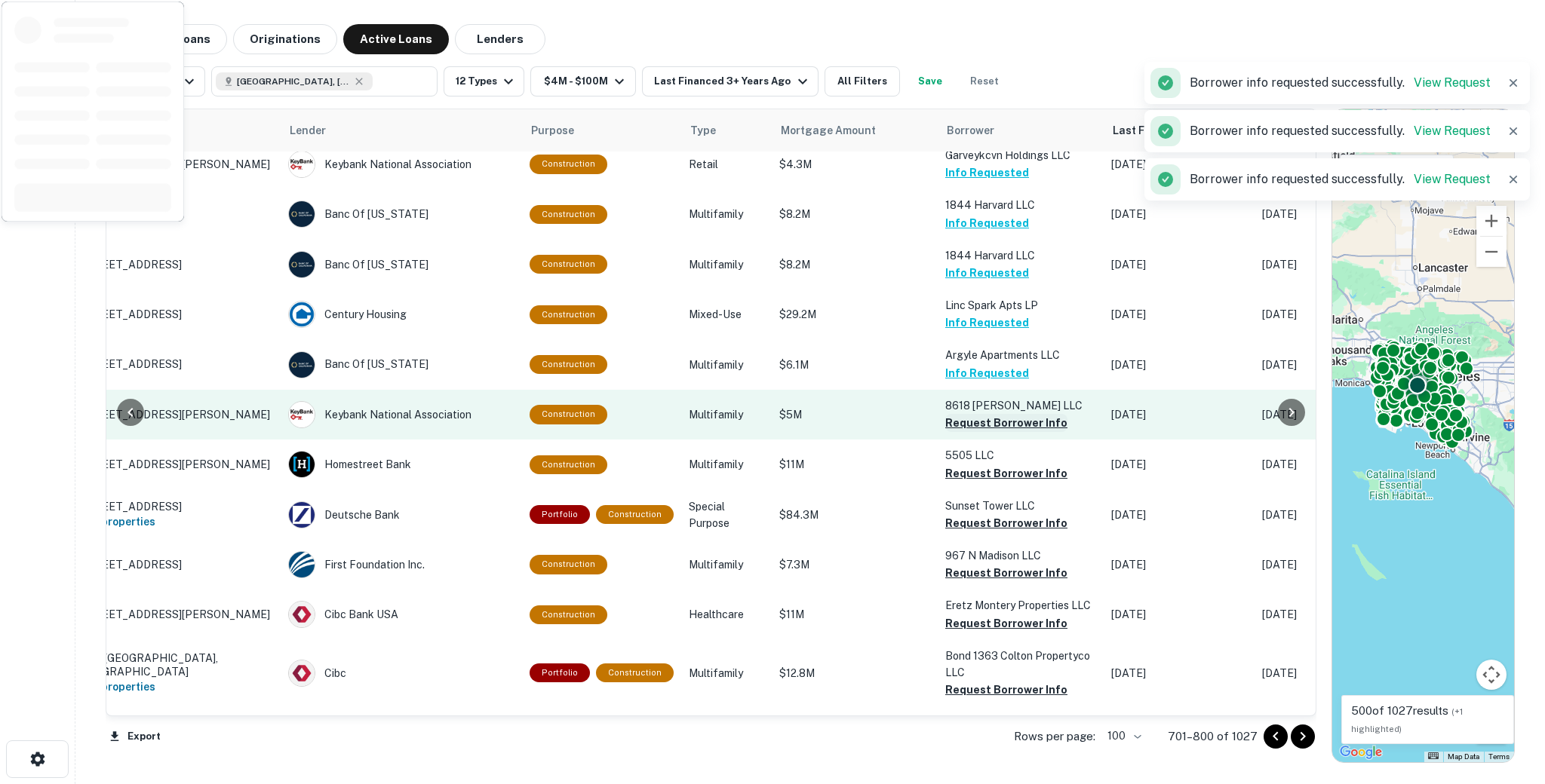
click at [964, 414] on button "Request Borrower Info" at bounding box center [1006, 423] width 122 height 18
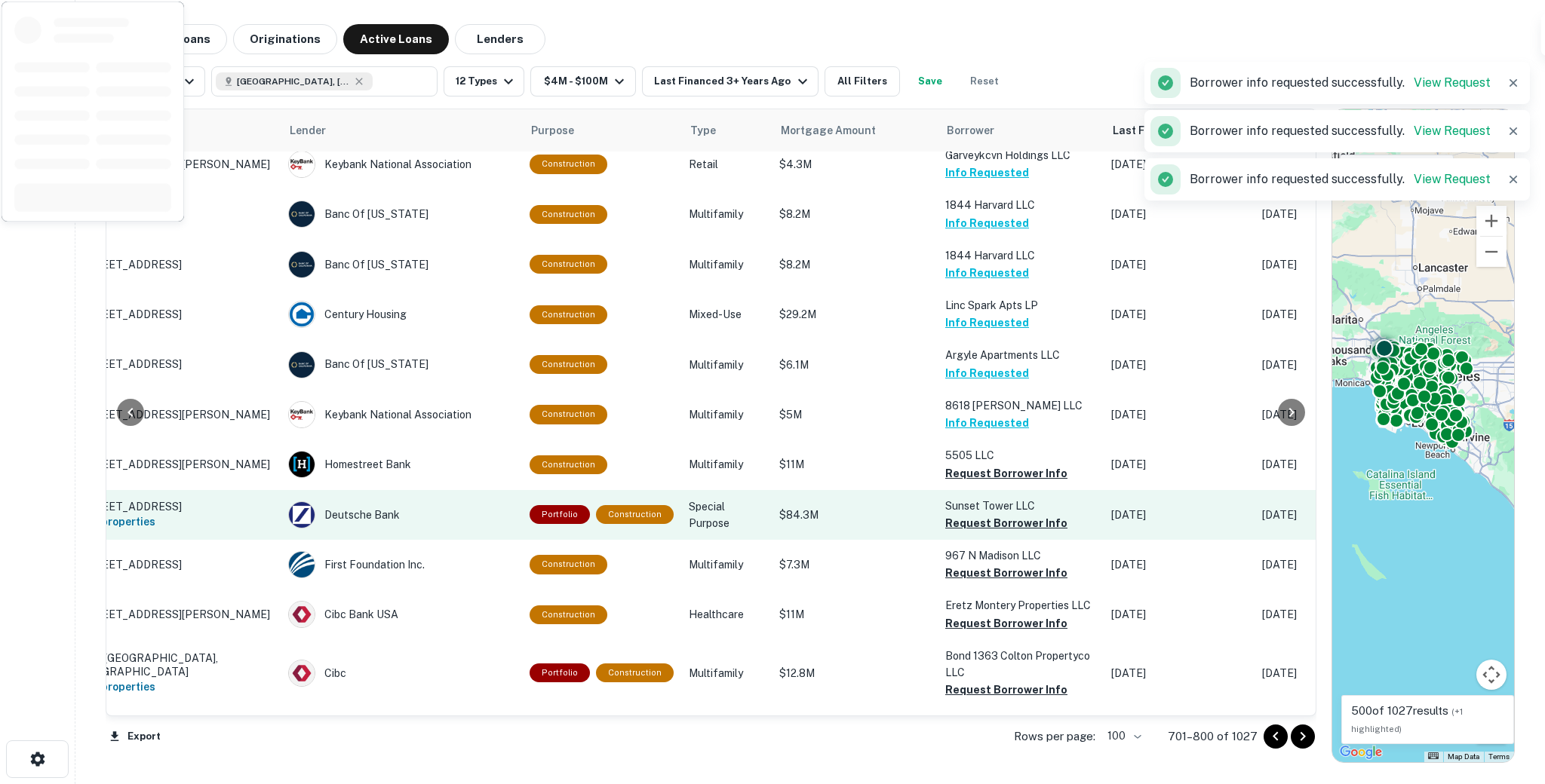
click at [962, 465] on button "Request Borrower Info" at bounding box center [1006, 474] width 122 height 18
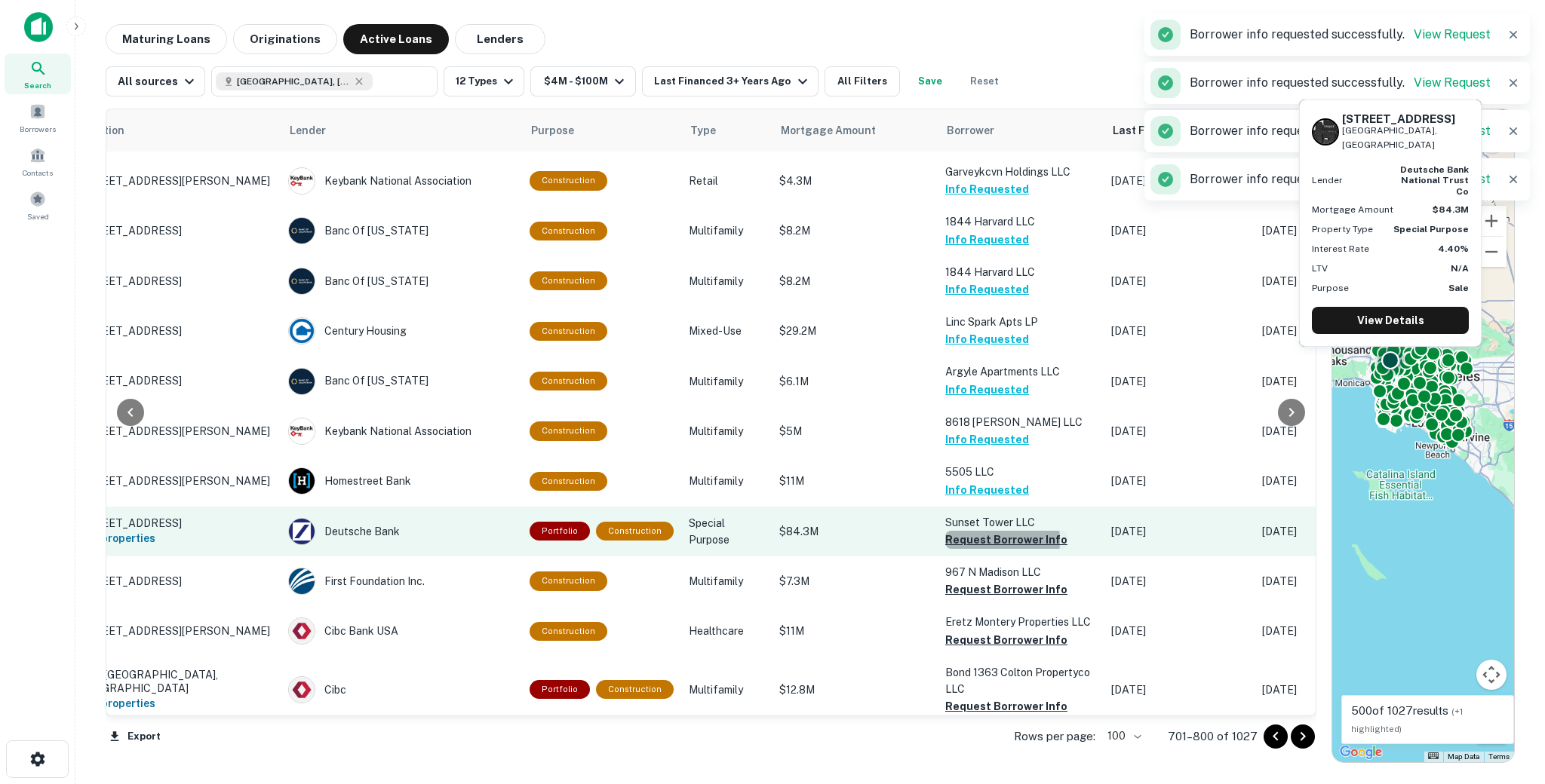
click at [966, 530] on button "Request Borrower Info" at bounding box center [1006, 540] width 122 height 18
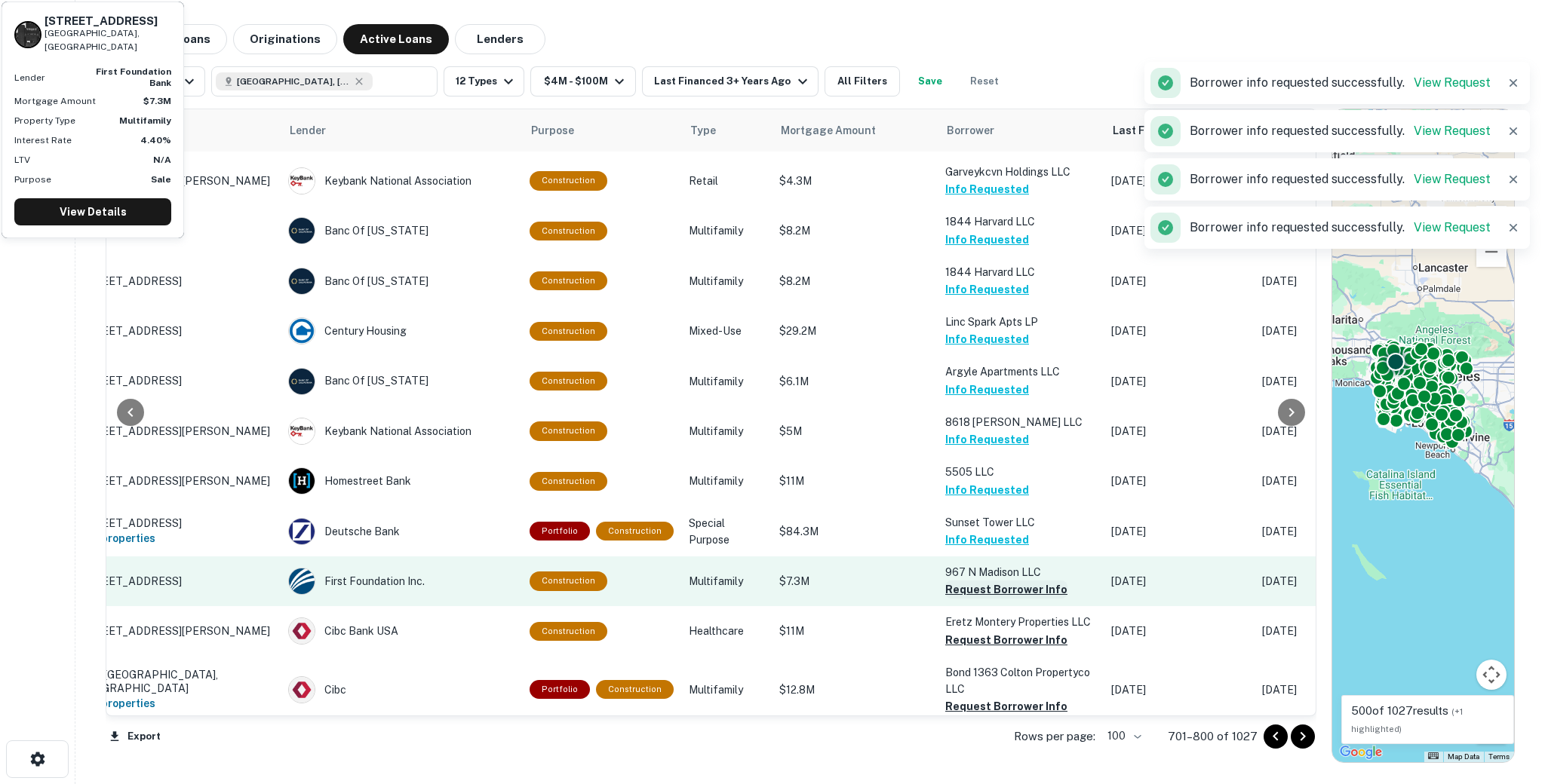
click at [970, 580] on button "Request Borrower Info" at bounding box center [1006, 590] width 122 height 18
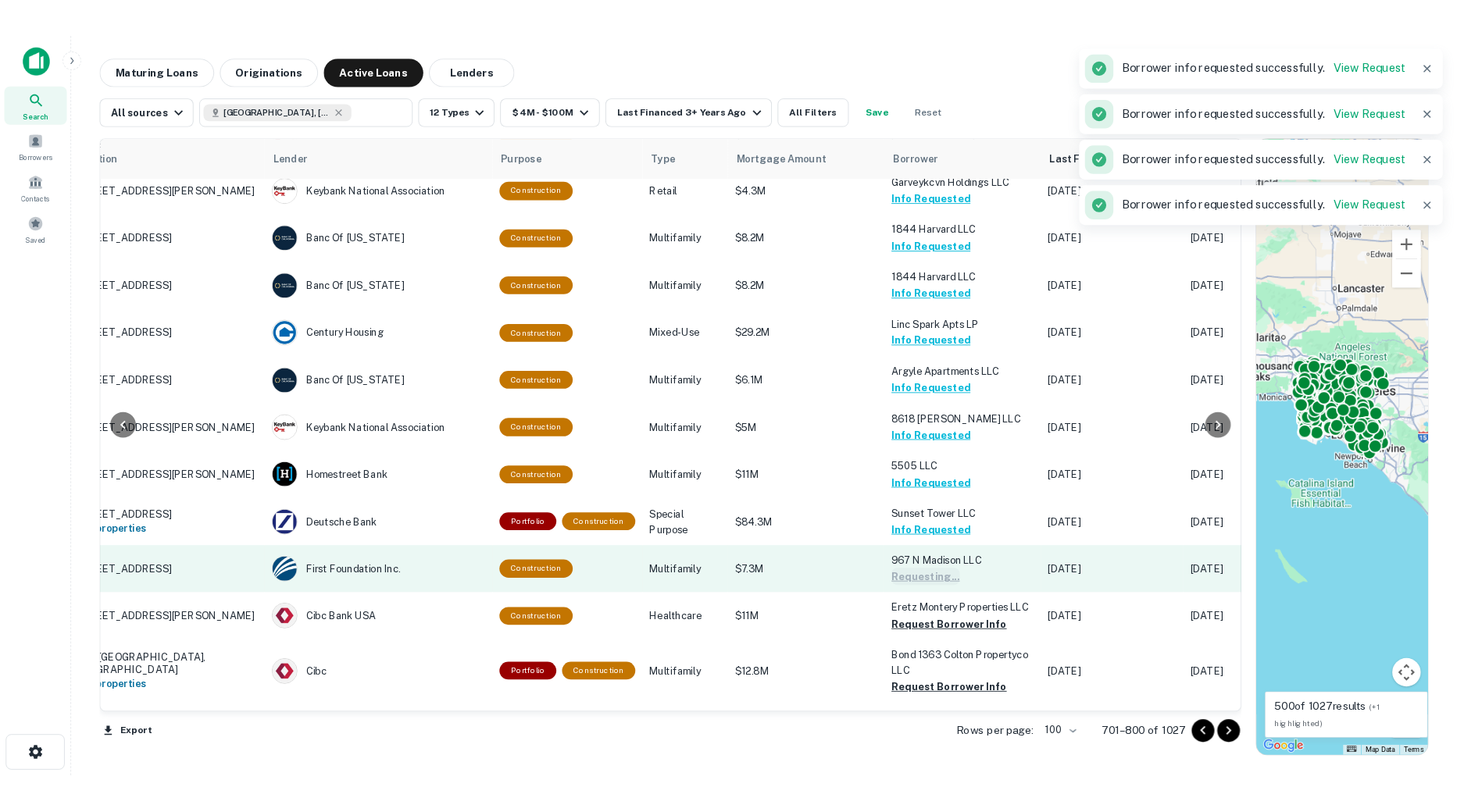
scroll to position [3232, 84]
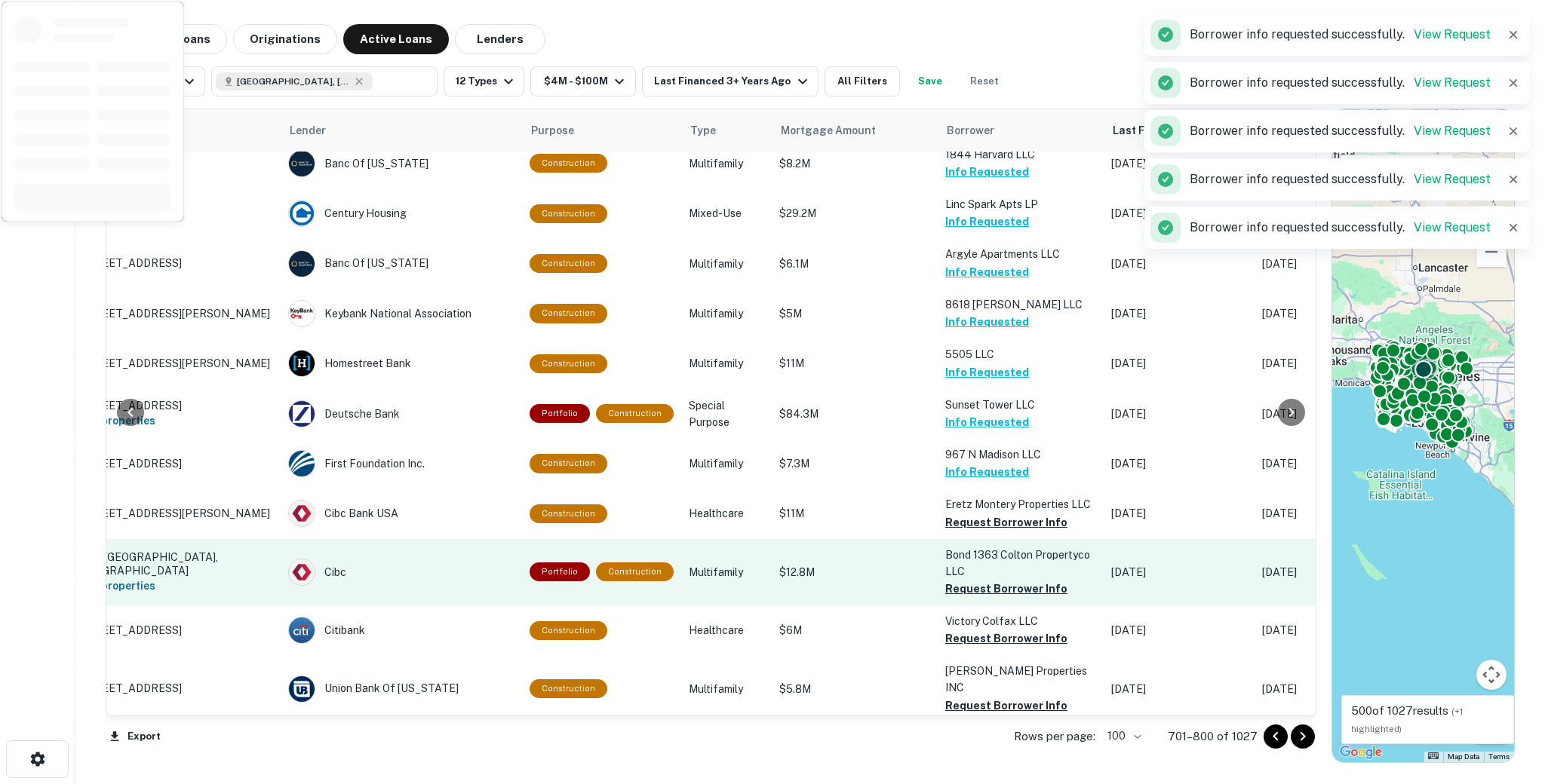
click at [968, 514] on button "Request Borrower Info" at bounding box center [1006, 523] width 122 height 18
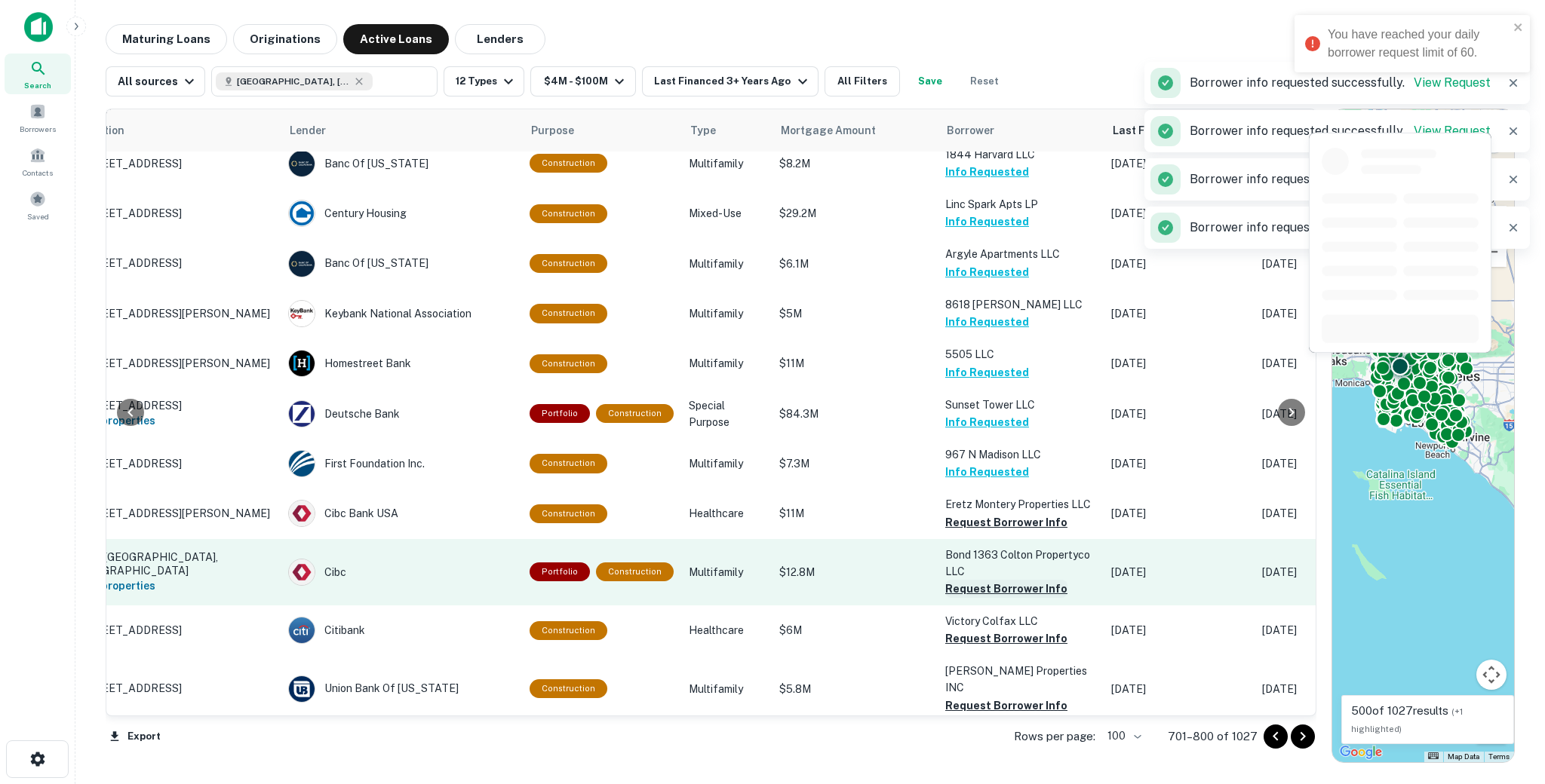
click at [965, 580] on button "Request Borrower Info" at bounding box center [1006, 589] width 122 height 18
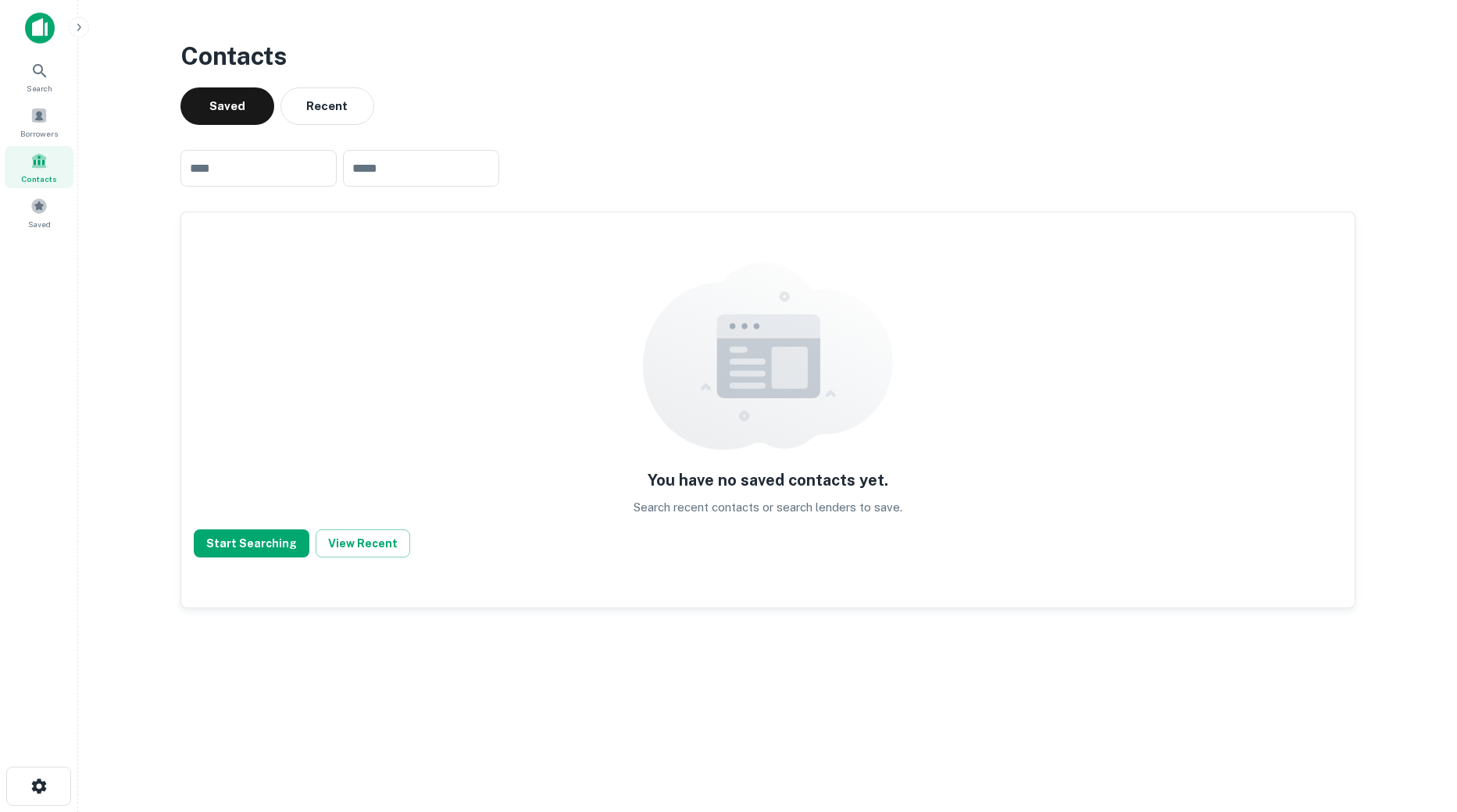
click at [45, 146] on div "Contacts" at bounding box center [39, 167] width 69 height 42
click at [38, 118] on span at bounding box center [39, 116] width 17 height 17
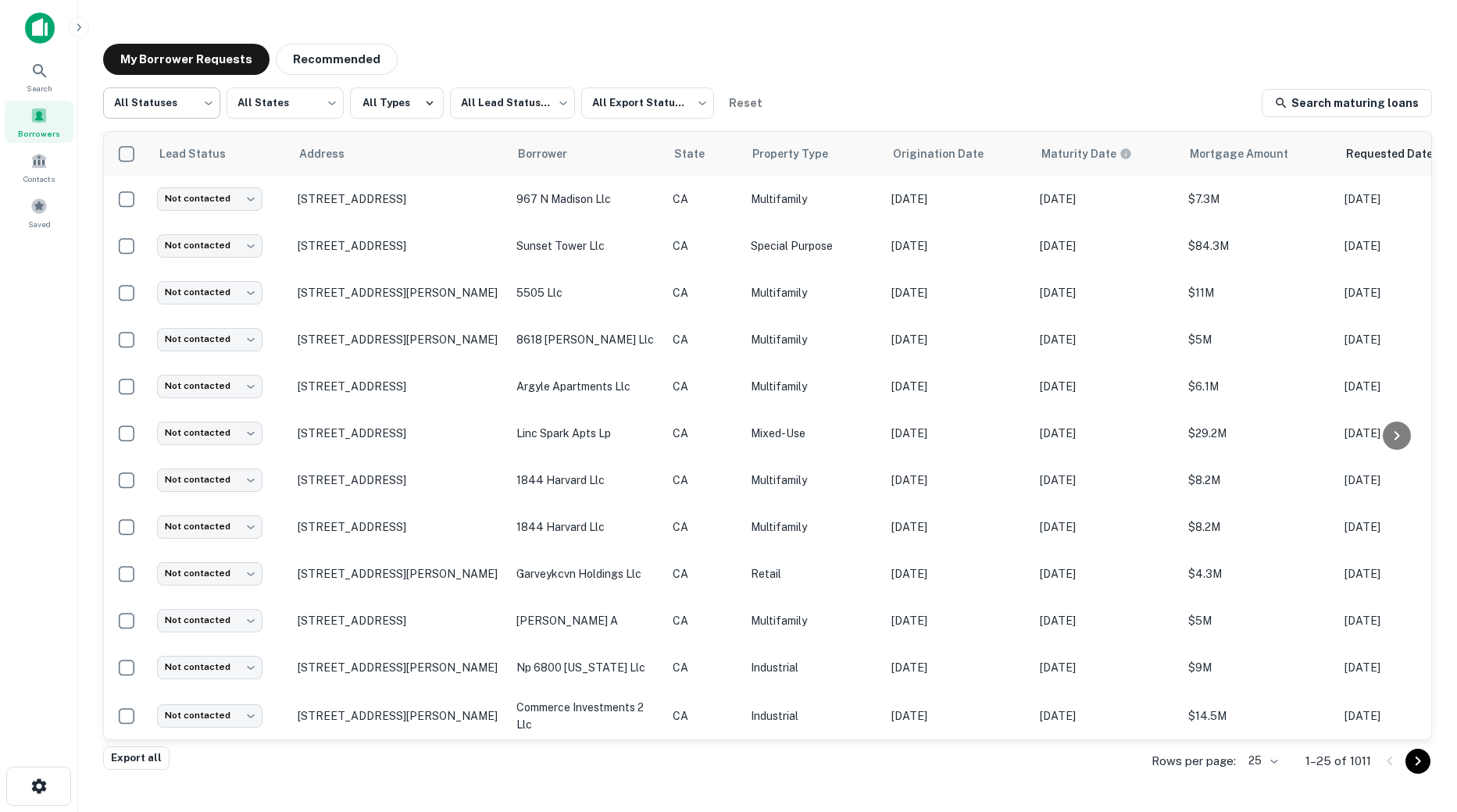
click at [153, 102] on body "Search Borrowers Contacts Saved My Borrower Requests Recommended All Statuses *…" at bounding box center [728, 406] width 1457 height 812
click at [147, 196] on li "Fulfilled" at bounding box center [162, 200] width 117 height 28
type input "*********"
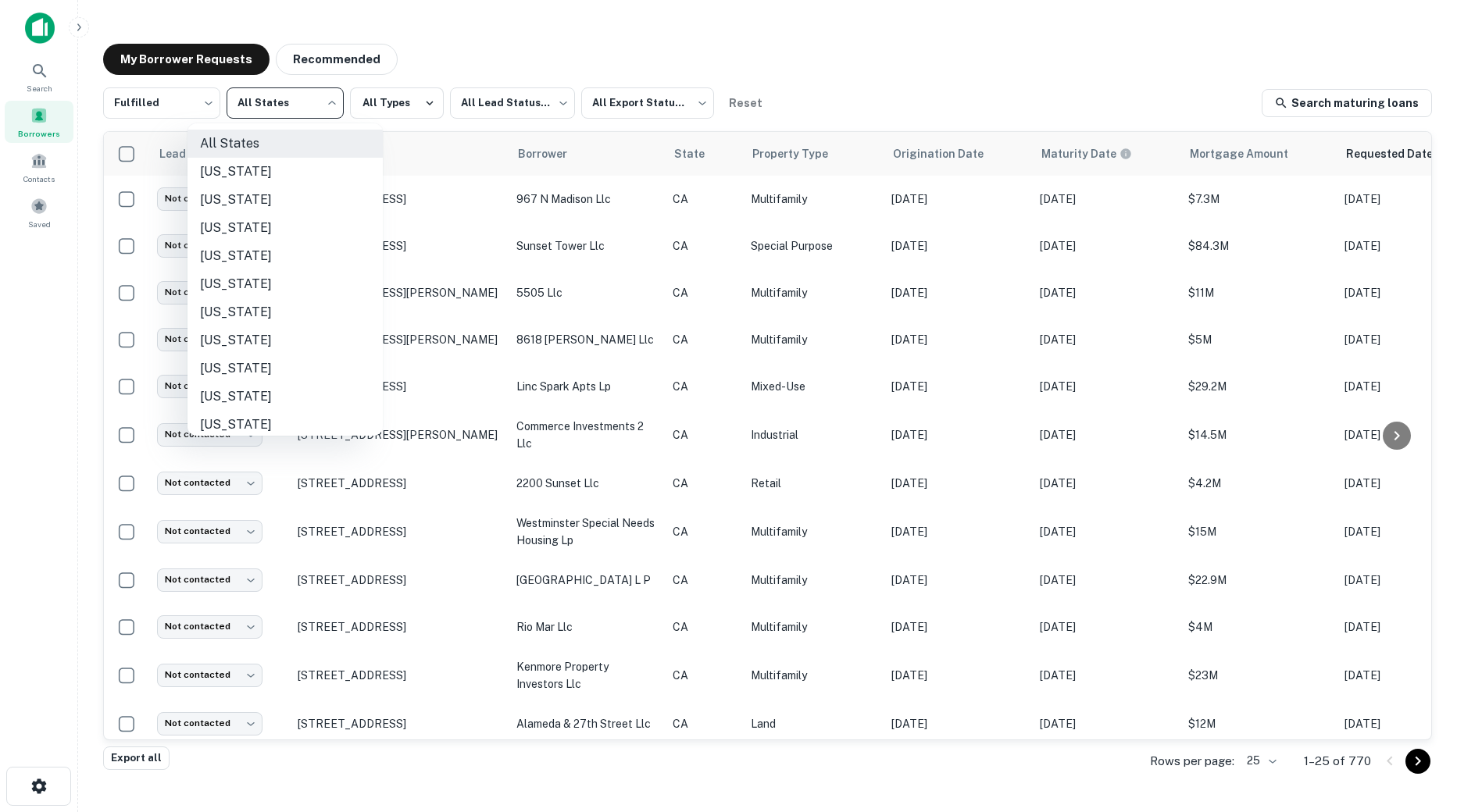
click at [304, 101] on body "Search Borrowers Contacts Saved My Borrower Requests Recommended Fulfilled ****…" at bounding box center [728, 406] width 1457 height 812
click at [564, 27] on div at bounding box center [728, 406] width 1457 height 812
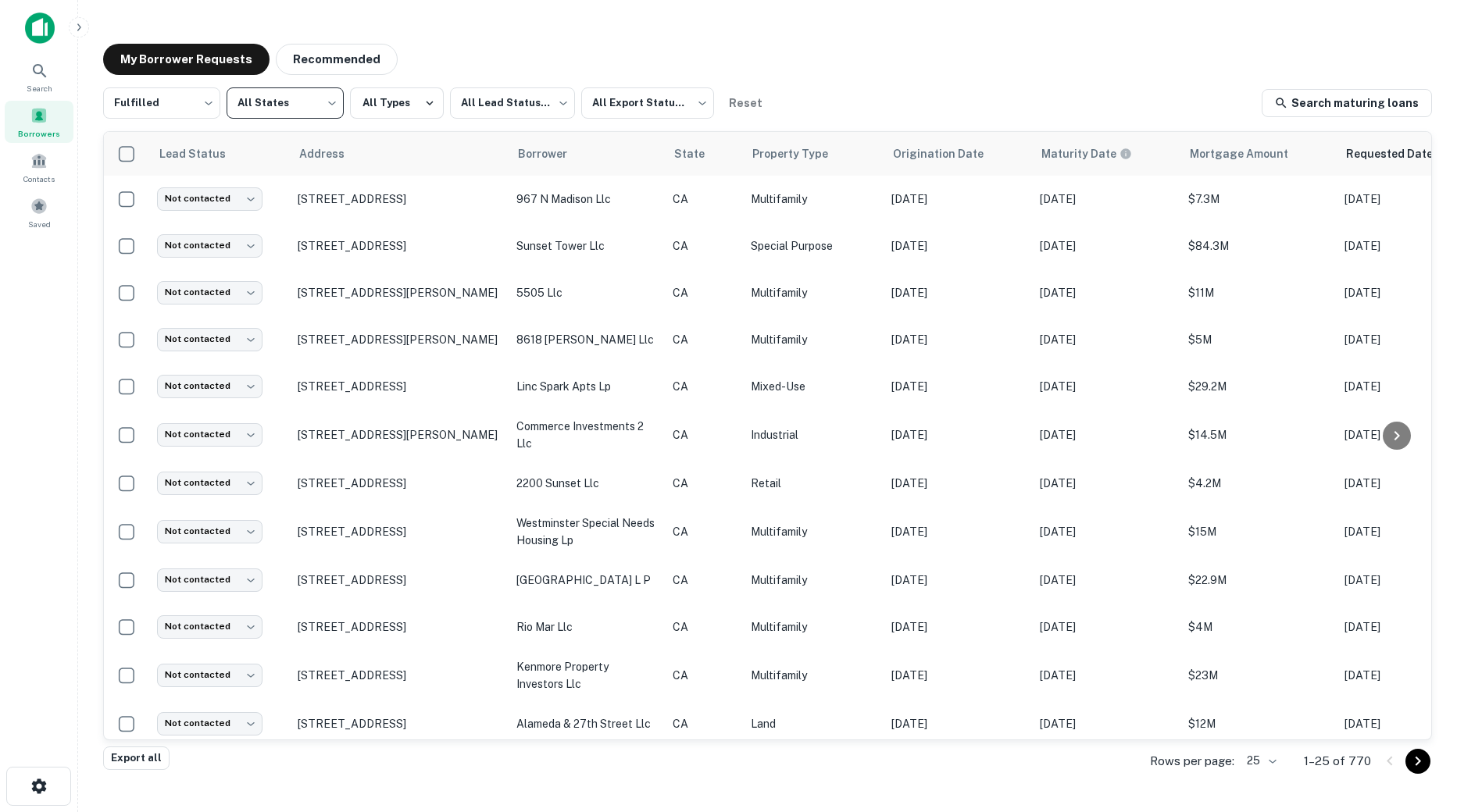
click at [525, 83] on div "All States Alabama Alaska Arizona Arkansas California Colorado Connecticut Dela…" at bounding box center [728, 406] width 1457 height 812
click at [520, 102] on body "Search Borrowers Contacts Saved My Borrower Requests Recommended Fulfilled ****…" at bounding box center [728, 406] width 1457 height 812
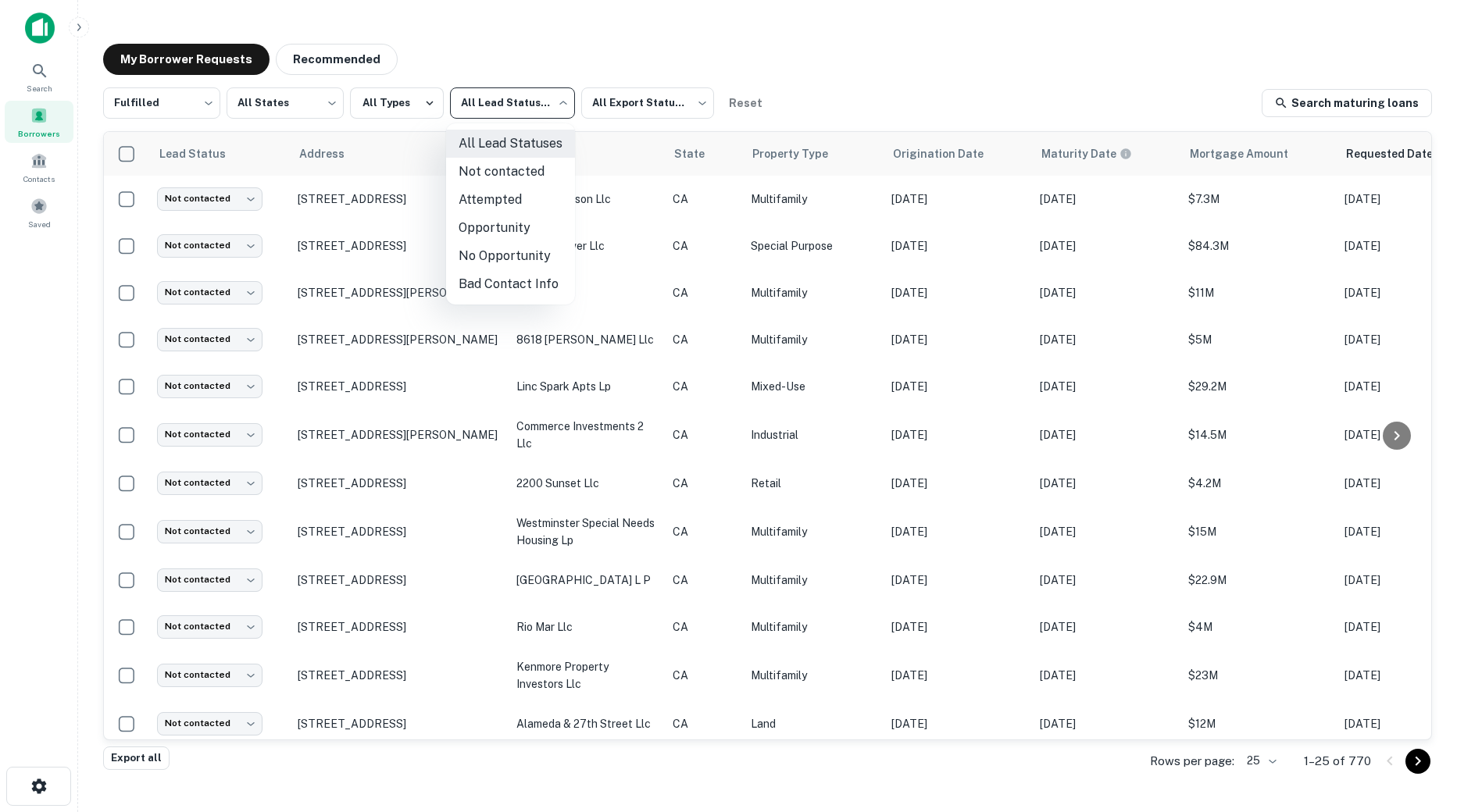
click at [639, 43] on div at bounding box center [728, 406] width 1457 height 812
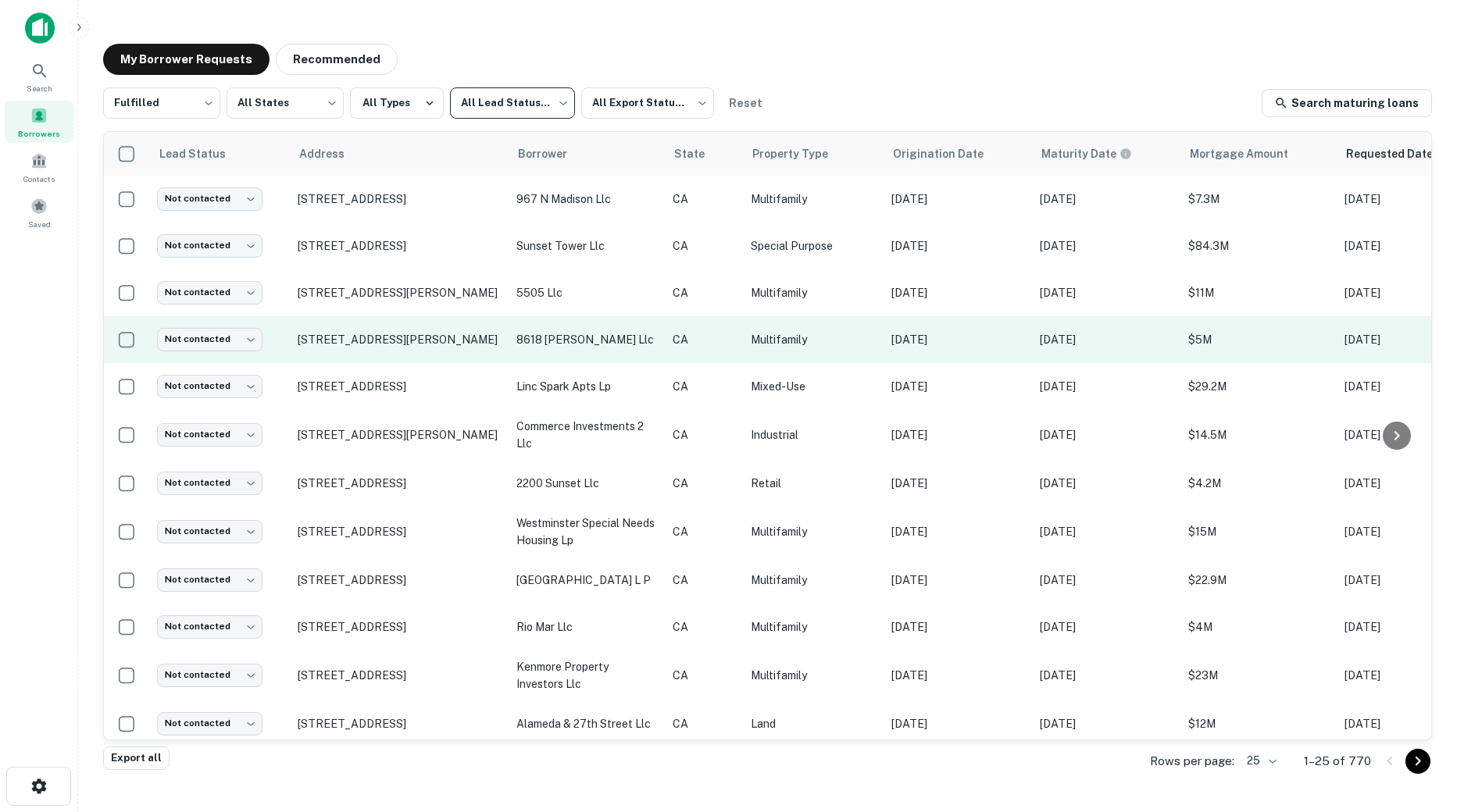
scroll to position [658, 0]
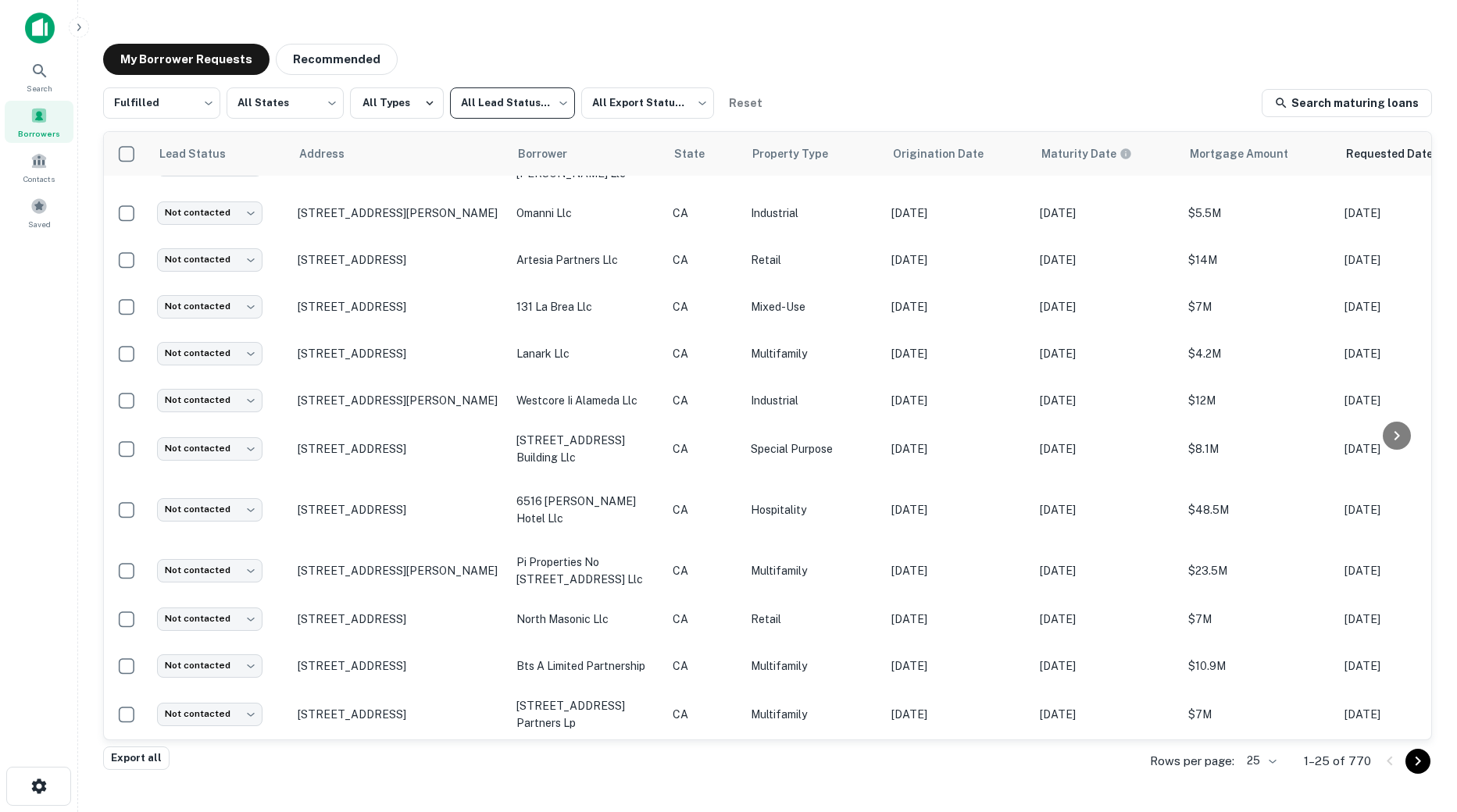
click at [1267, 756] on body "Search Borrowers Contacts Saved My Borrower Requests Recommended Fulfilled ****…" at bounding box center [728, 406] width 1457 height 812
click at [1264, 781] on li "1000" at bounding box center [1263, 780] width 53 height 28
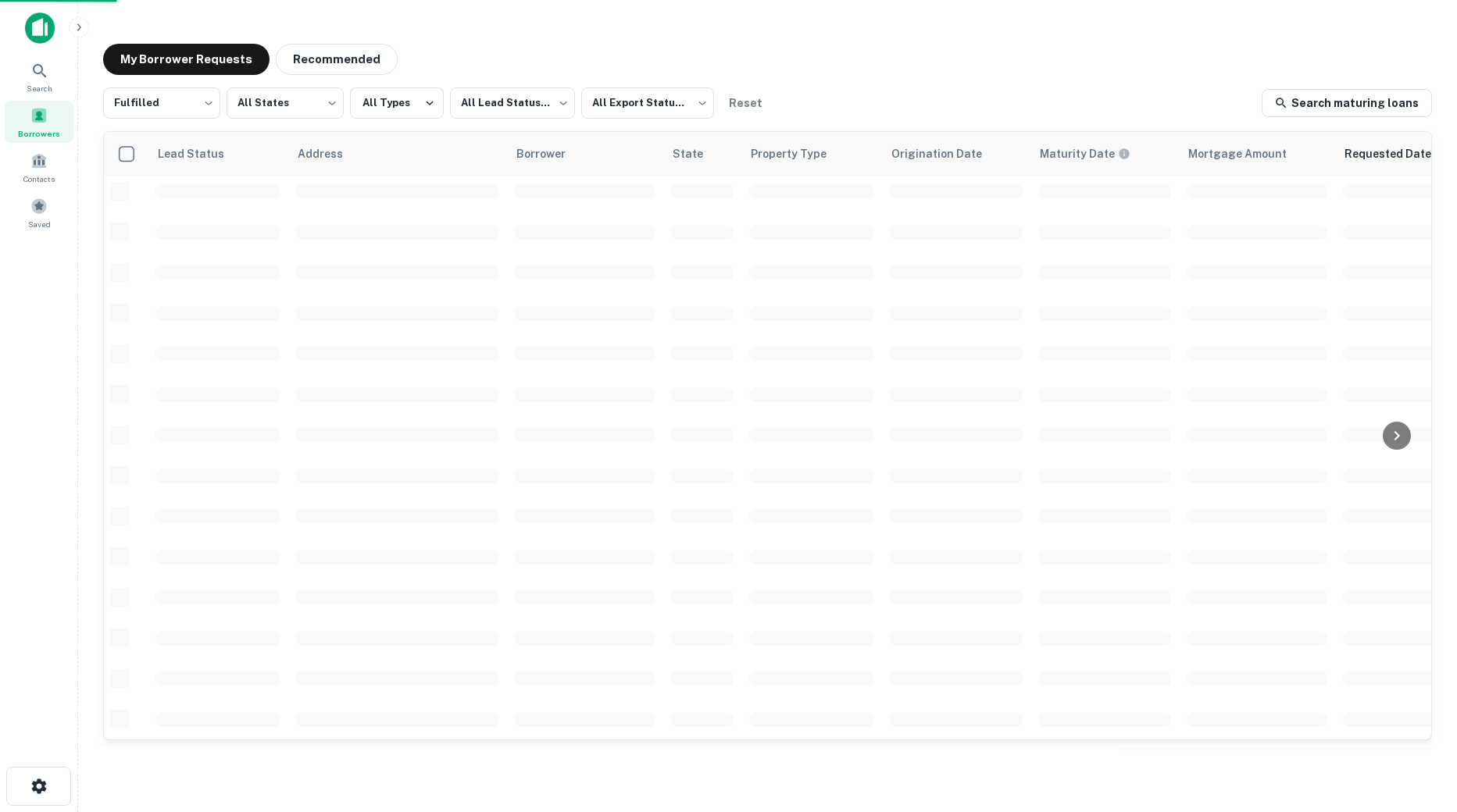
scroll to position [451, 0]
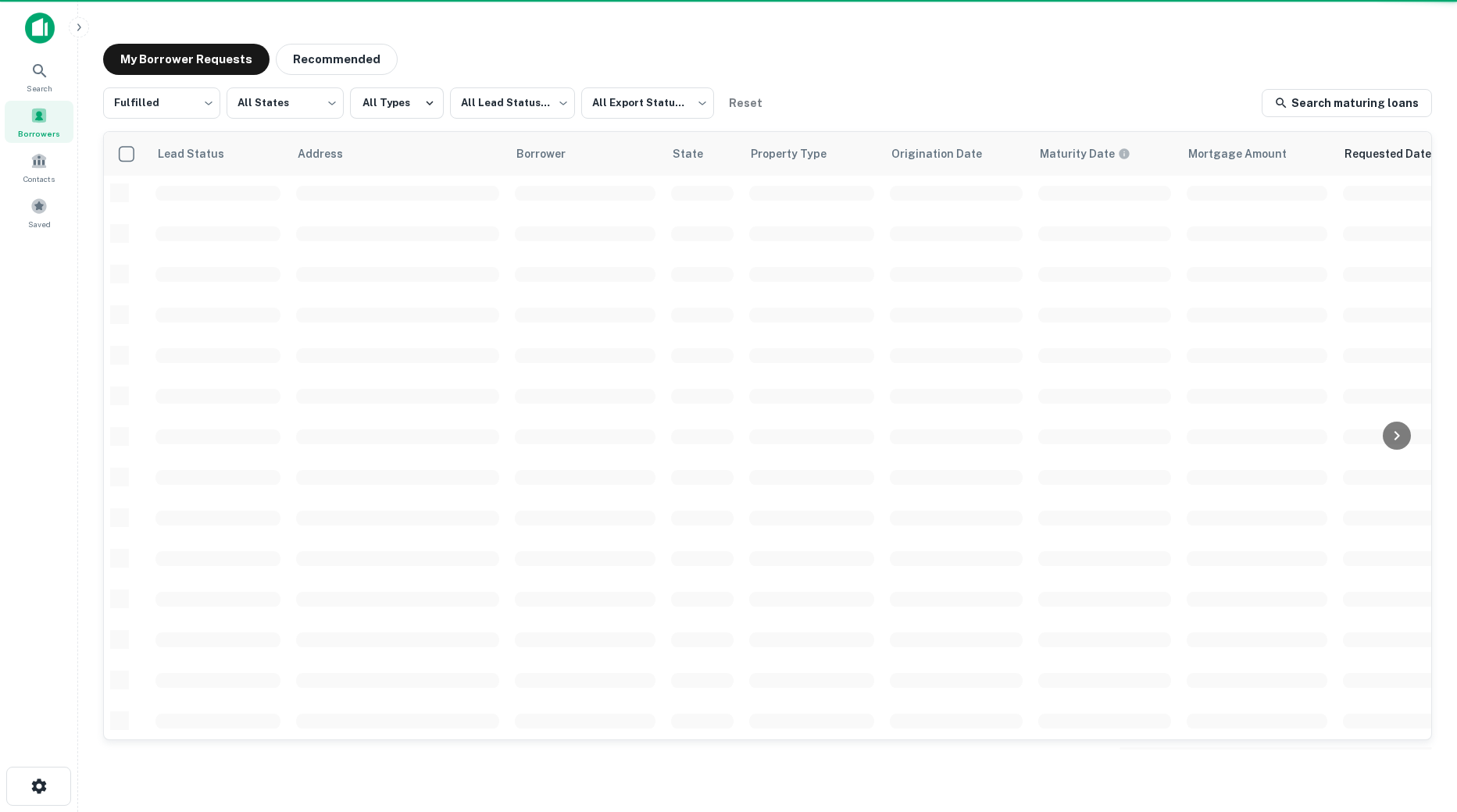
scroll to position [451, 0]
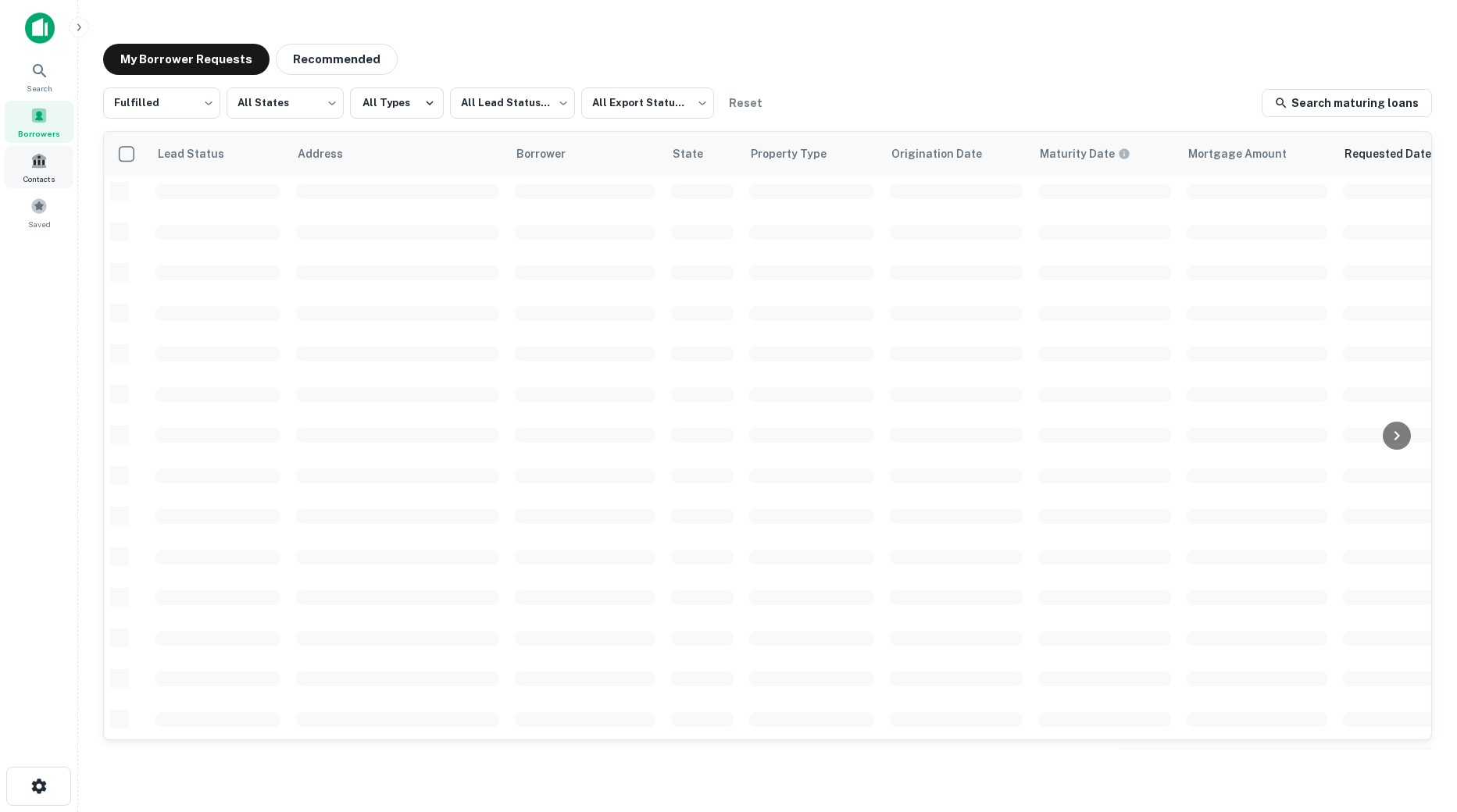
click at [38, 167] on span at bounding box center [39, 161] width 17 height 17
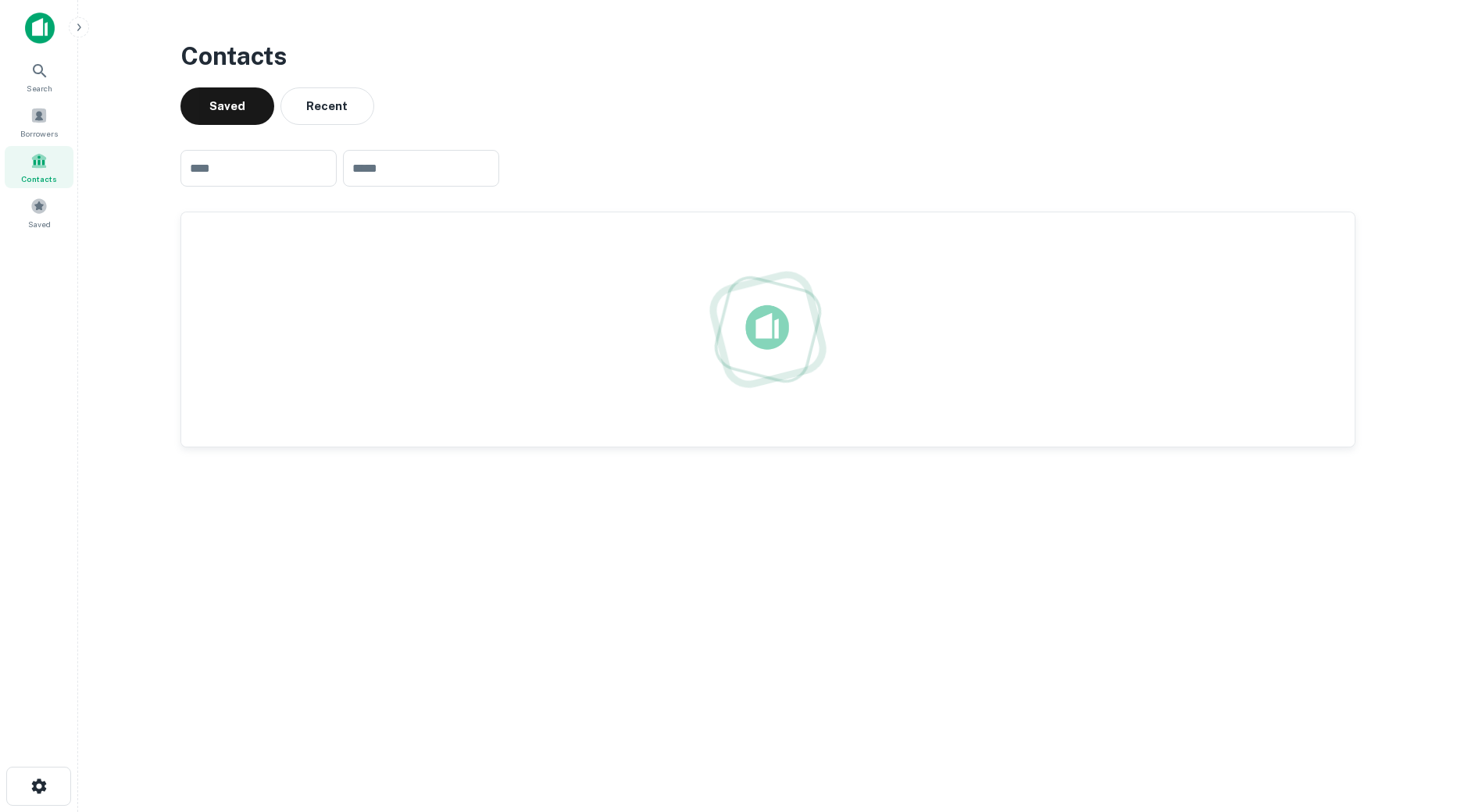
click at [683, 330] on div at bounding box center [768, 329] width 1174 height 234
click at [798, 344] on div at bounding box center [768, 329] width 142 height 142
click at [798, 344] on div at bounding box center [768, 329] width 112 height 112
click at [34, 216] on div "Saved" at bounding box center [39, 212] width 69 height 42
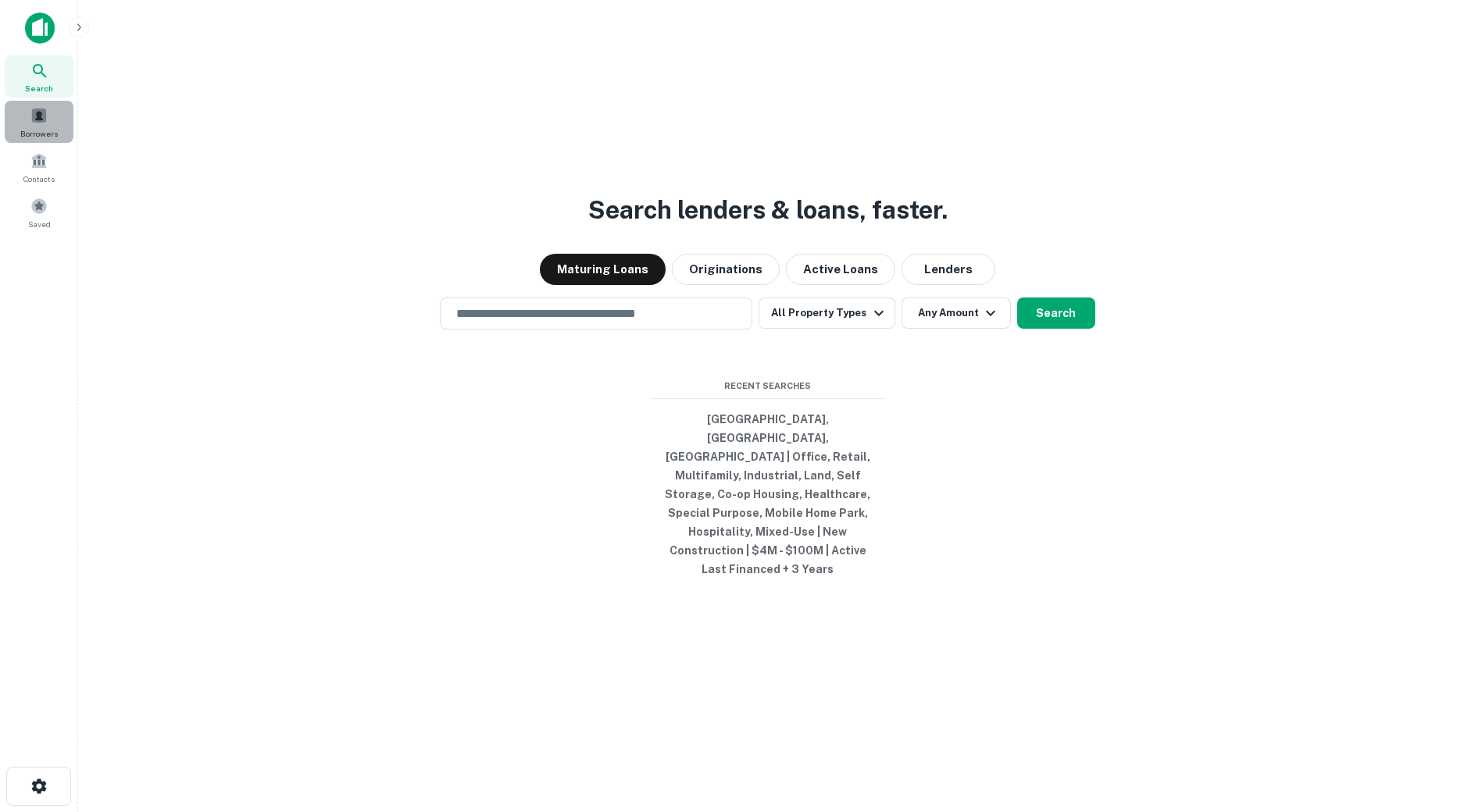
click at [45, 107] on span at bounding box center [39, 116] width 17 height 17
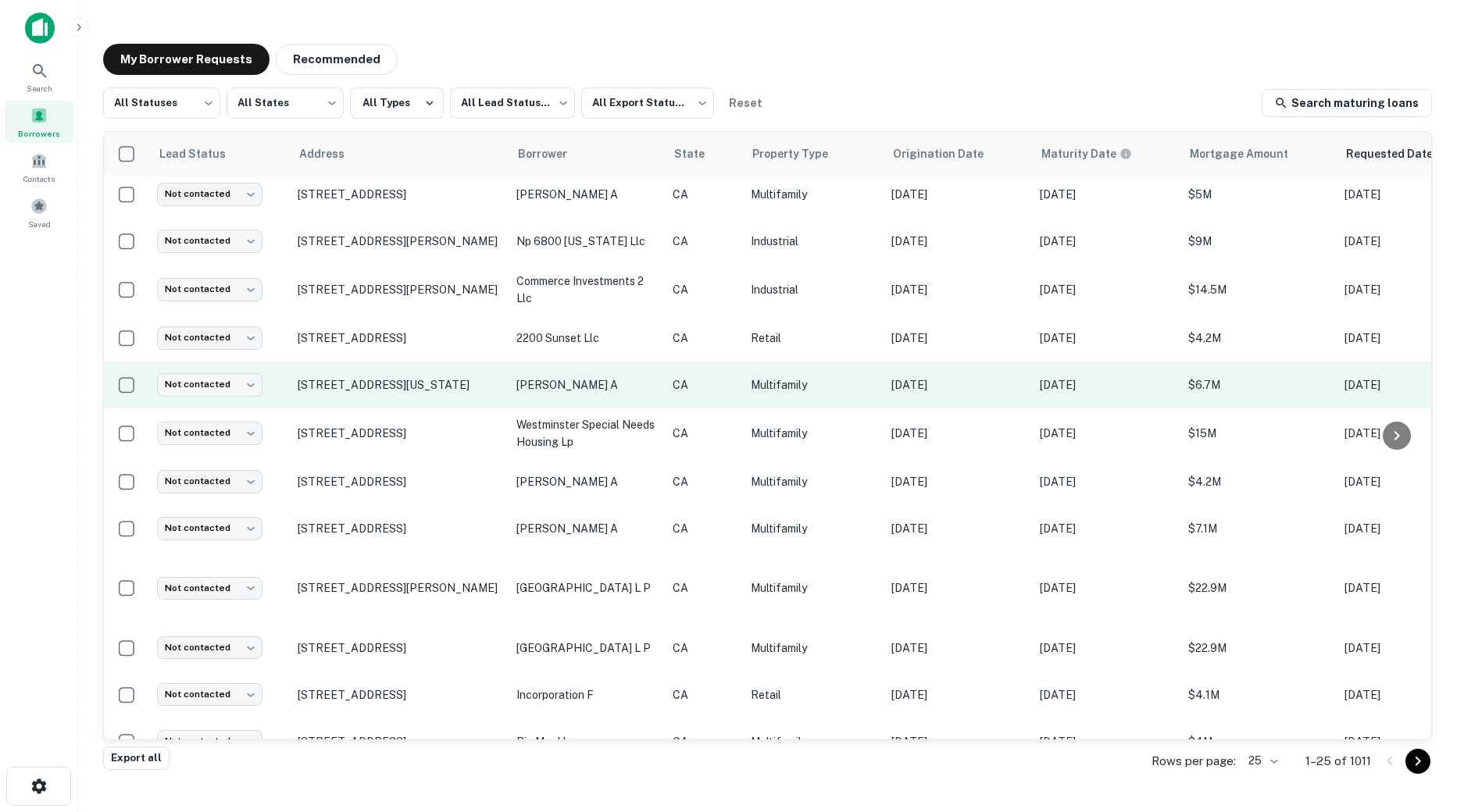
scroll to position [496, 0]
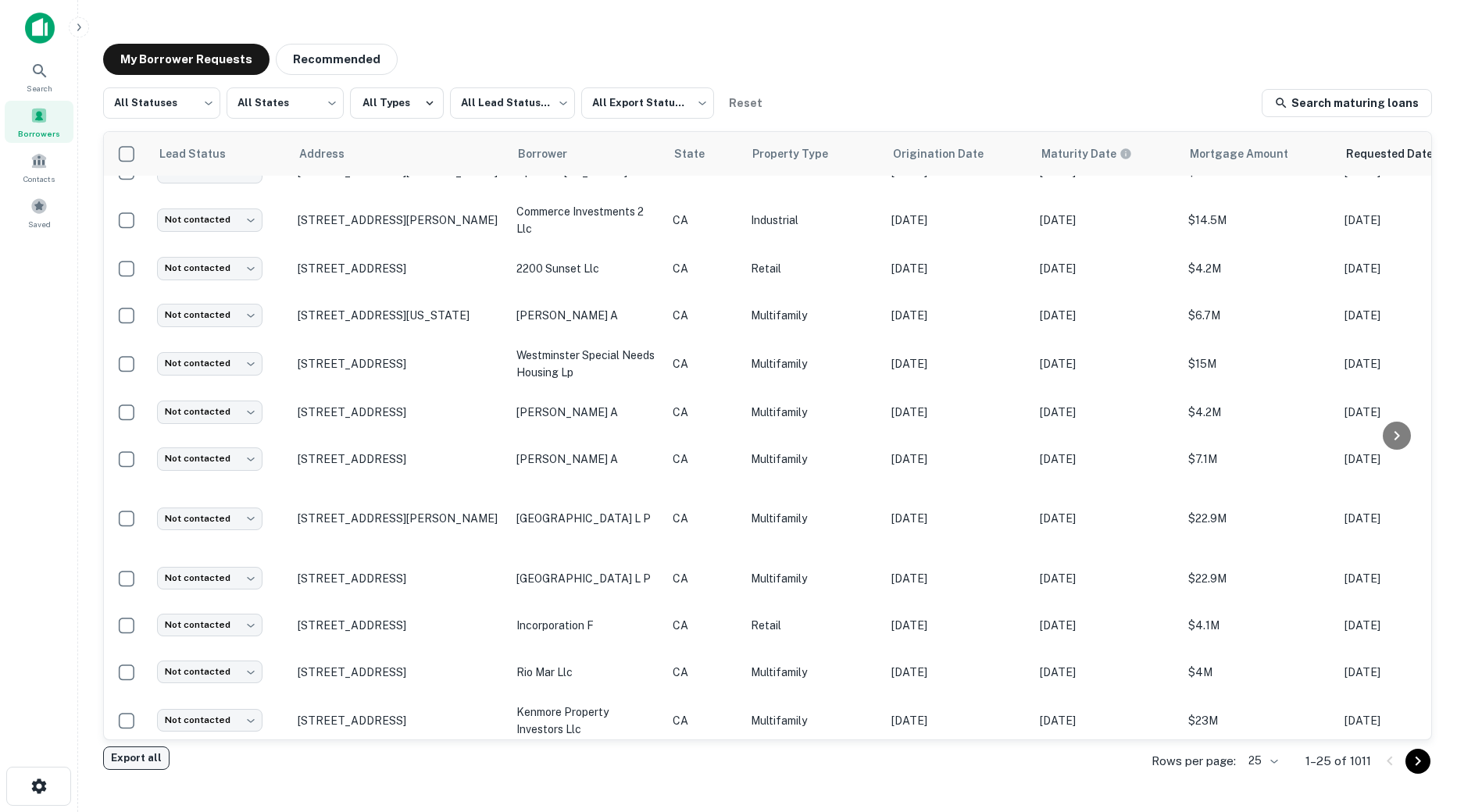
click at [134, 758] on button "Export all" at bounding box center [136, 759] width 67 height 24
